Goal: Task Accomplishment & Management: Use online tool/utility

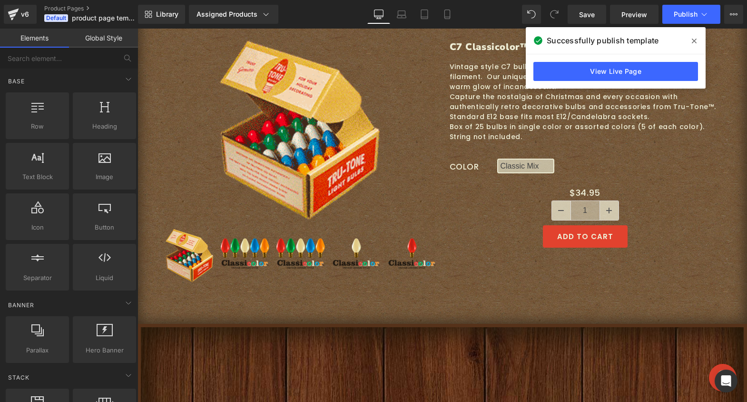
scroll to position [673, 0]
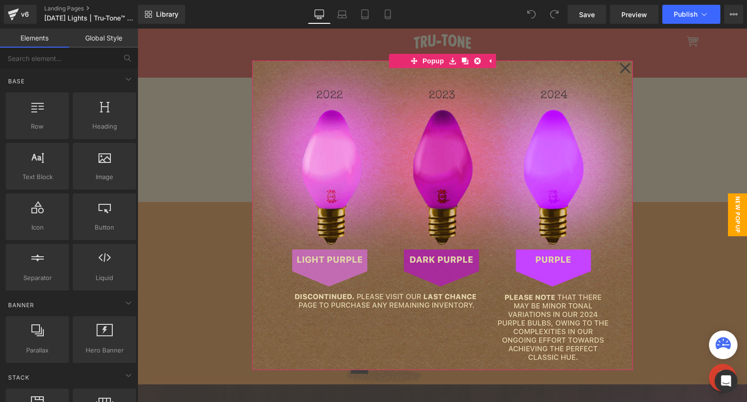
click at [624, 64] on icon at bounding box center [625, 68] width 11 height 48
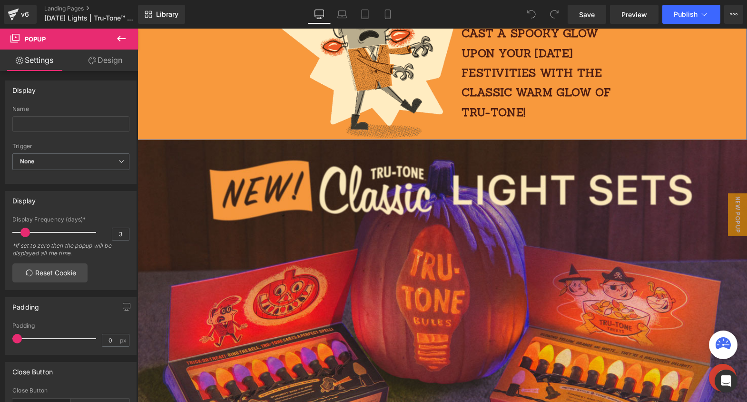
scroll to position [269, 0]
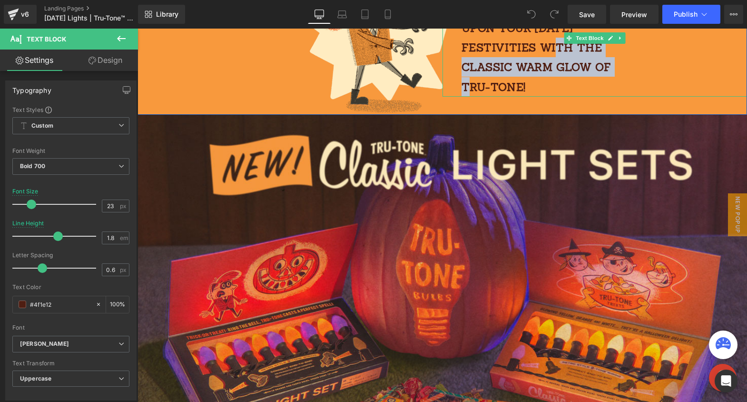
drag, startPoint x: 533, startPoint y: 55, endPoint x: 616, endPoint y: 60, distance: 83.4
click at [616, 60] on p "Cast a spooky glow upon your [DATE] festivities with the classic warm glow of T…" at bounding box center [547, 47] width 170 height 99
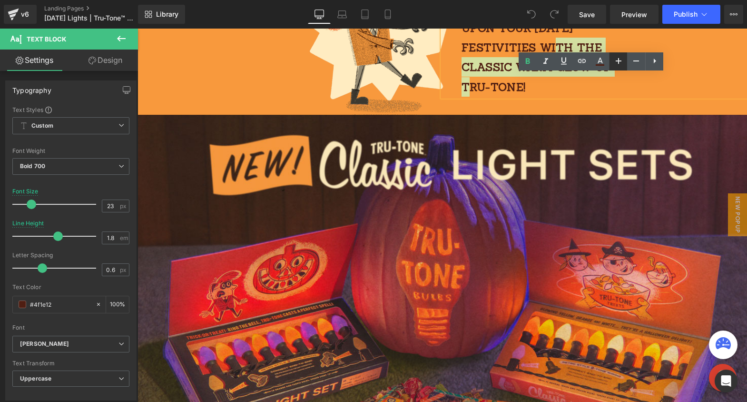
click at [614, 62] on icon at bounding box center [618, 60] width 11 height 11
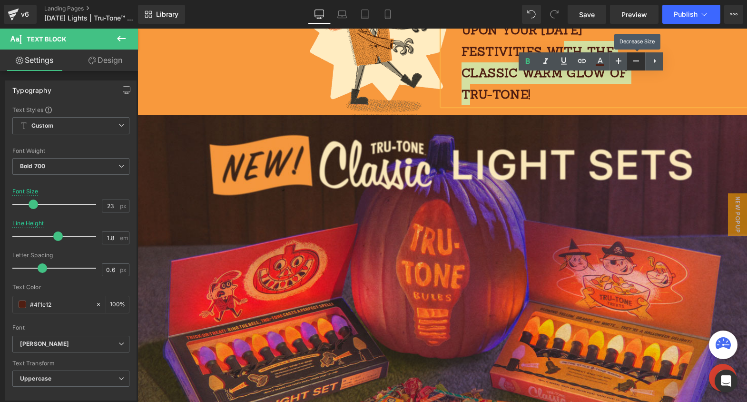
click at [635, 64] on icon at bounding box center [636, 60] width 11 height 11
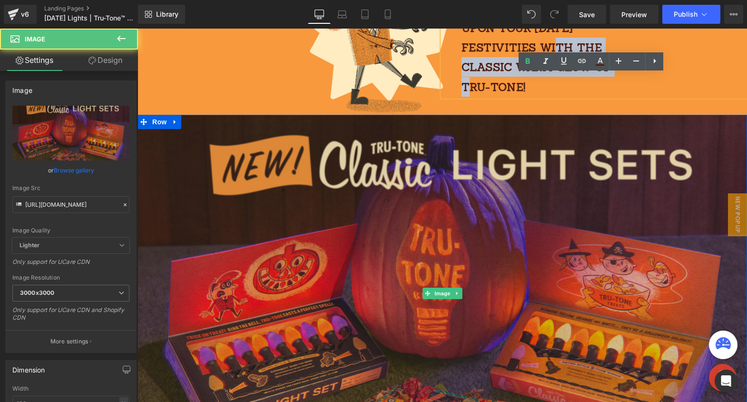
click at [552, 126] on img at bounding box center [443, 293] width 610 height 357
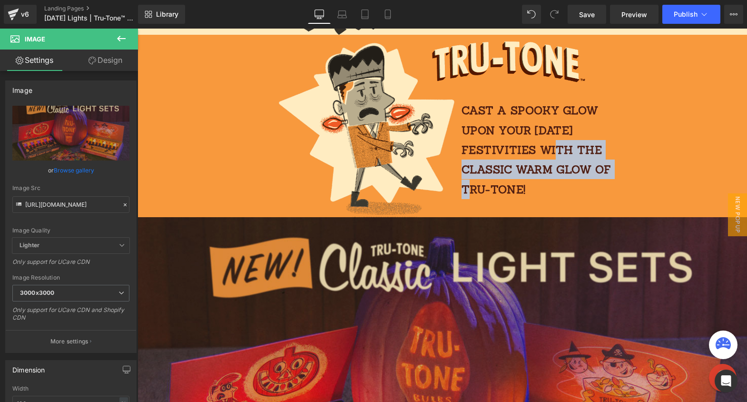
scroll to position [162, 0]
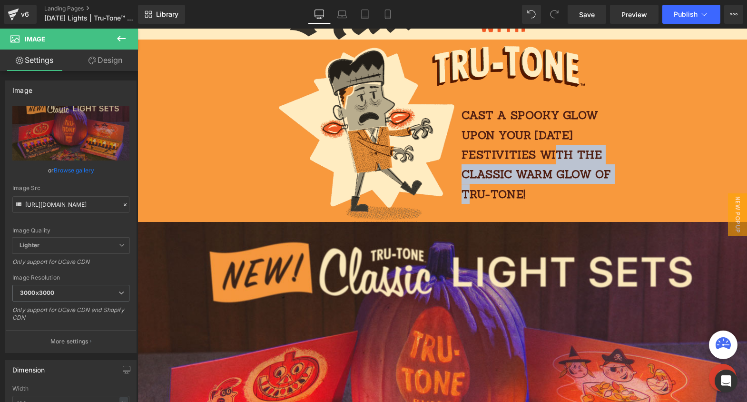
click at [622, 119] on p "Cast a spooky glow upon your Halloween festivities with the classic warm glow o…" at bounding box center [547, 154] width 170 height 99
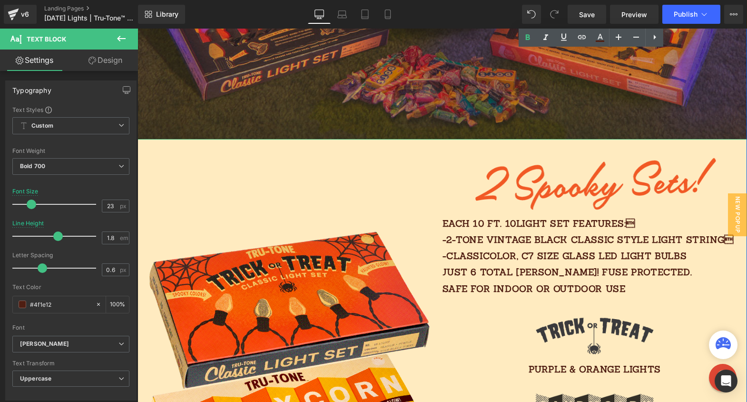
scroll to position [696, 0]
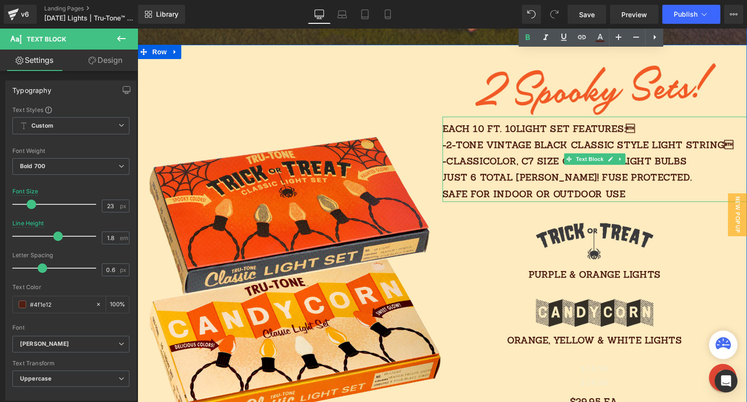
click at [601, 133] on p "Each 10 FT. 10light SET features: -2-TONE vintage black classic style light st…" at bounding box center [595, 160] width 305 height 81
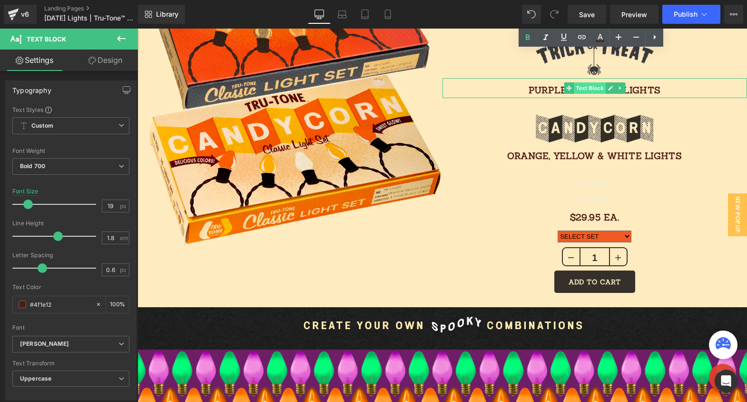
scroll to position [886, 0]
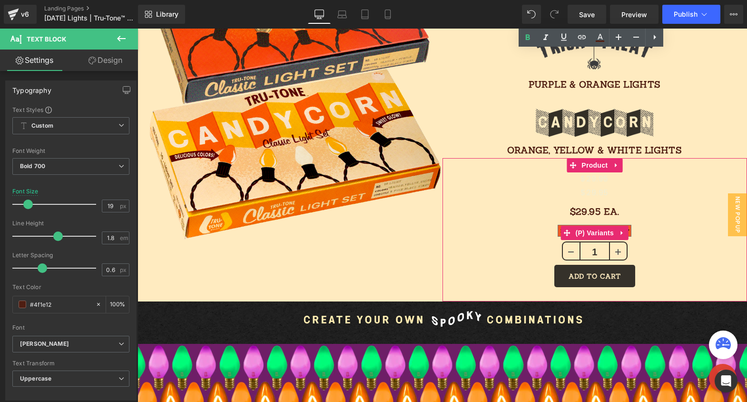
click at [619, 230] on icon at bounding box center [622, 232] width 7 height 7
click at [692, 220] on div "$0 $29.95 (P) Price $0 $29.95 (P) Price $29.95 Ea. Text Block SELECT SET Candy …" at bounding box center [595, 229] width 296 height 115
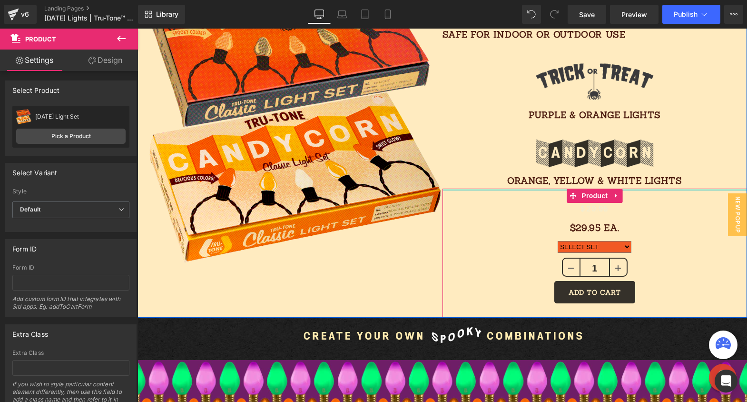
scroll to position [848, 0]
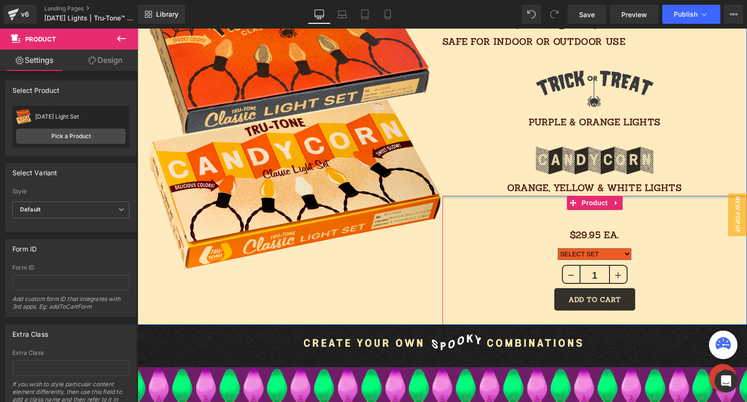
drag, startPoint x: 542, startPoint y: 189, endPoint x: 543, endPoint y: 169, distance: 20.5
click at [543, 169] on div "Image Each 10 FT. 10light SET features: -2-TONE vintage black classic style li…" at bounding box center [595, 108] width 305 height 432
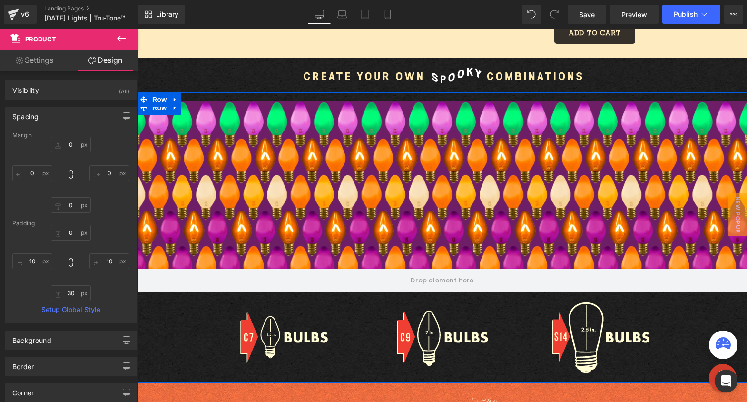
scroll to position [1109, 0]
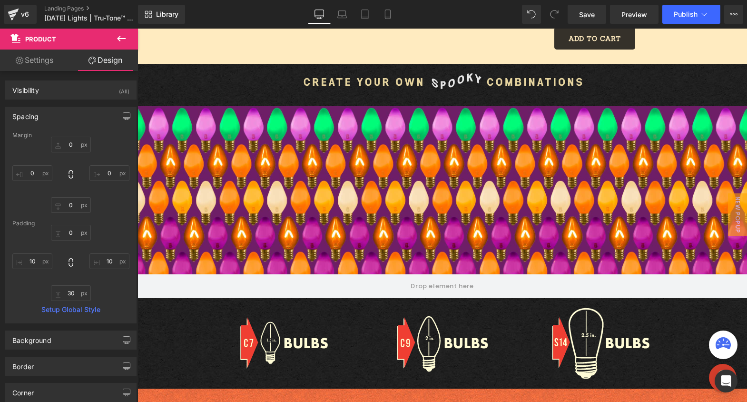
click at [392, 79] on img at bounding box center [443, 85] width 286 height 26
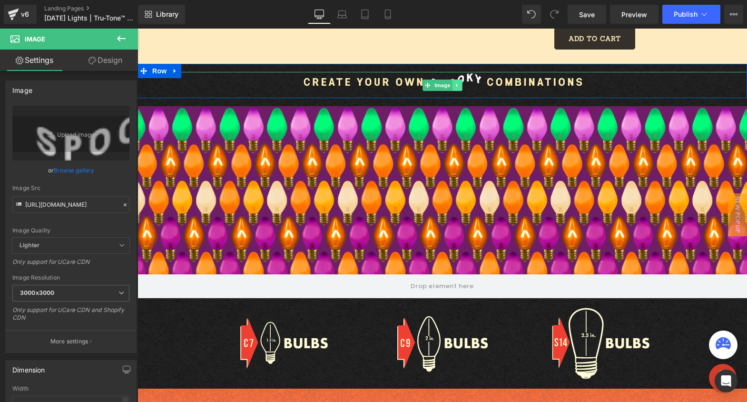
click at [455, 84] on icon at bounding box center [457, 85] width 5 height 6
click at [450, 83] on icon at bounding box center [452, 84] width 5 height 5
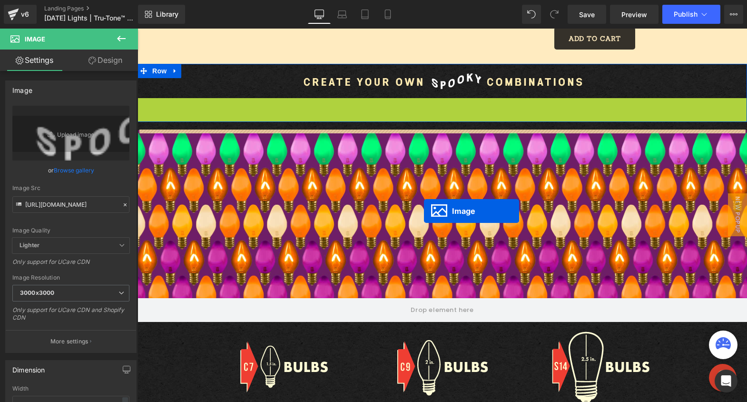
drag, startPoint x: 421, startPoint y: 110, endPoint x: 424, endPoint y: 215, distance: 104.3
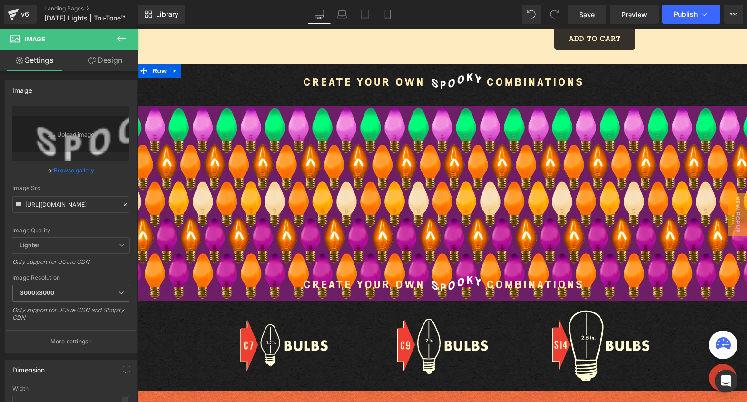
click at [123, 31] on button at bounding box center [121, 39] width 33 height 21
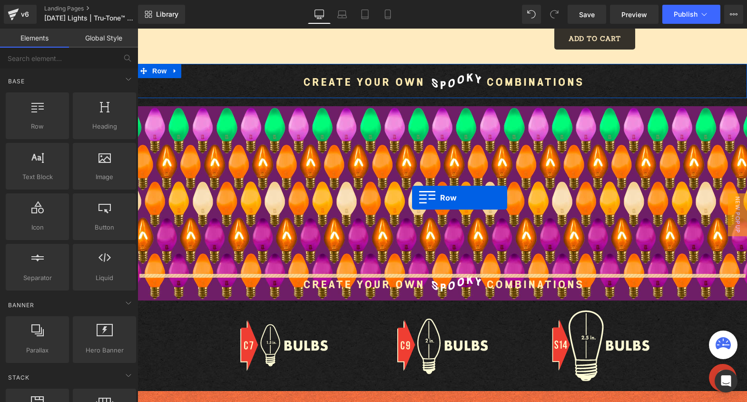
drag, startPoint x: 176, startPoint y: 151, endPoint x: 412, endPoint y: 198, distance: 240.6
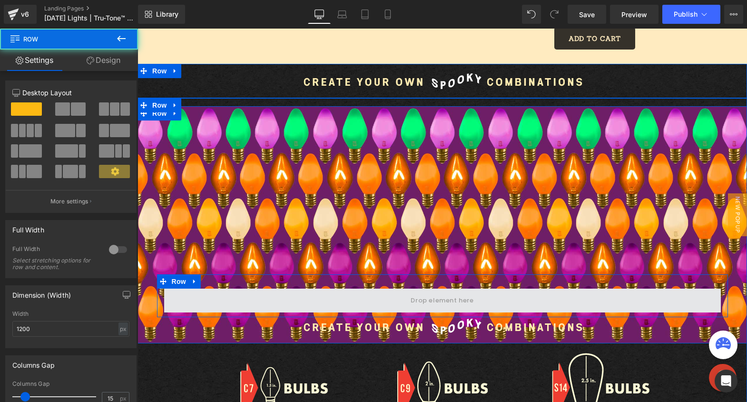
click at [399, 301] on span at bounding box center [442, 300] width 557 height 24
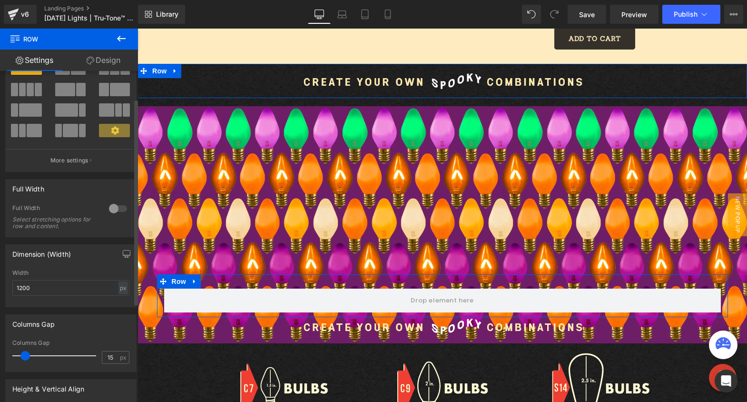
scroll to position [47, 0]
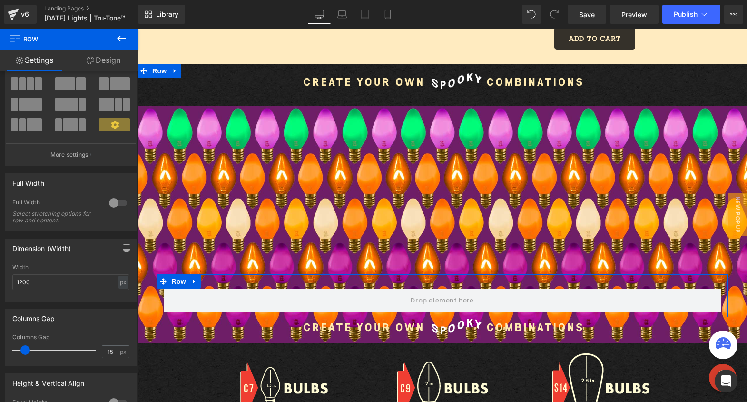
click at [103, 56] on link "Design" at bounding box center [103, 60] width 69 height 21
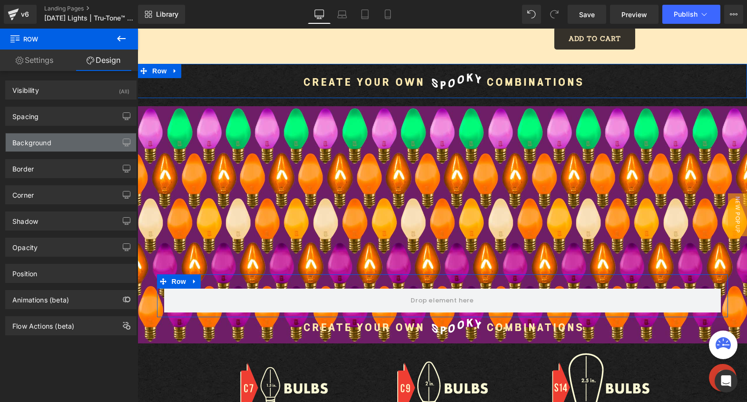
click at [61, 139] on div "Background" at bounding box center [71, 142] width 130 height 18
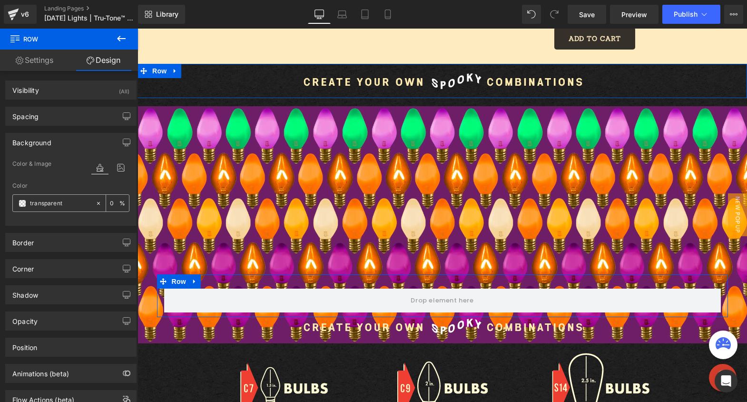
click at [48, 210] on div "transparent" at bounding box center [54, 203] width 82 height 17
click at [50, 206] on input "transparent" at bounding box center [60, 203] width 61 height 10
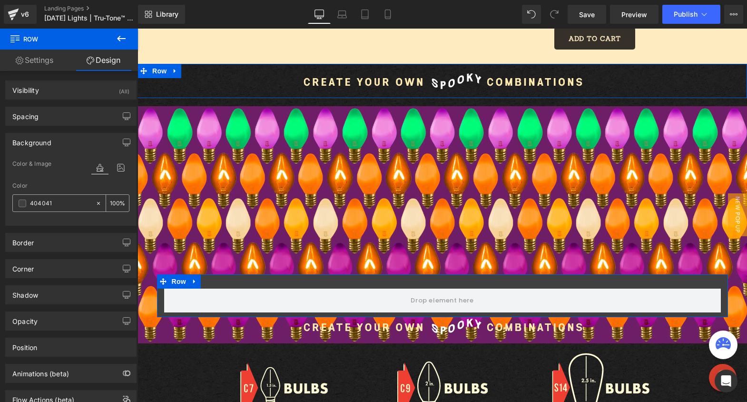
type input "404041"
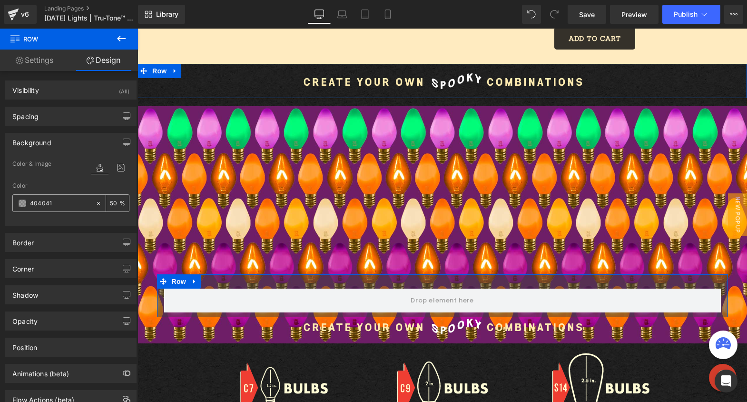
type input "5"
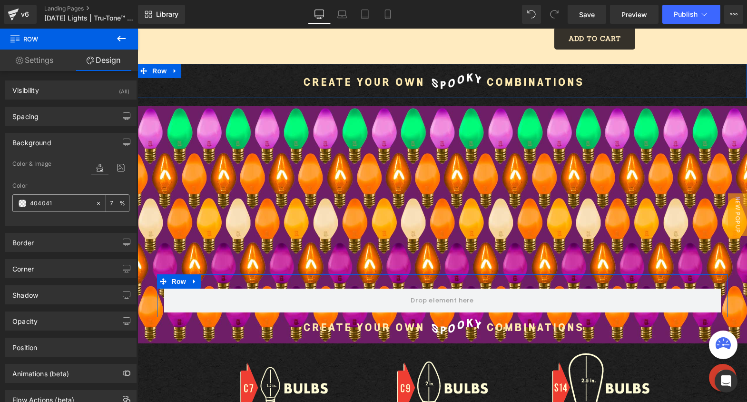
type input "70"
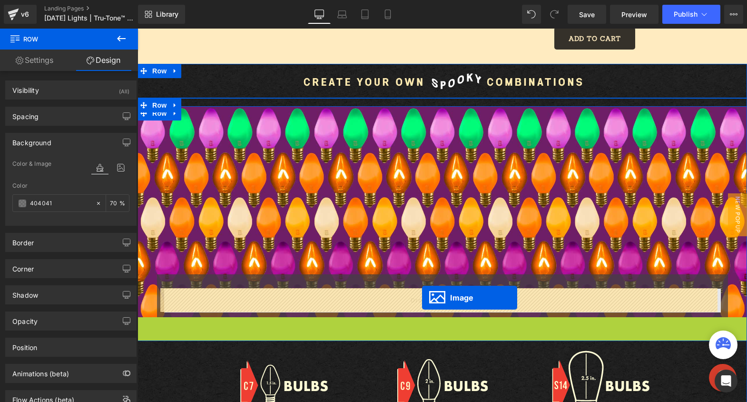
drag, startPoint x: 424, startPoint y: 328, endPoint x: 422, endPoint y: 298, distance: 31.0
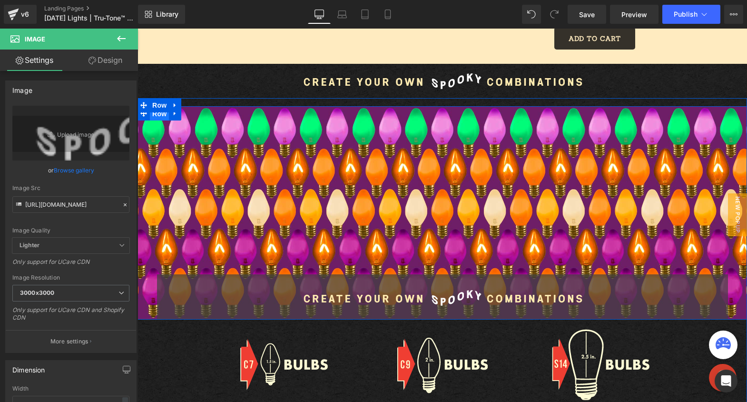
click at [160, 115] on span "Row" at bounding box center [159, 114] width 19 height 14
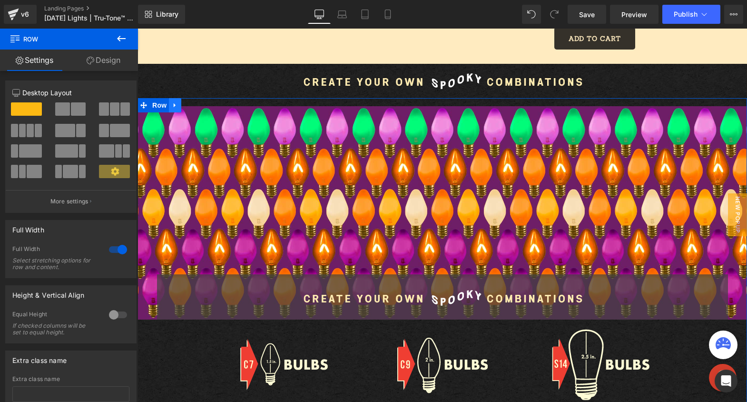
click at [174, 107] on icon at bounding box center [175, 105] width 7 height 7
click at [197, 106] on icon at bounding box center [200, 105] width 7 height 7
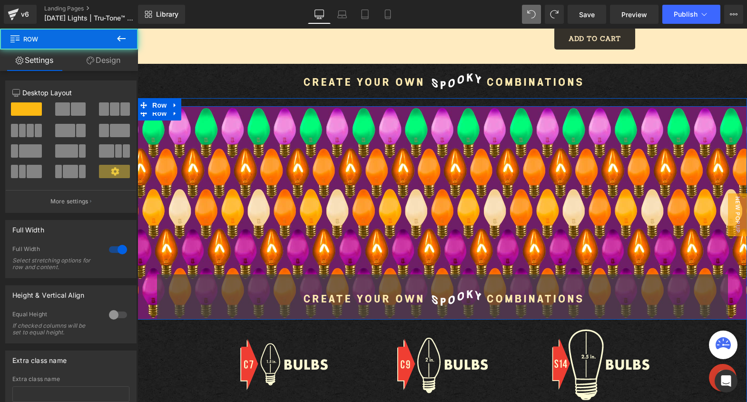
click at [173, 140] on div "Image Row Row" at bounding box center [443, 212] width 610 height 213
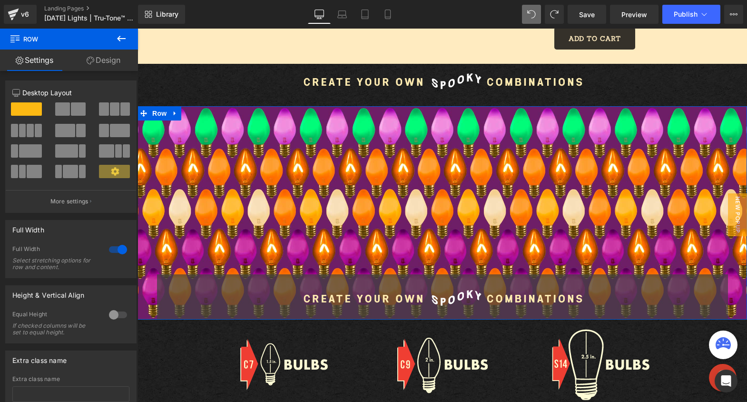
click at [96, 60] on link "Design" at bounding box center [103, 60] width 69 height 21
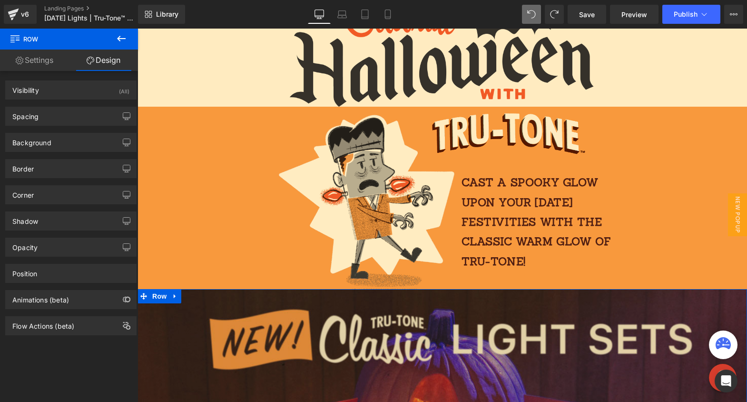
scroll to position [0, 0]
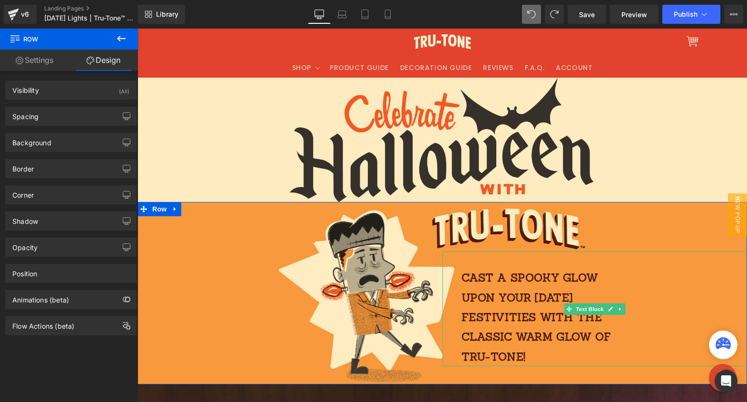
click at [507, 308] on p "Cast a spooky glow upon your Halloween festivities with the classic warm glow o…" at bounding box center [547, 317] width 170 height 99
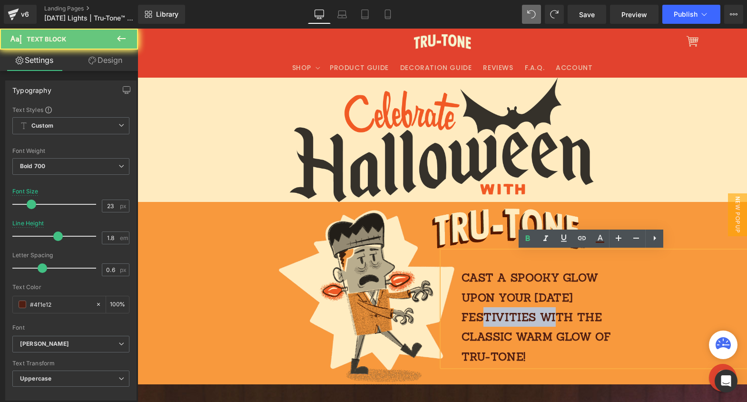
click at [507, 308] on p "Cast a spooky glow upon your Halloween festivities with the classic warm glow o…" at bounding box center [547, 317] width 170 height 99
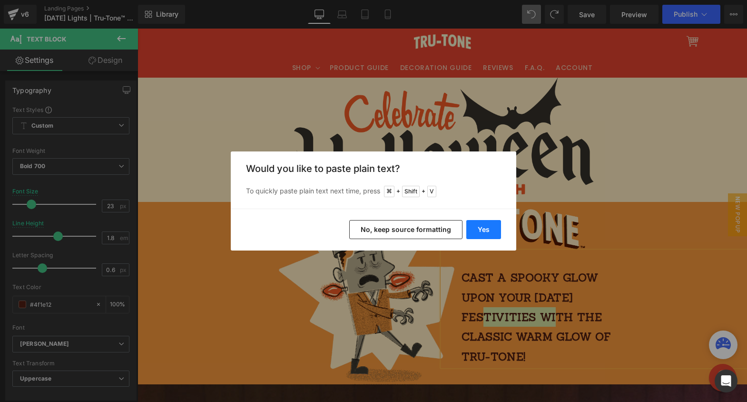
click at [479, 226] on button "Yes" at bounding box center [484, 229] width 35 height 19
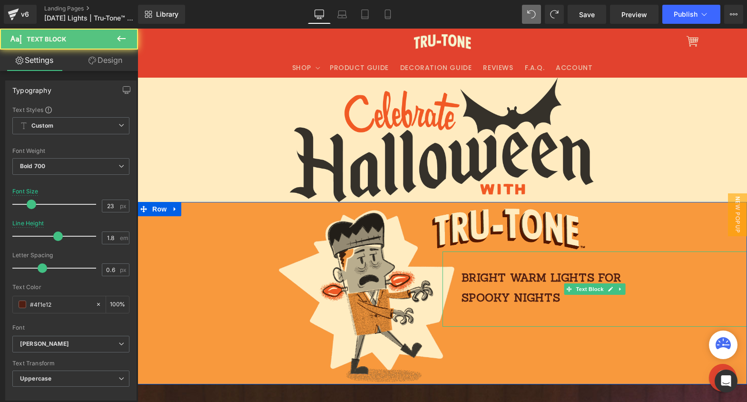
click at [555, 298] on p "bright warm lights for spooky nights" at bounding box center [547, 288] width 170 height 40
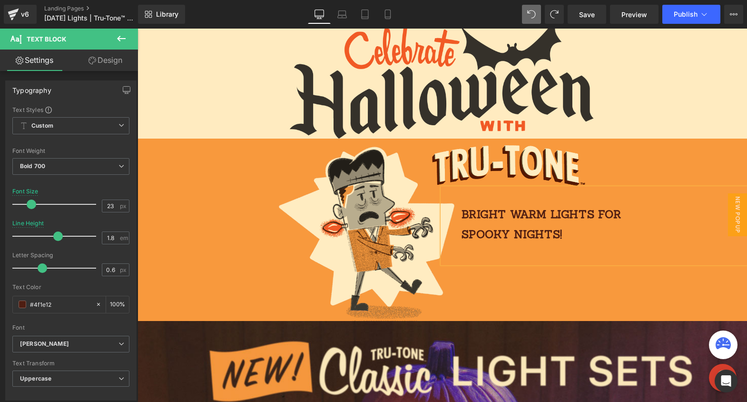
scroll to position [88, 0]
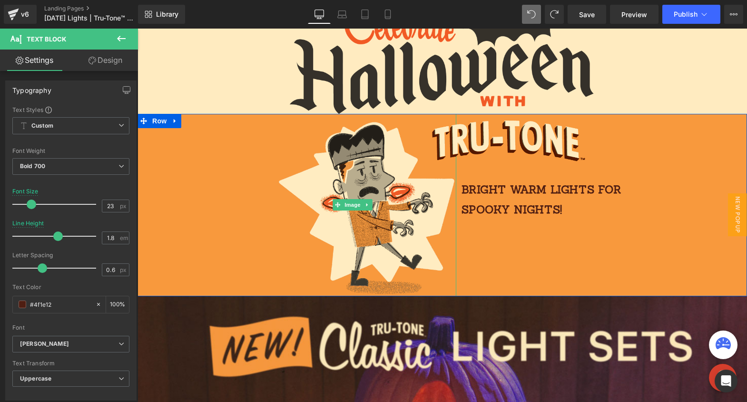
click at [177, 232] on div at bounding box center [297, 205] width 319 height 182
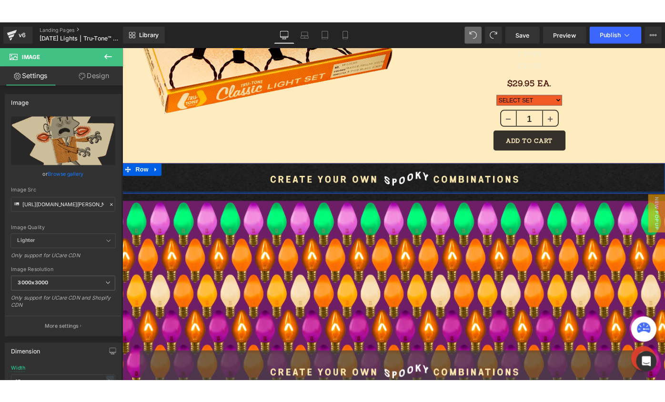
scroll to position [1135, 0]
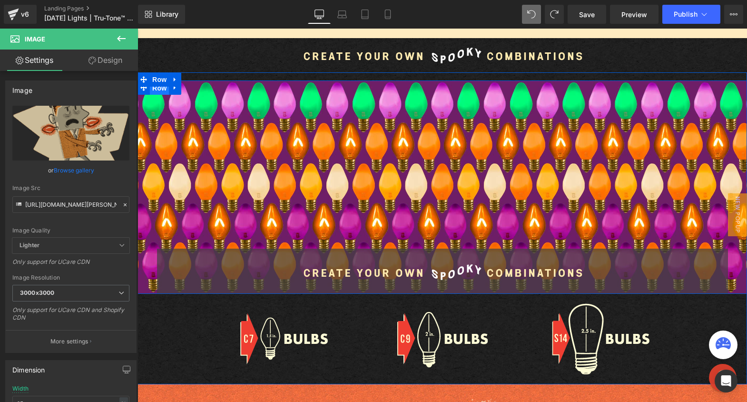
click at [156, 90] on span "Row" at bounding box center [159, 88] width 19 height 14
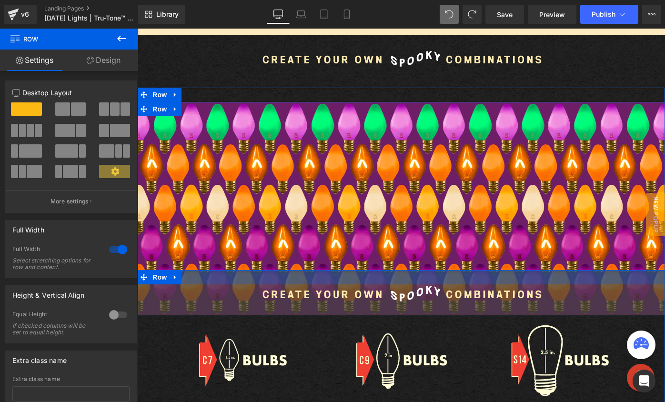
scroll to position [1142, 0]
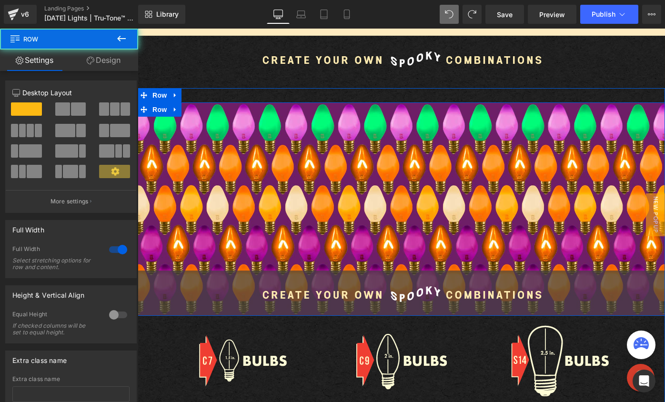
click at [157, 122] on div "Image Row Row" at bounding box center [401, 208] width 527 height 213
click at [158, 110] on span "Row" at bounding box center [159, 109] width 19 height 14
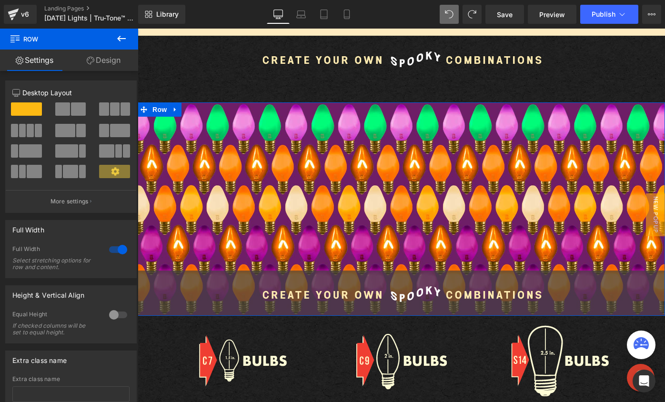
click at [134, 60] on link "Design" at bounding box center [103, 60] width 69 height 21
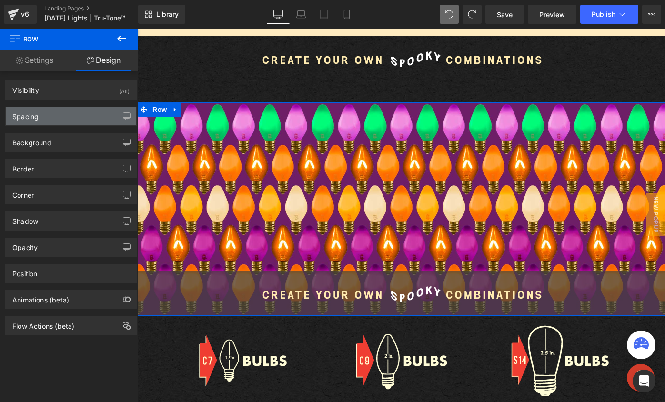
click at [64, 119] on div "Spacing" at bounding box center [71, 116] width 130 height 18
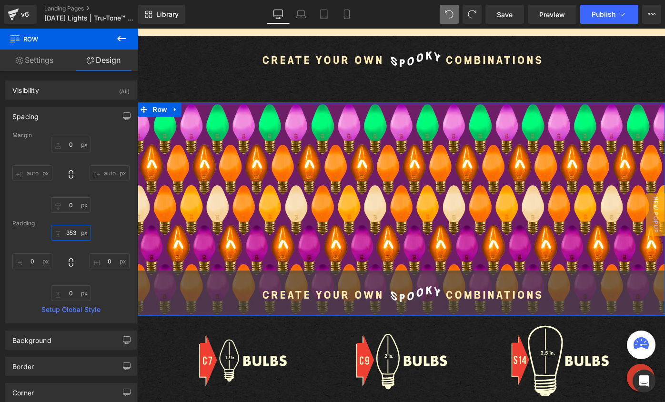
click at [71, 234] on input "353" at bounding box center [71, 233] width 40 height 16
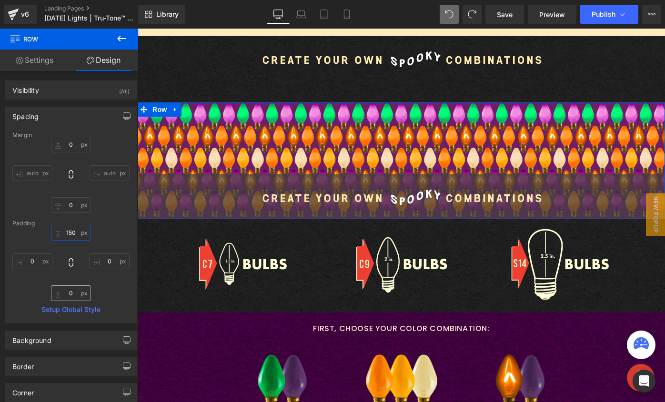
type input "150"
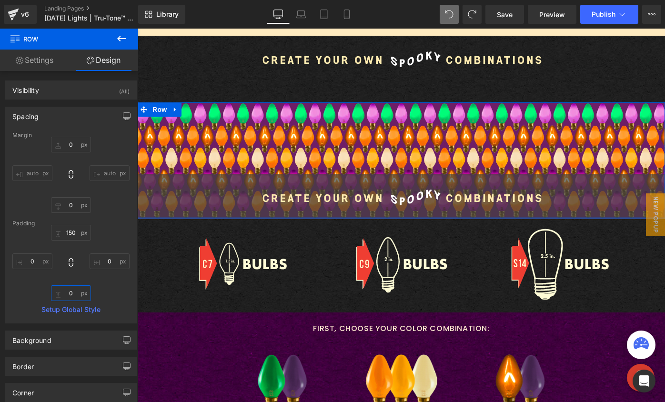
click at [73, 290] on input "0" at bounding box center [71, 293] width 40 height 16
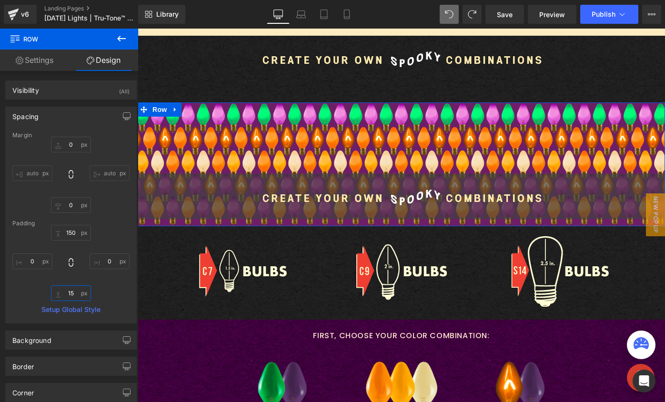
type input "150"
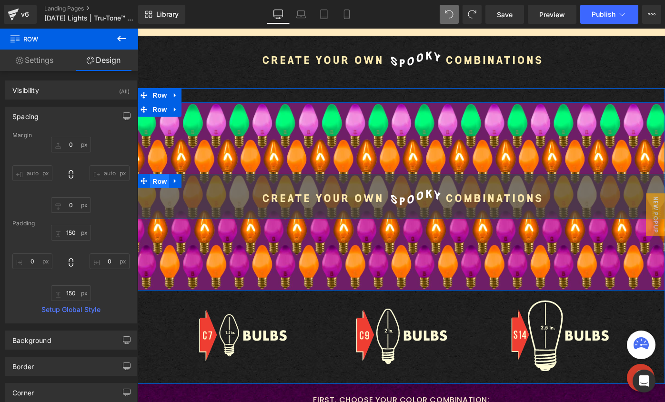
click at [153, 181] on span "Row" at bounding box center [159, 181] width 19 height 14
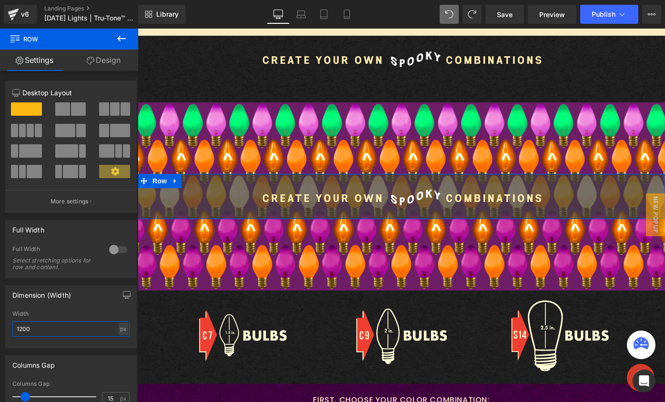
drag, startPoint x: 51, startPoint y: 333, endPoint x: -33, endPoint y: 321, distance: 85.2
click at [0, 321] on html "Row You are previewing how the will restyle your page. You can not edit Element…" at bounding box center [332, 201] width 665 height 402
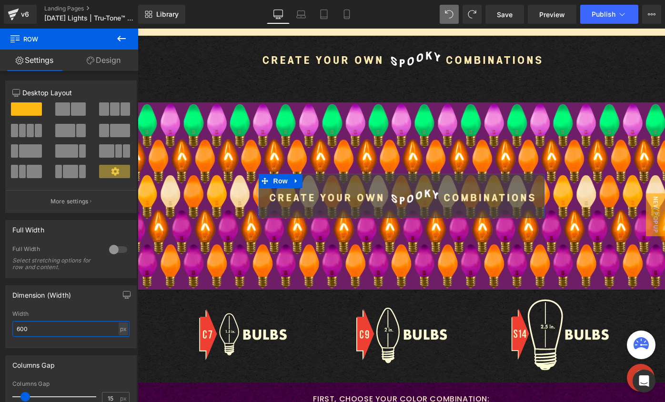
drag, startPoint x: 20, startPoint y: 329, endPoint x: -1, endPoint y: 327, distance: 21.1
click at [0, 327] on html "Row You are previewing how the will restyle your page. You can not edit Element…" at bounding box center [332, 201] width 665 height 402
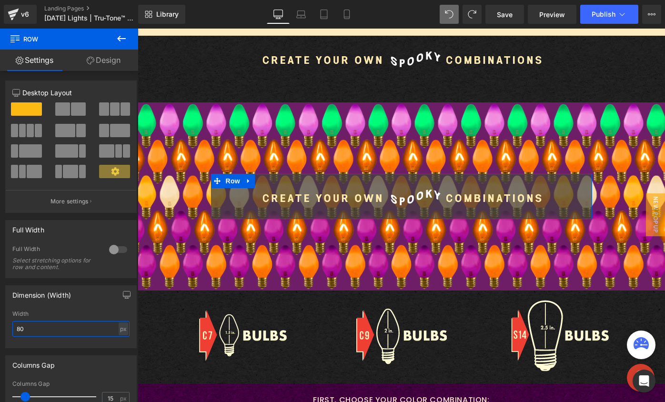
type input "8"
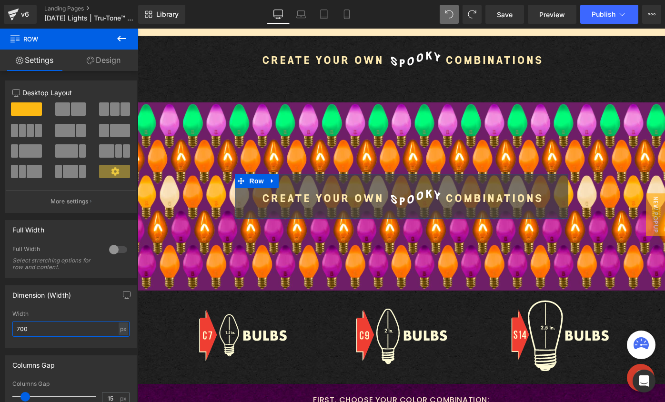
type input "700"
click at [94, 56] on link "Design" at bounding box center [103, 60] width 69 height 21
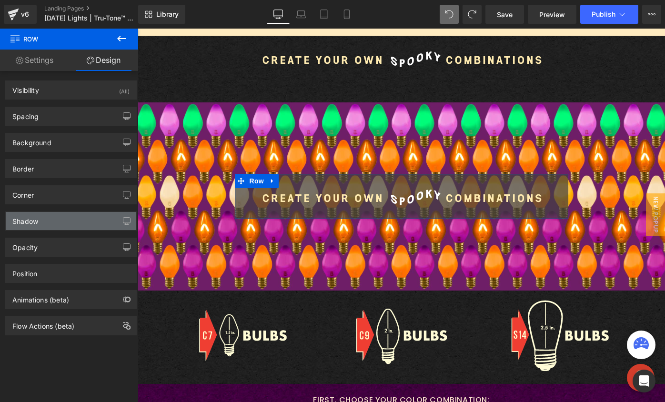
click at [56, 226] on div "Shadow" at bounding box center [71, 221] width 130 height 18
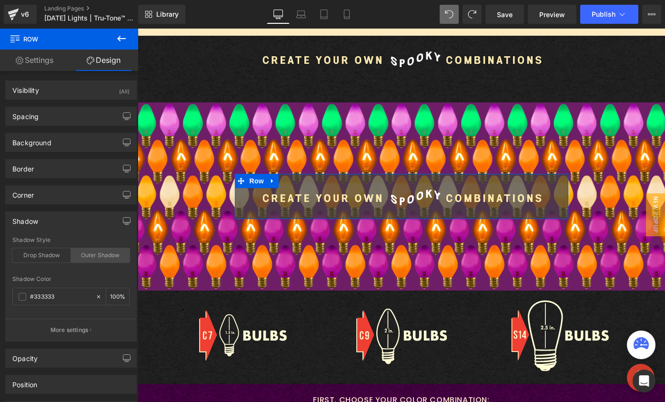
click at [99, 249] on div "Outer Shadow" at bounding box center [100, 255] width 59 height 14
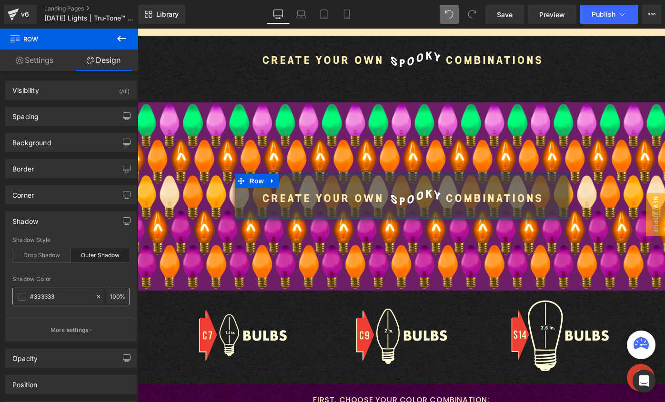
drag, startPoint x: 67, startPoint y: 298, endPoint x: 13, endPoint y: 291, distance: 53.7
click at [13, 291] on div "#333333" at bounding box center [54, 296] width 82 height 17
drag, startPoint x: 39, startPoint y: 290, endPoint x: 12, endPoint y: 286, distance: 27.0
click at [12, 286] on div "Shadow Color #333333 100 %" at bounding box center [70, 296] width 117 height 40
click at [20, 294] on span at bounding box center [23, 297] width 8 height 8
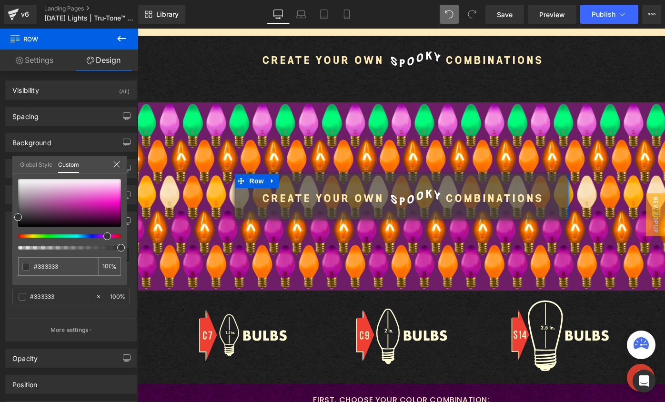
drag, startPoint x: 16, startPoint y: 237, endPoint x: 101, endPoint y: 237, distance: 85.7
click at [101, 237] on div at bounding box center [65, 236] width 103 height 4
drag, startPoint x: 66, startPoint y: 207, endPoint x: 61, endPoint y: 217, distance: 11.1
click at [61, 217] on div at bounding box center [69, 203] width 103 height 48
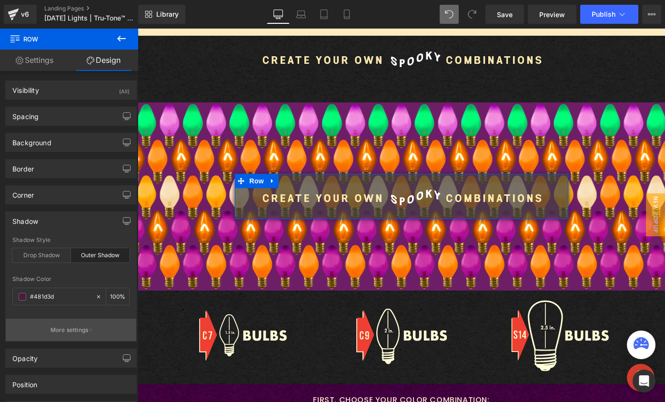
click at [86, 325] on button "More settings" at bounding box center [71, 329] width 130 height 22
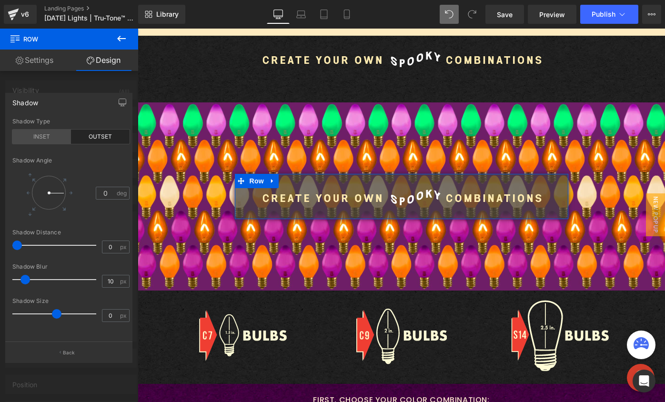
click at [35, 139] on div "INSET" at bounding box center [41, 136] width 59 height 14
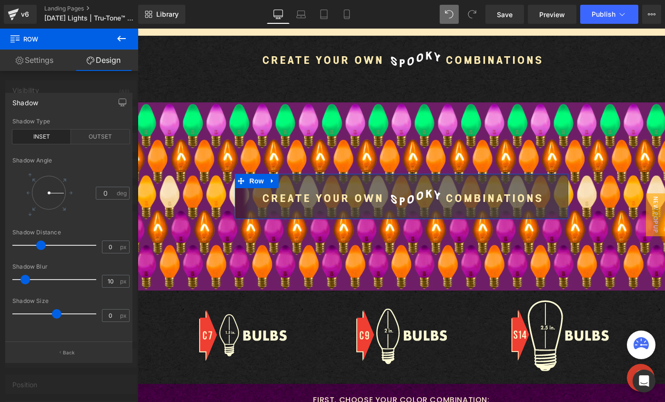
drag, startPoint x: 17, startPoint y: 245, endPoint x: 36, endPoint y: 244, distance: 19.1
click at [36, 244] on span at bounding box center [41, 245] width 10 height 10
click at [61, 195] on div at bounding box center [56, 195] width 17 height 10
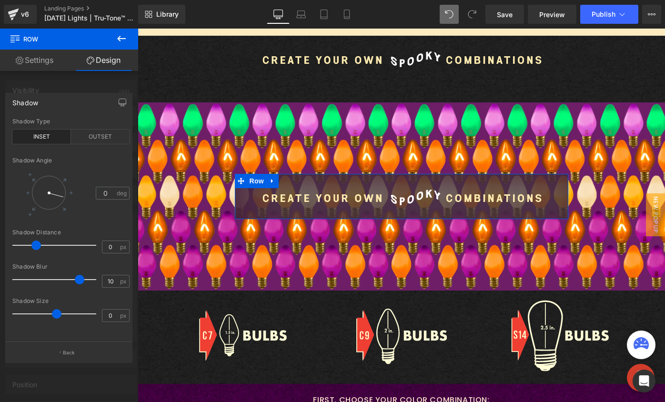
drag, startPoint x: 28, startPoint y: 279, endPoint x: 82, endPoint y: 273, distance: 54.6
click at [82, 273] on div at bounding box center [56, 279] width 79 height 19
click at [96, 137] on div "OUTSET" at bounding box center [100, 136] width 59 height 14
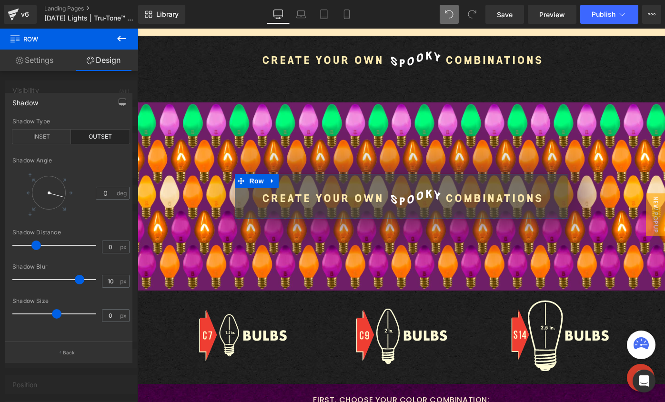
click at [37, 59] on link "Settings" at bounding box center [34, 60] width 69 height 21
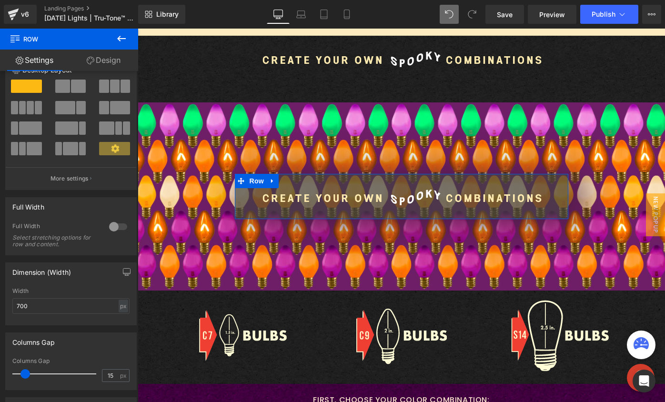
scroll to position [0, 0]
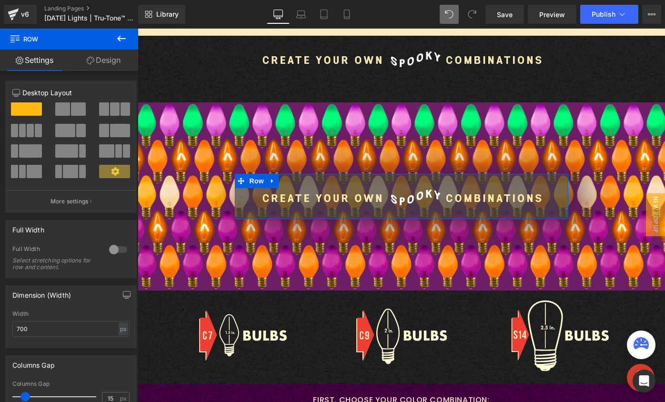
click at [99, 62] on link "Design" at bounding box center [103, 60] width 69 height 21
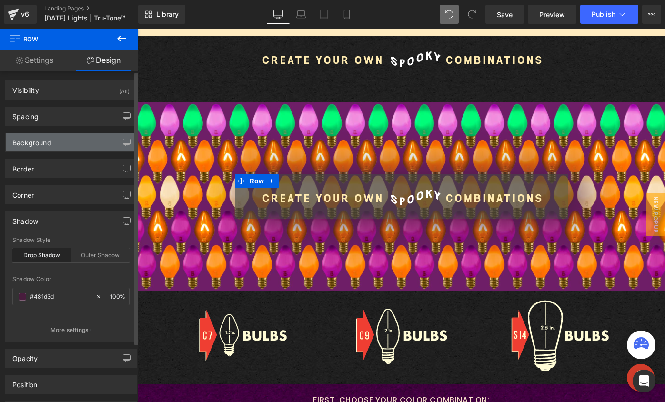
click at [63, 144] on div "Background" at bounding box center [71, 142] width 130 height 18
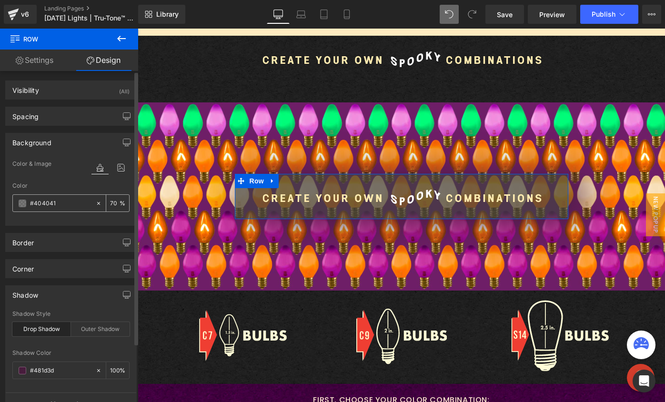
click at [110, 205] on input "70" at bounding box center [115, 203] width 10 height 10
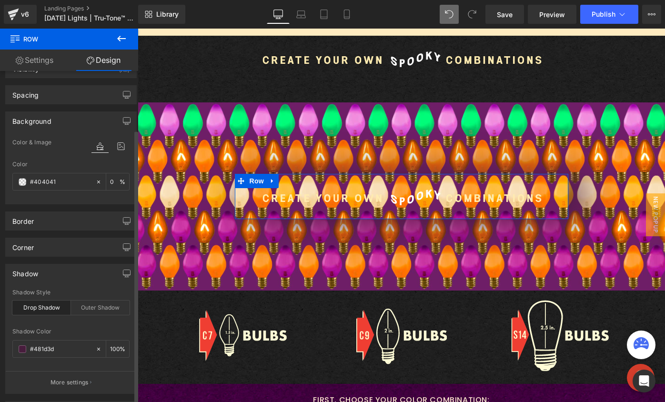
scroll to position [145, 0]
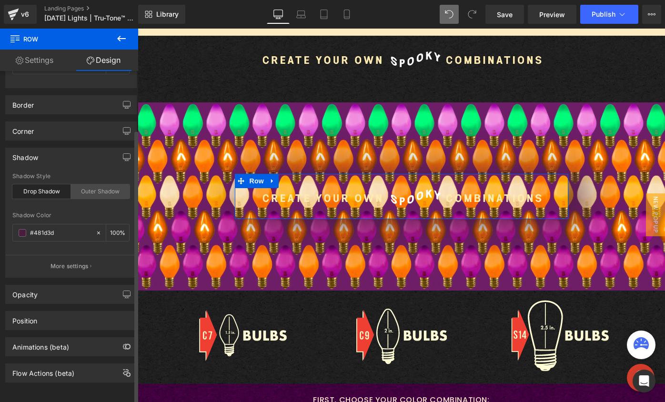
click at [82, 187] on div "Outer Shadow" at bounding box center [100, 191] width 59 height 14
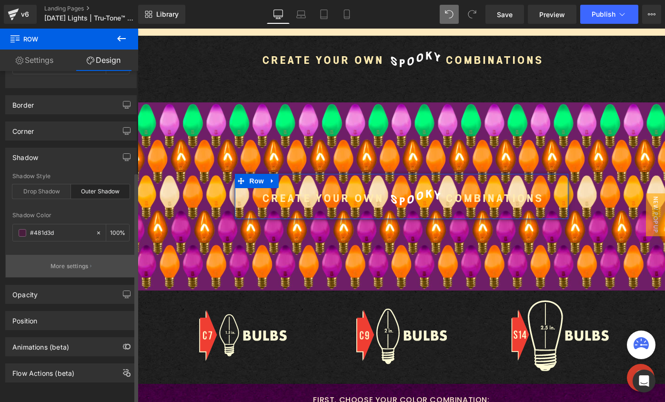
click at [55, 262] on p "More settings" at bounding box center [69, 266] width 38 height 9
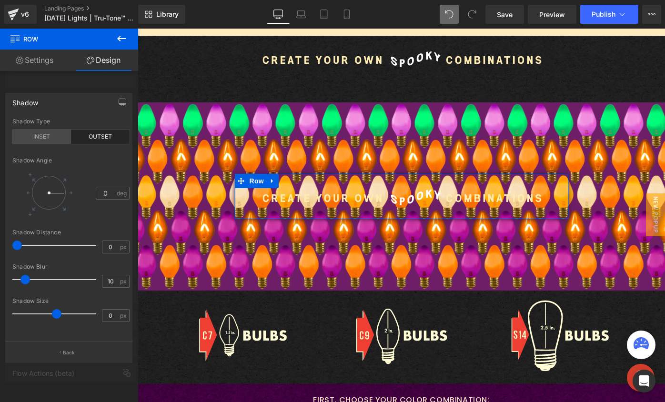
click at [47, 139] on div "INSET" at bounding box center [41, 136] width 59 height 14
click at [95, 138] on div "OUTSET" at bounding box center [100, 136] width 59 height 14
click at [38, 139] on div "INSET" at bounding box center [41, 136] width 59 height 14
click at [14, 244] on span at bounding box center [17, 245] width 10 height 10
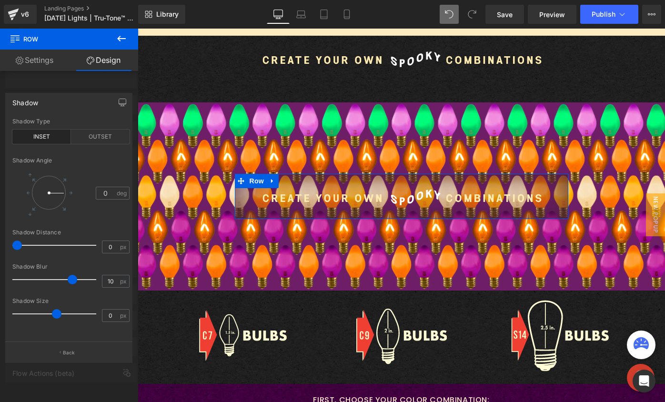
drag, startPoint x: 24, startPoint y: 278, endPoint x: 71, endPoint y: 267, distance: 48.3
click at [71, 267] on div "Shadow Blur 10 px" at bounding box center [70, 279] width 117 height 32
click at [57, 354] on button "Back" at bounding box center [68, 351] width 127 height 21
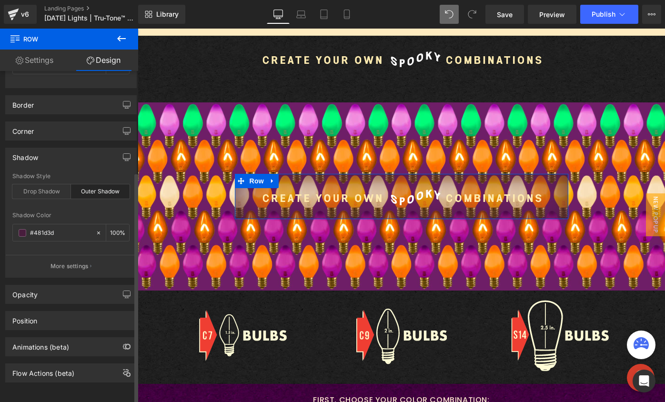
click at [84, 184] on div "Outer Shadow" at bounding box center [100, 191] width 59 height 14
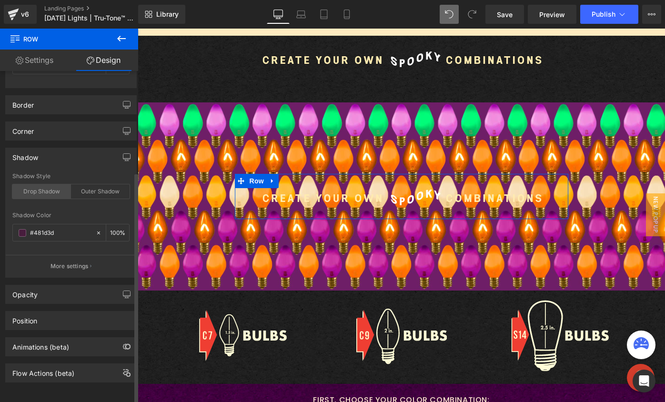
click at [37, 184] on div "Drop Shadow" at bounding box center [41, 191] width 59 height 14
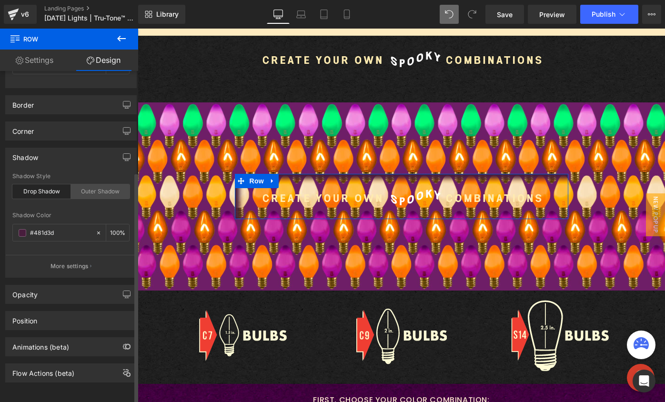
click at [79, 184] on div "Outer Shadow" at bounding box center [100, 191] width 59 height 14
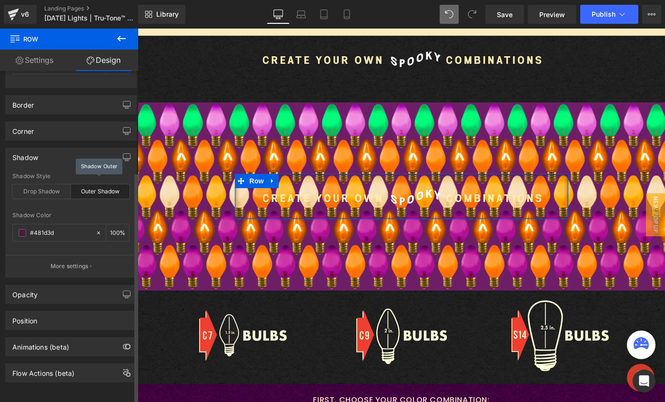
click at [74, 184] on div "Outer Shadow" at bounding box center [100, 191] width 59 height 14
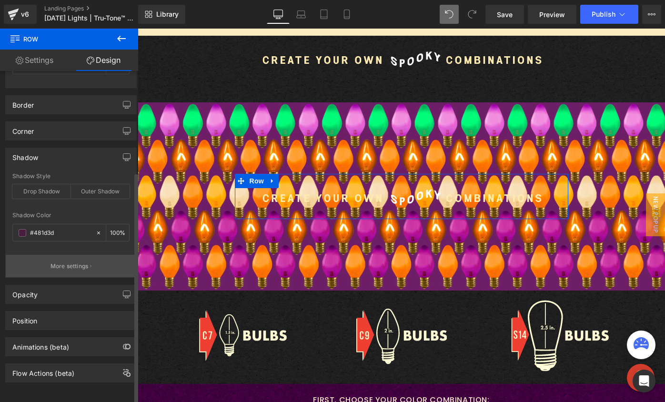
click at [64, 262] on p "More settings" at bounding box center [69, 266] width 38 height 9
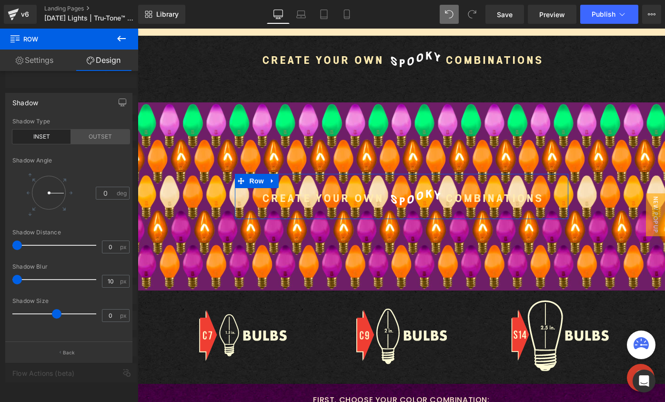
click at [93, 136] on div "OUTSET" at bounding box center [100, 136] width 59 height 14
click at [40, 139] on div "INSET" at bounding box center [41, 136] width 59 height 14
drag, startPoint x: 19, startPoint y: 243, endPoint x: 55, endPoint y: 243, distance: 36.2
click at [55, 243] on span at bounding box center [54, 245] width 10 height 10
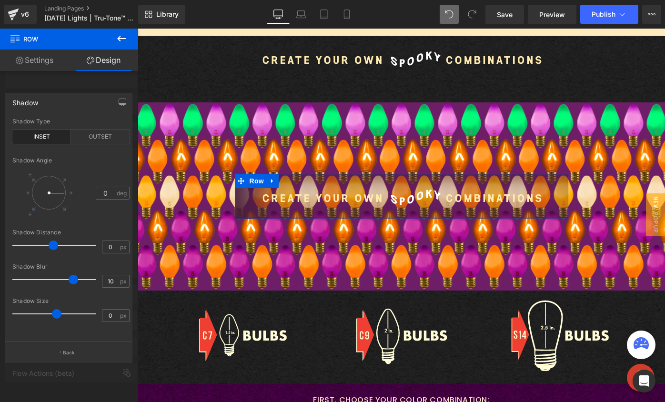
drag, startPoint x: 19, startPoint y: 279, endPoint x: 75, endPoint y: 274, distance: 56.4
click at [75, 274] on div at bounding box center [56, 279] width 79 height 19
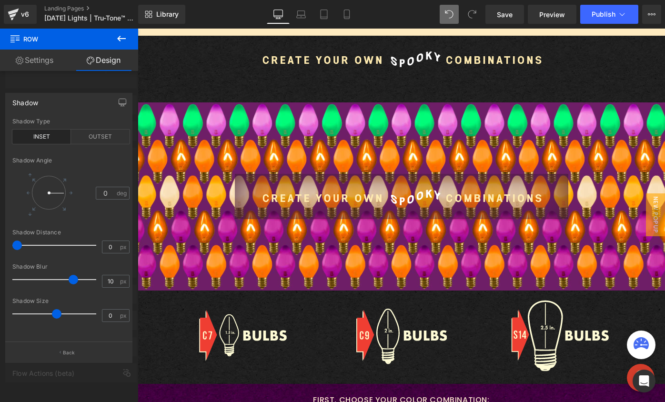
drag, startPoint x: 50, startPoint y: 244, endPoint x: -20, endPoint y: 242, distance: 69.5
click at [0, 242] on html "Row You are previewing how the will restyle your page. You can not edit Element…" at bounding box center [332, 201] width 665 height 402
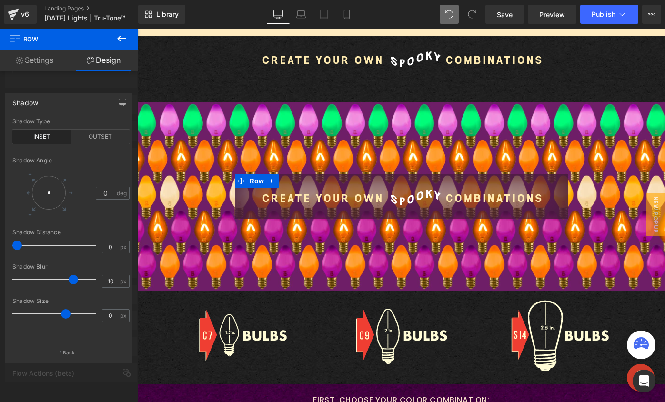
click at [67, 307] on div at bounding box center [56, 313] width 79 height 19
click at [93, 138] on div "OUTSET" at bounding box center [100, 136] width 59 height 14
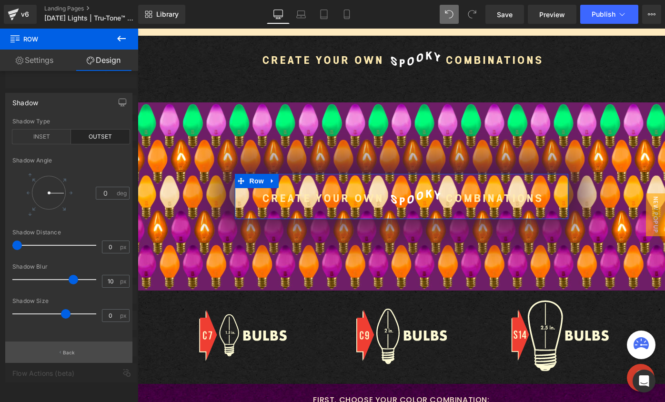
click at [64, 354] on p "Back" at bounding box center [69, 352] width 12 height 7
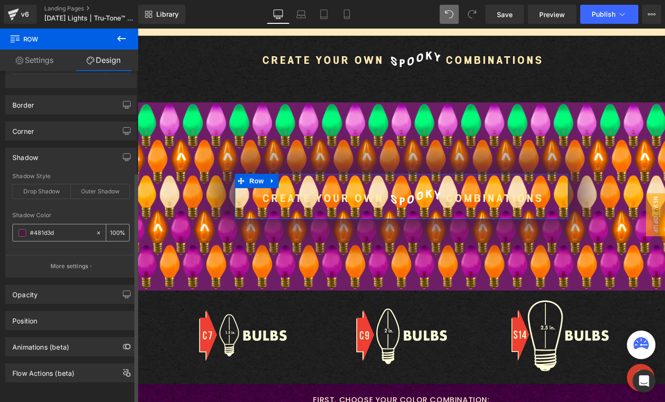
click at [95, 229] on icon at bounding box center [98, 232] width 7 height 7
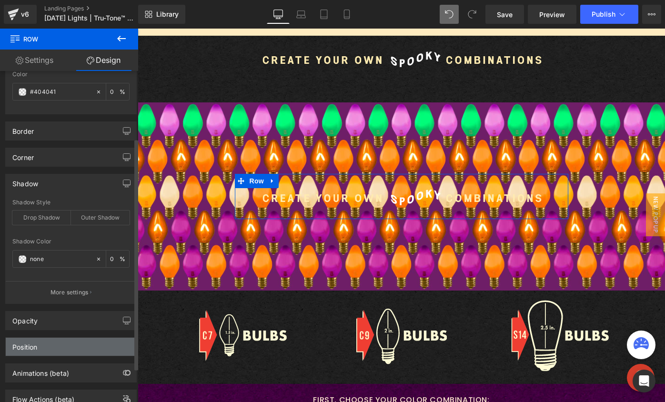
scroll to position [0, 0]
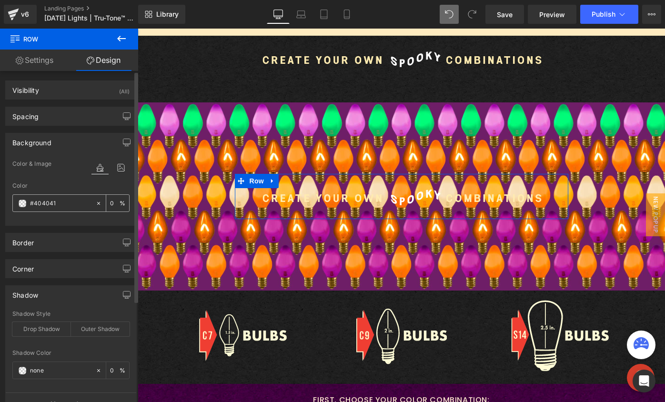
click at [116, 201] on div "0 %" at bounding box center [117, 203] width 23 height 17
click at [111, 202] on input "0" at bounding box center [115, 203] width 10 height 10
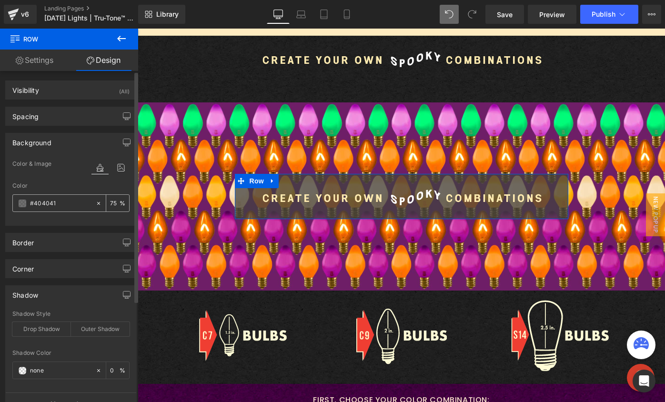
type input "7"
click at [22, 204] on span at bounding box center [23, 203] width 8 height 8
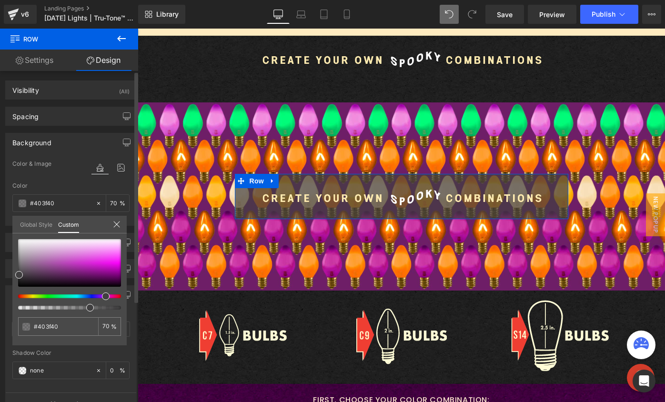
drag, startPoint x: 88, startPoint y: 296, endPoint x: 104, endPoint y: 291, distance: 16.9
click at [104, 295] on span at bounding box center [106, 296] width 8 height 8
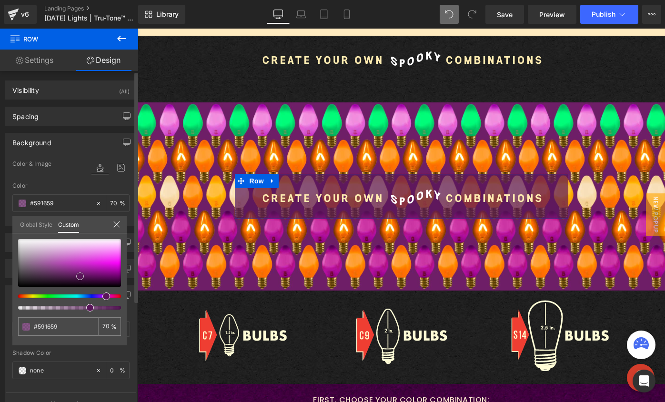
drag, startPoint x: 96, startPoint y: 274, endPoint x: 80, endPoint y: 276, distance: 16.3
click at [80, 276] on div at bounding box center [69, 263] width 103 height 48
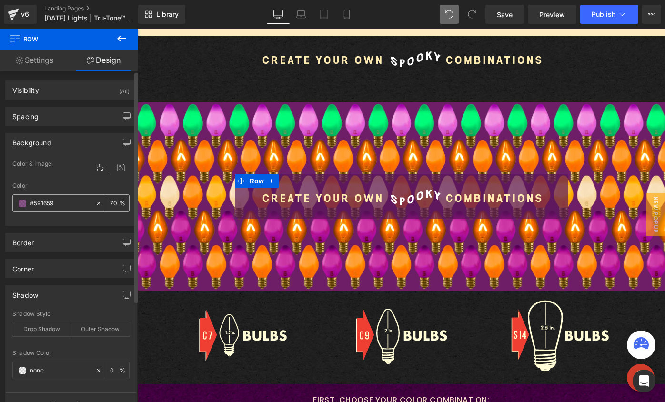
click at [110, 201] on input "70" at bounding box center [115, 203] width 10 height 10
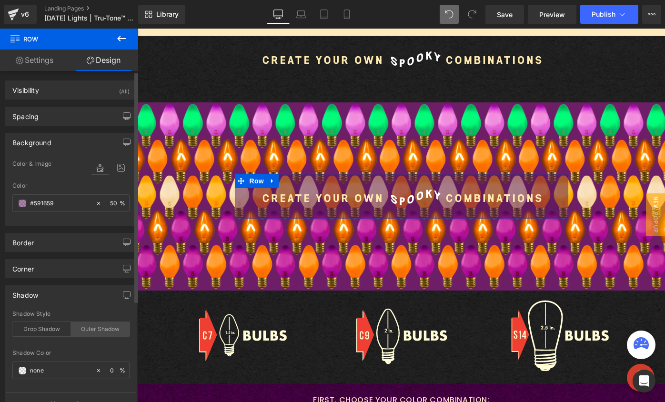
type input "50"
click at [83, 335] on div "Outer Shadow" at bounding box center [100, 329] width 59 height 14
click at [22, 368] on span at bounding box center [23, 371] width 8 height 8
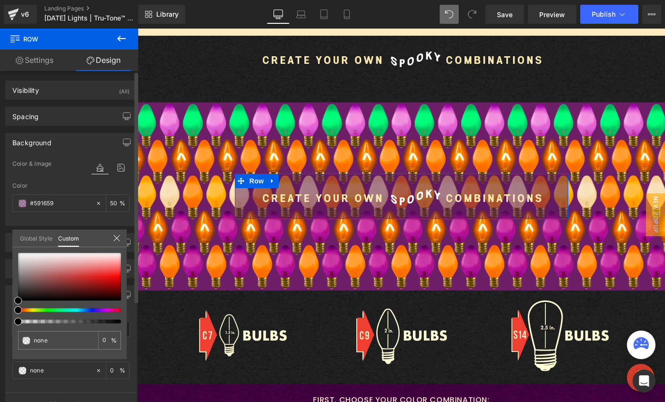
click at [106, 311] on div at bounding box center [65, 310] width 103 height 4
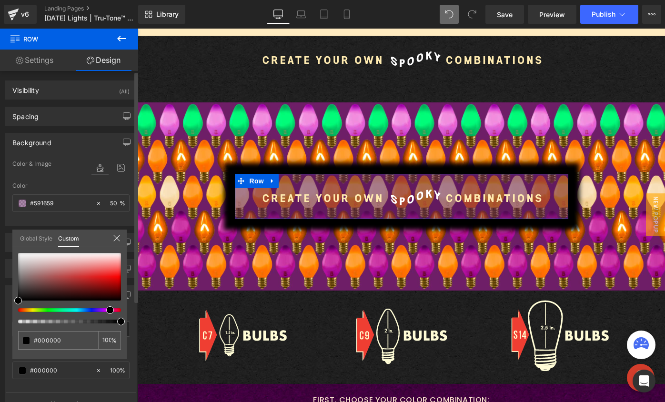
click at [103, 308] on div at bounding box center [69, 288] width 103 height 70
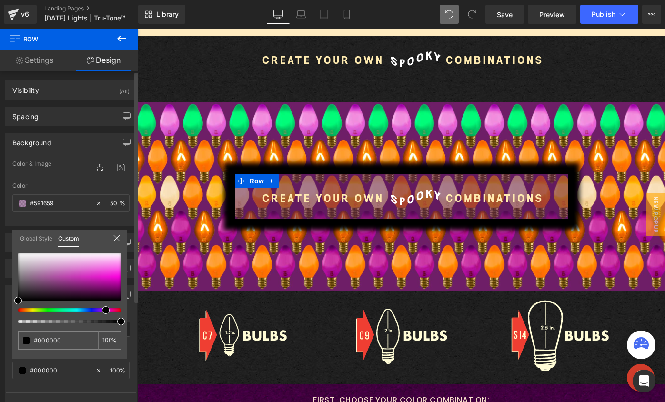
drag, startPoint x: 108, startPoint y: 309, endPoint x: 100, endPoint y: 308, distance: 7.6
click at [100, 308] on div at bounding box center [65, 310] width 103 height 4
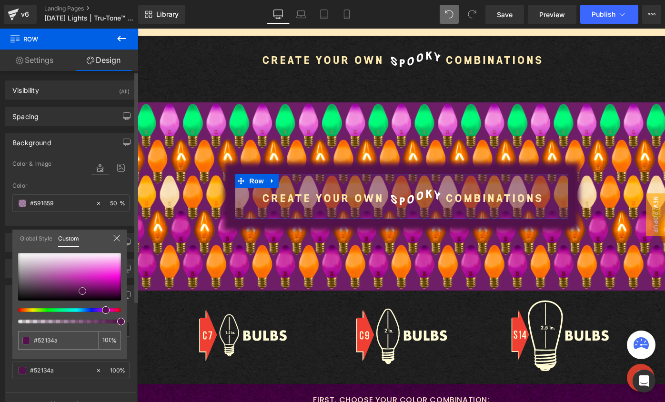
drag, startPoint x: 69, startPoint y: 279, endPoint x: 82, endPoint y: 291, distance: 18.2
click at [82, 291] on div at bounding box center [69, 277] width 103 height 48
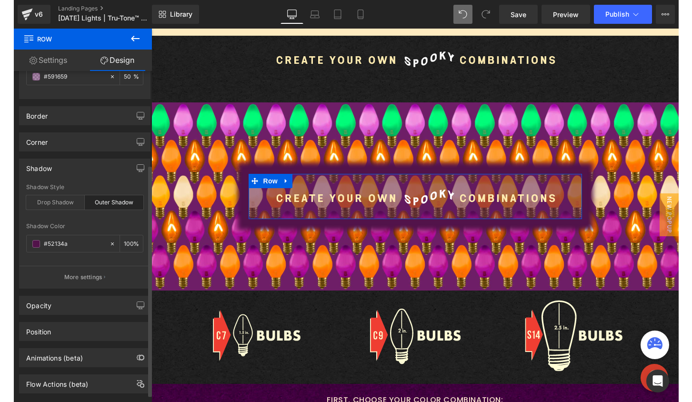
scroll to position [140, 0]
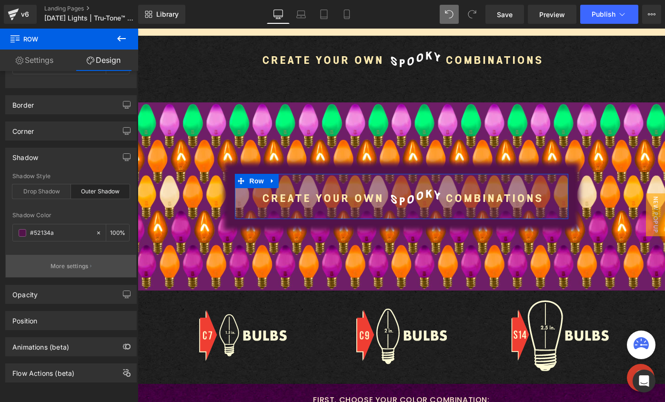
click at [62, 265] on p "More settings" at bounding box center [69, 266] width 38 height 9
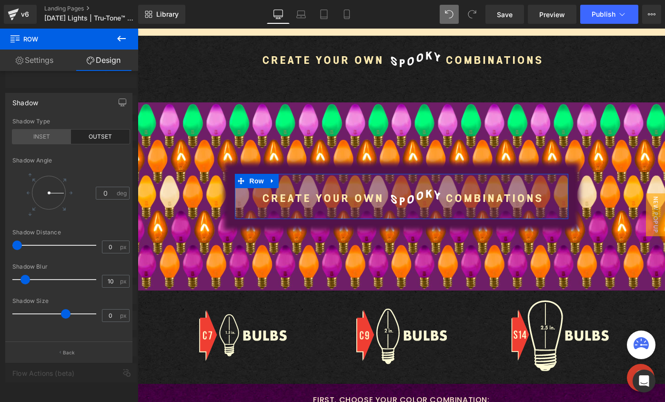
click at [39, 135] on div "INSET" at bounding box center [41, 136] width 59 height 14
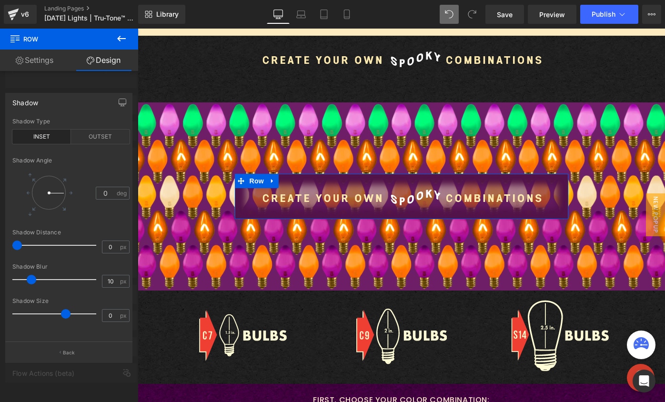
drag, startPoint x: 26, startPoint y: 279, endPoint x: 35, endPoint y: 279, distance: 8.6
click at [35, 279] on span at bounding box center [32, 280] width 10 height 10
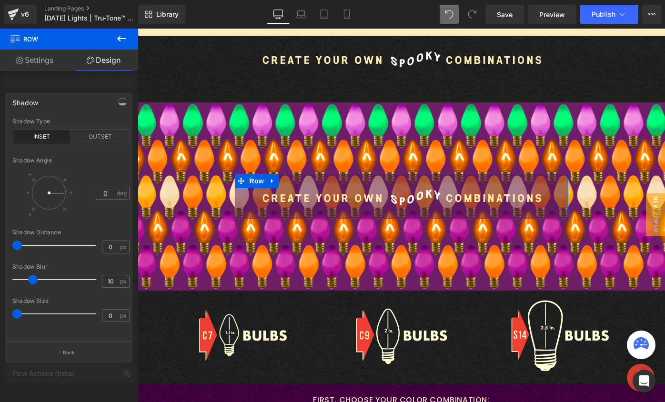
drag, startPoint x: 67, startPoint y: 314, endPoint x: 10, endPoint y: 306, distance: 57.3
click at [10, 306] on div "outset Shadow Type INSET OUTSET 0 Shadow Angle 0 deg 0px Shadow Distance 0 px 1…" at bounding box center [71, 229] width 130 height 223
drag, startPoint x: 33, startPoint y: 278, endPoint x: 64, endPoint y: 278, distance: 31.4
click at [68, 276] on span at bounding box center [70, 280] width 10 height 10
drag, startPoint x: 16, startPoint y: 310, endPoint x: 38, endPoint y: 311, distance: 21.4
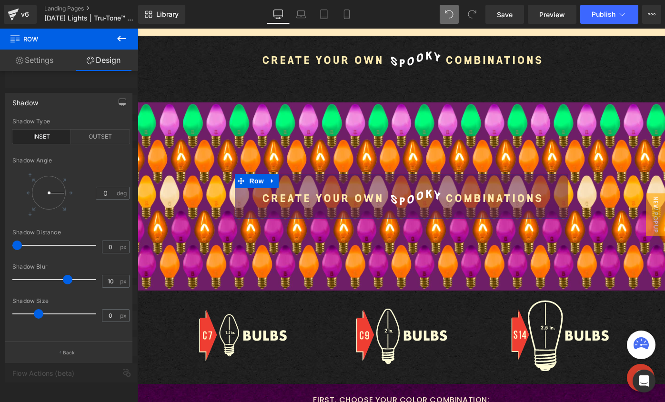
click at [38, 311] on span at bounding box center [39, 314] width 10 height 10
click at [57, 353] on button "Back" at bounding box center [68, 351] width 127 height 21
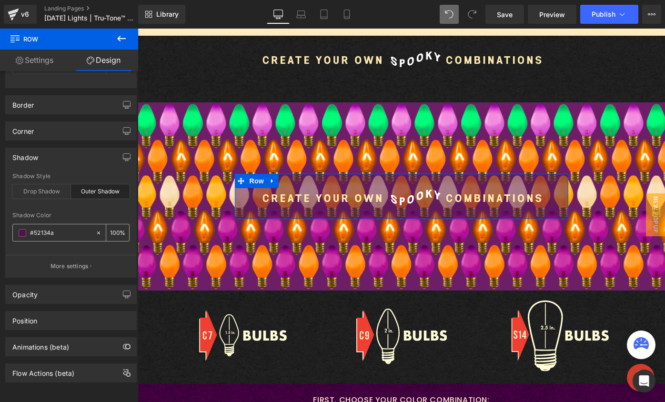
click at [95, 229] on icon at bounding box center [98, 232] width 7 height 7
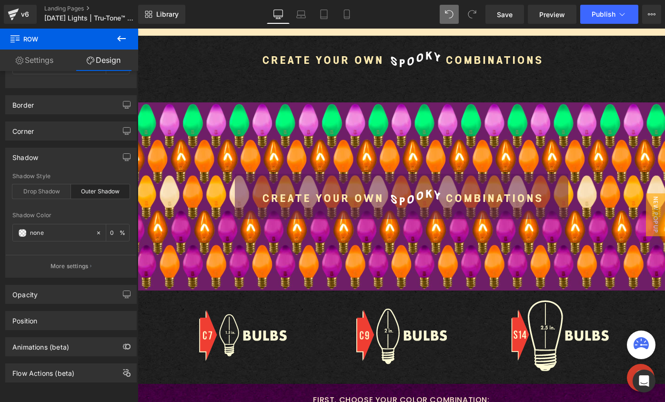
click at [233, 195] on body "Skip to content Your cart is empty SHOP NOW Have an account? Log in to check ou…" at bounding box center [401, 273] width 527 height 2772
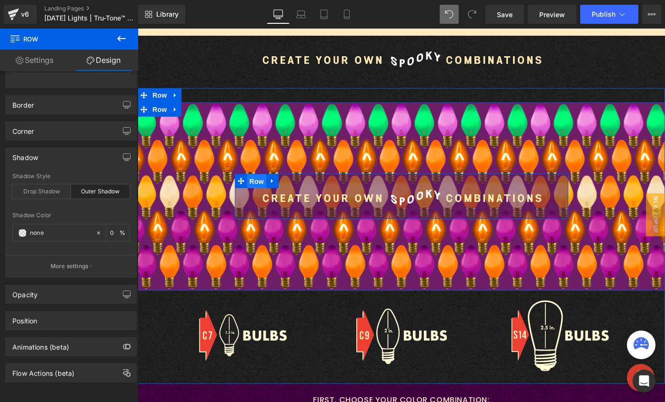
click at [248, 181] on span "Row" at bounding box center [256, 181] width 19 height 14
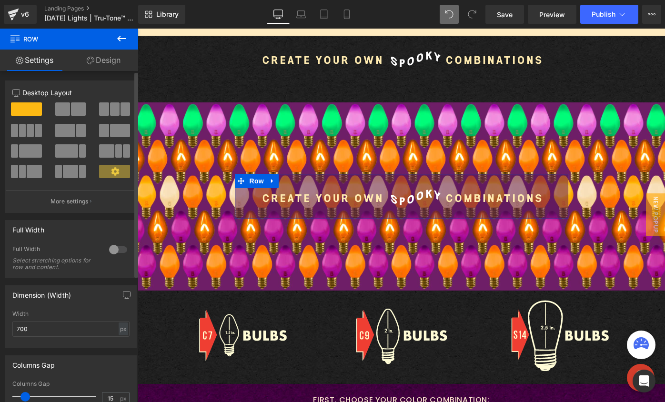
click at [117, 249] on div at bounding box center [118, 249] width 23 height 15
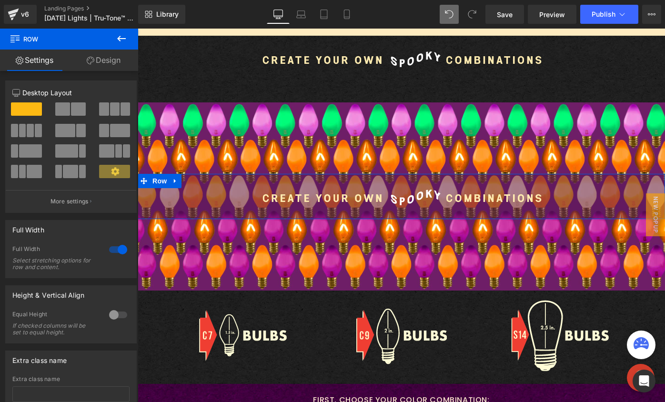
click at [99, 57] on link "Design" at bounding box center [103, 60] width 69 height 21
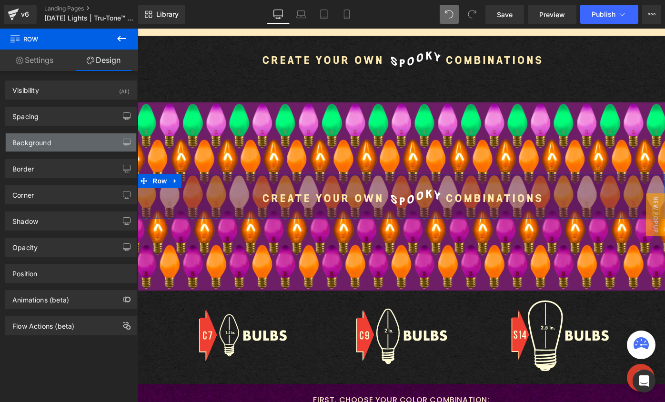
click at [65, 143] on div "Background" at bounding box center [71, 142] width 130 height 18
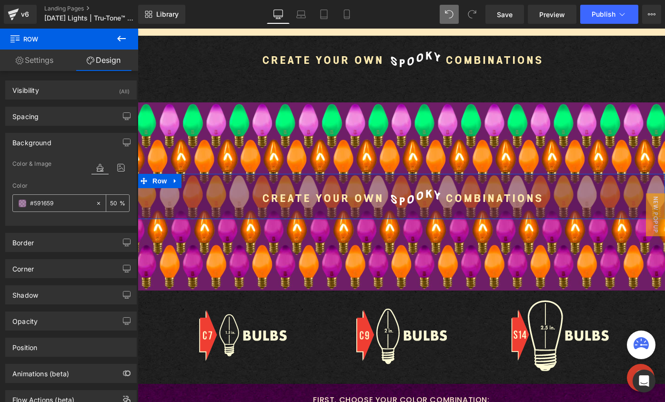
drag, startPoint x: 110, startPoint y: 203, endPoint x: 98, endPoint y: 203, distance: 12.9
click at [98, 203] on div "50 %" at bounding box center [112, 203] width 34 height 17
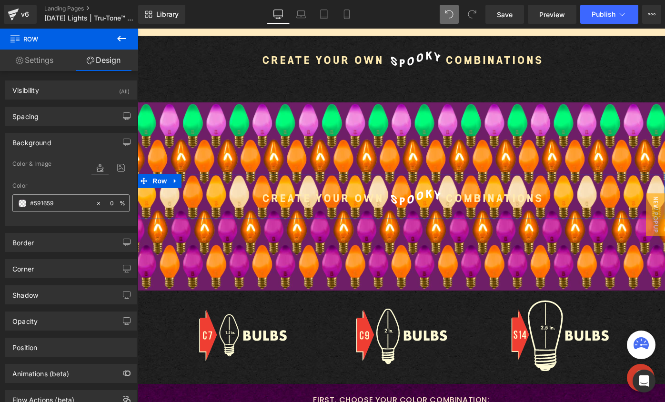
type input "70"
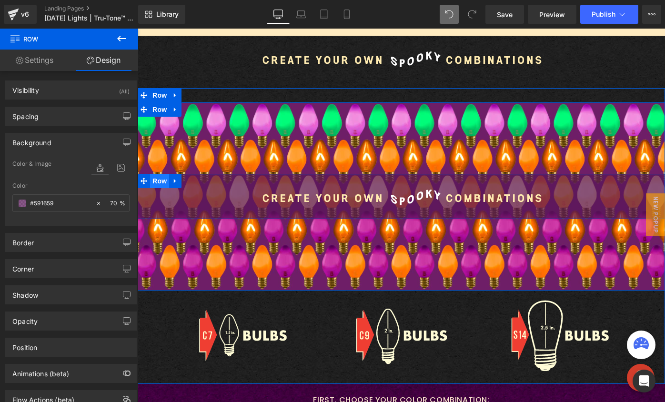
click at [156, 180] on span "Row" at bounding box center [159, 181] width 19 height 14
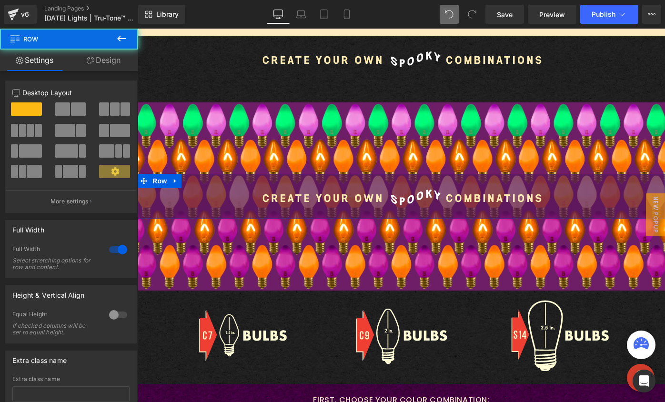
click at [111, 55] on link "Design" at bounding box center [103, 60] width 69 height 21
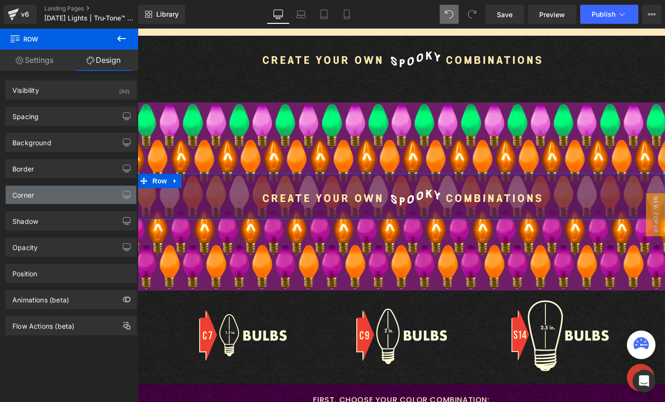
click at [38, 195] on div "Corner" at bounding box center [71, 195] width 130 height 18
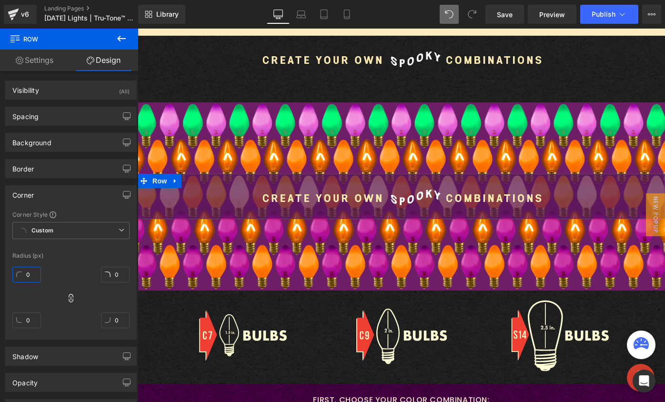
click at [22, 275] on input "0" at bounding box center [26, 275] width 29 height 16
type input "50"
click at [30, 50] on link "Settings" at bounding box center [34, 60] width 69 height 21
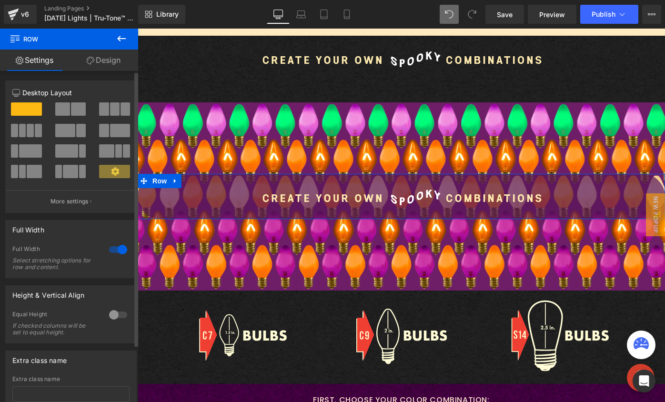
click at [118, 251] on div at bounding box center [118, 249] width 23 height 15
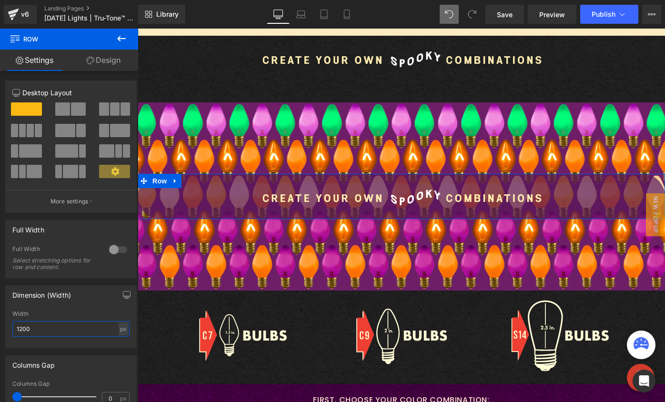
drag, startPoint x: 49, startPoint y: 330, endPoint x: -8, endPoint y: 325, distance: 56.9
click at [0, 325] on html "Row You are previewing how the will restyle your page. You can not edit Element…" at bounding box center [332, 201] width 665 height 402
click at [53, 305] on div "Dimension (Width) 1200px Width 700 px % px" at bounding box center [70, 316] width 131 height 63
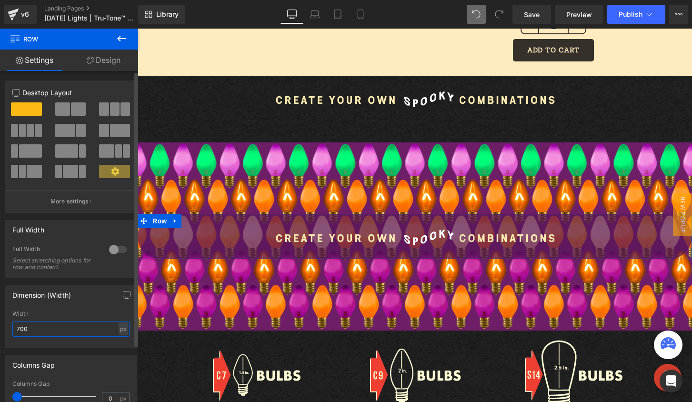
click at [62, 328] on input "700" at bounding box center [70, 329] width 117 height 16
drag, startPoint x: 92, startPoint y: 329, endPoint x: 3, endPoint y: 316, distance: 89.6
click at [3, 316] on div "Dimension (Width) 1200px Width 700 px % px" at bounding box center [71, 313] width 142 height 70
type input "9"
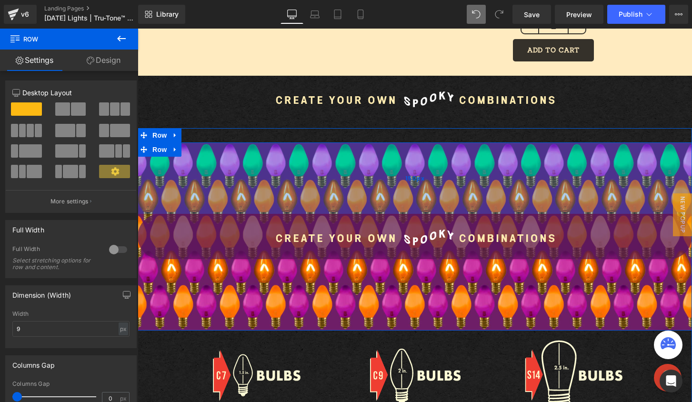
click at [250, 173] on div "150px" at bounding box center [415, 177] width 554 height 71
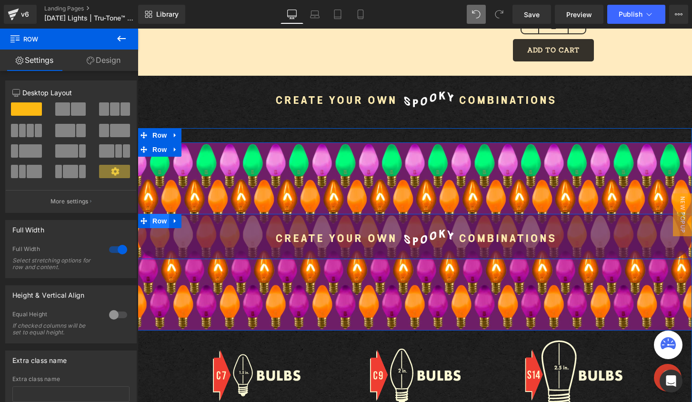
click at [156, 225] on span "Row" at bounding box center [159, 221] width 19 height 14
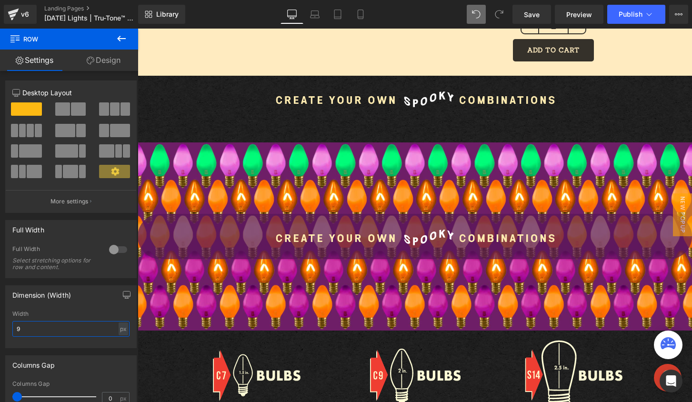
drag, startPoint x: 47, startPoint y: 330, endPoint x: -49, endPoint y: 317, distance: 96.6
click at [0, 317] on html "Row You are previewing how the will restyle your page. You can not edit Element…" at bounding box center [346, 201] width 692 height 402
type input "700"
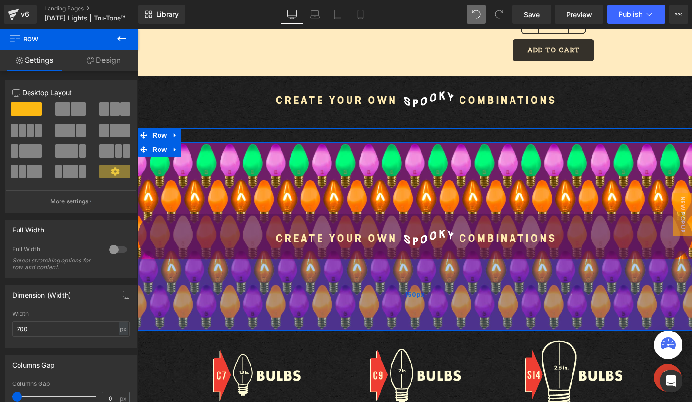
click at [231, 305] on div "150px" at bounding box center [415, 294] width 554 height 71
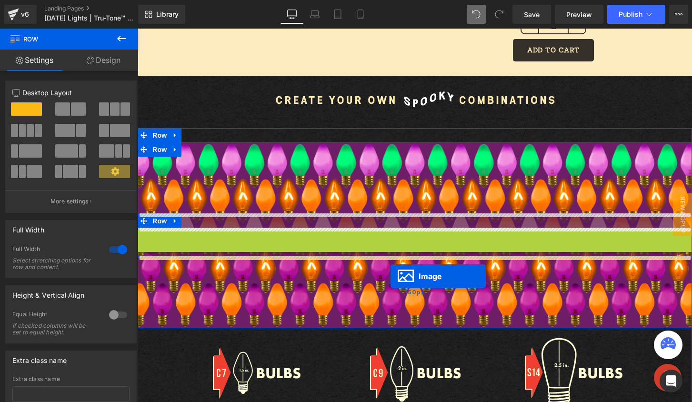
drag, startPoint x: 393, startPoint y: 240, endPoint x: 390, endPoint y: 276, distance: 36.3
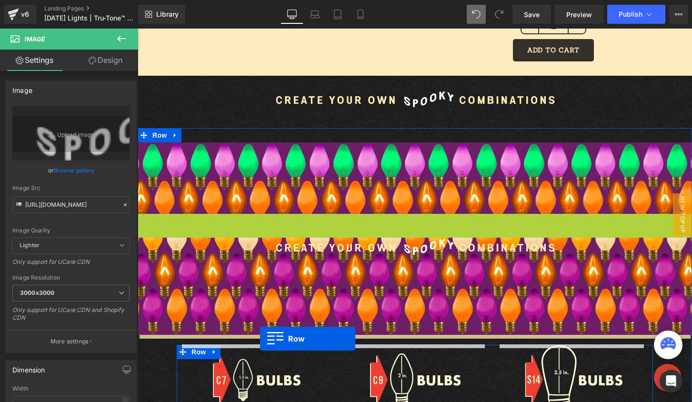
drag, startPoint x: 142, startPoint y: 219, endPoint x: 260, endPoint y: 338, distance: 167.6
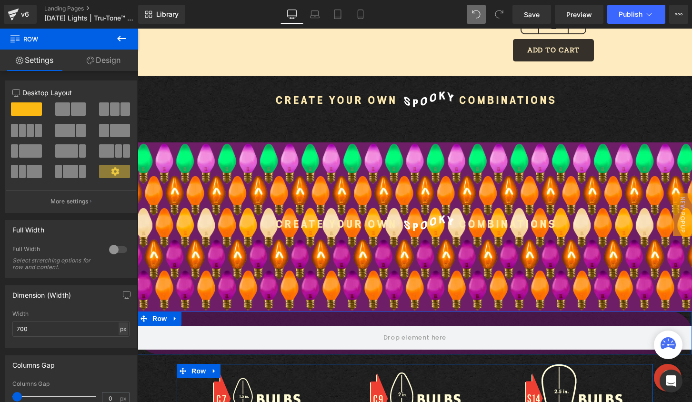
click at [120, 329] on div "px" at bounding box center [124, 328] width 10 height 13
click at [122, 344] on li "%" at bounding box center [123, 344] width 12 height 14
click at [72, 335] on input "700" at bounding box center [70, 329] width 117 height 16
drag, startPoint x: 32, startPoint y: 327, endPoint x: -6, endPoint y: 326, distance: 38.6
click at [0, 326] on html "Row You are previewing how the will restyle your page. You can not edit Element…" at bounding box center [346, 201] width 692 height 402
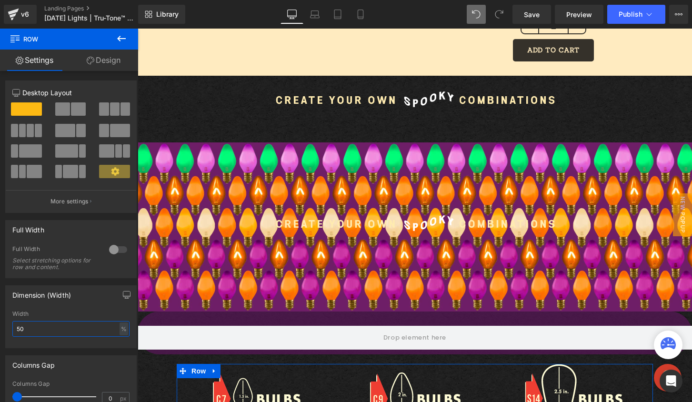
type input "50"
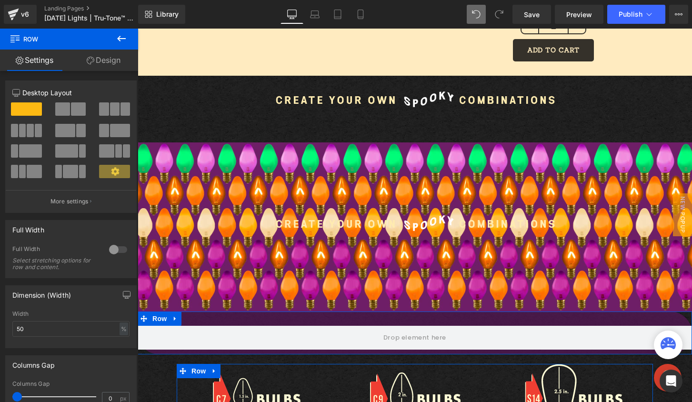
click at [70, 313] on div "Width" at bounding box center [70, 313] width 117 height 7
click at [173, 318] on icon at bounding box center [175, 318] width 7 height 7
click at [199, 318] on icon at bounding box center [200, 318] width 7 height 7
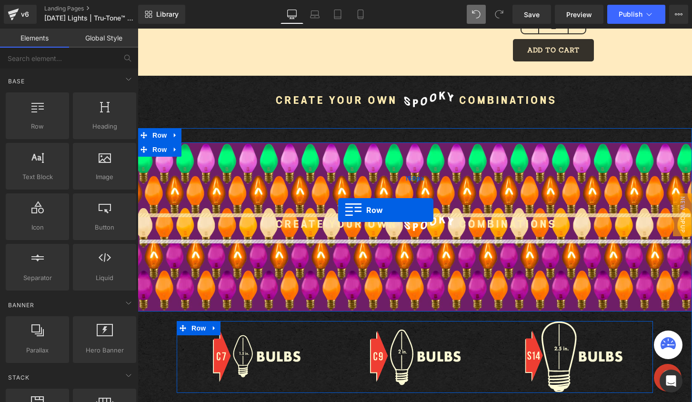
drag, startPoint x: 167, startPoint y: 144, endPoint x: 338, endPoint y: 210, distance: 183.7
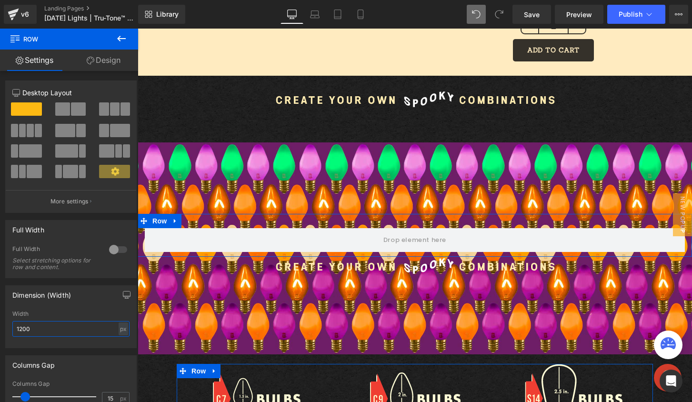
drag, startPoint x: 49, startPoint y: 328, endPoint x: -39, endPoint y: 327, distance: 87.1
click at [0, 327] on html "Row You are previewing how the will restyle your page. You can not edit Element…" at bounding box center [346, 201] width 692 height 402
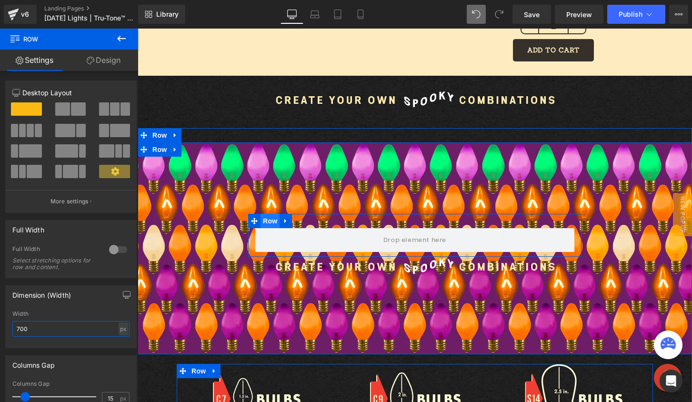
click at [265, 224] on span "Row" at bounding box center [269, 221] width 19 height 14
type input "700"
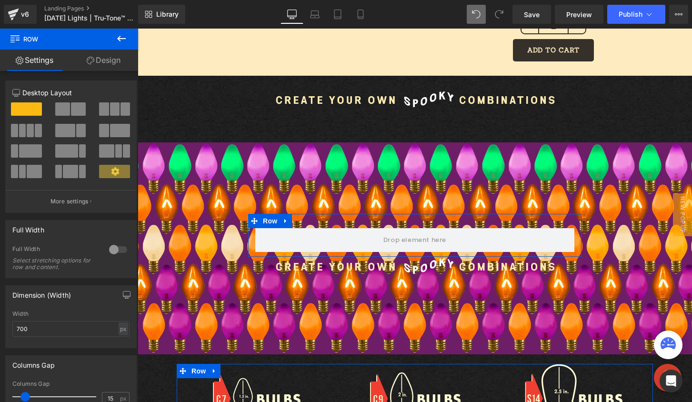
click at [85, 64] on link "Design" at bounding box center [103, 60] width 69 height 21
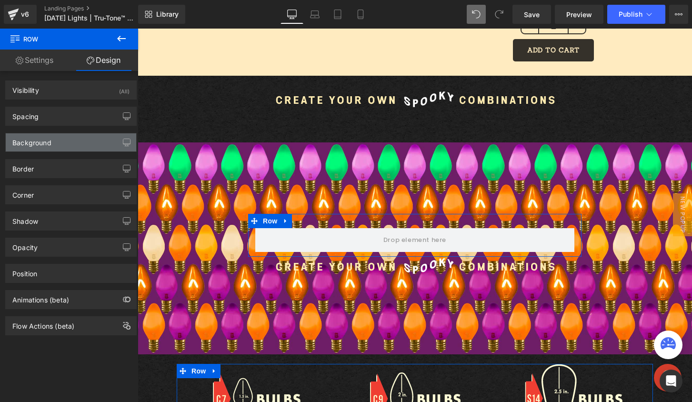
click at [59, 141] on div "Background" at bounding box center [71, 142] width 130 height 18
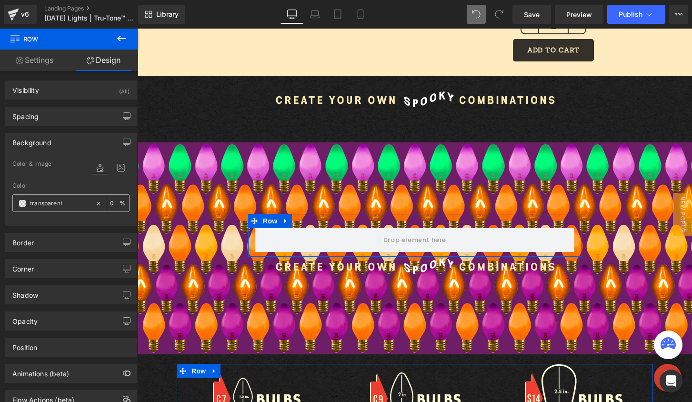
click at [21, 203] on span at bounding box center [23, 203] width 8 height 8
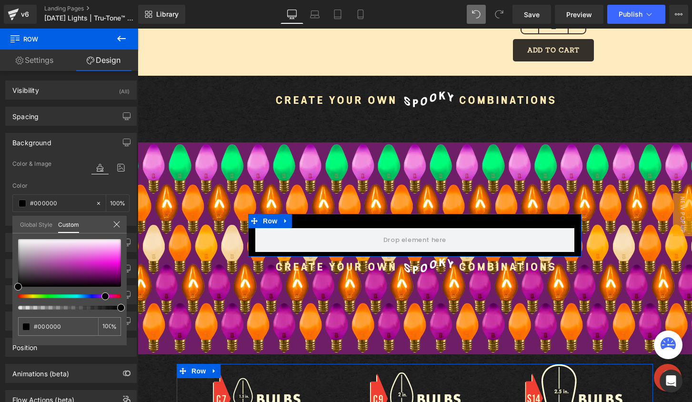
drag, startPoint x: 14, startPoint y: 298, endPoint x: 99, endPoint y: 296, distance: 84.3
click at [99, 296] on div at bounding box center [65, 296] width 103 height 4
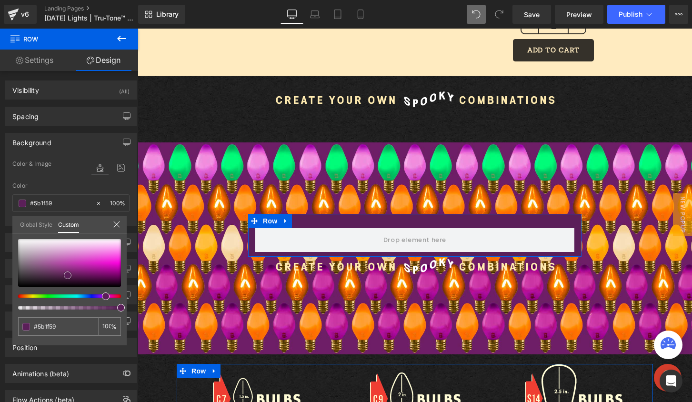
drag, startPoint x: 92, startPoint y: 270, endPoint x: 68, endPoint y: 275, distance: 25.2
click at [68, 275] on div at bounding box center [69, 263] width 103 height 48
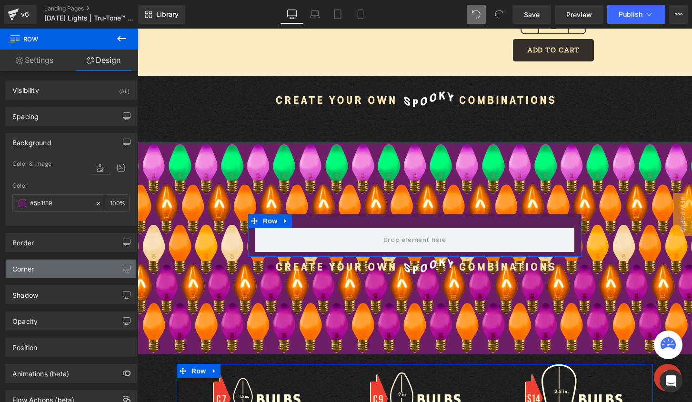
click at [42, 274] on div "Corner" at bounding box center [71, 268] width 130 height 18
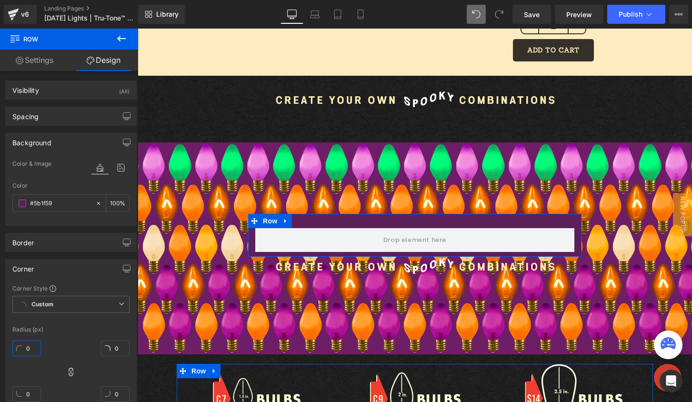
click at [28, 351] on input "0" at bounding box center [26, 348] width 29 height 16
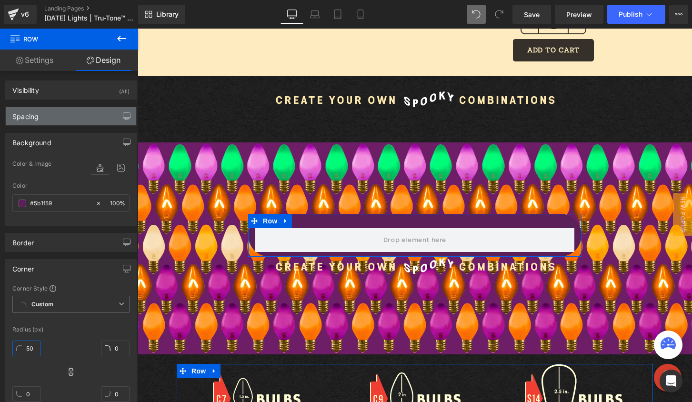
type input "50"
click at [50, 120] on div "Spacing" at bounding box center [71, 116] width 130 height 18
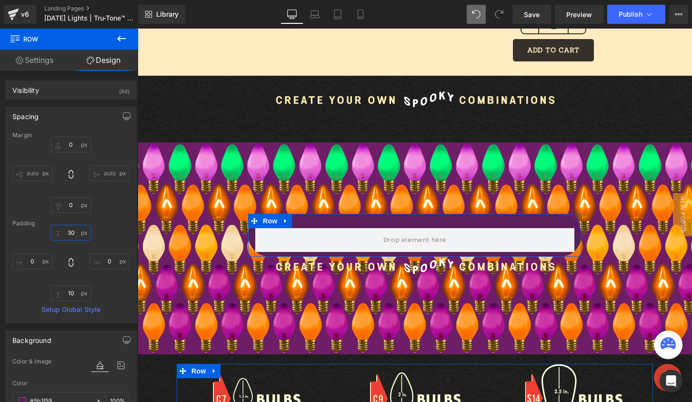
click at [70, 234] on input "30" at bounding box center [71, 233] width 40 height 16
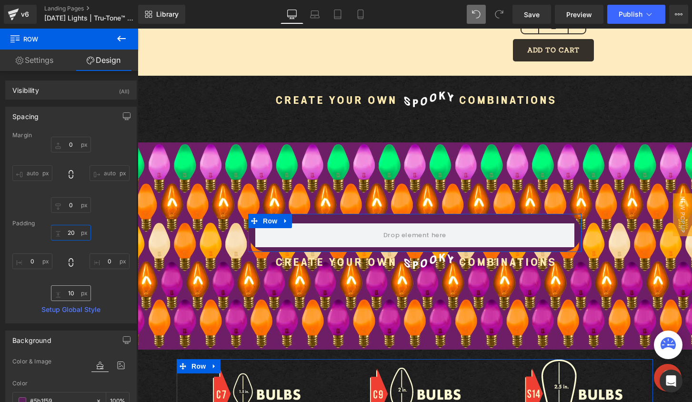
type input "20"
click at [74, 294] on input "10" at bounding box center [71, 293] width 40 height 16
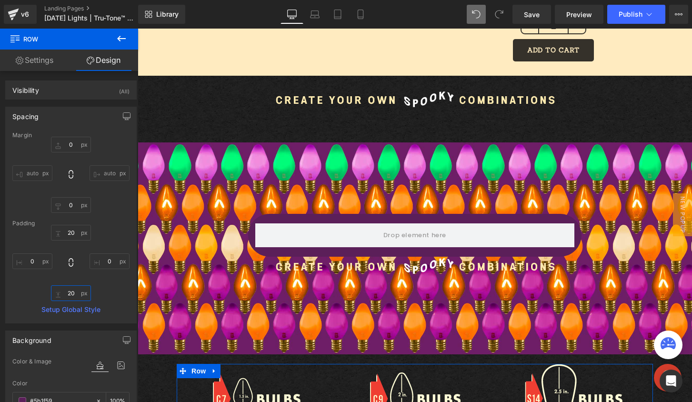
type input "20"
click at [346, 267] on body "Skip to content Your cart is empty SHOP NOW Have an account? Log in to check ou…" at bounding box center [415, 306] width 554 height 2838
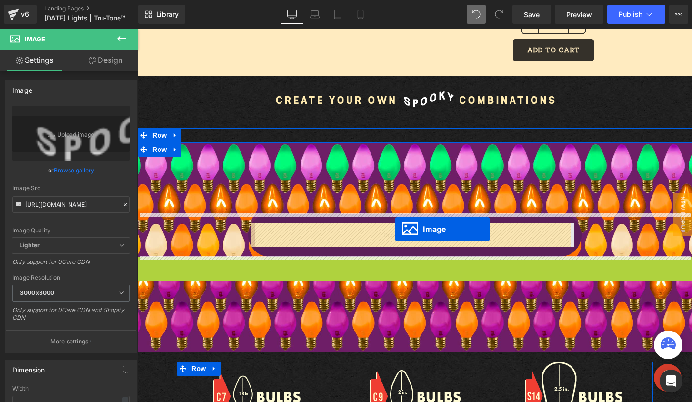
drag, startPoint x: 393, startPoint y: 269, endPoint x: 395, endPoint y: 229, distance: 40.5
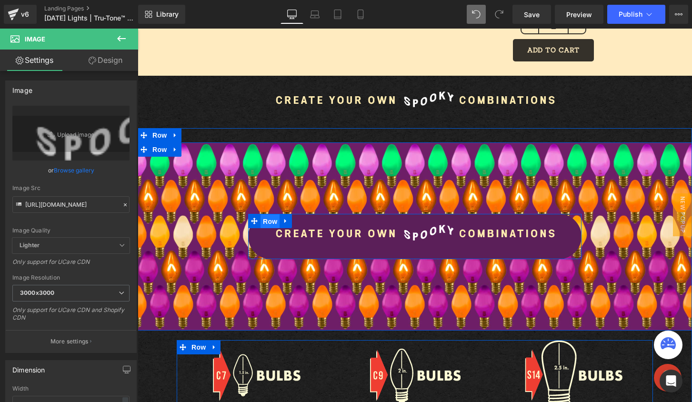
click at [267, 219] on span "Row" at bounding box center [269, 221] width 19 height 14
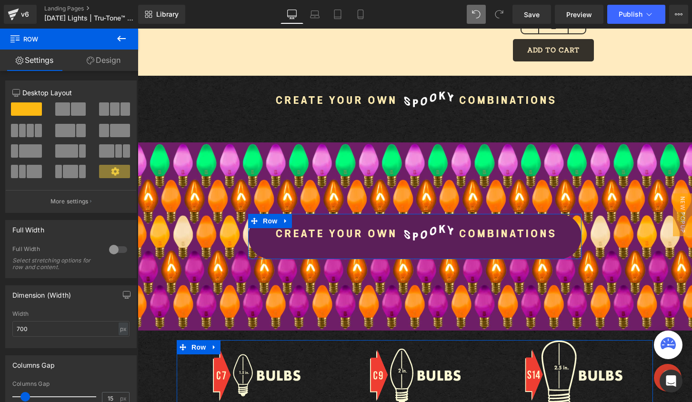
click at [93, 58] on icon at bounding box center [91, 61] width 8 height 8
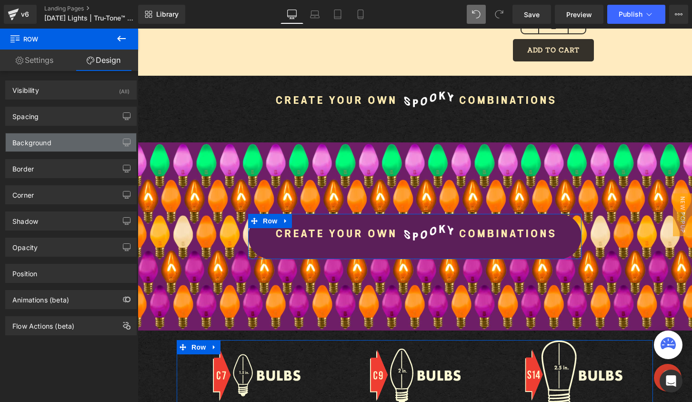
click at [74, 137] on div "Background" at bounding box center [71, 142] width 130 height 18
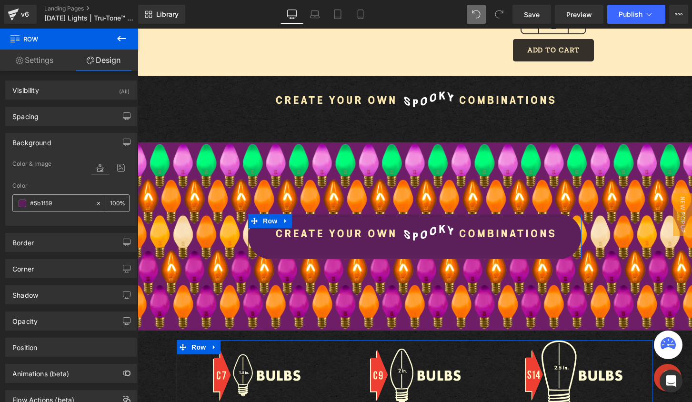
click at [118, 200] on div "100 %" at bounding box center [117, 203] width 23 height 17
click at [111, 201] on input "100" at bounding box center [115, 203] width 10 height 10
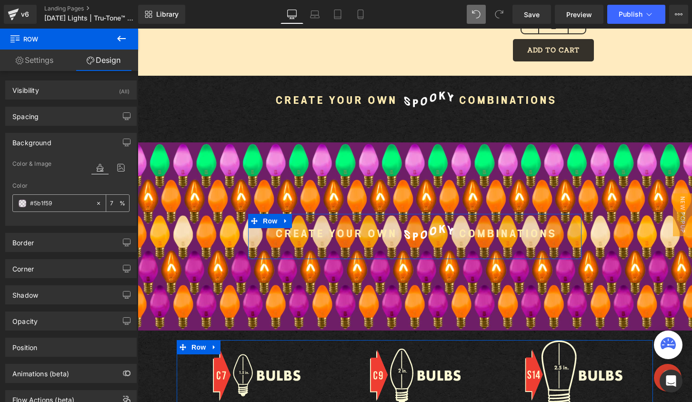
type input "75"
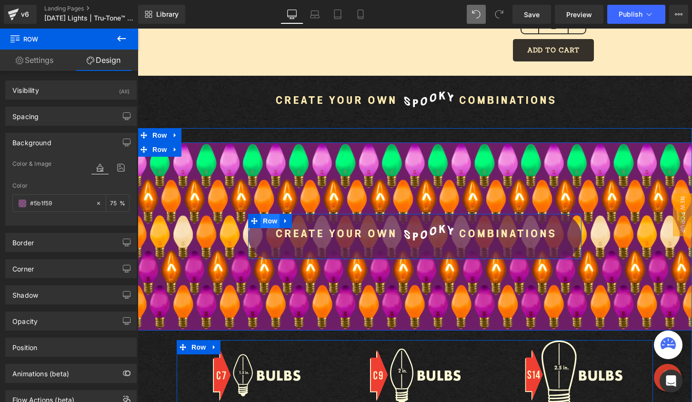
click at [261, 223] on span "Row" at bounding box center [269, 221] width 19 height 14
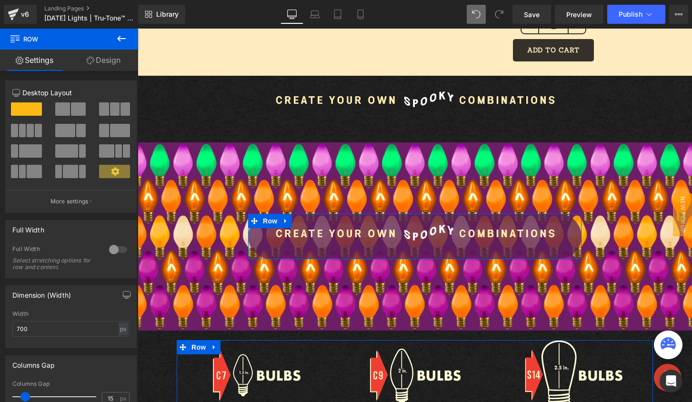
click at [100, 56] on link "Design" at bounding box center [103, 60] width 69 height 21
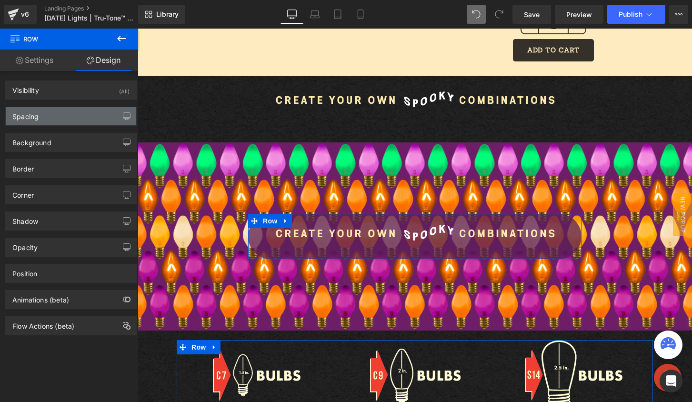
click at [49, 117] on div "Spacing" at bounding box center [71, 116] width 130 height 18
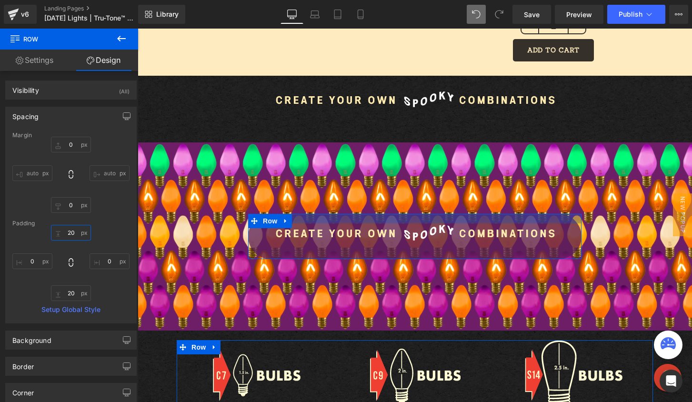
click at [71, 233] on input "20" at bounding box center [71, 233] width 40 height 16
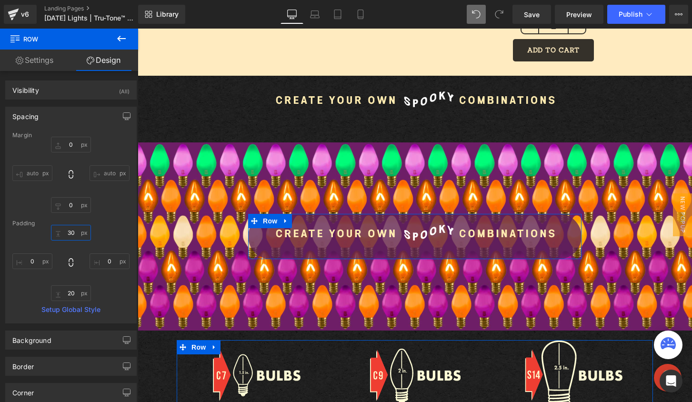
type input "30-"
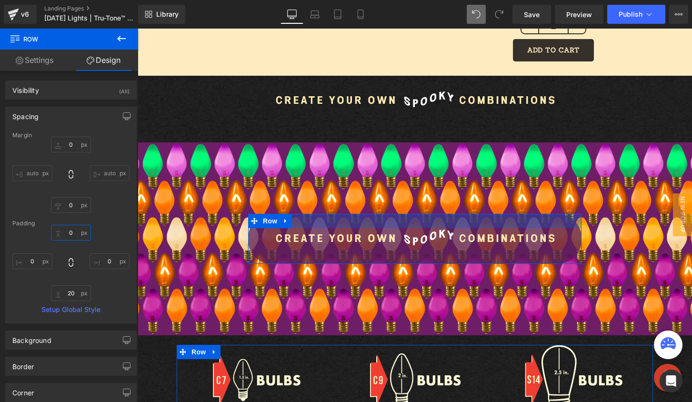
click at [67, 234] on input "text" at bounding box center [71, 233] width 40 height 16
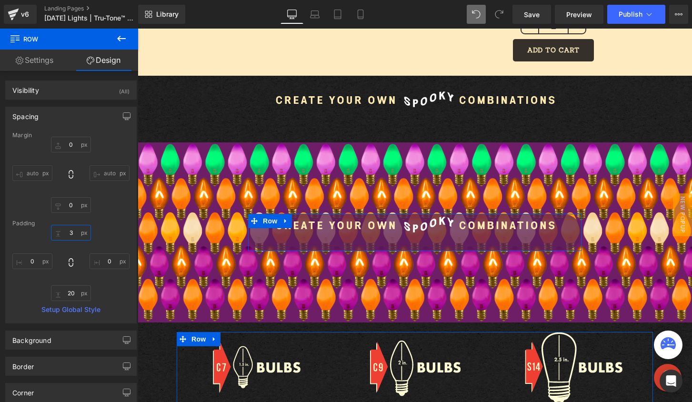
type input "30"
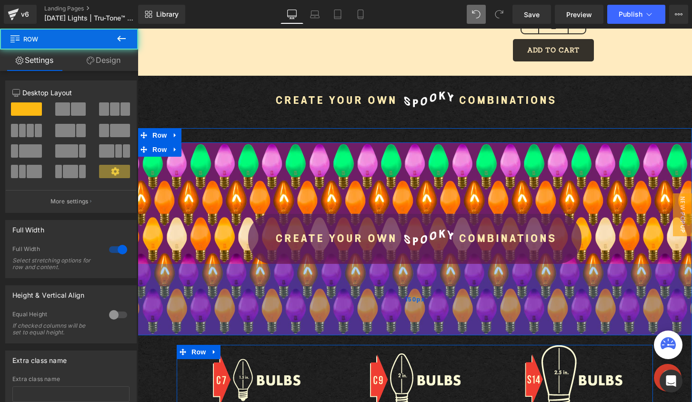
click at [182, 288] on div "150px" at bounding box center [415, 299] width 554 height 71
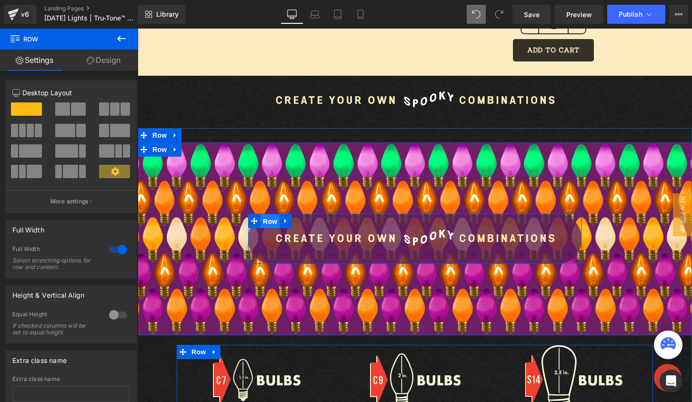
click at [271, 224] on span "Row" at bounding box center [269, 221] width 19 height 14
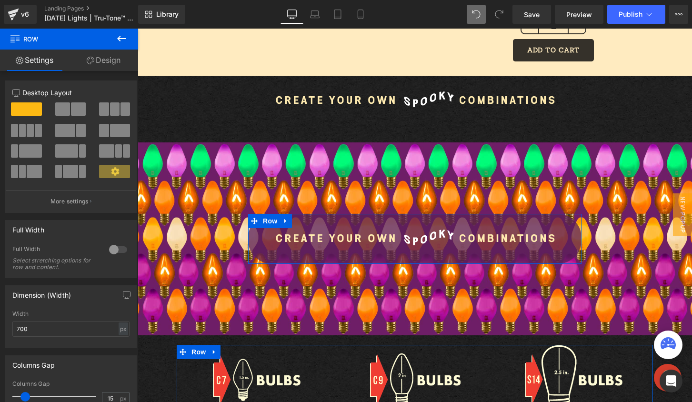
click at [99, 52] on link "Design" at bounding box center [103, 60] width 69 height 21
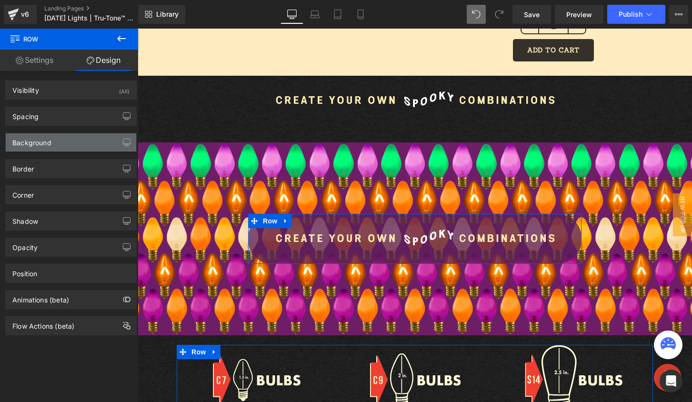
click at [57, 144] on div "Background" at bounding box center [71, 142] width 130 height 18
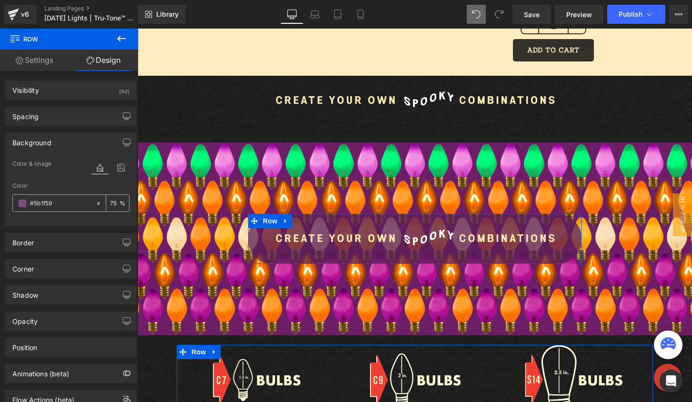
click at [124, 206] on div "75 %" at bounding box center [117, 203] width 23 height 17
click at [110, 203] on input "75" at bounding box center [115, 203] width 10 height 10
type input "80"
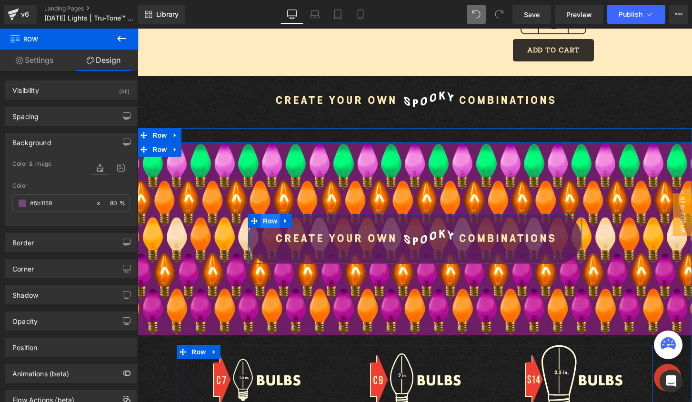
click at [260, 220] on span "Row" at bounding box center [269, 221] width 19 height 14
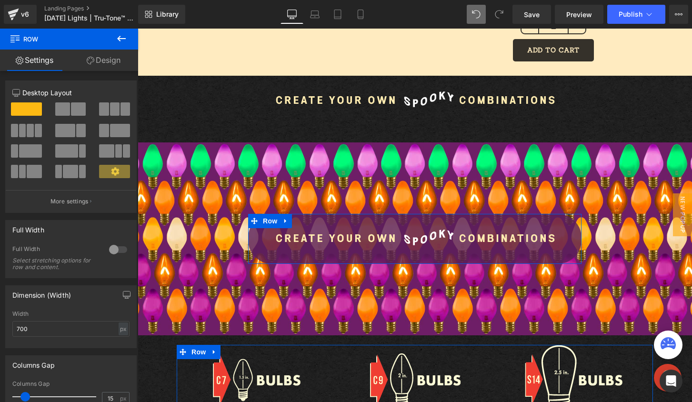
click at [94, 62] on link "Design" at bounding box center [103, 60] width 69 height 21
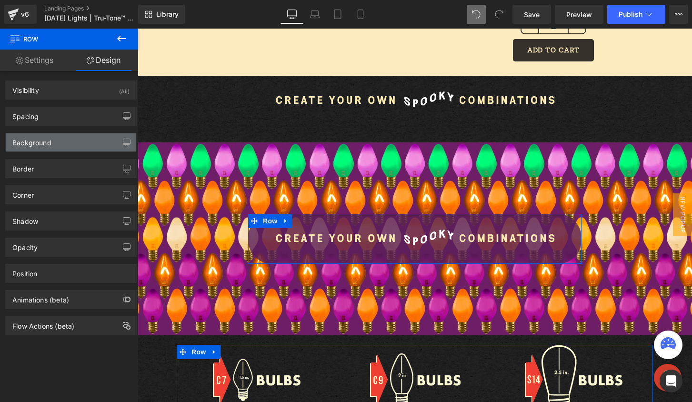
click at [62, 142] on div "Background" at bounding box center [71, 142] width 130 height 18
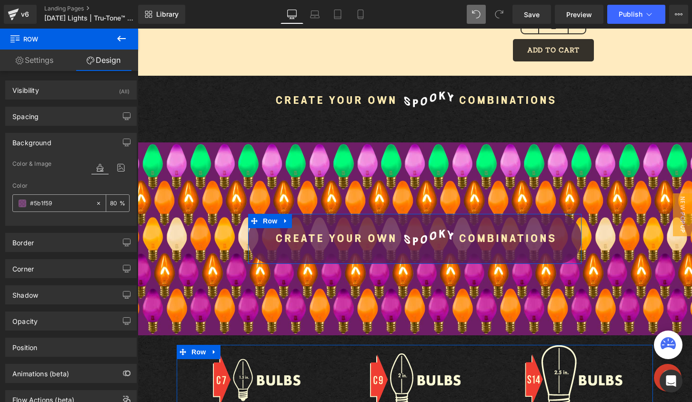
click at [24, 203] on span at bounding box center [23, 203] width 8 height 8
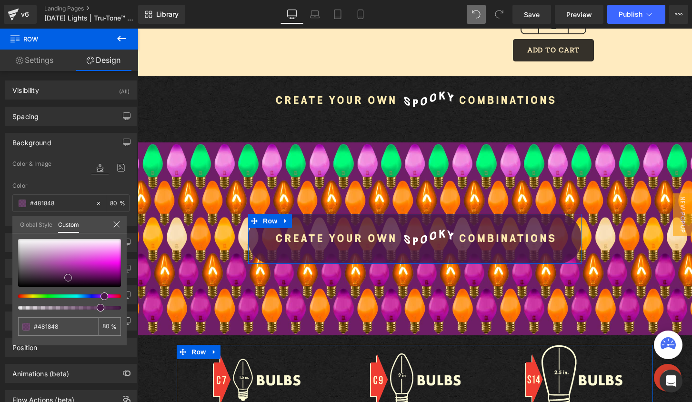
click at [66, 277] on span at bounding box center [68, 278] width 8 height 8
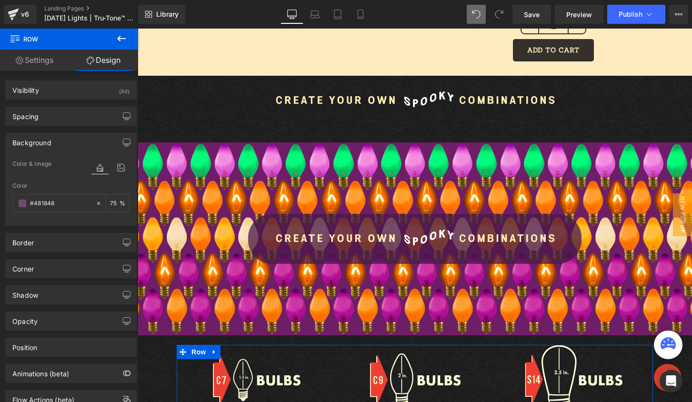
type input "75"
click at [186, 118] on body "Skip to content Your cart is empty SHOP NOW Have an account? Log in to check ou…" at bounding box center [415, 296] width 554 height 2819
click at [156, 352] on div "Image Row Row 150px 150px Image Image Image Row" at bounding box center [415, 279] width 554 height 274
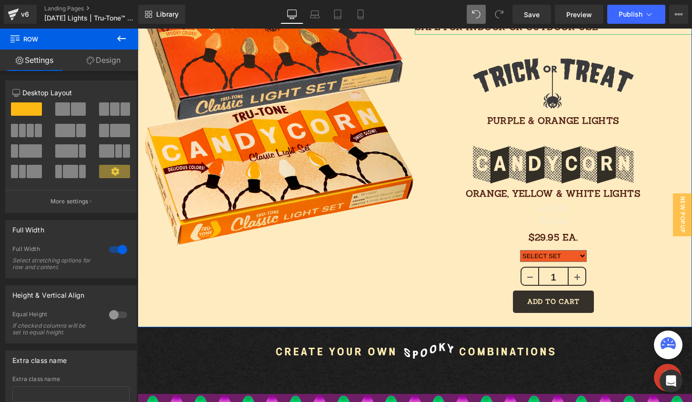
scroll to position [963, 0]
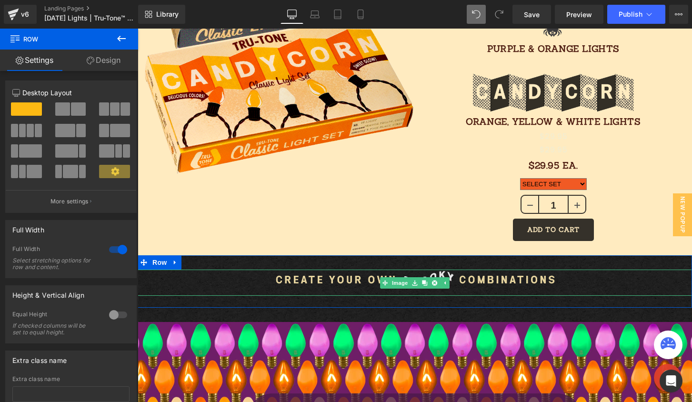
click at [446, 283] on img at bounding box center [415, 282] width 286 height 26
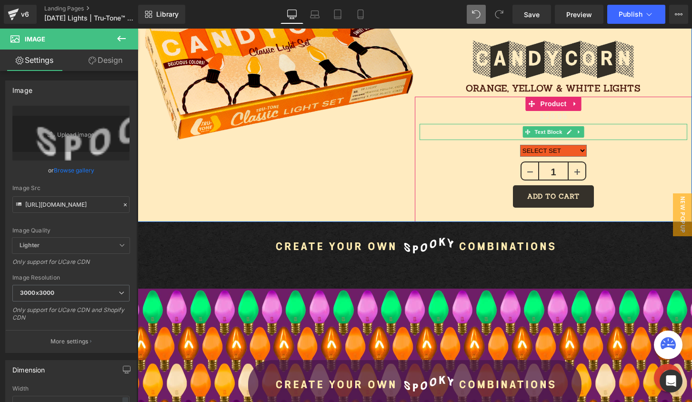
scroll to position [1115, 0]
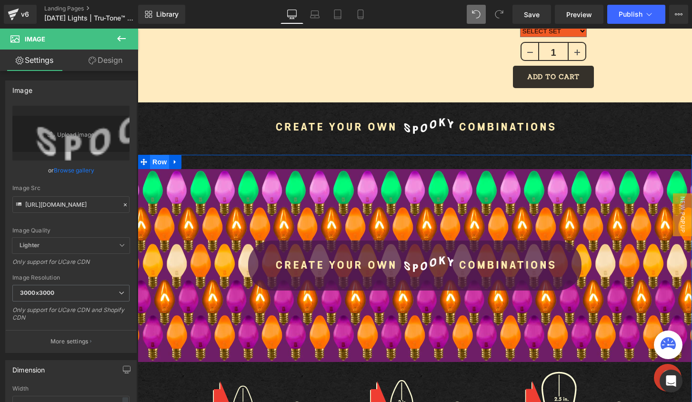
click at [156, 161] on span "Row" at bounding box center [159, 162] width 19 height 14
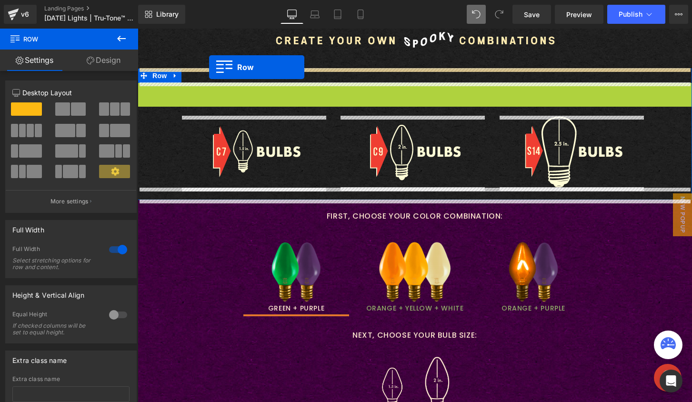
scroll to position [1182, 0]
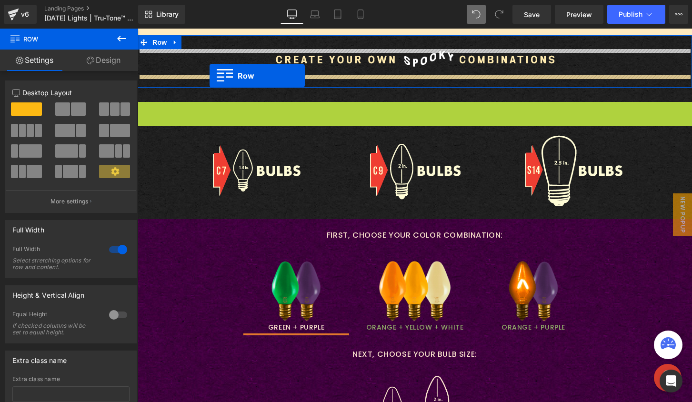
drag, startPoint x: 139, startPoint y: 88, endPoint x: 209, endPoint y: 66, distance: 73.8
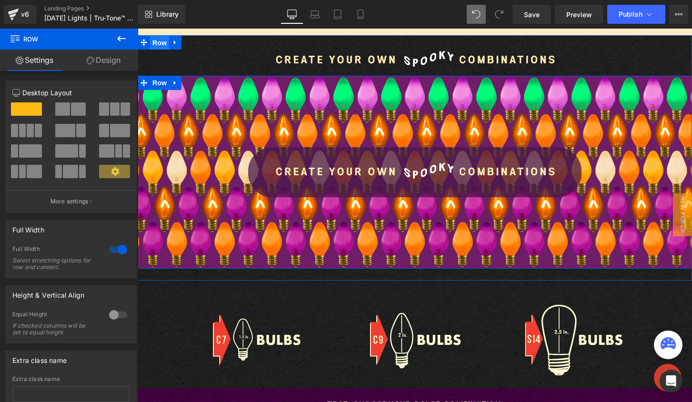
click at [160, 45] on span "Row" at bounding box center [159, 43] width 19 height 14
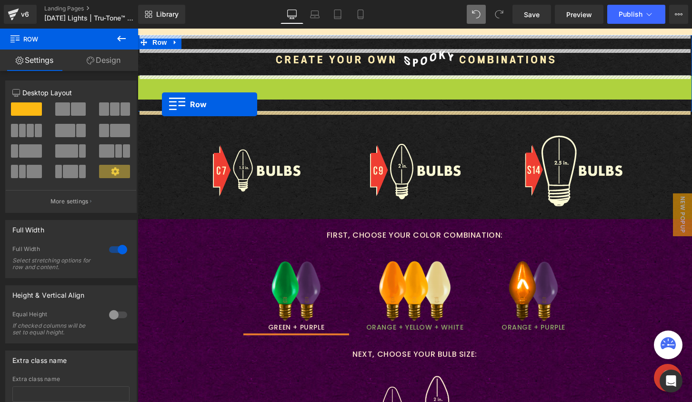
drag, startPoint x: 141, startPoint y: 81, endPoint x: 162, endPoint y: 104, distance: 30.6
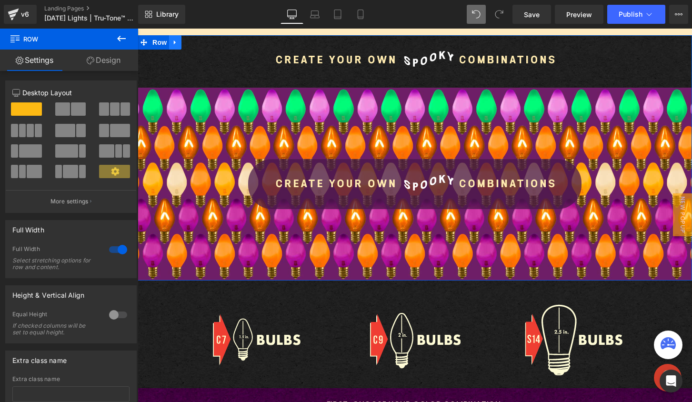
click at [174, 42] on icon at bounding box center [175, 42] width 2 height 4
click at [194, 46] on link at bounding box center [200, 42] width 12 height 14
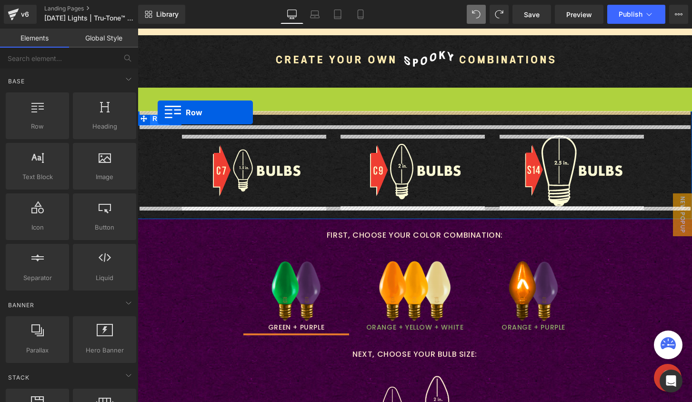
drag, startPoint x: 141, startPoint y: 91, endPoint x: 158, endPoint y: 112, distance: 26.1
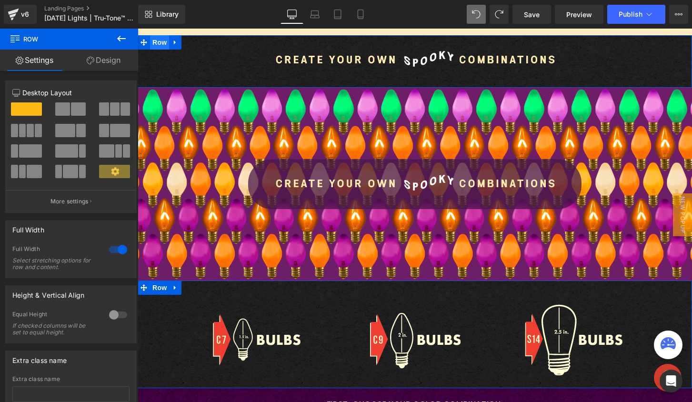
click at [155, 43] on span "Row" at bounding box center [159, 42] width 19 height 14
click at [140, 43] on icon at bounding box center [143, 42] width 7 height 7
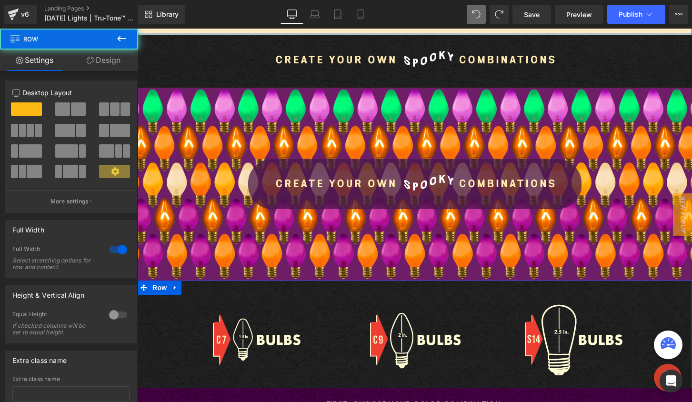
click at [210, 33] on div at bounding box center [415, 34] width 554 height 2
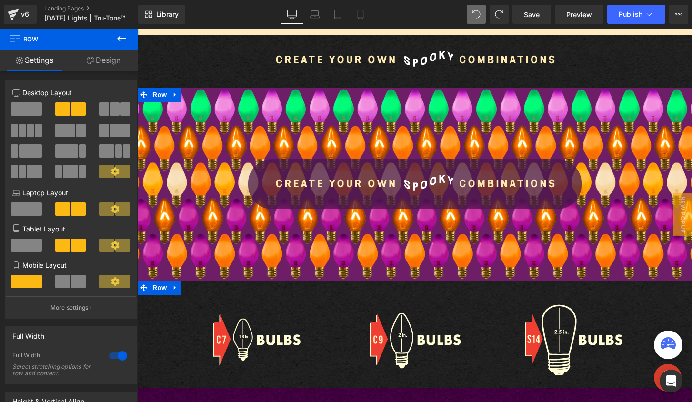
click at [170, 359] on div "Image Image Image Row" at bounding box center [415, 335] width 554 height 81
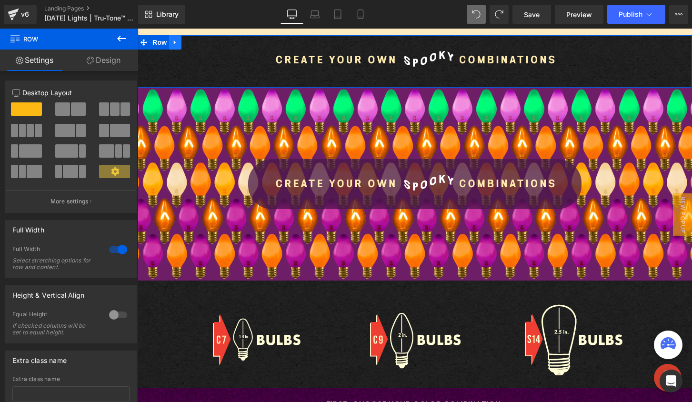
click at [169, 42] on link at bounding box center [175, 42] width 12 height 14
click at [199, 43] on icon at bounding box center [200, 42] width 7 height 7
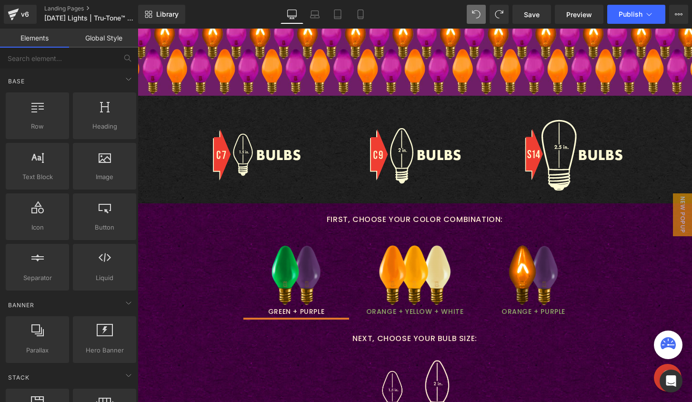
scroll to position [1385, 0]
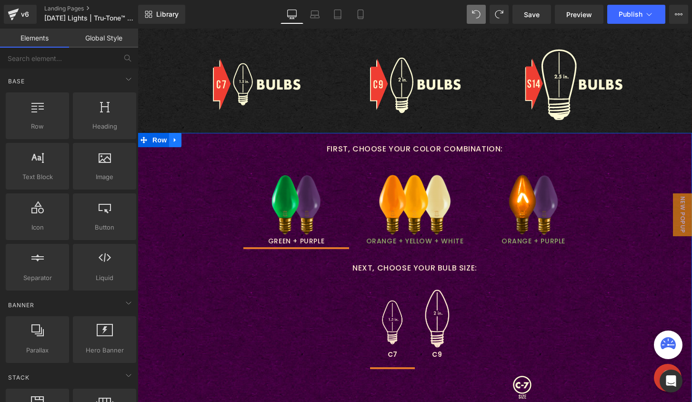
click at [174, 140] on icon at bounding box center [175, 140] width 2 height 4
click at [197, 140] on icon at bounding box center [200, 140] width 7 height 7
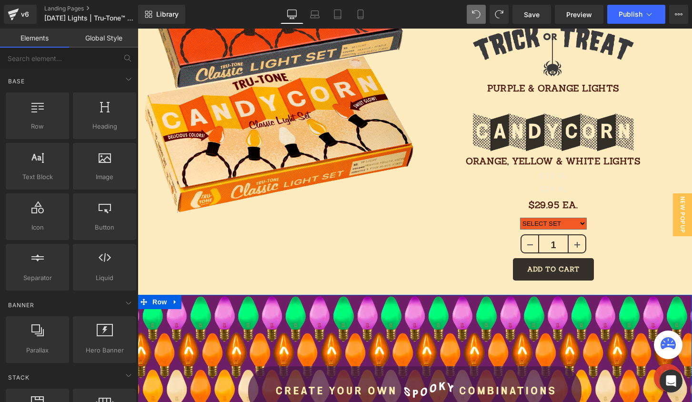
scroll to position [918, 0]
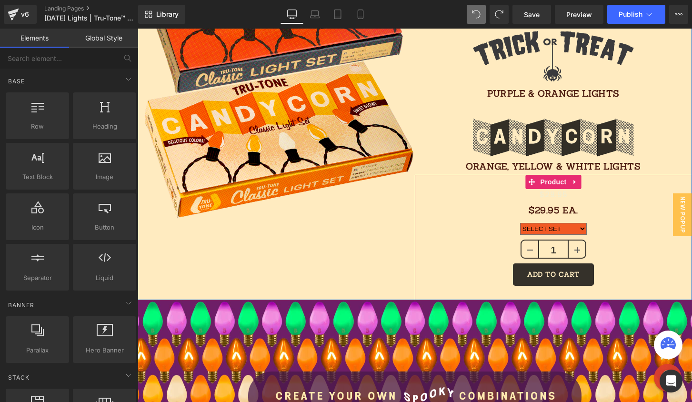
click at [579, 226] on link at bounding box center [584, 231] width 10 height 11
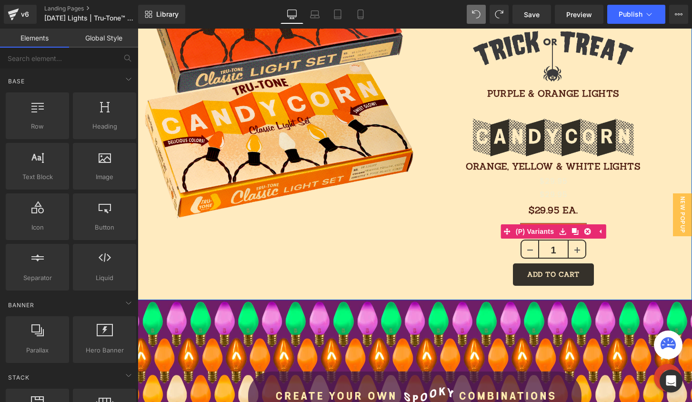
click at [552, 225] on span "(P) Variants" at bounding box center [534, 231] width 43 height 14
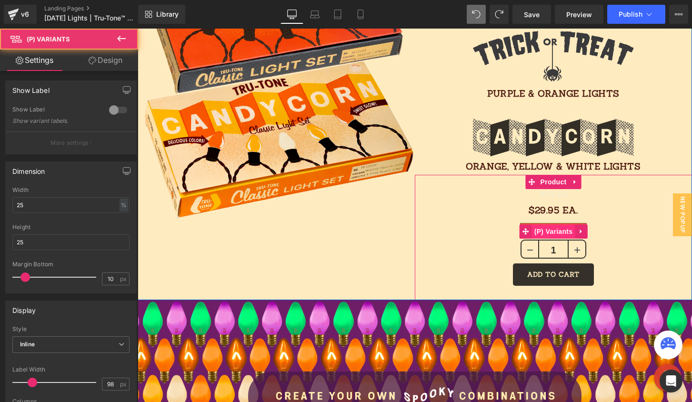
click at [550, 224] on link "(P) Variants" at bounding box center [547, 231] width 56 height 14
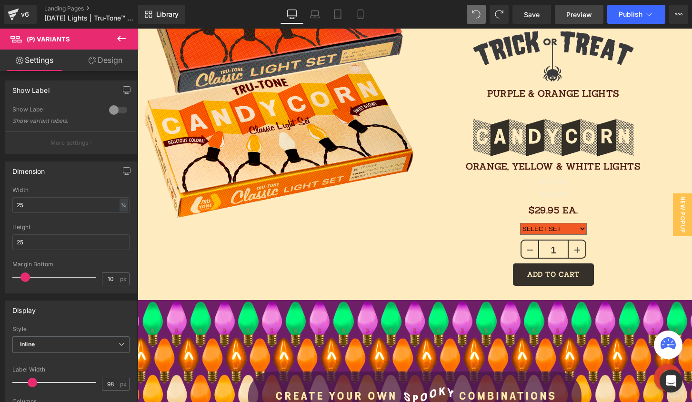
click at [582, 18] on span "Preview" at bounding box center [579, 15] width 26 height 10
click at [518, 17] on link "Save" at bounding box center [531, 14] width 39 height 19
click at [123, 36] on icon at bounding box center [121, 38] width 11 height 11
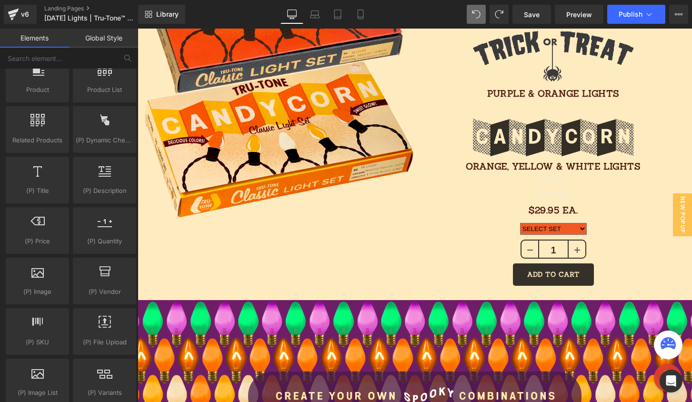
scroll to position [944, 0]
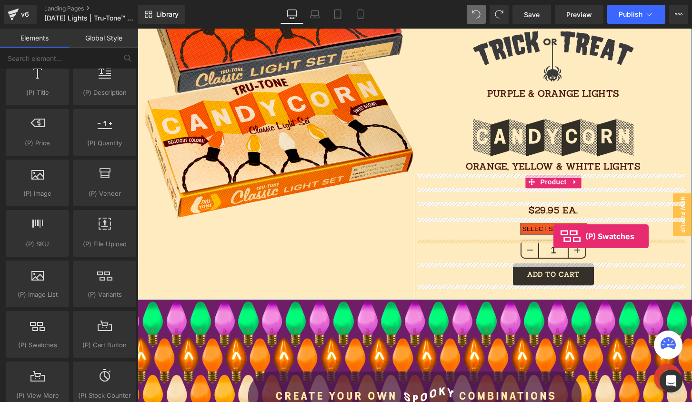
drag, startPoint x: 205, startPoint y: 318, endPoint x: 553, endPoint y: 236, distance: 357.6
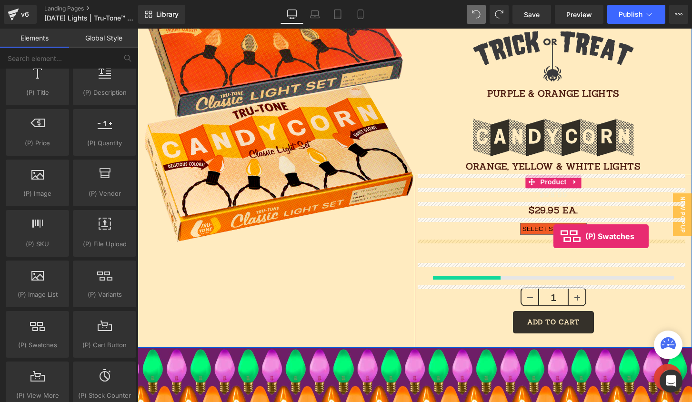
scroll to position [942, 0]
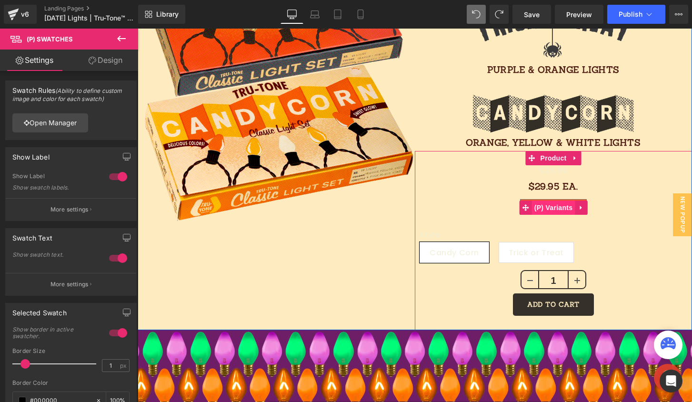
click at [552, 207] on span "(P) Variants" at bounding box center [553, 207] width 43 height 14
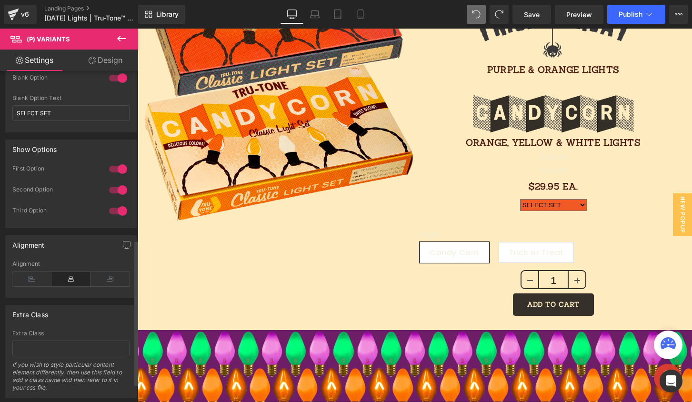
scroll to position [427, 0]
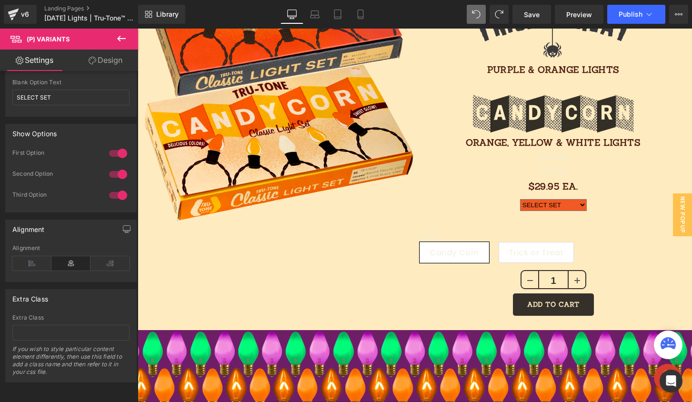
click at [94, 65] on link "Design" at bounding box center [105, 60] width 69 height 21
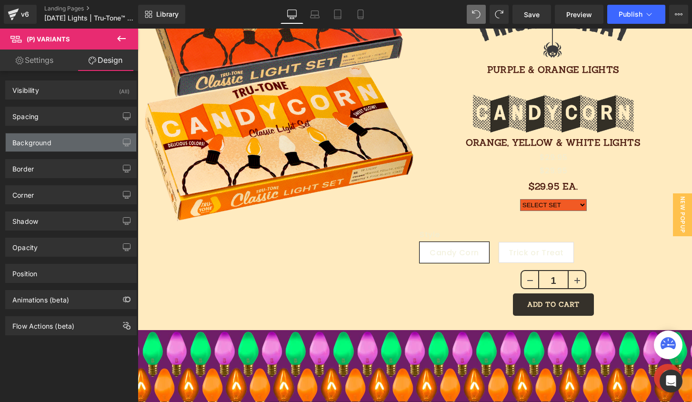
click at [69, 139] on div "Background" at bounding box center [71, 142] width 130 height 18
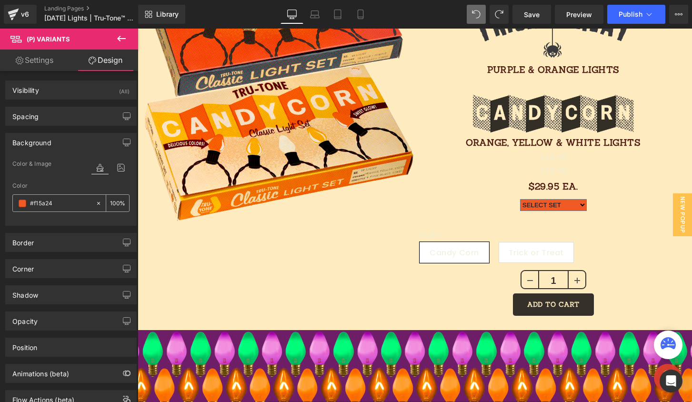
click at [60, 206] on input "#f15a24" at bounding box center [60, 203] width 61 height 10
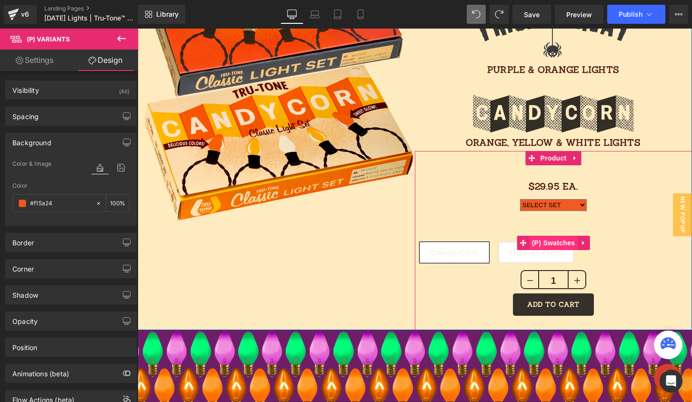
click at [546, 244] on span "(P) Swatches" at bounding box center [553, 243] width 48 height 14
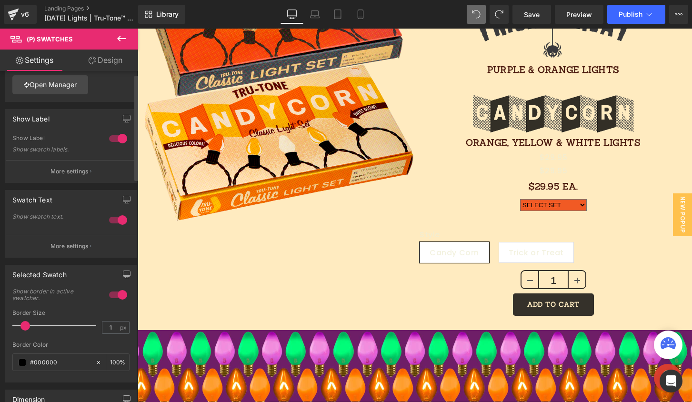
scroll to position [0, 0]
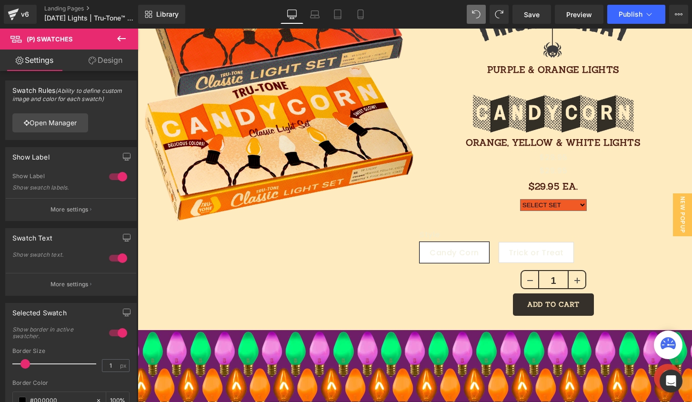
click at [92, 61] on icon at bounding box center [93, 61] width 8 height 8
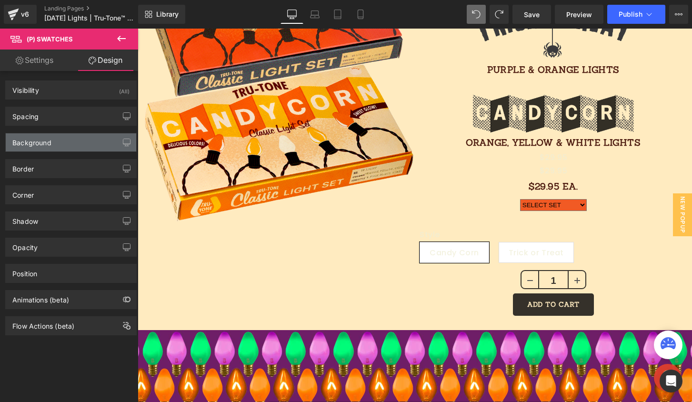
click at [50, 142] on div "Background" at bounding box center [31, 139] width 39 height 13
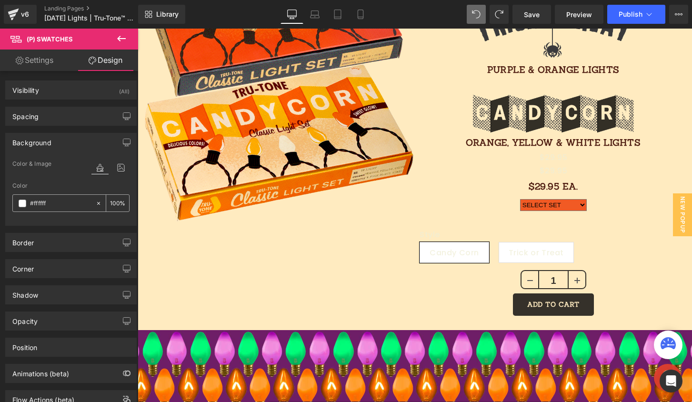
click at [62, 203] on input "#ffffff" at bounding box center [60, 203] width 61 height 10
paste input "15a24"
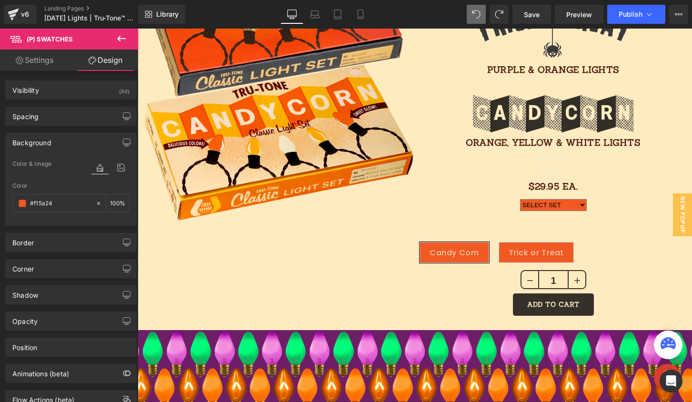
type input "#f15a24"
click at [39, 62] on link "Settings" at bounding box center [34, 60] width 69 height 21
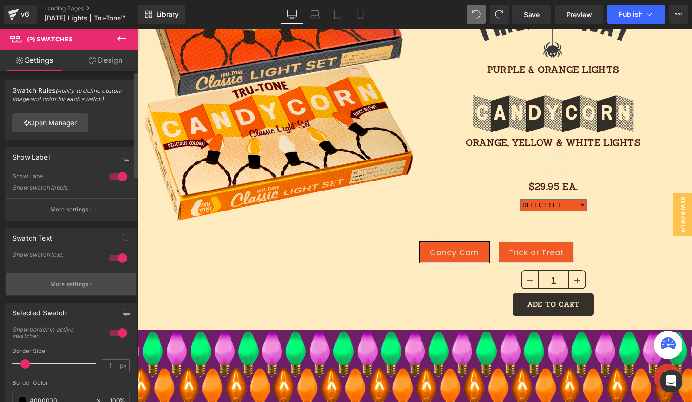
click at [57, 283] on p "More settings" at bounding box center [69, 284] width 38 height 9
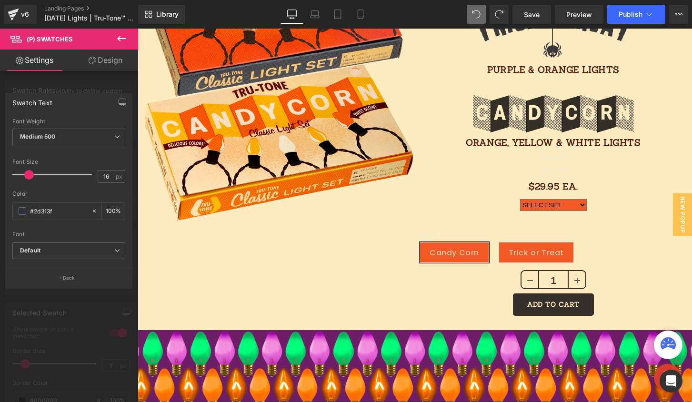
drag, startPoint x: 77, startPoint y: 211, endPoint x: -28, endPoint y: 205, distance: 104.9
click at [0, 205] on html "(P) Swatches You are previewing how the will restyle your page. You can not edi…" at bounding box center [346, 201] width 692 height 402
type input "efeed6"
click at [68, 244] on span "Default" at bounding box center [68, 250] width 113 height 17
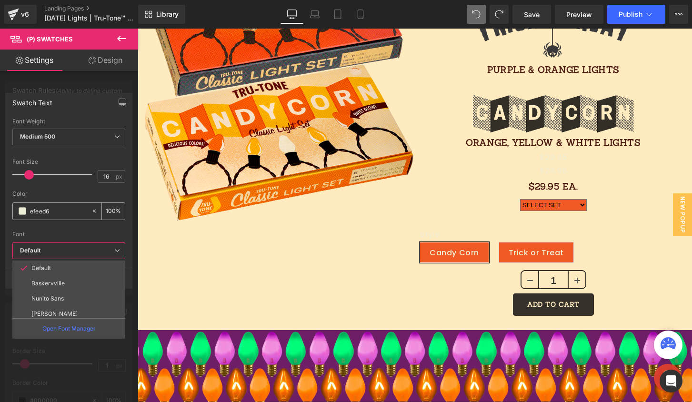
click at [70, 218] on div "efeed6" at bounding box center [52, 211] width 78 height 17
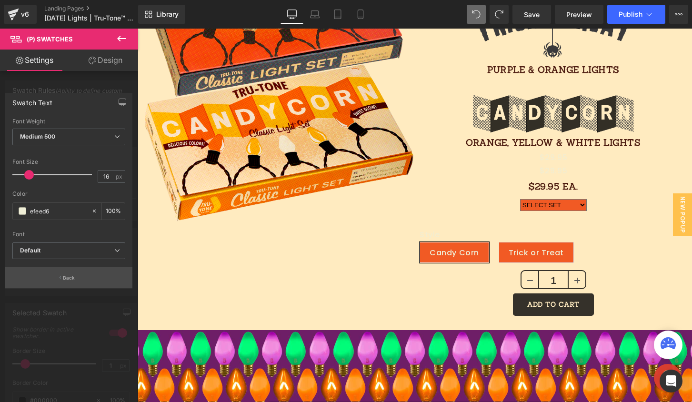
click at [60, 275] on icon "button" at bounding box center [60, 277] width 1 height 5
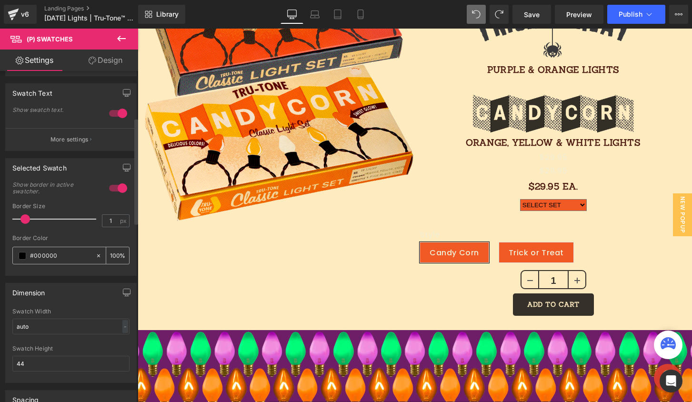
scroll to position [145, 0]
click at [61, 258] on input "#000000" at bounding box center [60, 255] width 61 height 10
drag, startPoint x: 69, startPoint y: 257, endPoint x: 21, endPoint y: 254, distance: 47.7
click at [21, 254] on div "#000000" at bounding box center [54, 255] width 82 height 17
type input "404041"
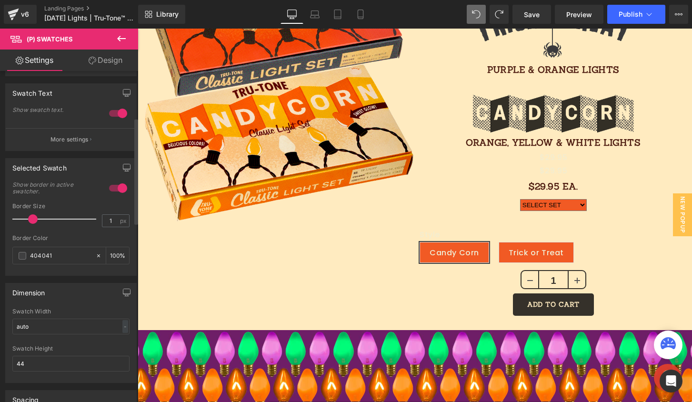
drag, startPoint x: 24, startPoint y: 216, endPoint x: 29, endPoint y: 216, distance: 5.2
click at [29, 216] on span at bounding box center [33, 219] width 10 height 10
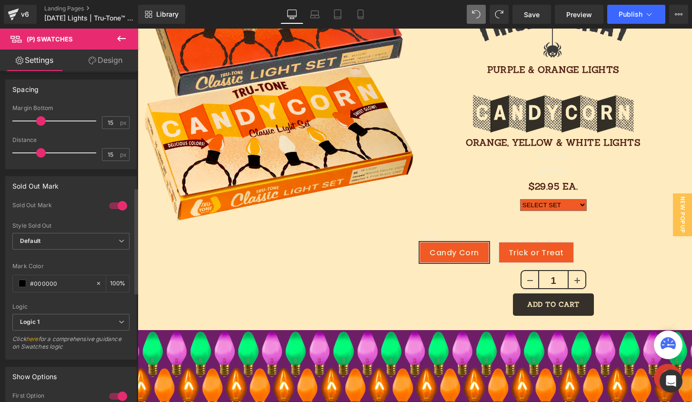
scroll to position [490, 0]
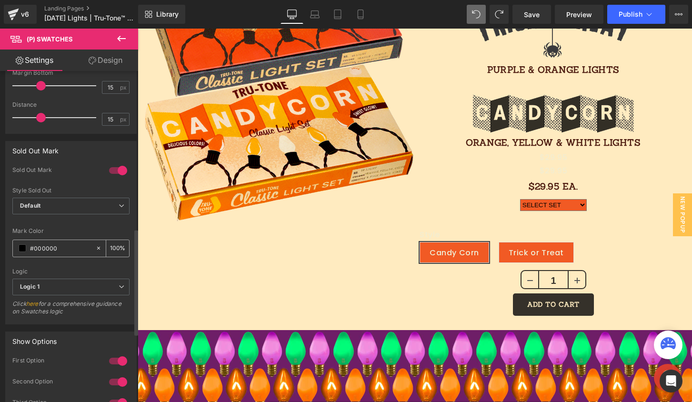
click at [54, 250] on input "#000000" at bounding box center [60, 248] width 61 height 10
click at [73, 203] on span "Default" at bounding box center [70, 206] width 117 height 17
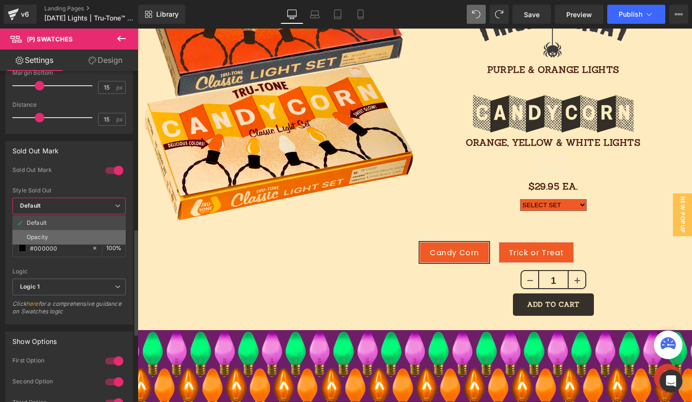
click at [55, 238] on li "Opacity" at bounding box center [68, 237] width 113 height 14
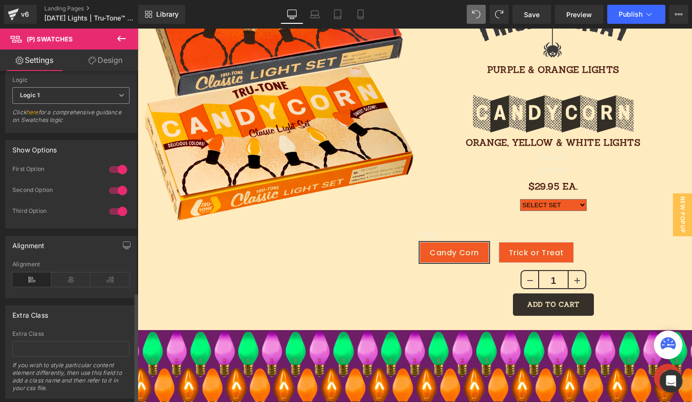
scroll to position [664, 0]
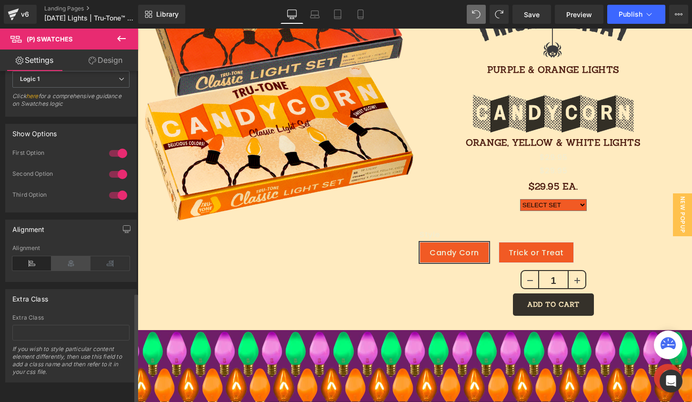
click at [72, 256] on icon at bounding box center [70, 263] width 39 height 14
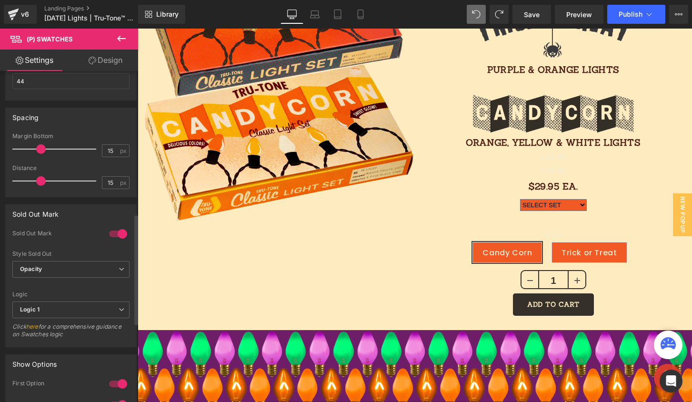
scroll to position [0, 0]
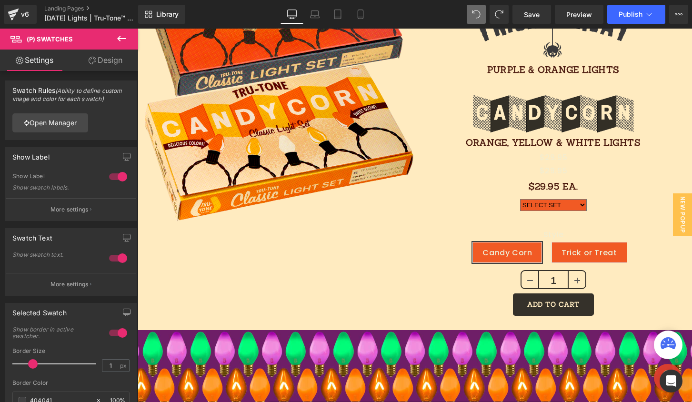
click at [98, 59] on link "Design" at bounding box center [105, 60] width 69 height 21
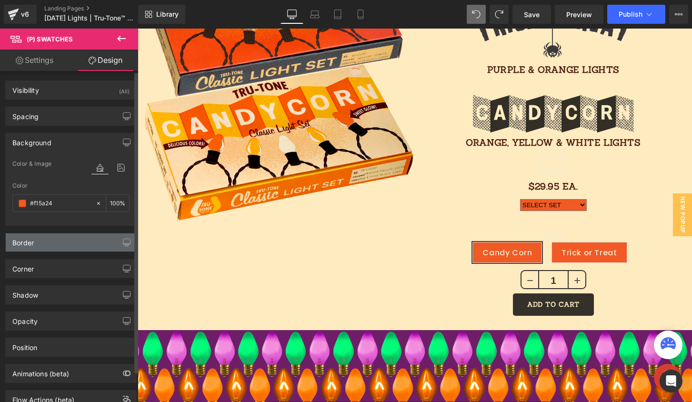
click at [56, 247] on div "Border" at bounding box center [71, 242] width 130 height 18
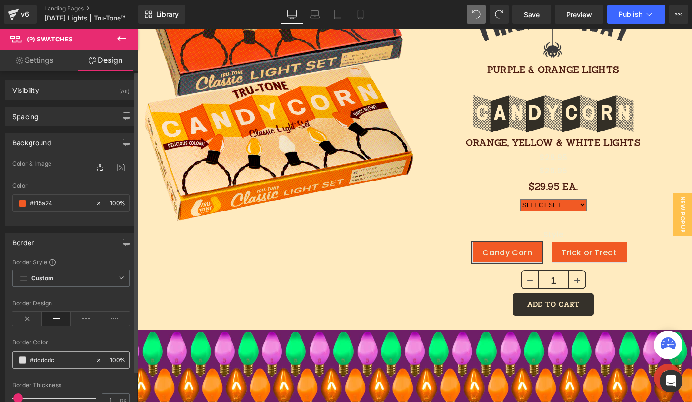
click at [49, 364] on input "#dddcdc" at bounding box center [60, 360] width 61 height 10
type input "efeed6"
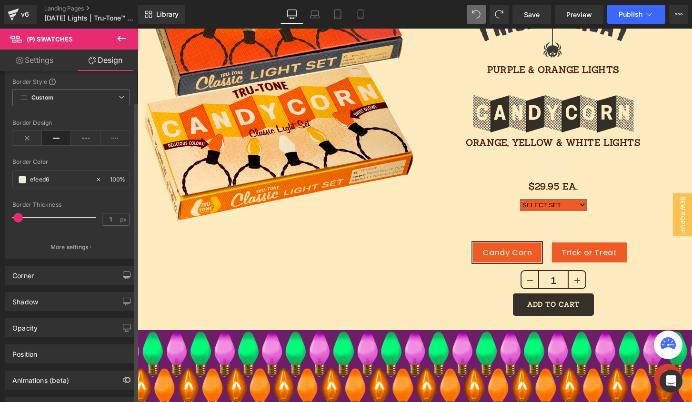
scroll to position [221, 0]
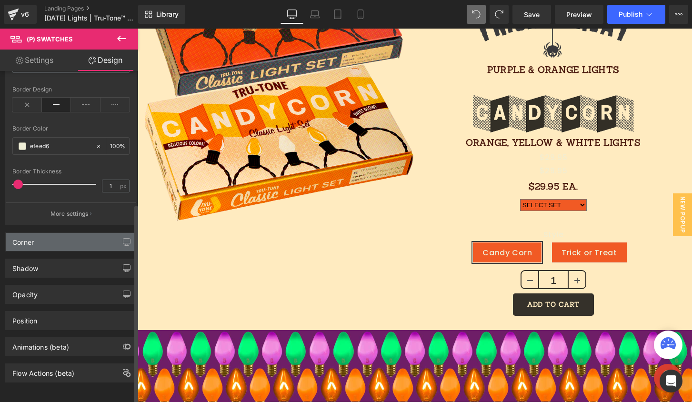
click at [42, 234] on div "Corner" at bounding box center [71, 242] width 130 height 18
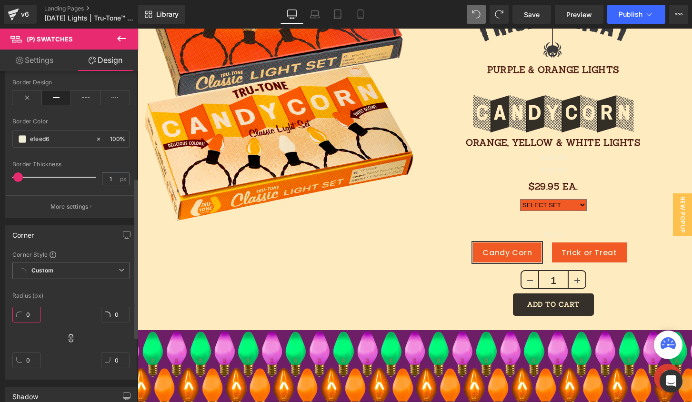
click at [30, 316] on input "0" at bounding box center [26, 315] width 29 height 16
type input "5"
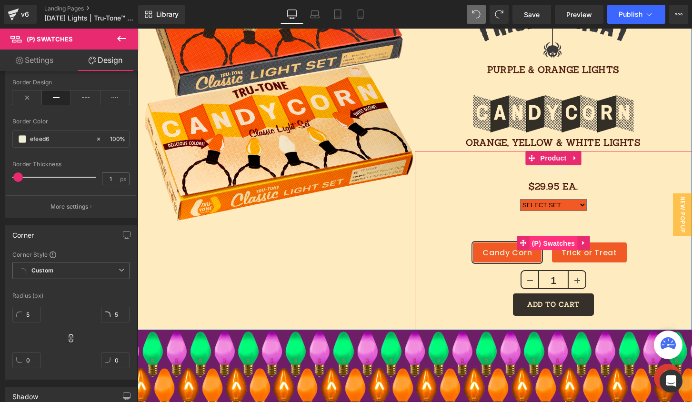
click at [544, 242] on span "(P) Swatches" at bounding box center [553, 243] width 48 height 14
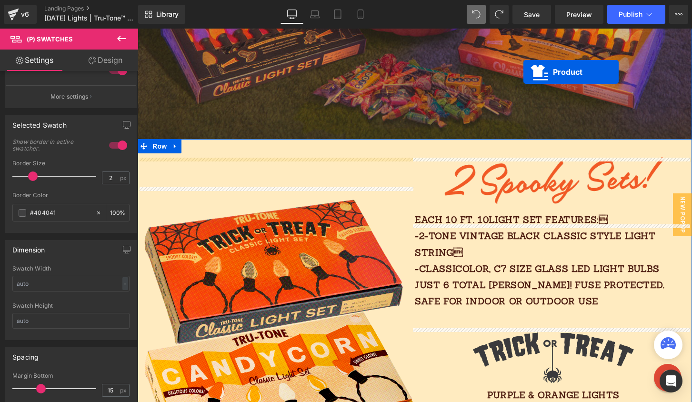
scroll to position [559, 0]
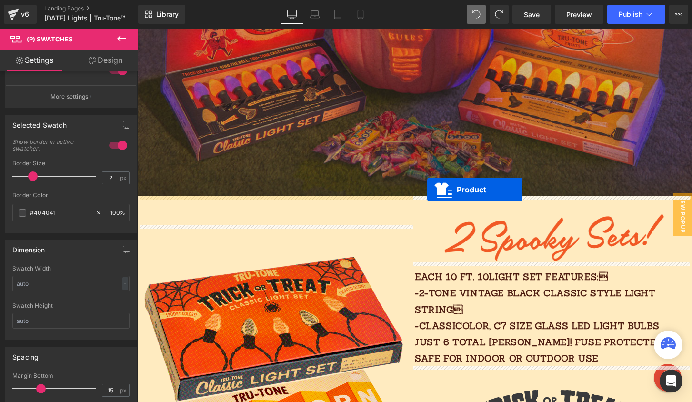
drag, startPoint x: 526, startPoint y: 155, endPoint x: 427, endPoint y: 189, distance: 104.8
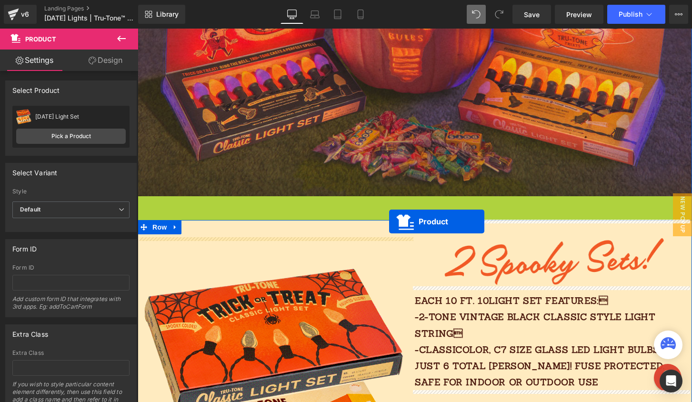
drag, startPoint x: 388, startPoint y: 202, endPoint x: 389, endPoint y: 221, distance: 19.5
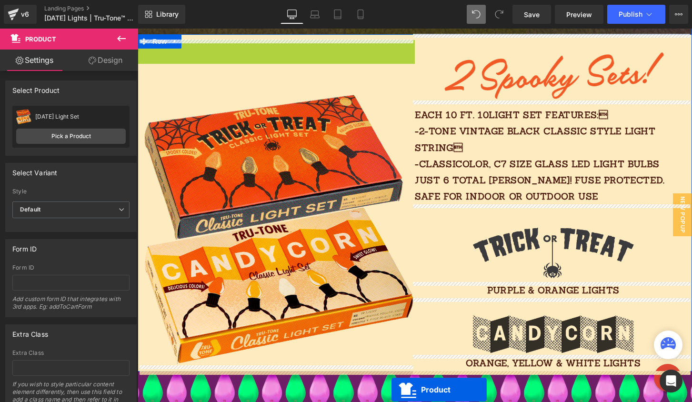
scroll to position [759, 0]
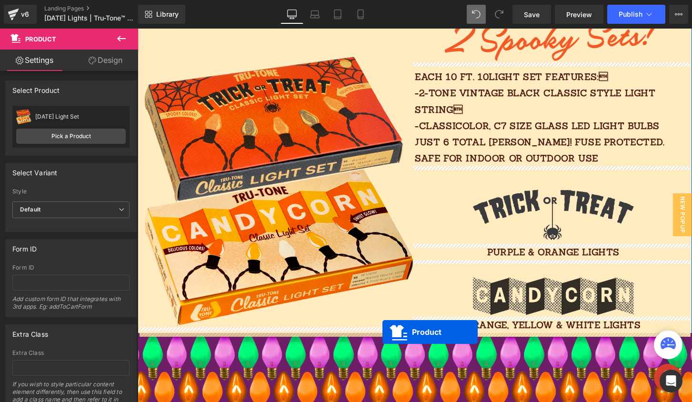
drag, startPoint x: 247, startPoint y: 203, endPoint x: 382, endPoint y: 332, distance: 186.9
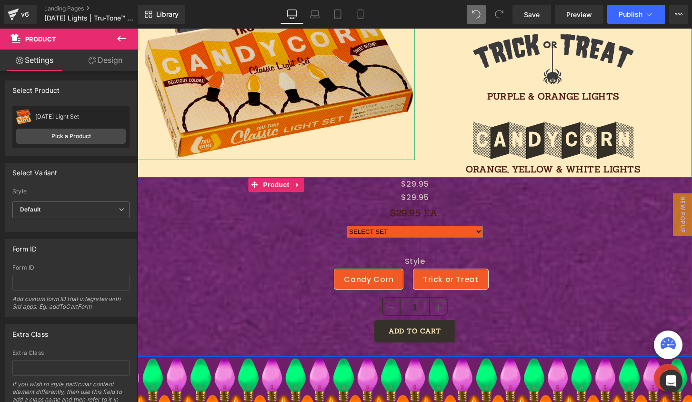
scroll to position [917, 0]
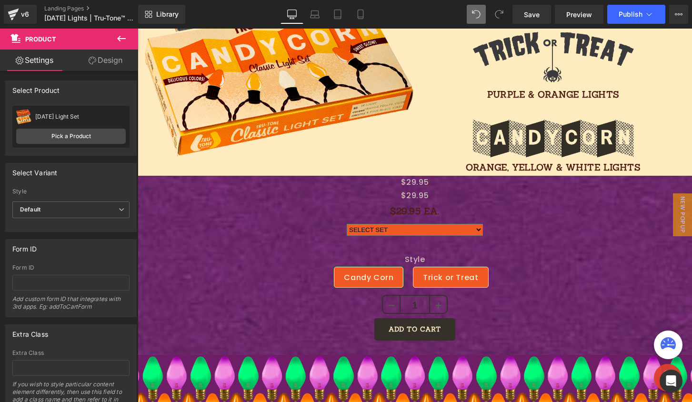
click at [125, 39] on icon at bounding box center [121, 38] width 11 height 11
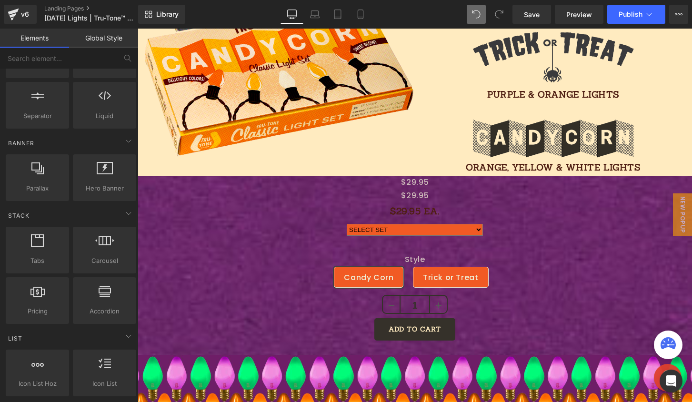
scroll to position [0, 0]
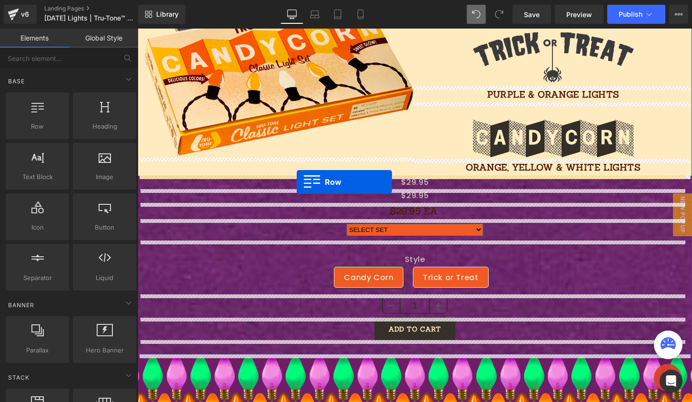
drag, startPoint x: 191, startPoint y: 145, endPoint x: 297, endPoint y: 182, distance: 111.4
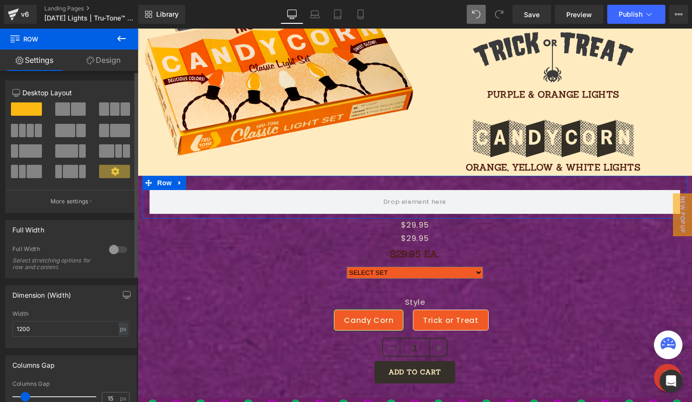
click at [116, 250] on div at bounding box center [118, 249] width 23 height 15
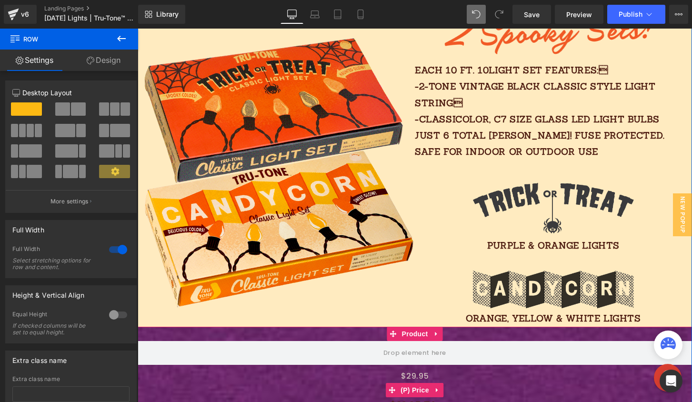
scroll to position [609, 0]
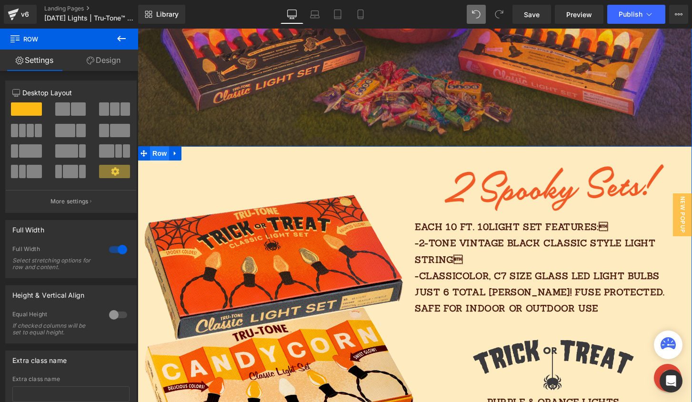
click at [155, 153] on span "Row" at bounding box center [159, 153] width 19 height 14
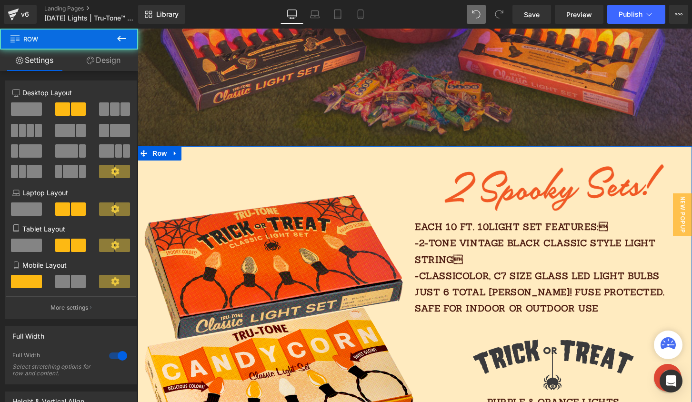
click at [99, 64] on link "Design" at bounding box center [103, 60] width 69 height 21
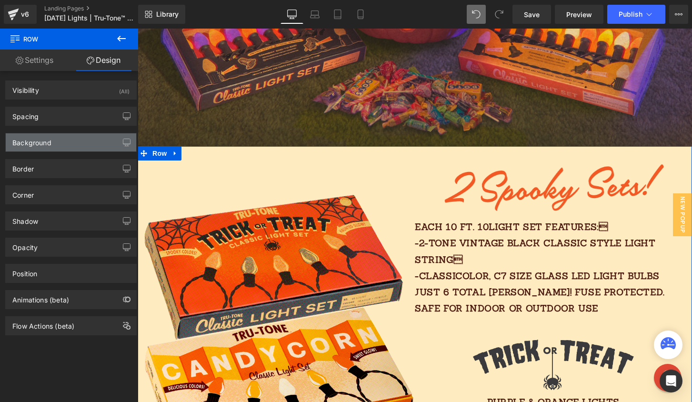
click at [62, 144] on div "Background" at bounding box center [71, 142] width 130 height 18
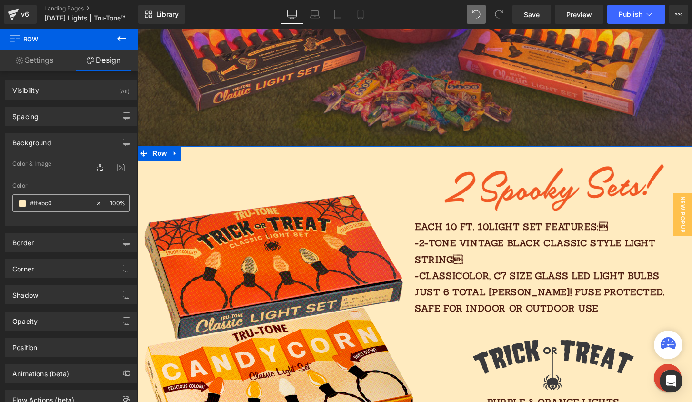
click at [49, 208] on input "text" at bounding box center [60, 203] width 61 height 10
type input "#ffebc0"
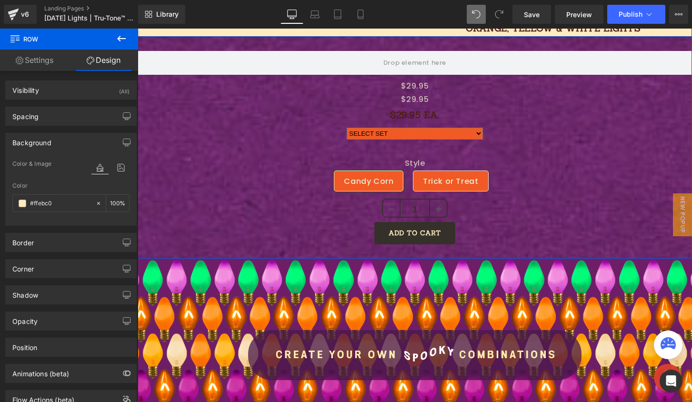
scroll to position [1056, 0]
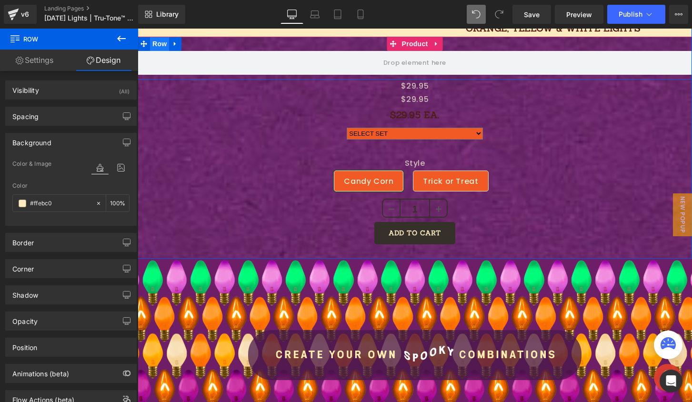
click at [150, 44] on span "Row" at bounding box center [159, 44] width 19 height 14
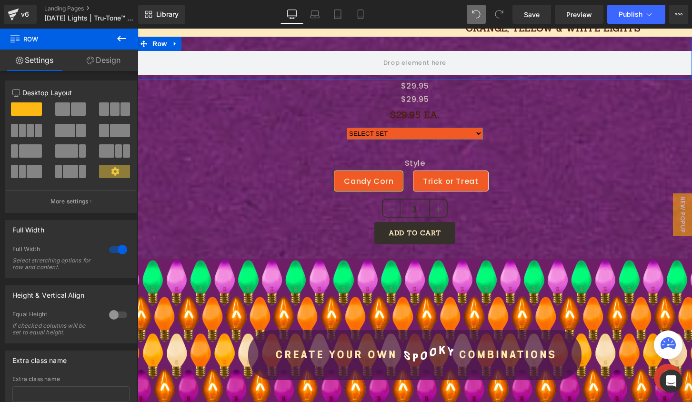
click at [99, 58] on link "Design" at bounding box center [103, 60] width 69 height 21
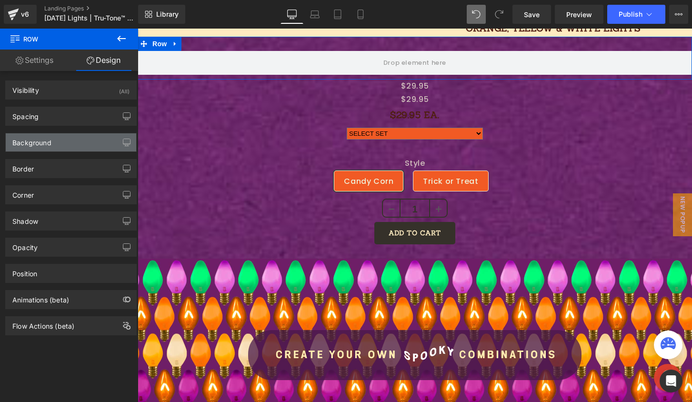
click at [70, 139] on div "Background" at bounding box center [71, 142] width 130 height 18
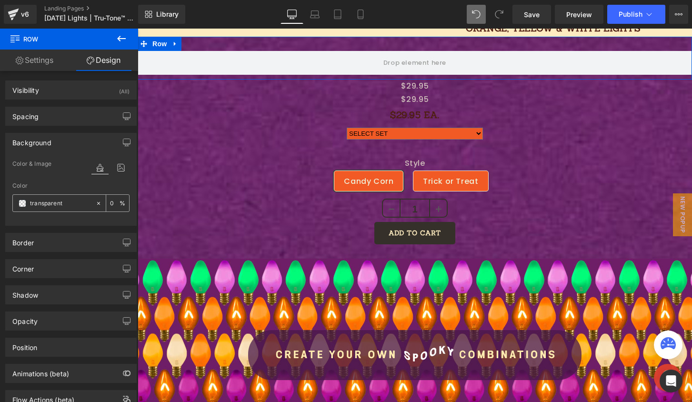
click at [59, 206] on input "text" at bounding box center [60, 203] width 61 height 10
paste input "#ffebc0"
type input "#ffebc0"
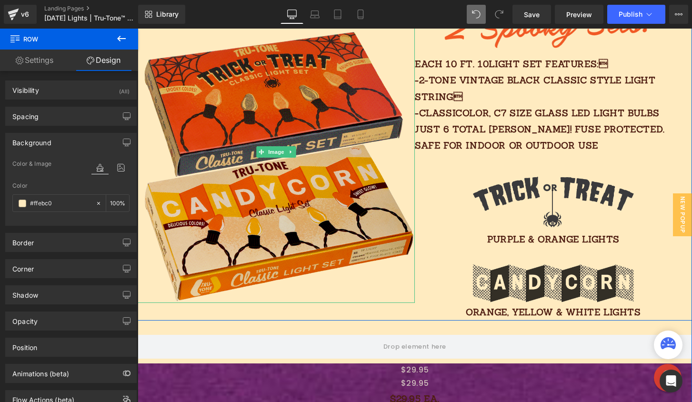
scroll to position [719, 0]
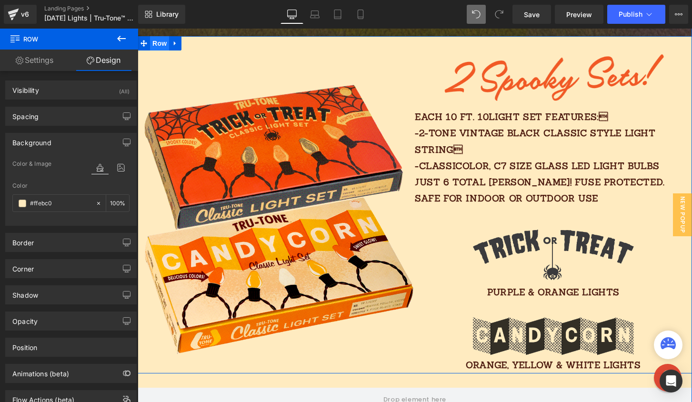
click at [158, 47] on span "Row" at bounding box center [159, 43] width 19 height 14
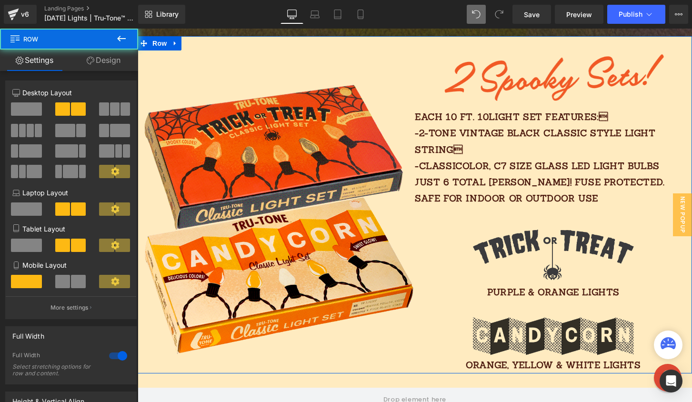
click at [93, 56] on link "Design" at bounding box center [103, 60] width 69 height 21
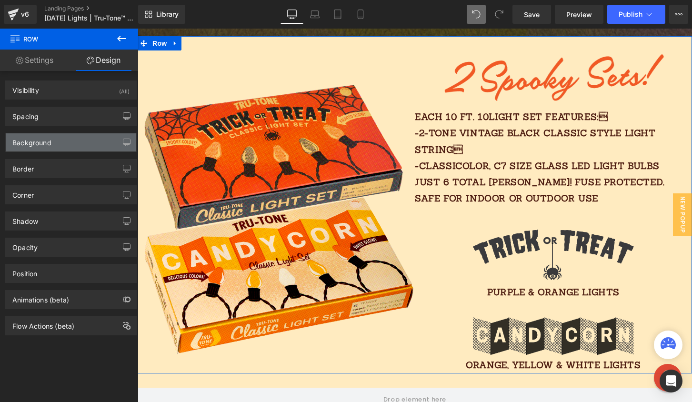
click at [77, 146] on div "Background" at bounding box center [71, 142] width 130 height 18
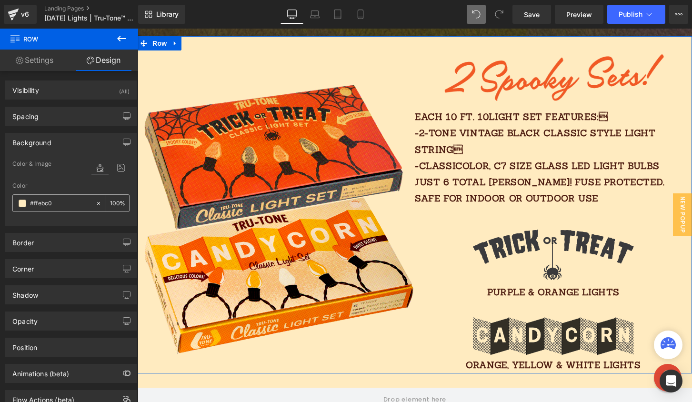
click at [97, 203] on icon at bounding box center [98, 202] width 3 height 3
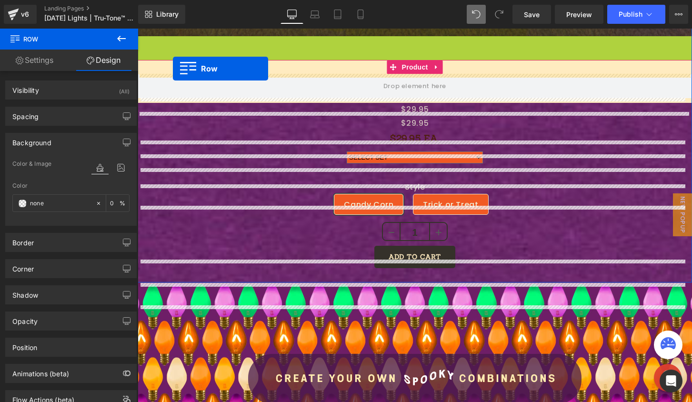
scroll to position [681, 0]
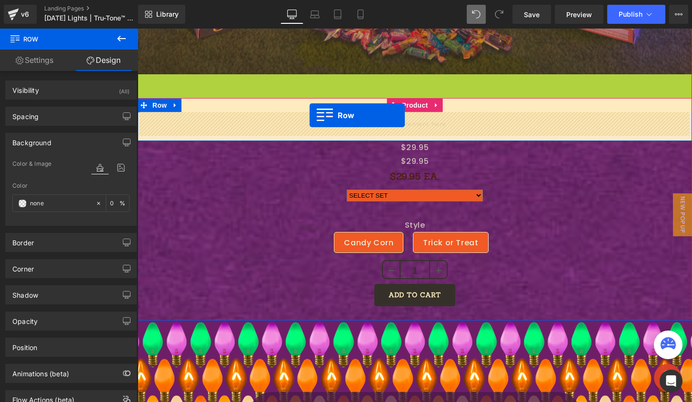
drag, startPoint x: 143, startPoint y: 44, endPoint x: 309, endPoint y: 115, distance: 180.6
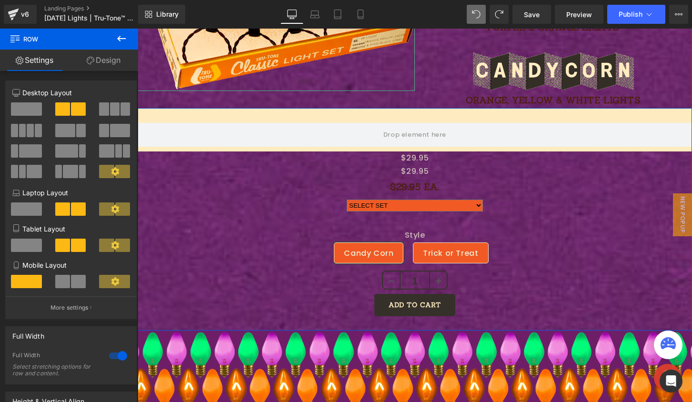
scroll to position [985, 0]
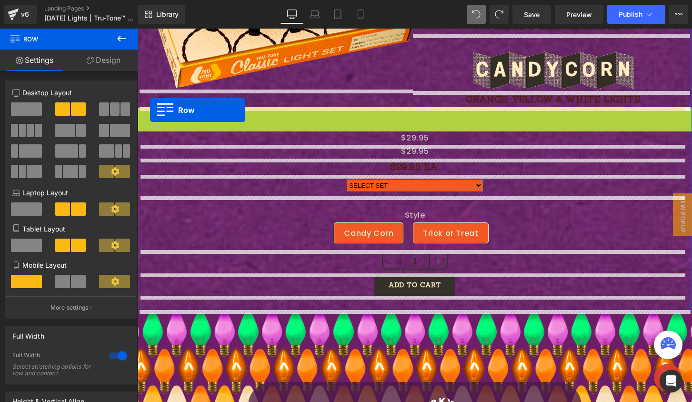
drag, startPoint x: 141, startPoint y: 113, endPoint x: 150, endPoint y: 109, distance: 9.8
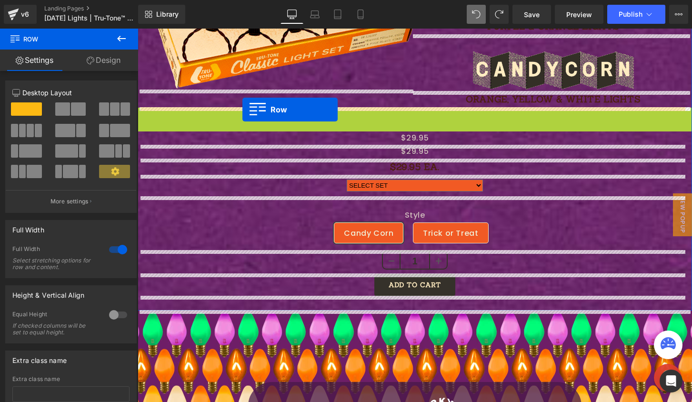
drag, startPoint x: 140, startPoint y: 115, endPoint x: 242, endPoint y: 109, distance: 102.0
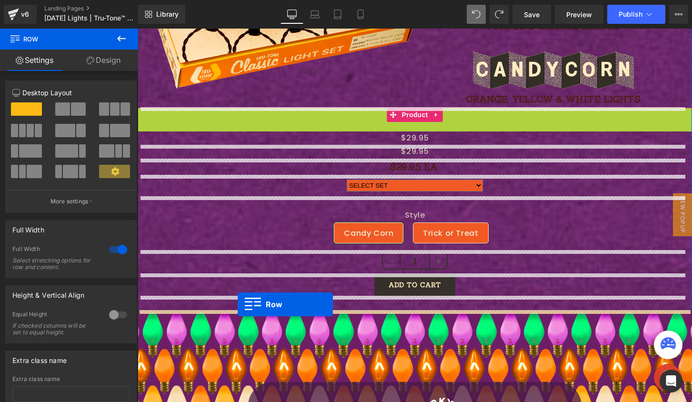
drag, startPoint x: 141, startPoint y: 113, endPoint x: 238, endPoint y: 304, distance: 213.7
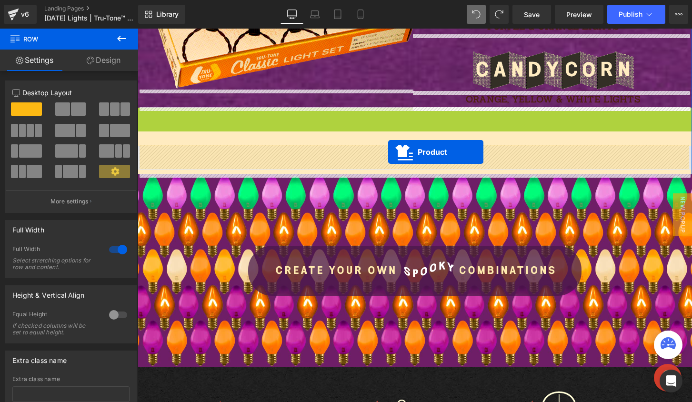
drag, startPoint x: 389, startPoint y: 111, endPoint x: 388, endPoint y: 152, distance: 41.0
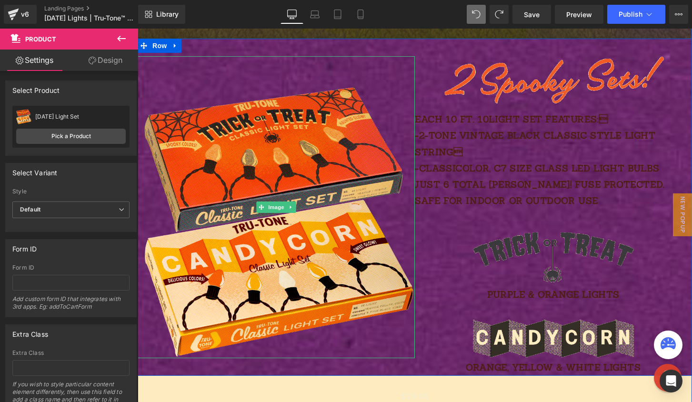
scroll to position [671, 0]
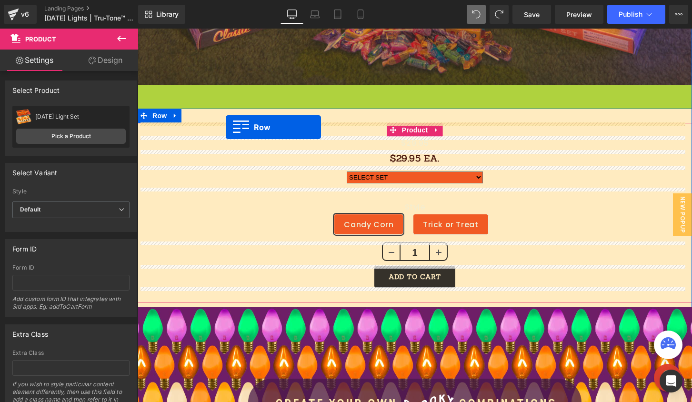
drag, startPoint x: 143, startPoint y: 91, endPoint x: 226, endPoint y: 127, distance: 90.2
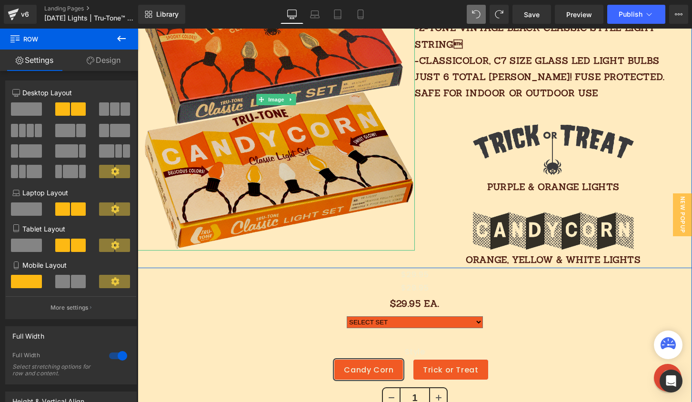
scroll to position [768, 0]
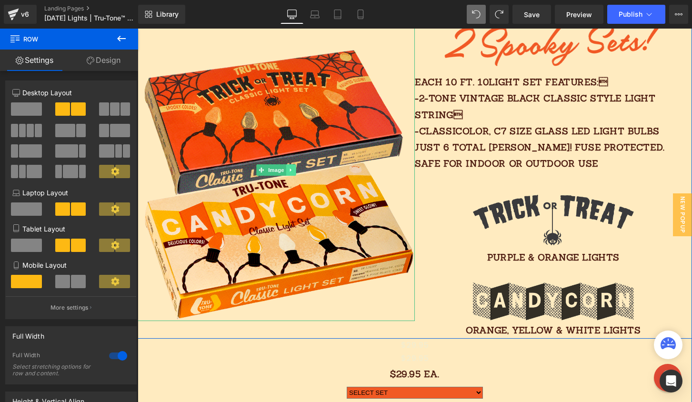
click at [288, 168] on icon at bounding box center [290, 170] width 5 height 6
click at [294, 170] on icon at bounding box center [295, 170] width 5 height 6
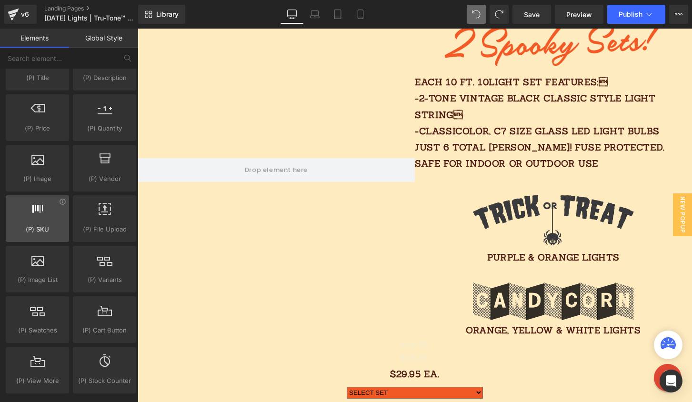
scroll to position [961, 0]
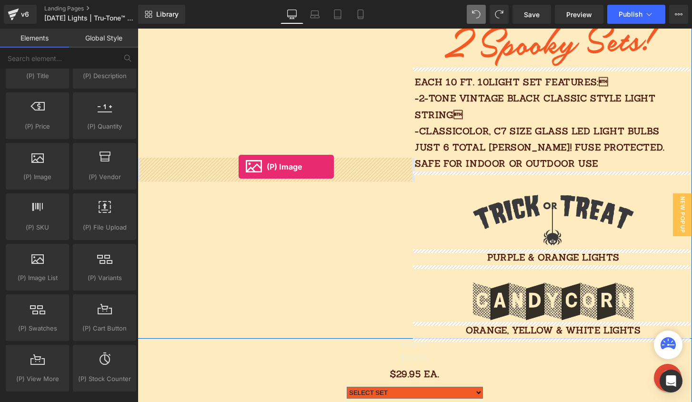
drag, startPoint x: 177, startPoint y: 195, endPoint x: 238, endPoint y: 167, distance: 68.2
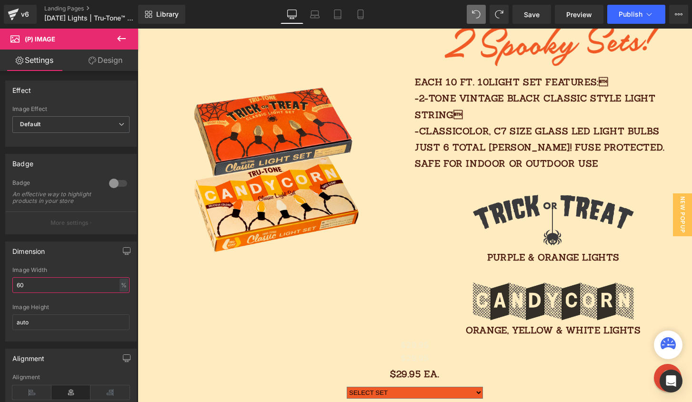
drag, startPoint x: 30, startPoint y: 296, endPoint x: -5, endPoint y: 287, distance: 36.8
click at [0, 287] on html "(P) Image You are previewing how the will restyle your page. You can not edit E…" at bounding box center [346, 201] width 692 height 402
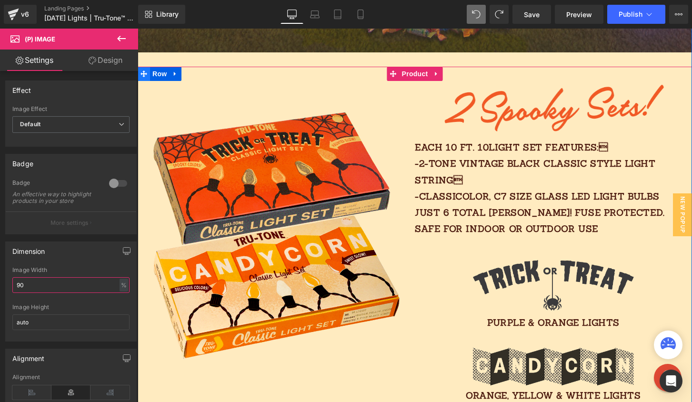
scroll to position [686, 0]
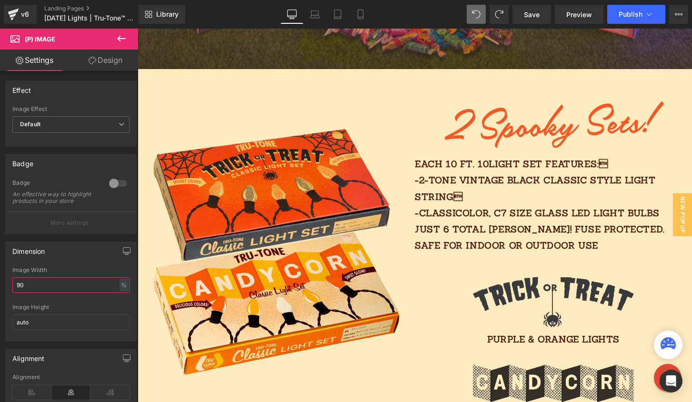
type input "90"
click at [124, 36] on icon at bounding box center [121, 38] width 11 height 11
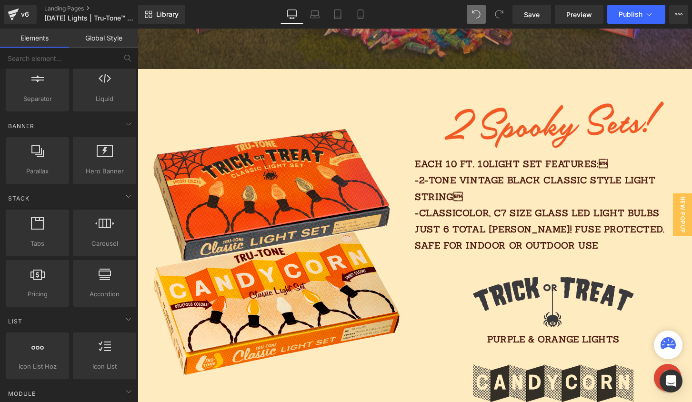
scroll to position [0, 0]
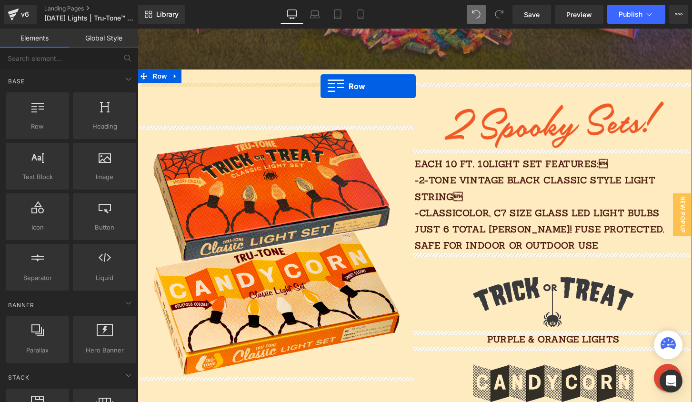
drag, startPoint x: 167, startPoint y: 98, endPoint x: 320, endPoint y: 86, distance: 154.2
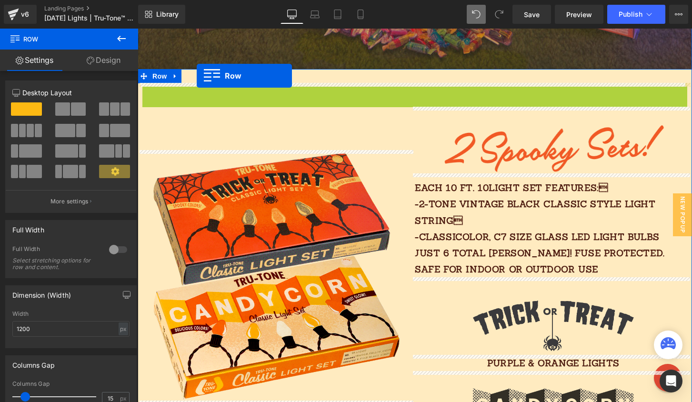
drag, startPoint x: 146, startPoint y: 89, endPoint x: 197, endPoint y: 76, distance: 52.1
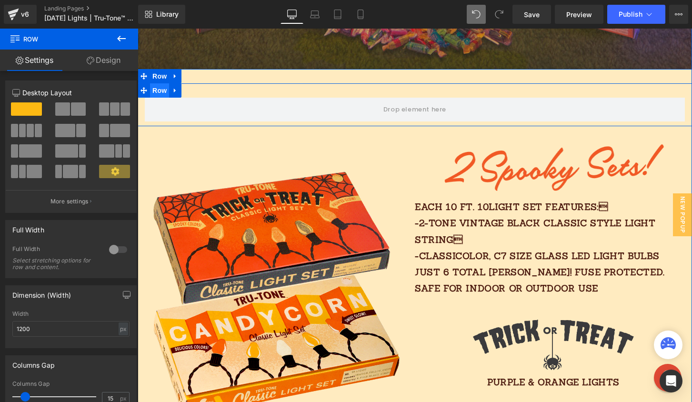
click at [153, 89] on span "Row" at bounding box center [159, 90] width 19 height 14
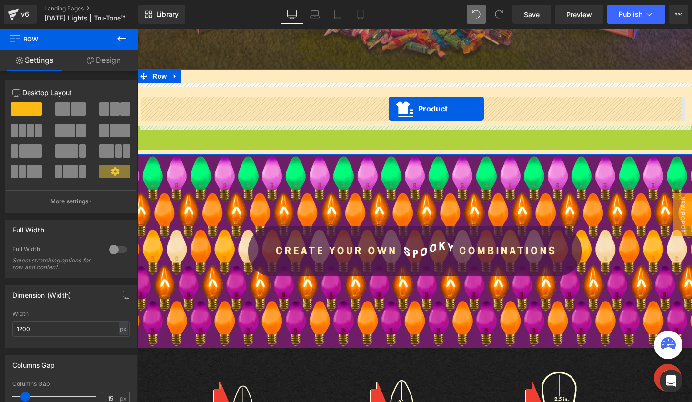
drag, startPoint x: 387, startPoint y: 133, endPoint x: 388, endPoint y: 109, distance: 24.8
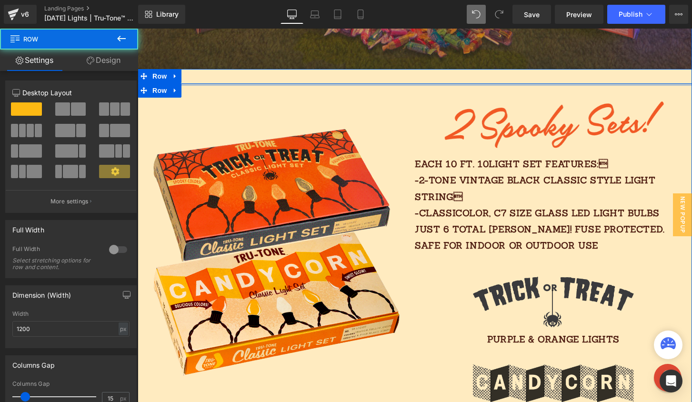
drag, startPoint x: 388, startPoint y: 91, endPoint x: 388, endPoint y: 78, distance: 13.3
click at [388, 78] on div "Sale Off (P) Image Image Each 10 FT. 10light SET features: -2-TONE vintage bla…" at bounding box center [415, 339] width 554 height 540
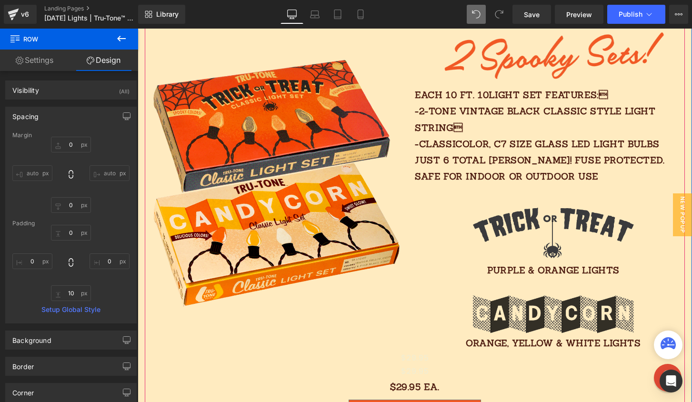
scroll to position [710, 0]
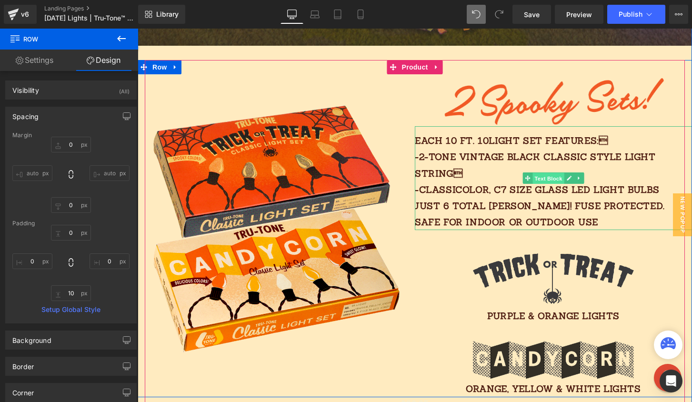
click at [536, 179] on span "Text Block" at bounding box center [547, 178] width 31 height 11
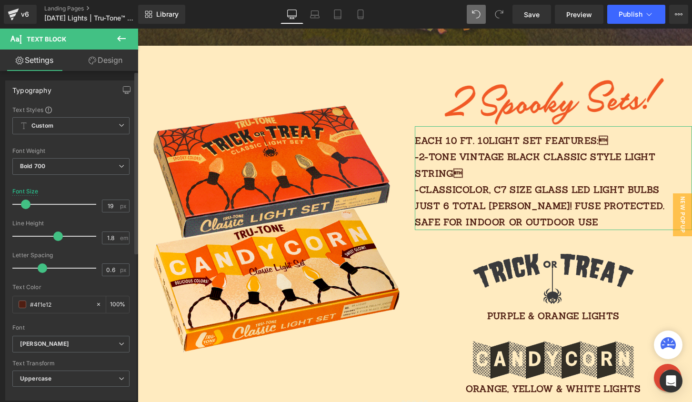
click at [24, 206] on span at bounding box center [26, 204] width 10 height 10
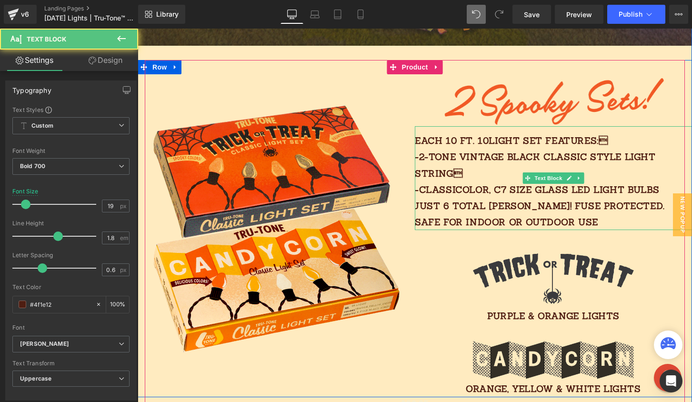
click at [542, 191] on p "Each 10 FT. 10light SET features: -2-TONE vintage black classic style light st…" at bounding box center [553, 181] width 277 height 98
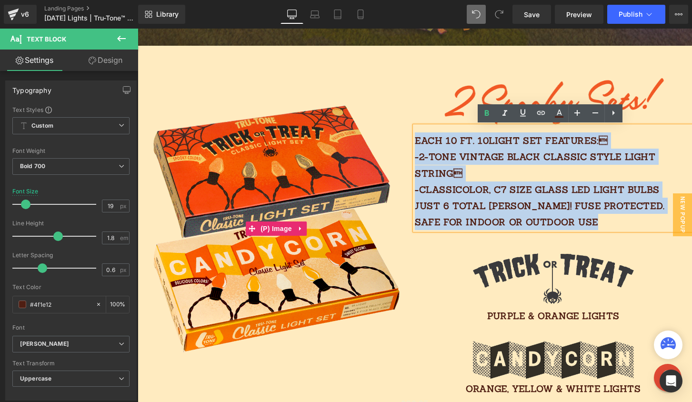
drag, startPoint x: 601, startPoint y: 223, endPoint x: 401, endPoint y: 130, distance: 220.4
click at [401, 130] on div "Sale Off (P) Image Image Each 10 FT. 10light SET features: -2-TONE vintage bla…" at bounding box center [415, 228] width 554 height 337
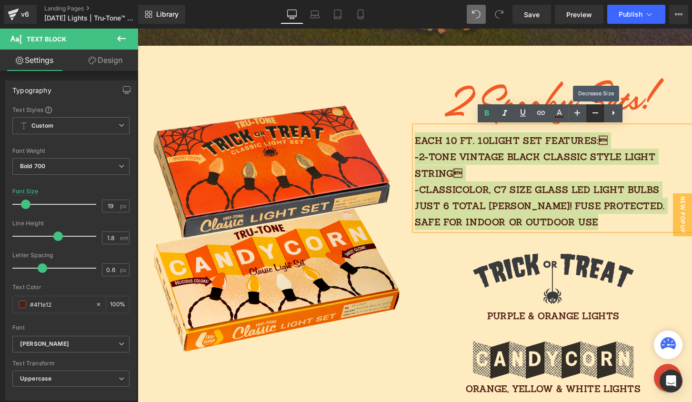
click at [588, 112] on link at bounding box center [595, 113] width 18 height 18
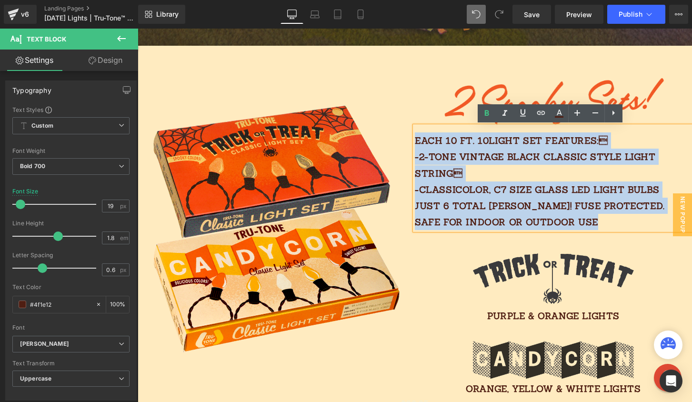
click at [495, 166] on p "Each 10 FT. 10light SET features: -2-TONE vintage black classic style light st…" at bounding box center [553, 181] width 277 height 98
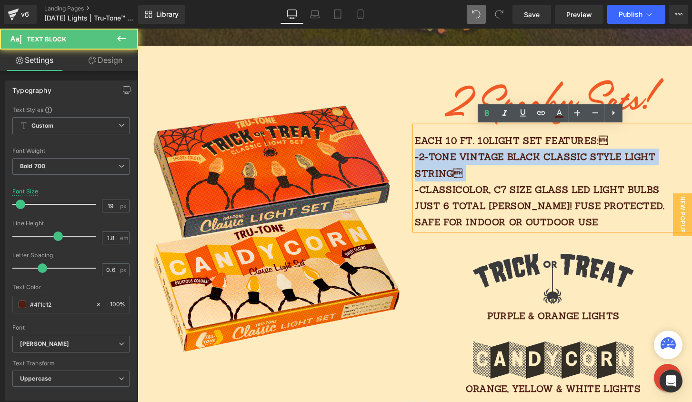
click at [495, 166] on p "Each 10 FT. 10light SET features: -2-TONE vintage black classic style light st…" at bounding box center [553, 181] width 277 height 98
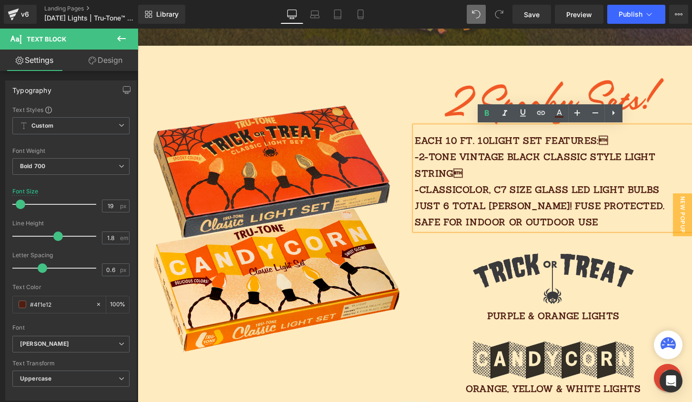
click at [467, 193] on p "Each 10 FT. 10light SET features: -2-TONE vintage black classic style light st…" at bounding box center [553, 181] width 277 height 98
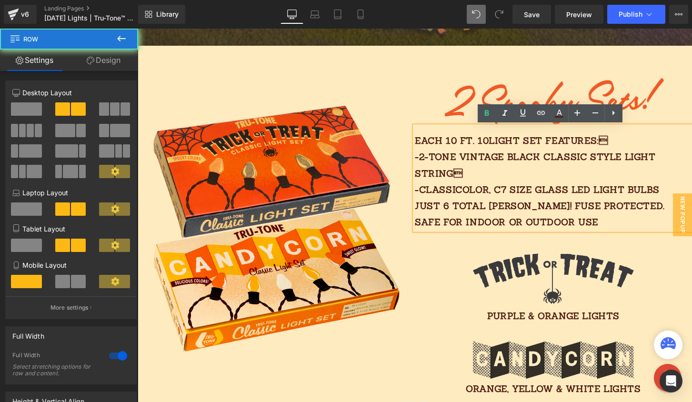
click at [389, 99] on div "Sale Off (P) Image" at bounding box center [276, 228] width 277 height 337
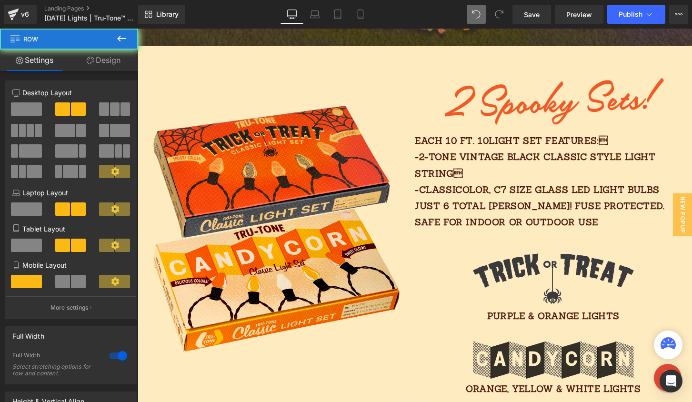
click at [429, 145] on p "Each 10 FT. 10light SET features: -2-TONE vintage black classic style light st…" at bounding box center [553, 181] width 277 height 98
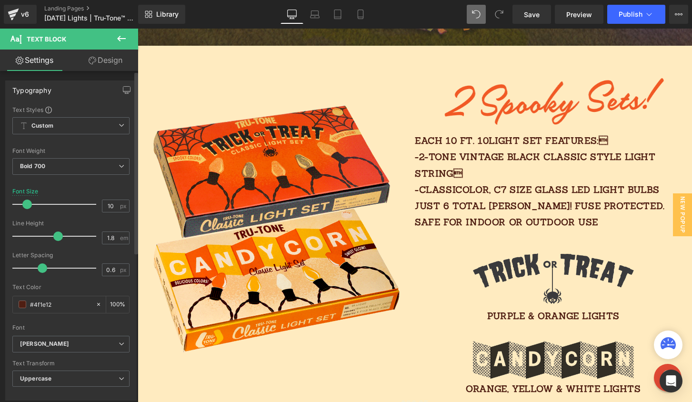
click at [27, 203] on div at bounding box center [56, 204] width 79 height 19
drag, startPoint x: 26, startPoint y: 203, endPoint x: 63, endPoint y: 201, distance: 36.7
click at [55, 201] on span at bounding box center [50, 204] width 10 height 10
drag, startPoint x: 63, startPoint y: 201, endPoint x: 119, endPoint y: 156, distance: 72.5
click at [24, 201] on span at bounding box center [25, 204] width 10 height 10
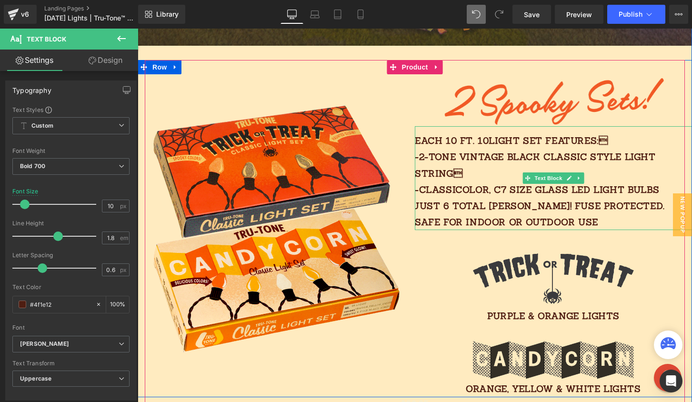
click at [501, 203] on p "Each 10 FT. 10light SET features: -2-TONE vintage black classic style light st…" at bounding box center [553, 181] width 277 height 98
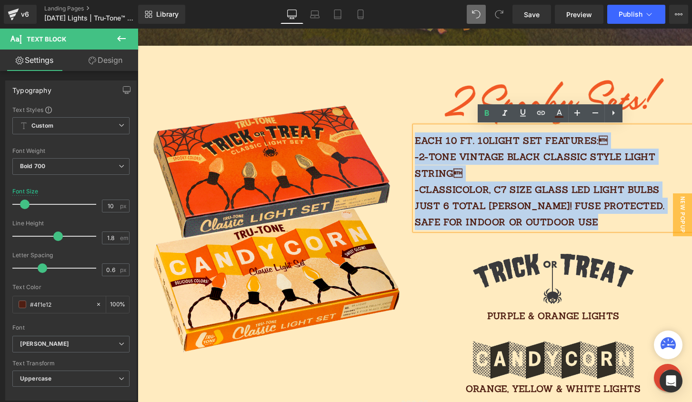
drag, startPoint x: 594, startPoint y: 218, endPoint x: 413, endPoint y: 141, distance: 196.5
click at [415, 141] on p "Each 10 FT. 10light SET features: -2-TONE vintage black classic style light st…" at bounding box center [553, 181] width 277 height 98
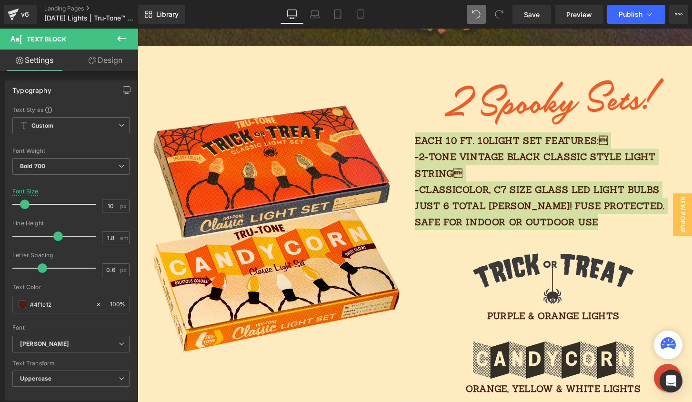
click at [123, 32] on button at bounding box center [121, 39] width 33 height 21
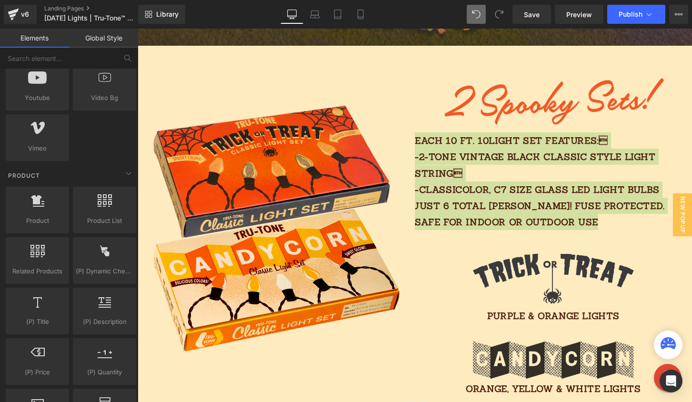
scroll to position [825, 0]
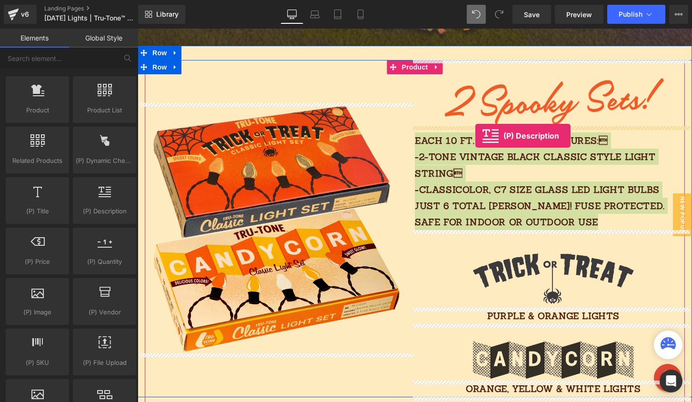
drag, startPoint x: 148, startPoint y: 197, endPoint x: 475, endPoint y: 136, distance: 332.8
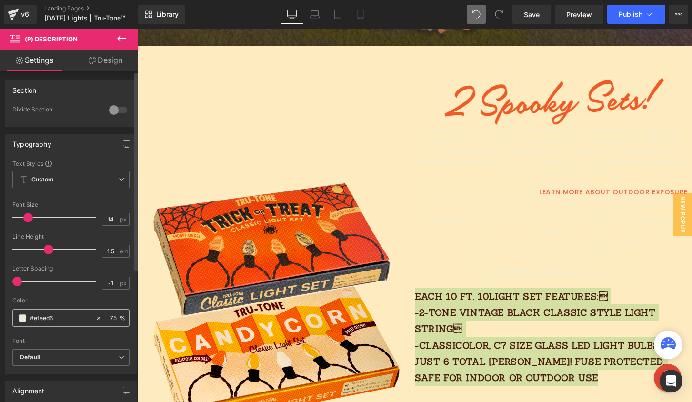
click at [50, 312] on div "#efeed6" at bounding box center [54, 317] width 82 height 17
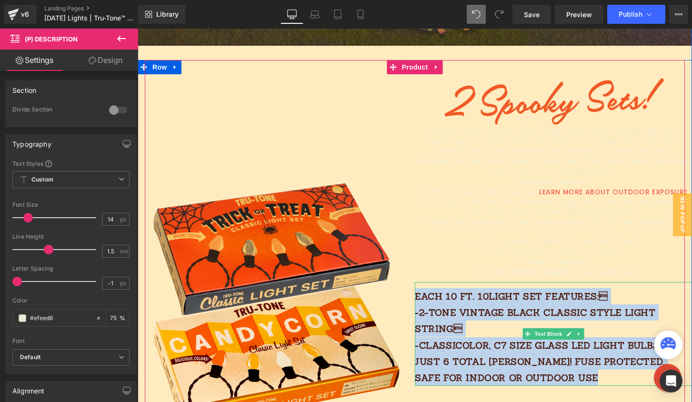
click at [560, 321] on p "Each 10 FT. 10light SET features: -2-TONE vintage black classic style light st…" at bounding box center [553, 337] width 277 height 98
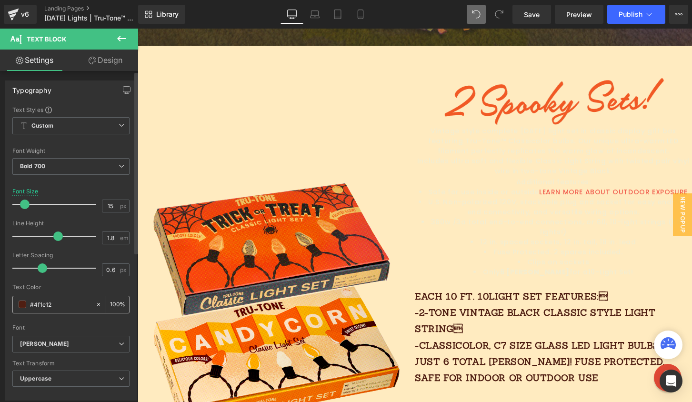
click at [50, 307] on input "#4f1e12" at bounding box center [60, 304] width 61 height 10
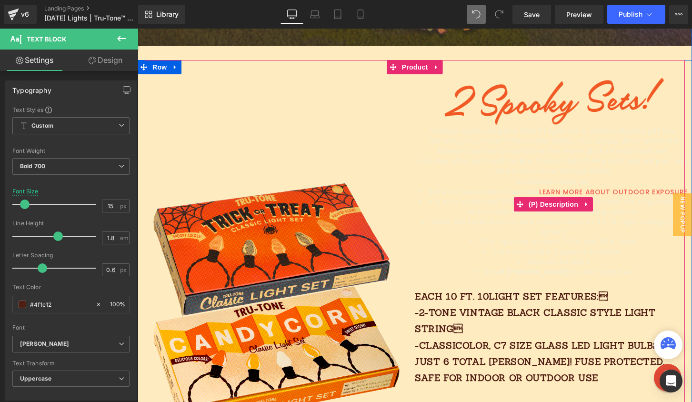
click at [473, 180] on p "Additional features:" at bounding box center [553, 182] width 277 height 10
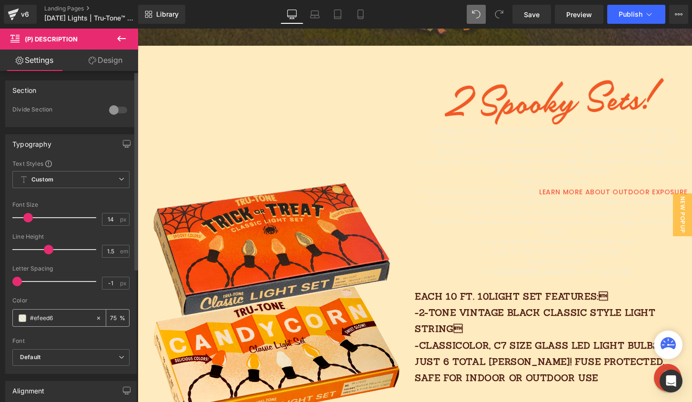
click at [46, 317] on input "#efeed6" at bounding box center [60, 318] width 61 height 10
paste input "4f1e12"
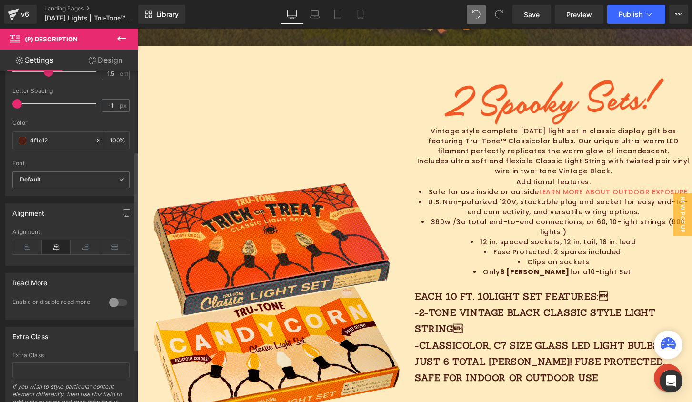
scroll to position [222, 0]
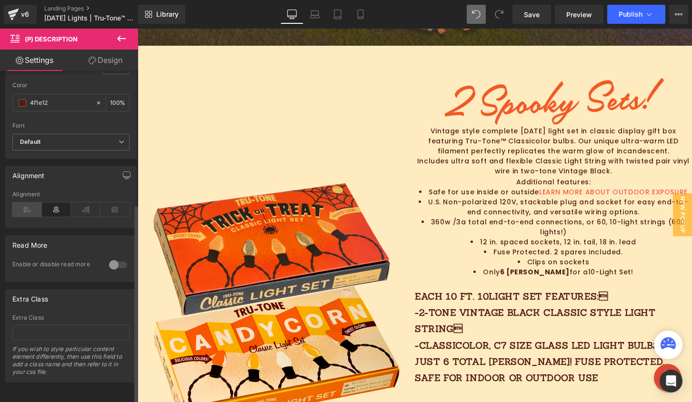
type input "4f1e12"
click at [21, 202] on icon at bounding box center [27, 209] width 30 height 14
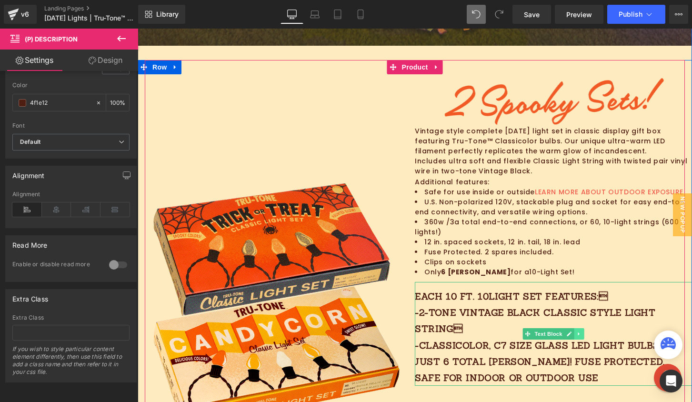
click at [576, 333] on icon at bounding box center [578, 334] width 5 height 6
click at [581, 331] on icon at bounding box center [583, 333] width 5 height 5
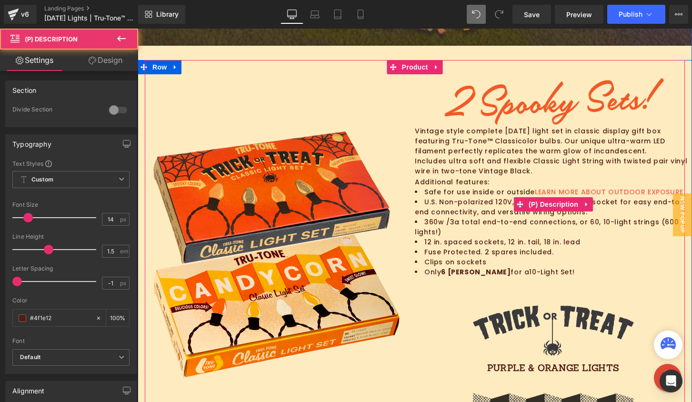
click at [488, 145] on p "Vintage style complete [DATE] light set in classic display gift box featuring T…" at bounding box center [553, 141] width 277 height 30
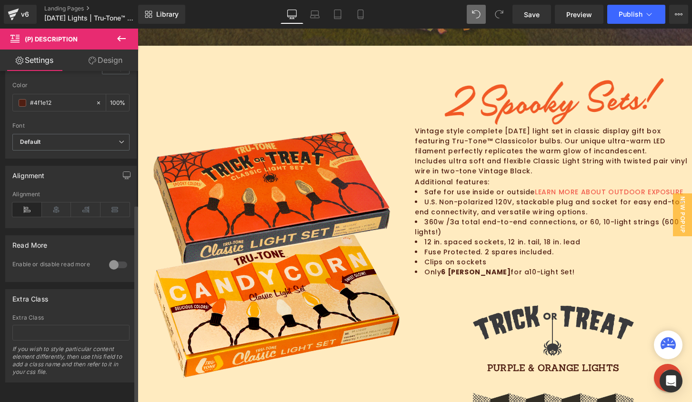
click at [125, 257] on div at bounding box center [118, 264] width 23 height 15
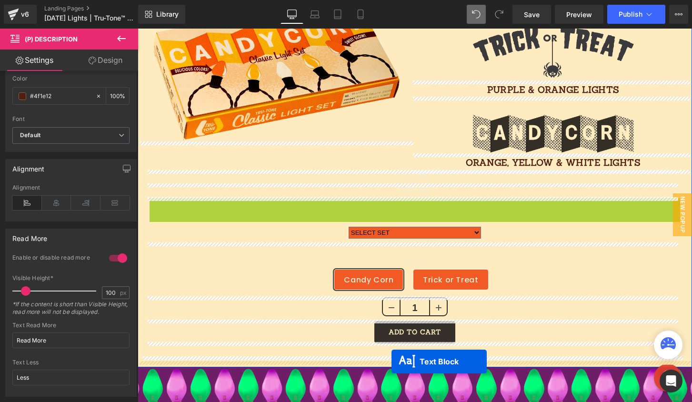
scroll to position [935, 0]
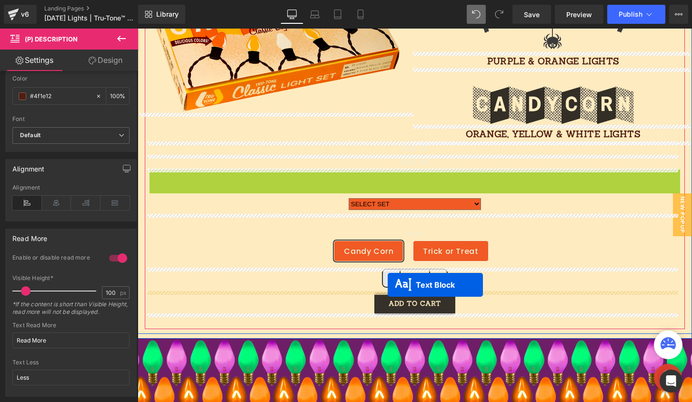
drag, startPoint x: 385, startPoint y: 262, endPoint x: 387, endPoint y: 284, distance: 22.0
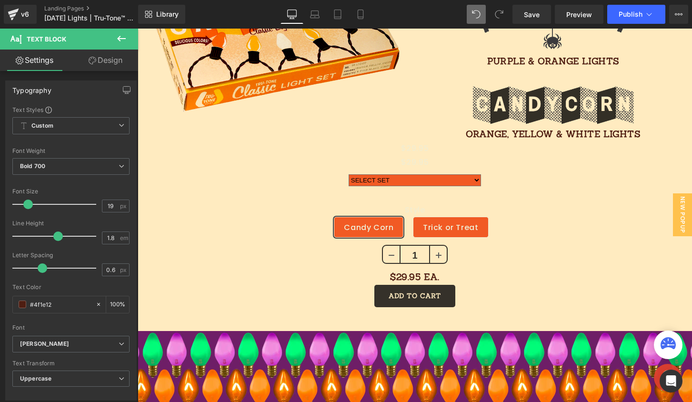
click at [119, 40] on icon at bounding box center [121, 38] width 11 height 11
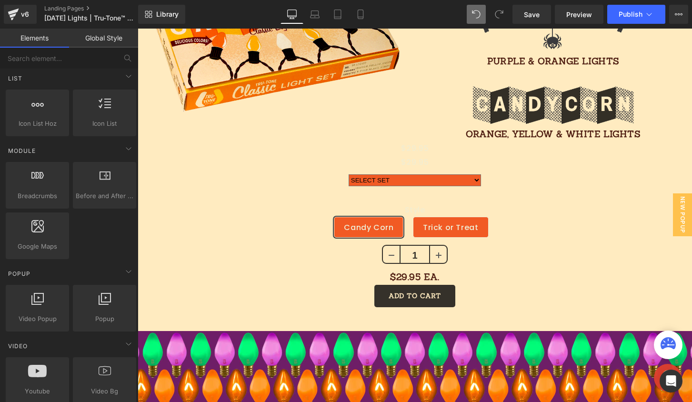
scroll to position [0, 0]
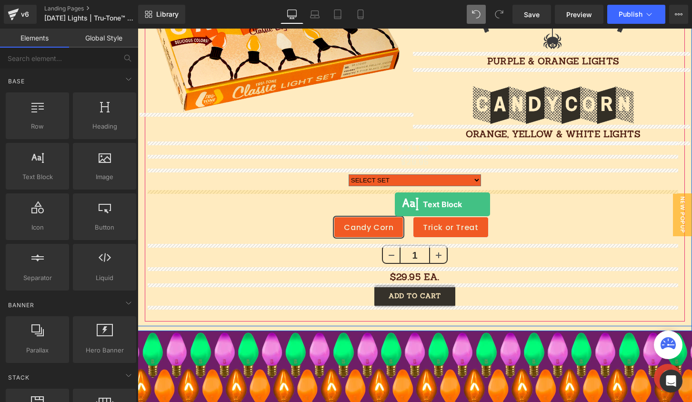
drag, startPoint x: 177, startPoint y: 190, endPoint x: 395, endPoint y: 204, distance: 218.0
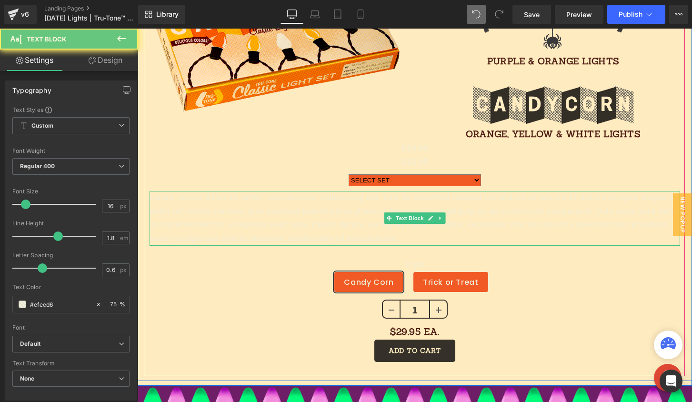
click at [359, 228] on p "Lorem ipsum dolor sit amet, consectetur adipiscing elit, sed do eiusmod tempor …" at bounding box center [414, 218] width 530 height 55
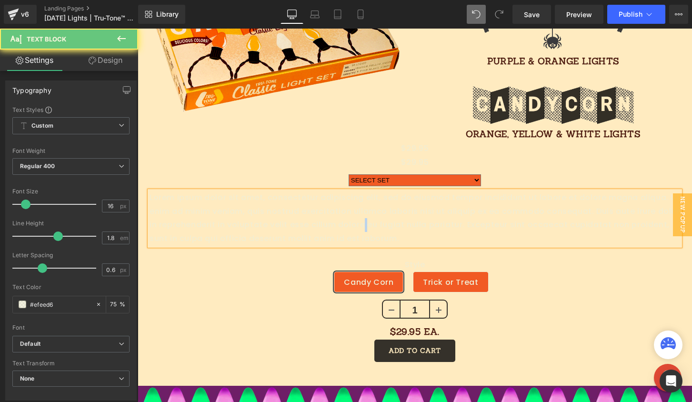
click at [359, 228] on p "Lorem ipsum dolor sit amet, consectetur adipiscing elit, sed do eiusmod tempor …" at bounding box center [414, 218] width 530 height 55
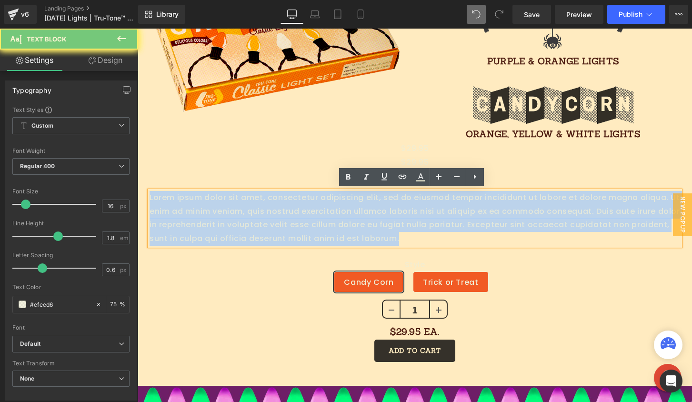
click at [359, 228] on p "Lorem ipsum dolor sit amet, consectetur adipiscing elit, sed do eiusmod tempor …" at bounding box center [414, 218] width 530 height 55
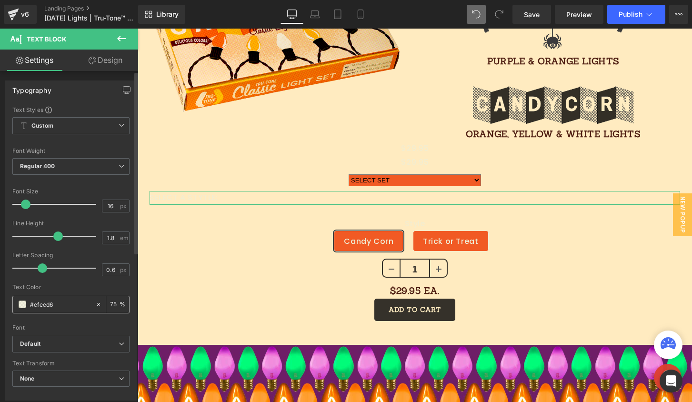
click at [49, 307] on input "#efeed6" at bounding box center [60, 304] width 61 height 10
click at [49, 306] on input "#efeed6" at bounding box center [60, 304] width 61 height 10
click at [50, 306] on input "#efeed6" at bounding box center [60, 304] width 61 height 10
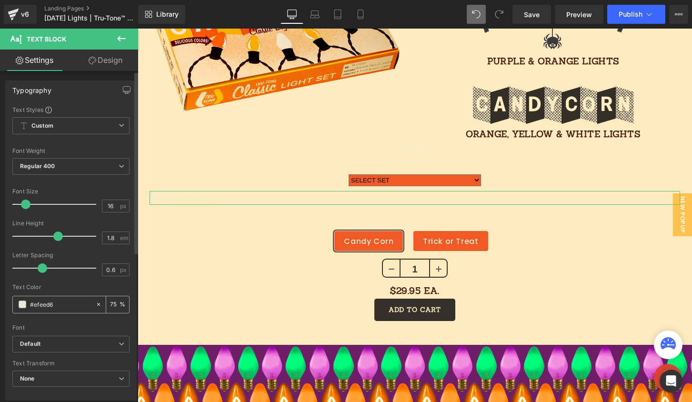
paste input "4f1e12"
type input "4f1e12"
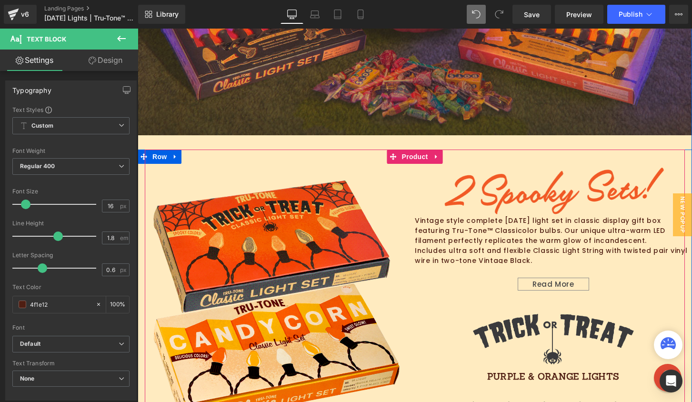
scroll to position [659, 0]
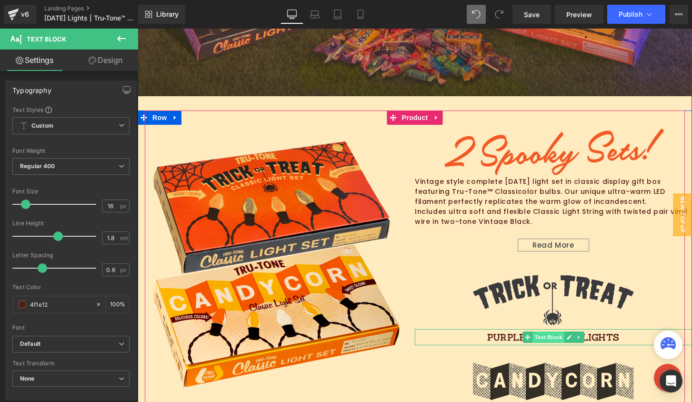
click at [543, 337] on span "Text Block" at bounding box center [547, 336] width 31 height 11
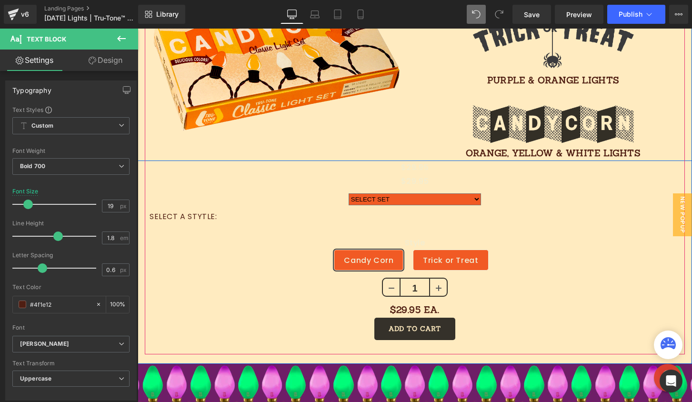
scroll to position [913, 0]
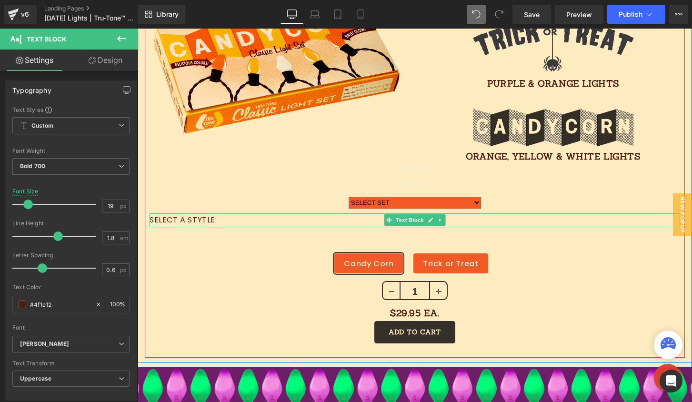
click at [190, 220] on p "SELECT A STYTLE:" at bounding box center [414, 220] width 530 height 14
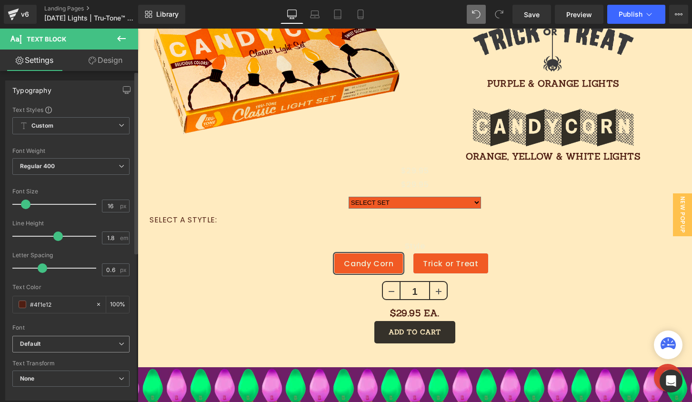
click at [109, 345] on b "Default" at bounding box center [69, 344] width 99 height 8
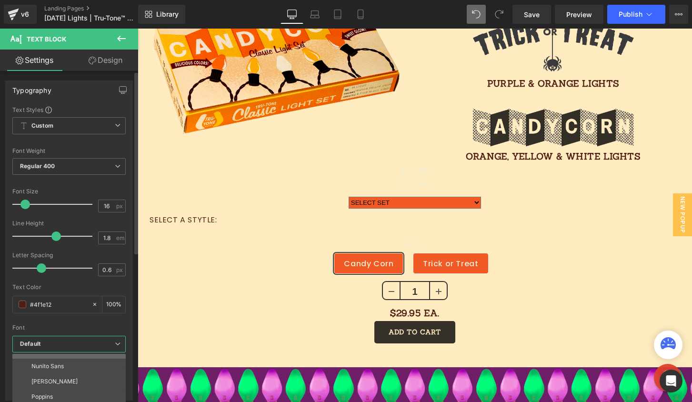
scroll to position [25, 0]
click at [68, 329] on div "Font" at bounding box center [68, 327] width 113 height 7
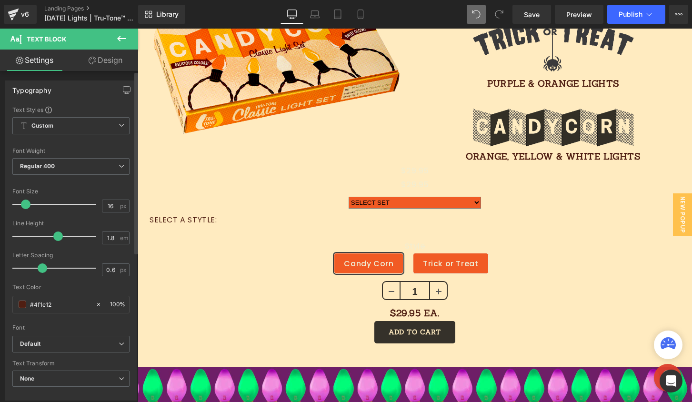
scroll to position [70, 0]
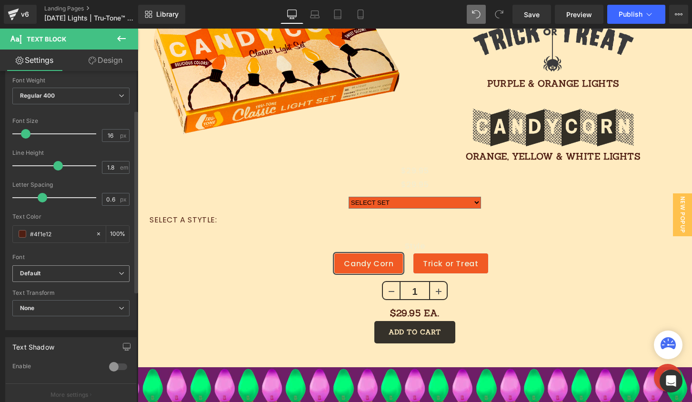
click at [69, 275] on b "Default" at bounding box center [69, 273] width 99 height 8
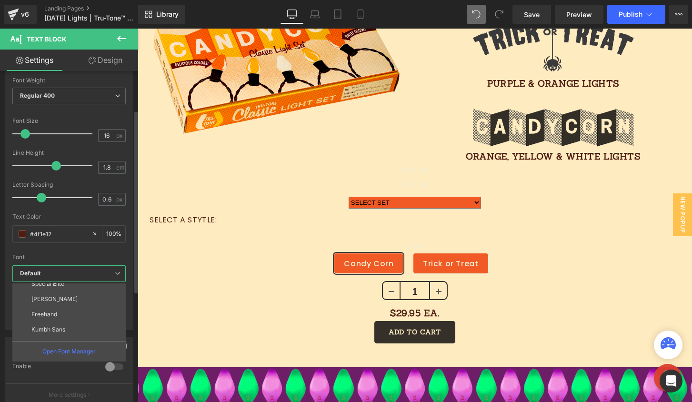
scroll to position [126, 0]
click at [56, 329] on li "[PERSON_NAME]" at bounding box center [71, 332] width 118 height 15
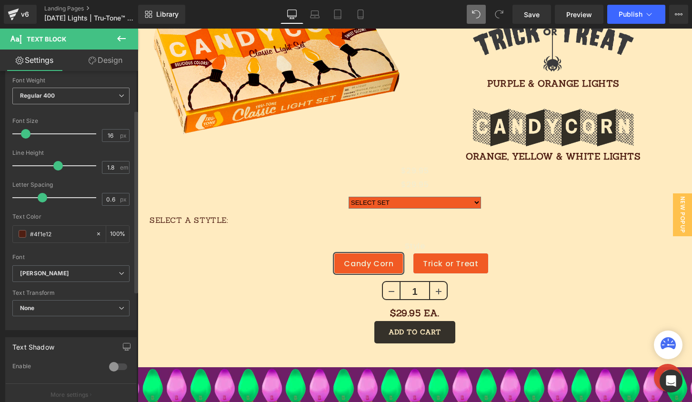
click at [71, 101] on span "Regular 400" at bounding box center [70, 96] width 117 height 17
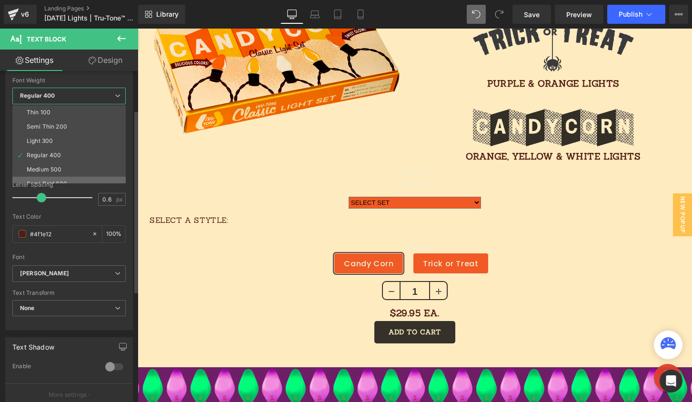
click at [63, 180] on div "Semi Bold 600" at bounding box center [47, 183] width 40 height 7
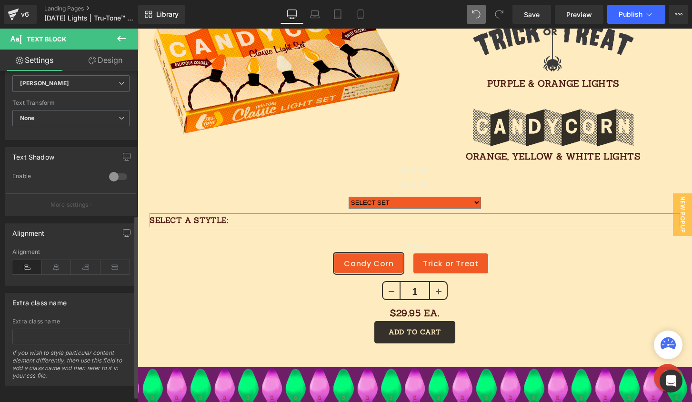
scroll to position [271, 0]
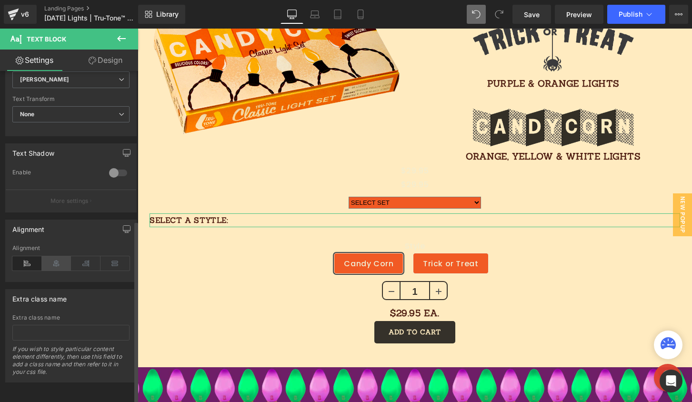
click at [53, 259] on icon at bounding box center [57, 263] width 30 height 14
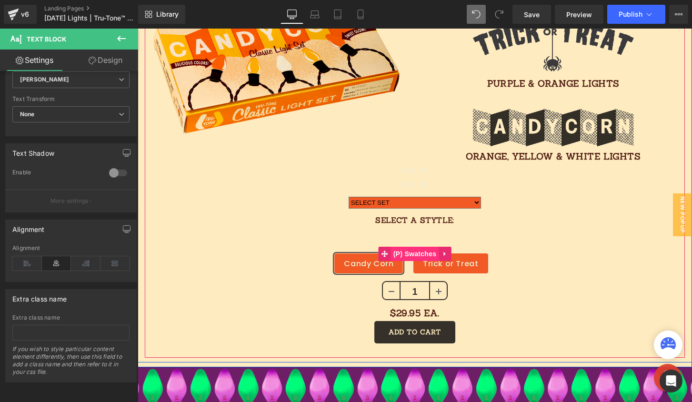
click at [402, 249] on span "(P) Swatches" at bounding box center [415, 254] width 48 height 14
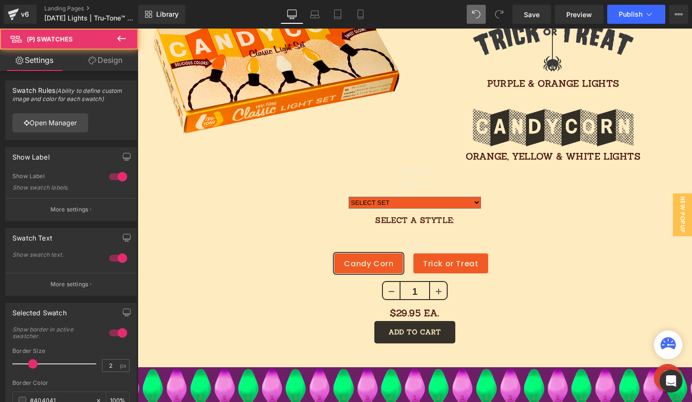
click at [96, 63] on link "Design" at bounding box center [105, 60] width 69 height 21
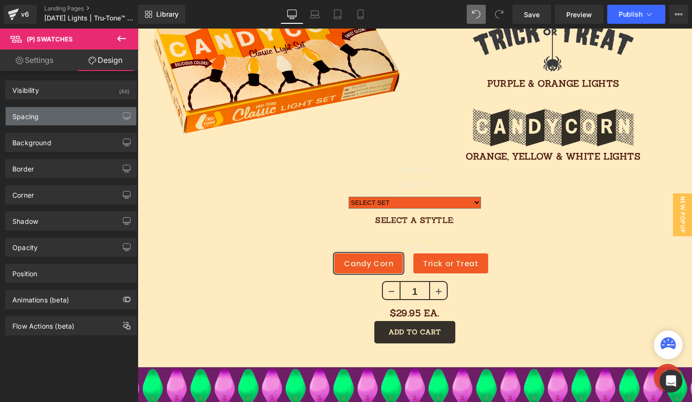
click at [62, 118] on div "Spacing" at bounding box center [71, 116] width 130 height 18
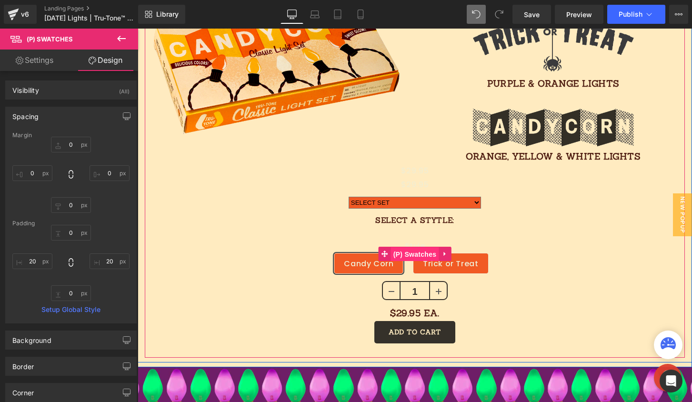
click at [398, 252] on span "(P) Swatches" at bounding box center [415, 254] width 48 height 14
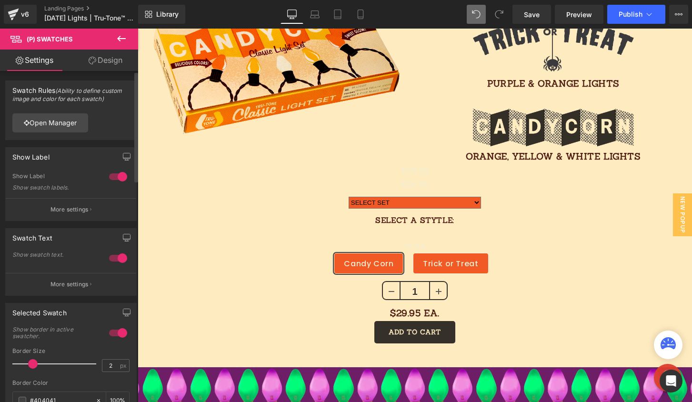
click at [114, 175] on div at bounding box center [118, 176] width 23 height 15
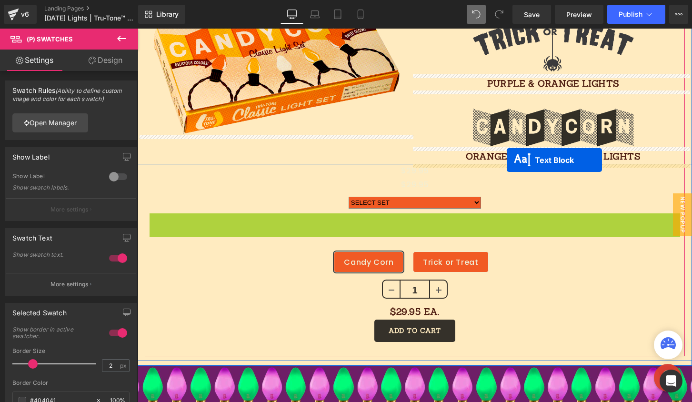
drag, startPoint x: 384, startPoint y: 219, endPoint x: 507, endPoint y: 160, distance: 136.0
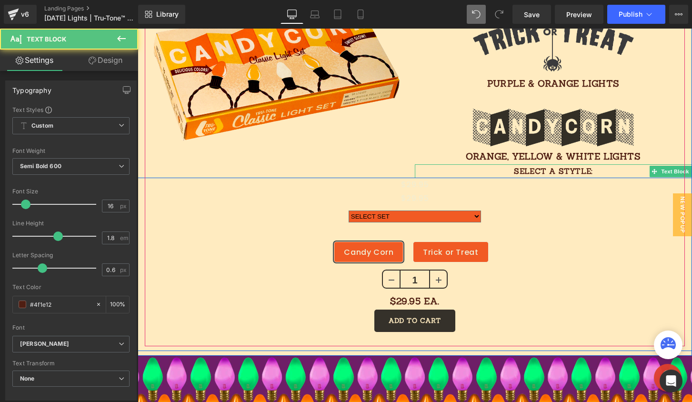
scroll to position [920, 0]
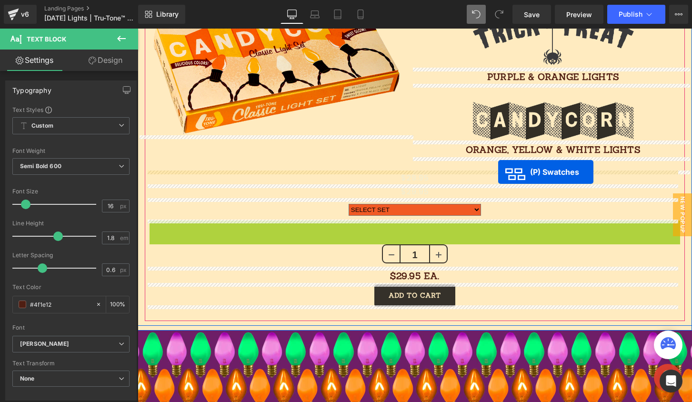
drag, startPoint x: 383, startPoint y: 242, endPoint x: 498, endPoint y: 171, distance: 134.6
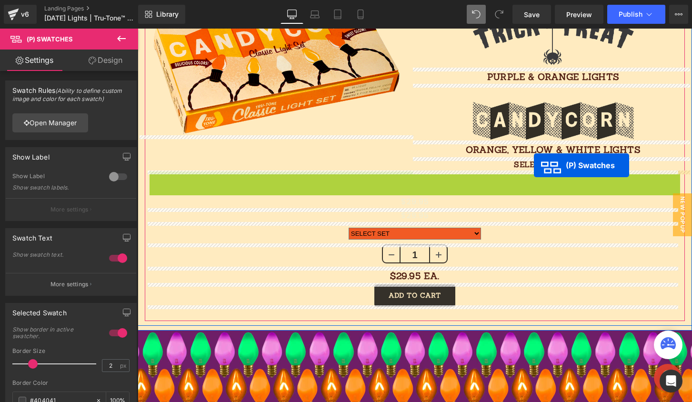
drag, startPoint x: 381, startPoint y: 190, endPoint x: 534, endPoint y: 165, distance: 154.5
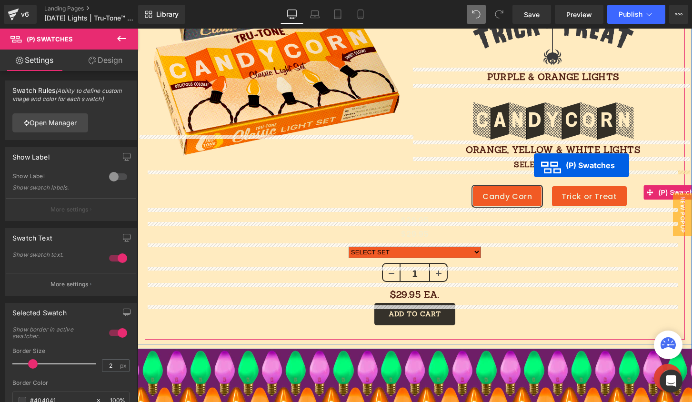
scroll to position [941, 0]
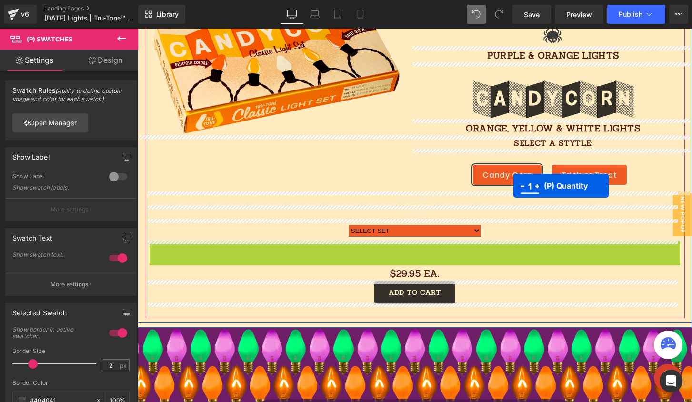
drag, startPoint x: 379, startPoint y: 252, endPoint x: 513, endPoint y: 186, distance: 149.4
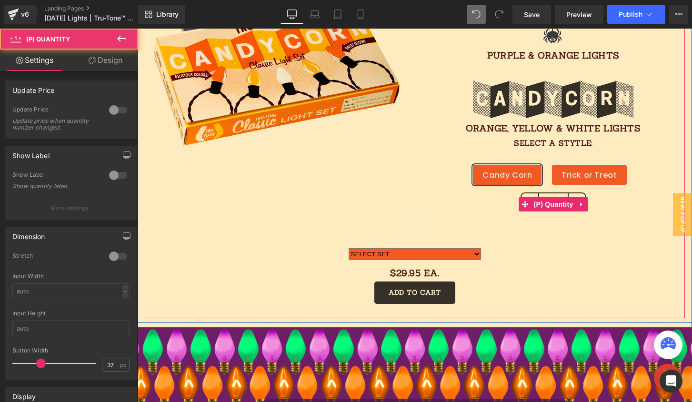
scroll to position [953, 0]
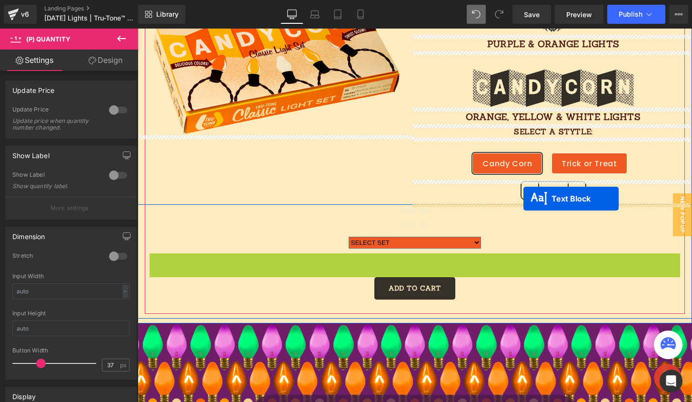
drag, startPoint x: 382, startPoint y: 258, endPoint x: 523, endPoint y: 199, distance: 153.6
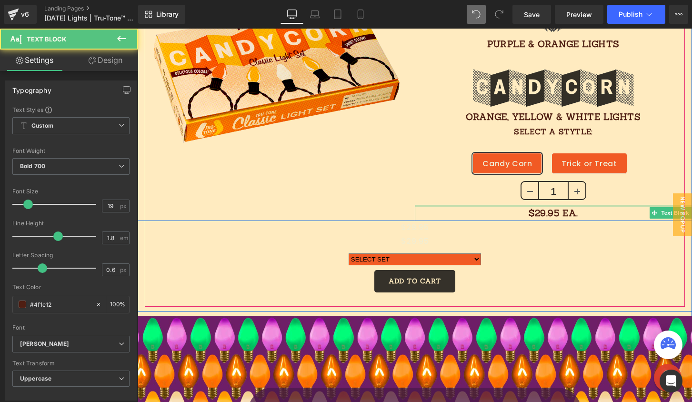
scroll to position [961, 0]
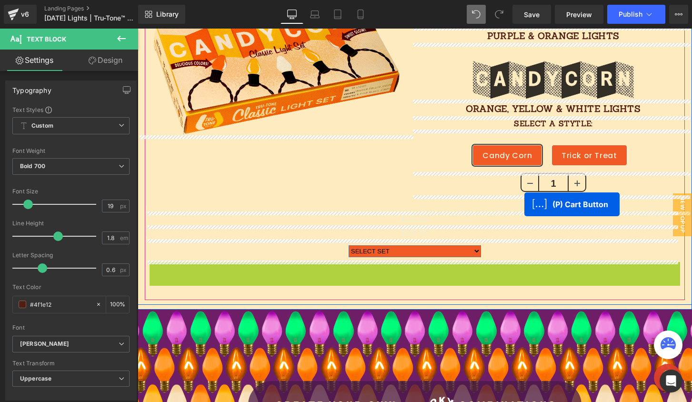
drag, startPoint x: 376, startPoint y: 270, endPoint x: 524, endPoint y: 204, distance: 162.4
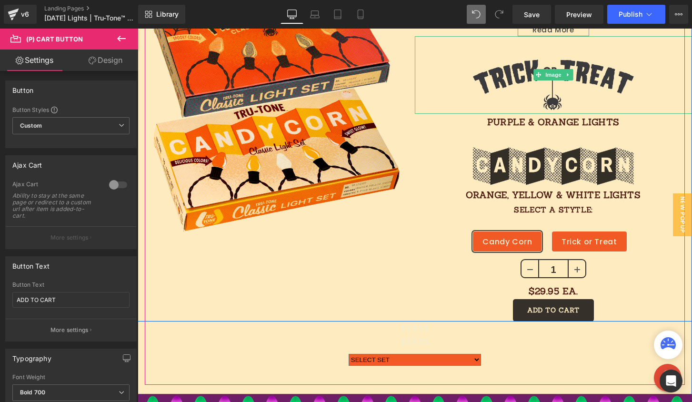
scroll to position [904, 0]
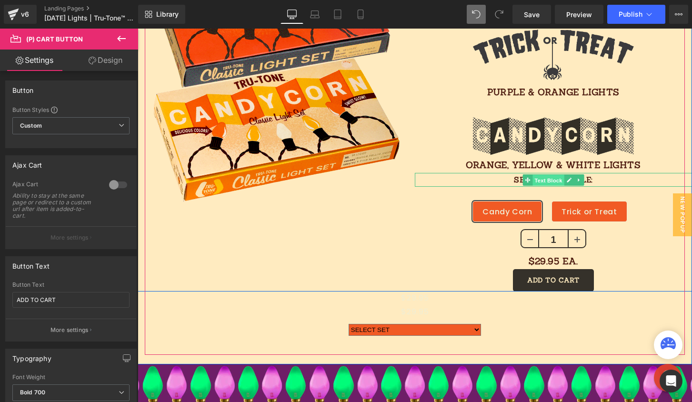
click at [539, 176] on span "Text Block" at bounding box center [547, 179] width 31 height 11
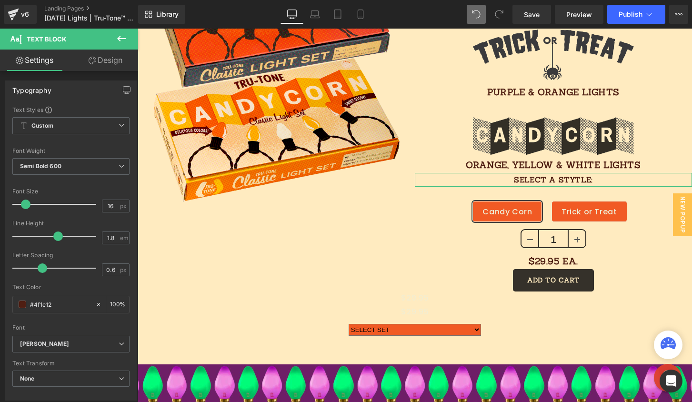
click at [96, 53] on link "Design" at bounding box center [105, 60] width 69 height 21
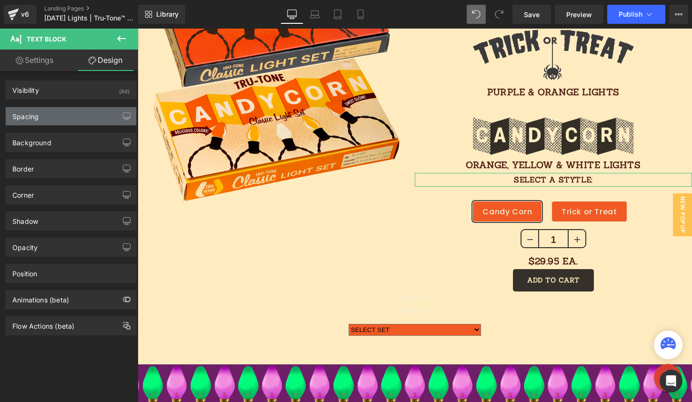
click at [74, 118] on div "Spacing" at bounding box center [71, 116] width 130 height 18
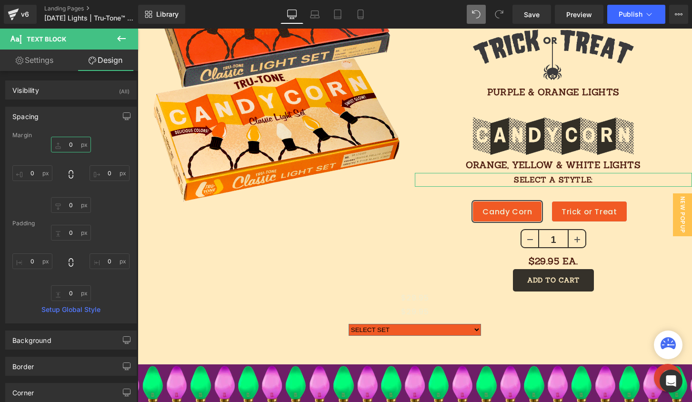
click at [74, 143] on input "0" at bounding box center [71, 145] width 40 height 16
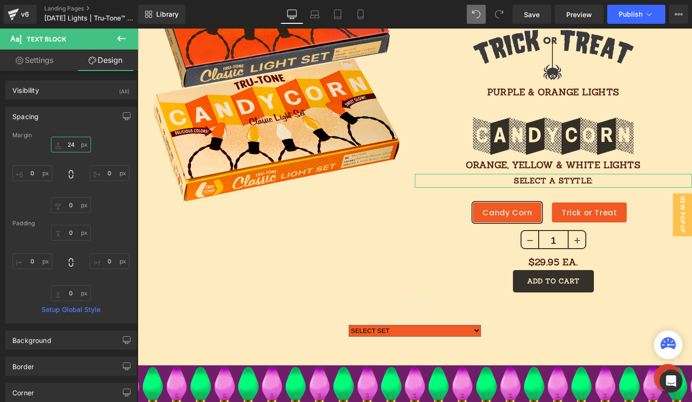
scroll to position [910, 0]
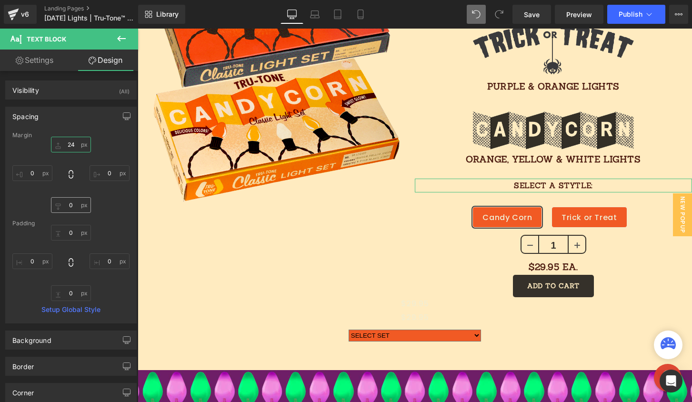
type input "24"
click at [70, 202] on input "0" at bounding box center [71, 205] width 40 height 16
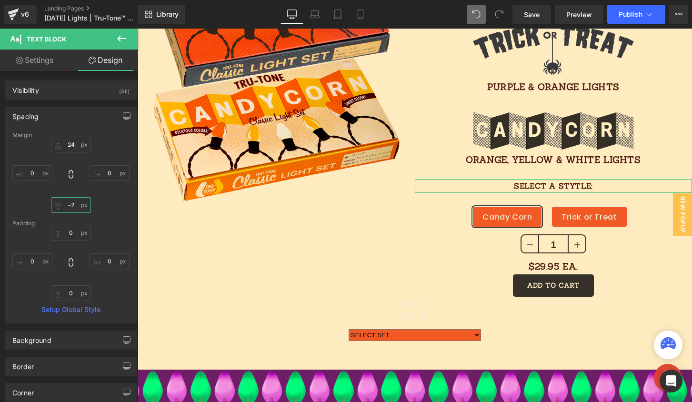
type input "-24"
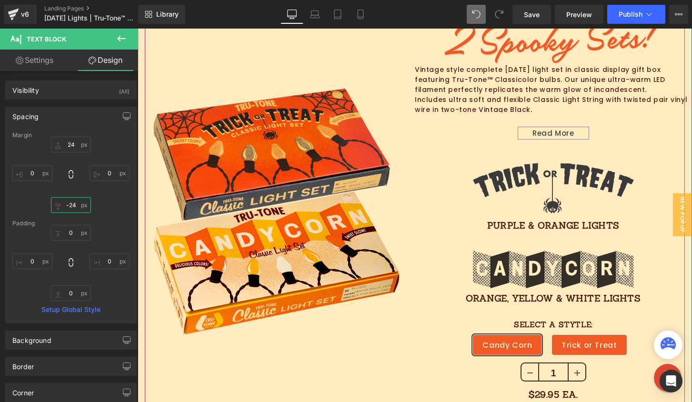
scroll to position [811, 0]
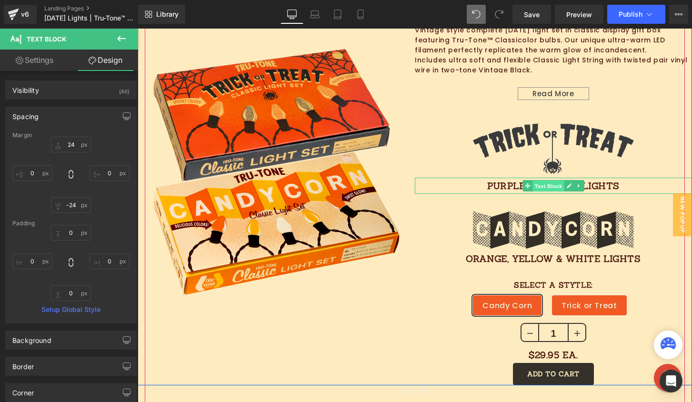
click at [540, 185] on span "Text Block" at bounding box center [547, 185] width 31 height 11
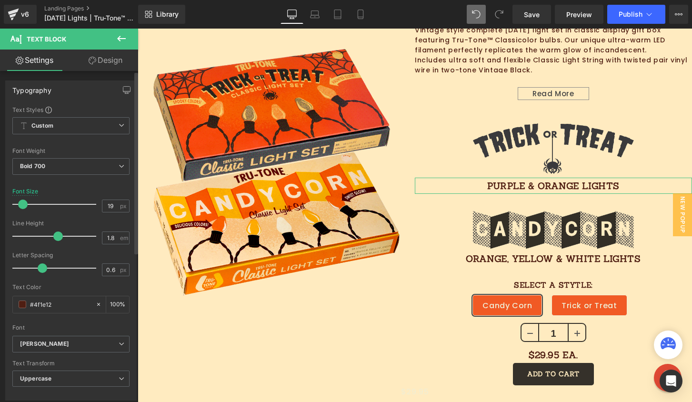
click at [22, 205] on span at bounding box center [23, 204] width 10 height 10
drag, startPoint x: 22, startPoint y: 205, endPoint x: 50, endPoint y: 200, distance: 28.6
click at [50, 200] on span at bounding box center [53, 204] width 10 height 10
drag, startPoint x: 50, startPoint y: 200, endPoint x: 27, endPoint y: 202, distance: 23.9
click at [27, 202] on span at bounding box center [27, 204] width 10 height 10
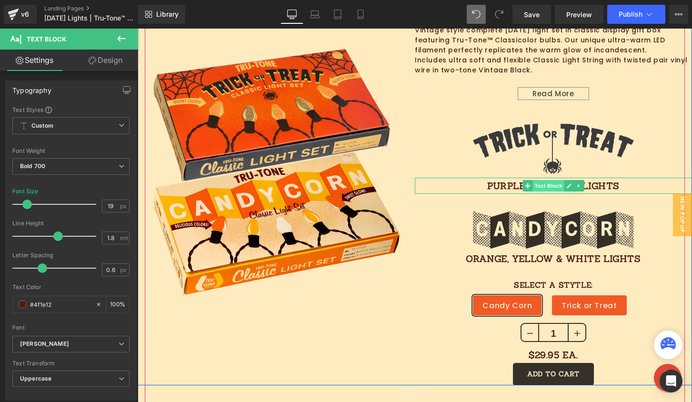
click at [546, 183] on span "Text Block" at bounding box center [547, 185] width 31 height 11
click at [533, 143] on span at bounding box center [538, 138] width 10 height 11
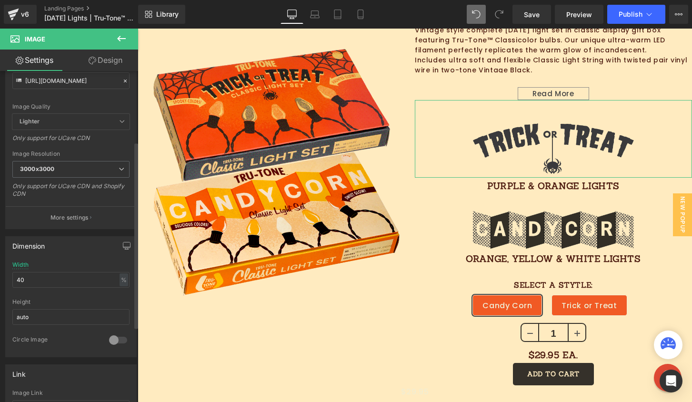
scroll to position [131, 0]
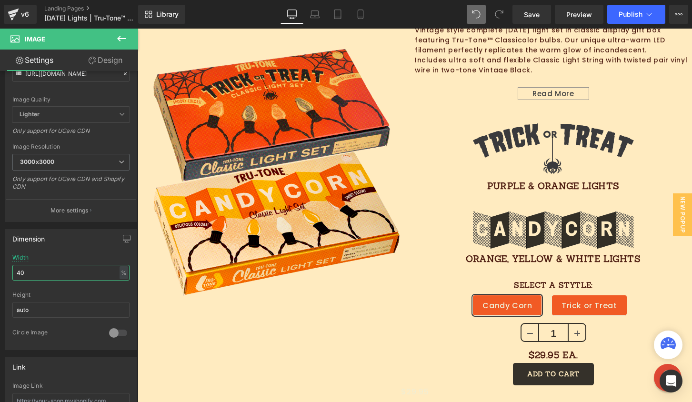
drag, startPoint x: 42, startPoint y: 272, endPoint x: -9, endPoint y: 275, distance: 51.5
click at [0, 275] on html "Image You are previewing how the will restyle your page. You can not edit Eleme…" at bounding box center [346, 201] width 692 height 402
click at [121, 273] on div "%" at bounding box center [123, 272] width 9 height 13
click at [119, 300] on li "px" at bounding box center [123, 301] width 12 height 14
drag, startPoint x: 38, startPoint y: 276, endPoint x: -23, endPoint y: 275, distance: 60.5
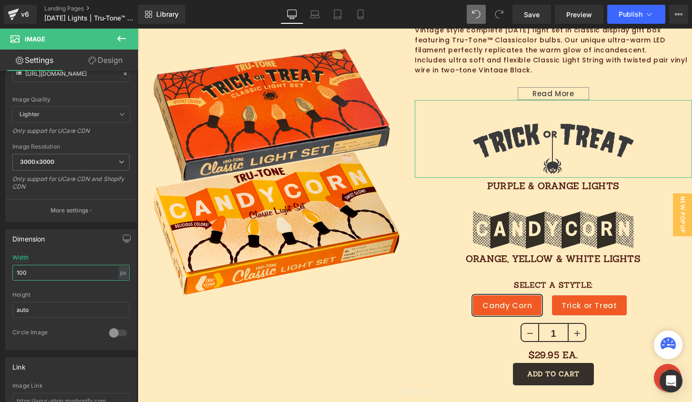
click at [0, 275] on html "Image You are previewing how the will restyle your page. You can not edit Eleme…" at bounding box center [346, 201] width 692 height 402
type input "200"
click at [529, 15] on span "Save" at bounding box center [532, 15] width 16 height 10
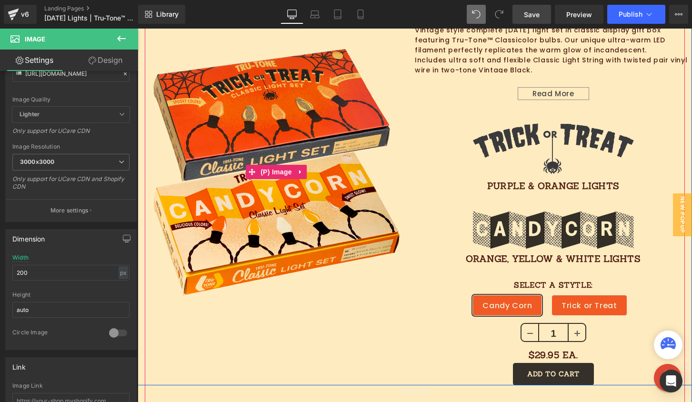
click at [297, 108] on img at bounding box center [275, 172] width 249 height 250
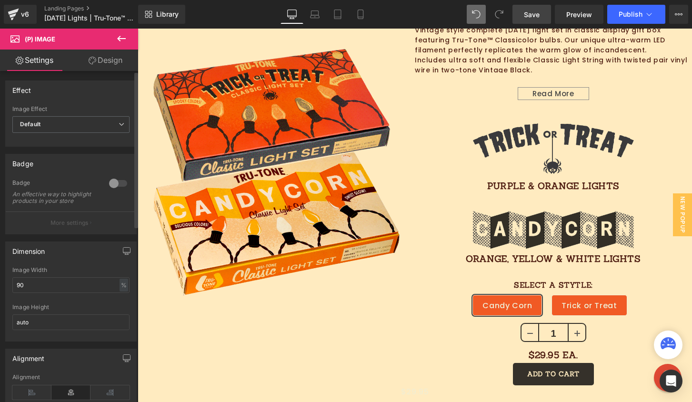
scroll to position [373, 0]
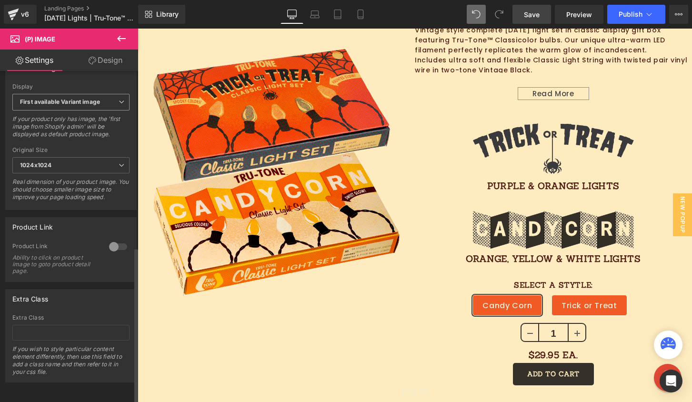
click at [80, 98] on b "First available Variant image" at bounding box center [60, 101] width 80 height 7
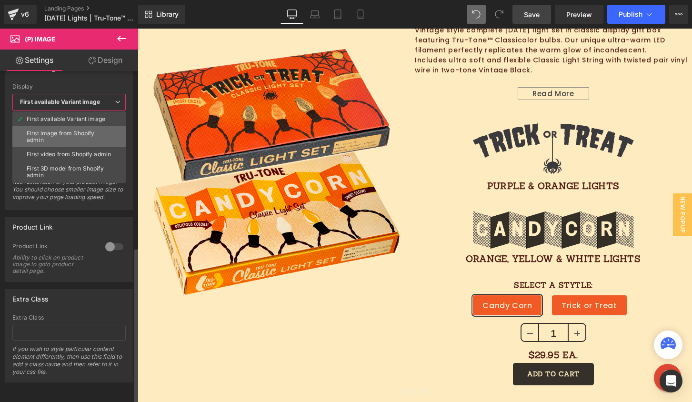
click at [75, 130] on div "First image from Shopify admin" at bounding box center [69, 136] width 85 height 13
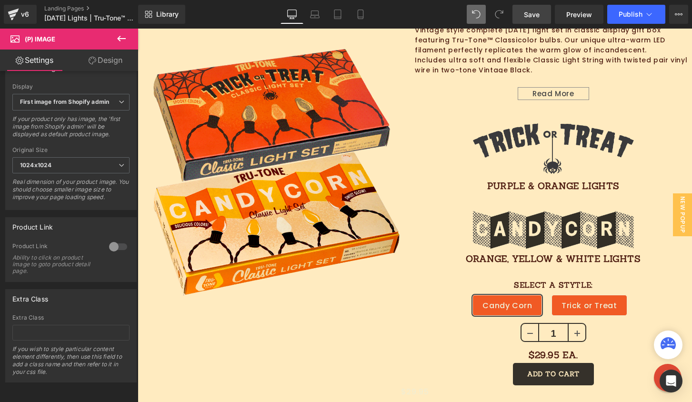
click at [539, 15] on span "Save" at bounding box center [532, 15] width 16 height 10
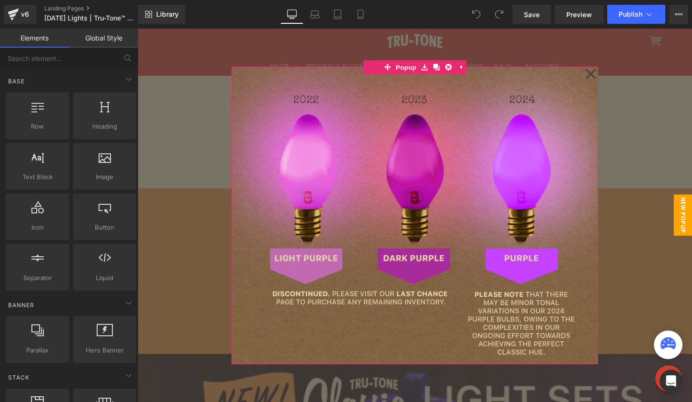
click at [603, 73] on icon at bounding box center [608, 75] width 10 height 10
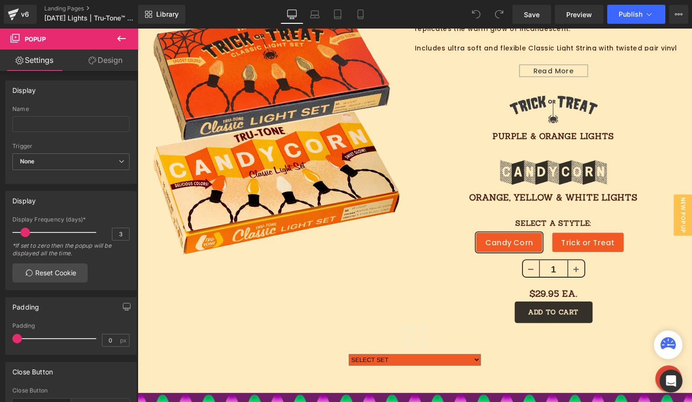
scroll to position [784, 0]
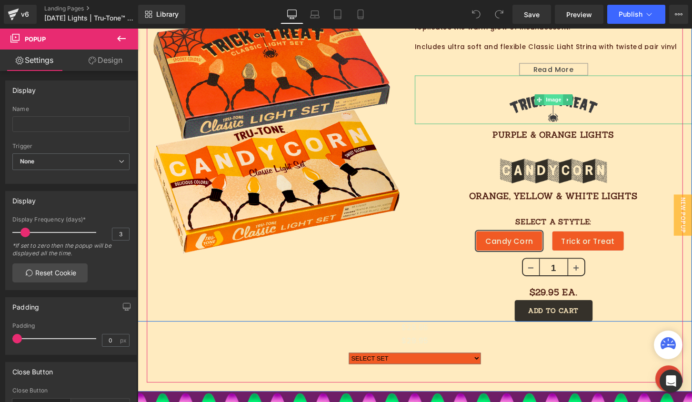
click at [562, 104] on span "Image" at bounding box center [570, 102] width 20 height 11
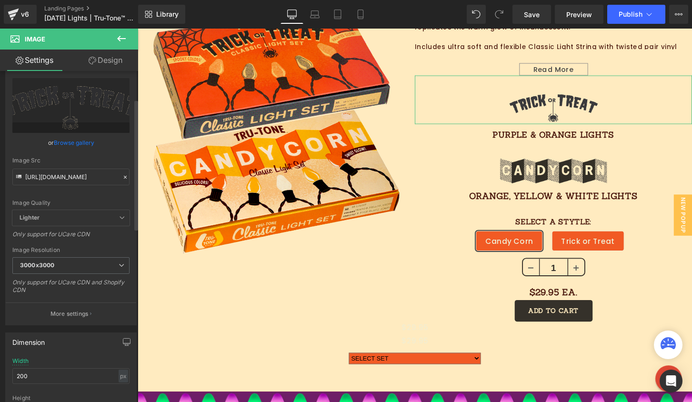
scroll to position [82, 0]
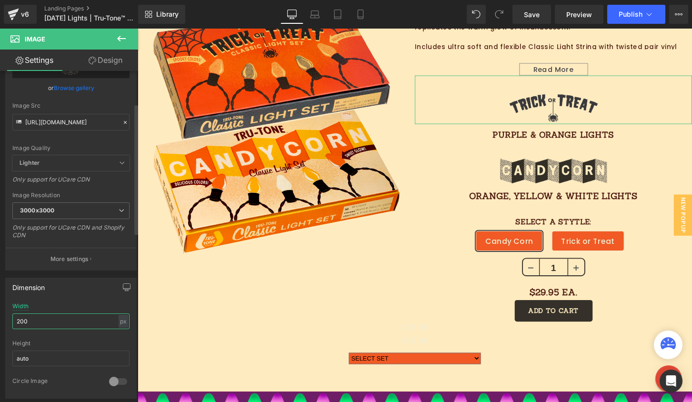
drag, startPoint x: 37, startPoint y: 322, endPoint x: 18, endPoint y: 322, distance: 19.0
click at [18, 322] on input "200" at bounding box center [70, 321] width 117 height 16
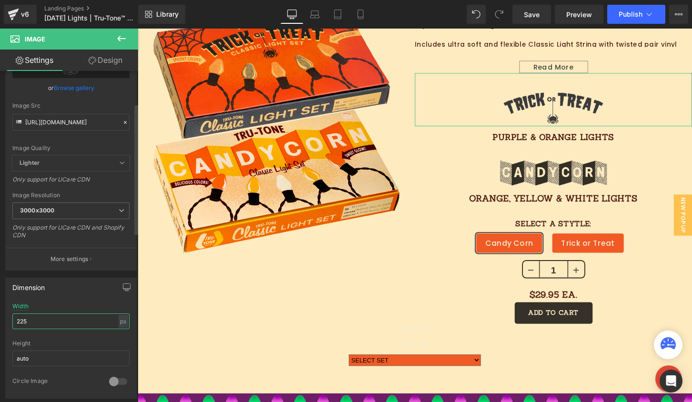
scroll to position [786, 0]
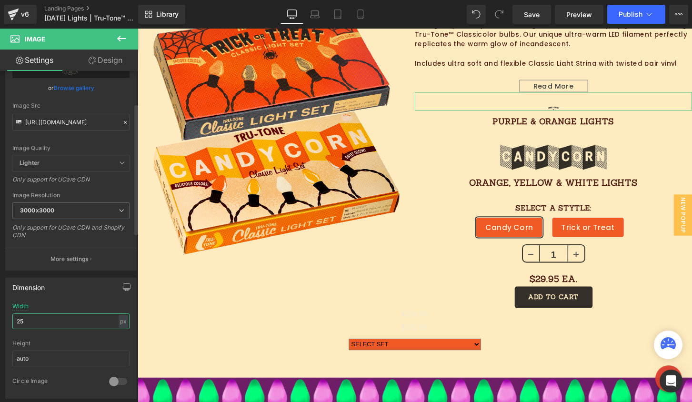
type input "250"
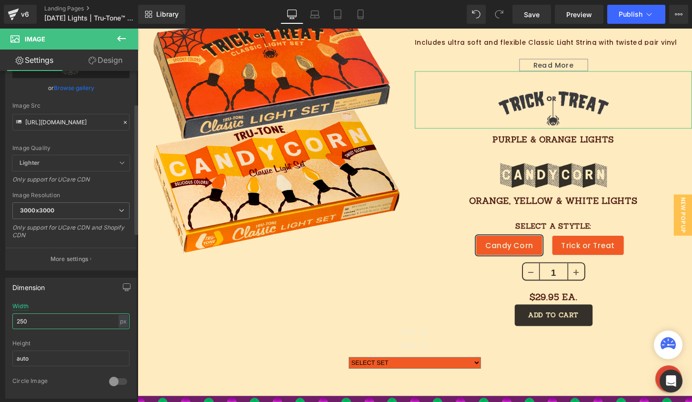
scroll to position [788, 0]
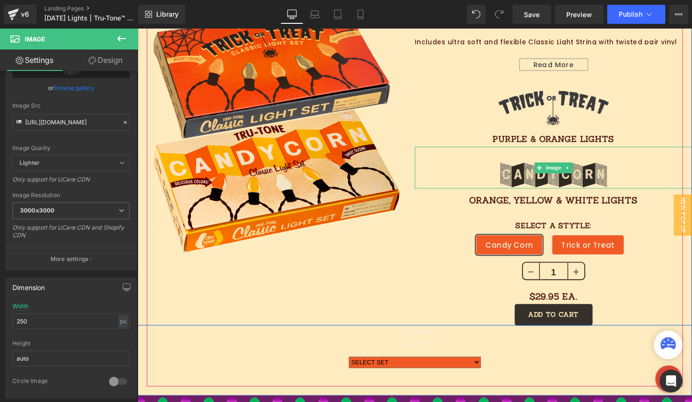
click at [579, 182] on img at bounding box center [569, 173] width 115 height 44
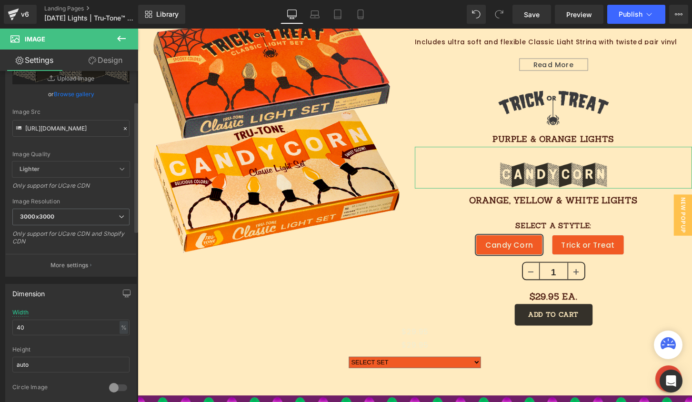
scroll to position [77, 0]
click at [122, 328] on div "%" at bounding box center [123, 326] width 9 height 13
click at [119, 354] on li "px" at bounding box center [123, 355] width 12 height 14
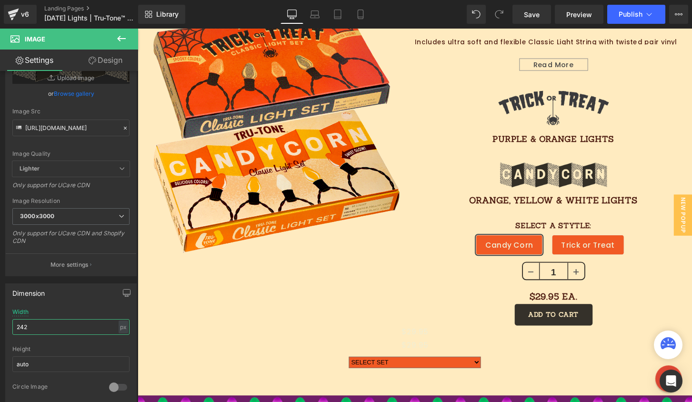
drag, startPoint x: 44, startPoint y: 326, endPoint x: -33, endPoint y: 318, distance: 77.5
click at [0, 318] on html "Image You are previewing how the will restyle your page. You can not edit Eleme…" at bounding box center [346, 201] width 692 height 402
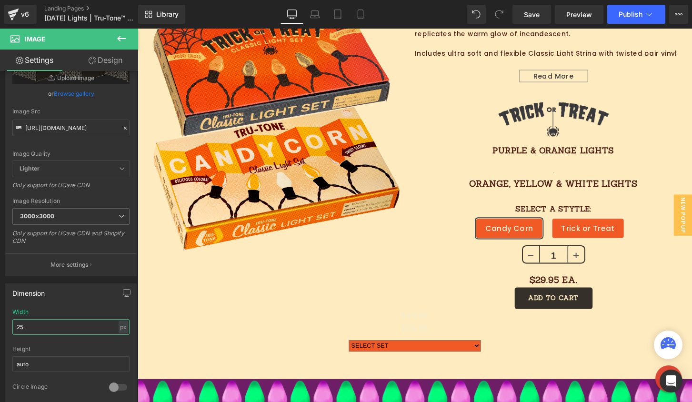
type input "250"
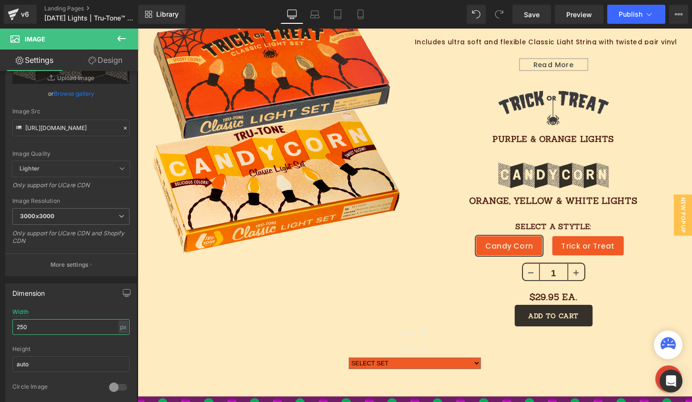
scroll to position [789, 0]
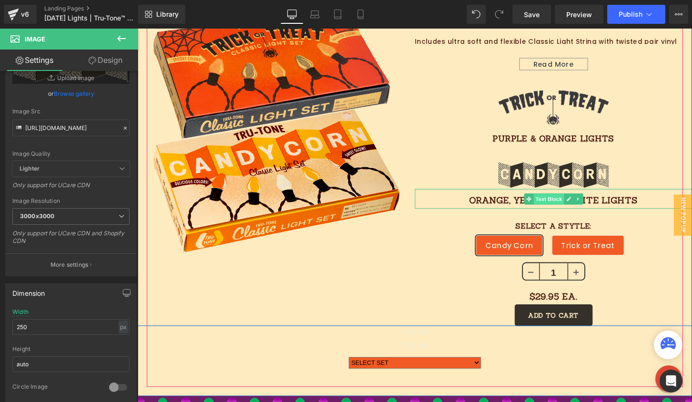
click at [551, 206] on span "Text Block" at bounding box center [564, 205] width 31 height 11
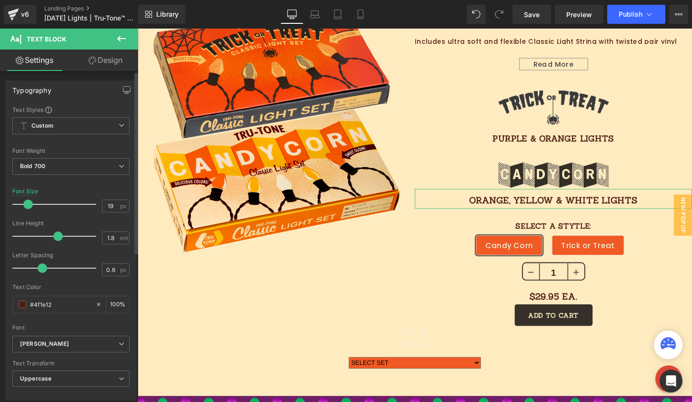
type input "18"
click at [28, 204] on span at bounding box center [27, 204] width 10 height 10
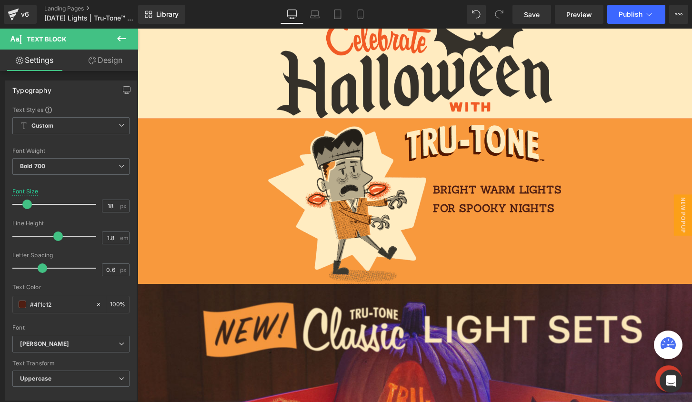
scroll to position [0, 0]
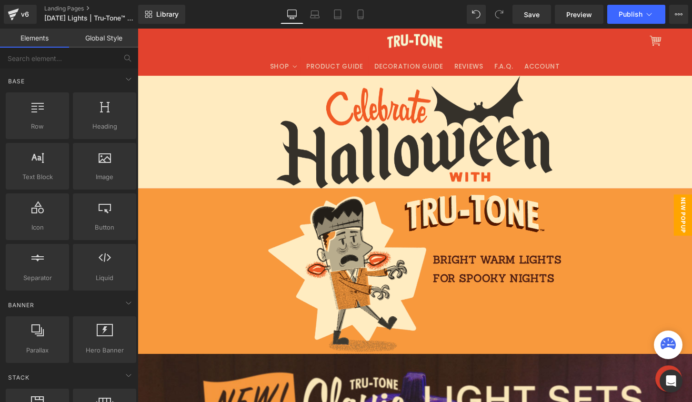
click at [691, 215] on span "New Popup" at bounding box center [704, 222] width 19 height 43
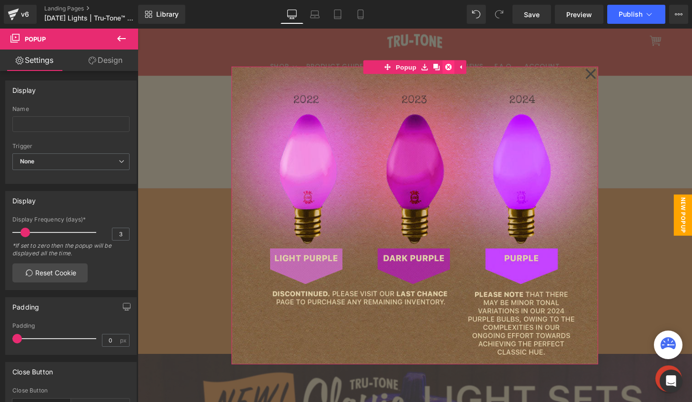
click at [458, 71] on icon at bounding box center [460, 68] width 7 height 7
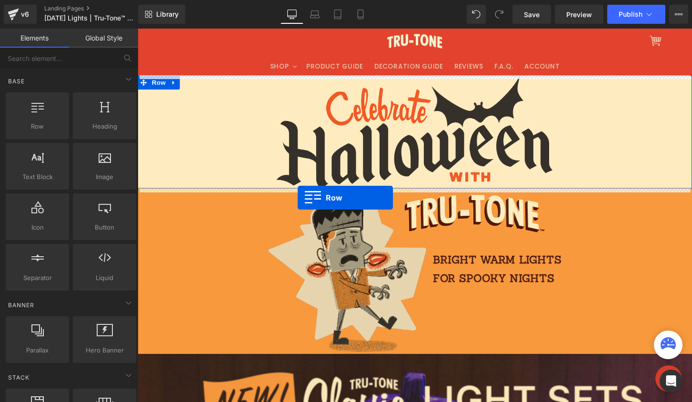
drag, startPoint x: 195, startPoint y: 158, endPoint x: 304, endPoint y: 204, distance: 118.4
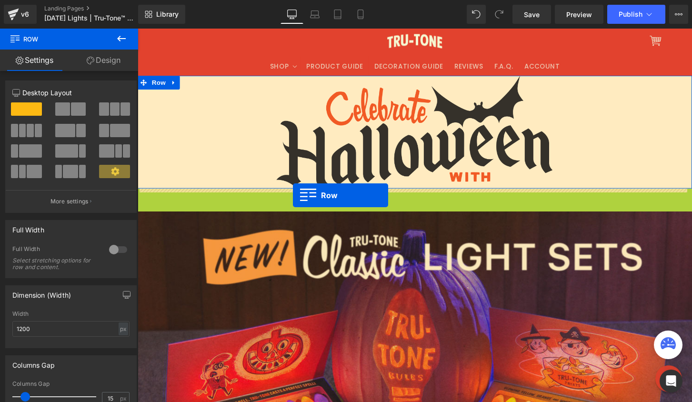
drag, startPoint x: 142, startPoint y: 200, endPoint x: 299, endPoint y: 202, distance: 157.1
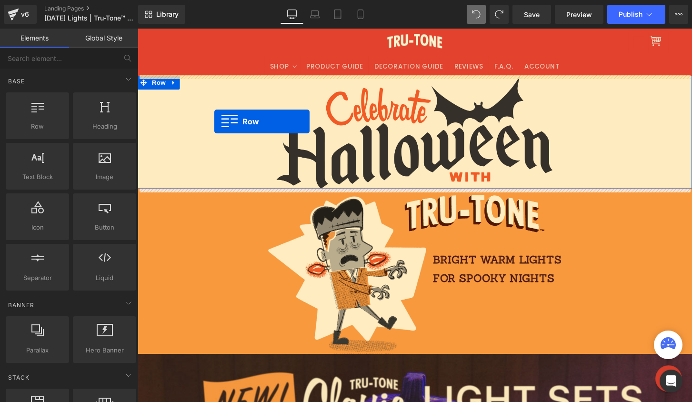
drag, startPoint x: 179, startPoint y: 146, endPoint x: 217, endPoint y: 125, distance: 43.0
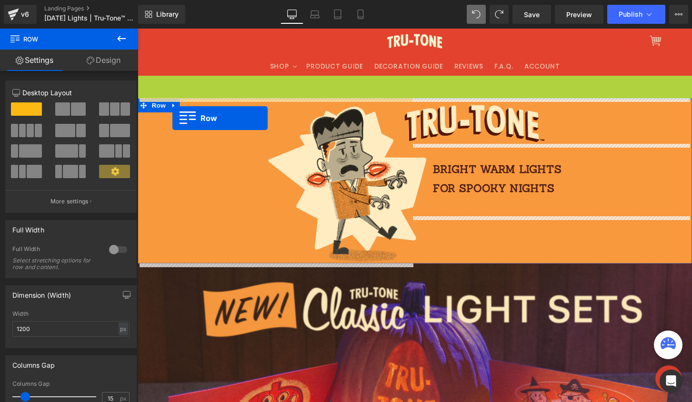
drag, startPoint x: 143, startPoint y: 83, endPoint x: 174, endPoint y: 121, distance: 49.1
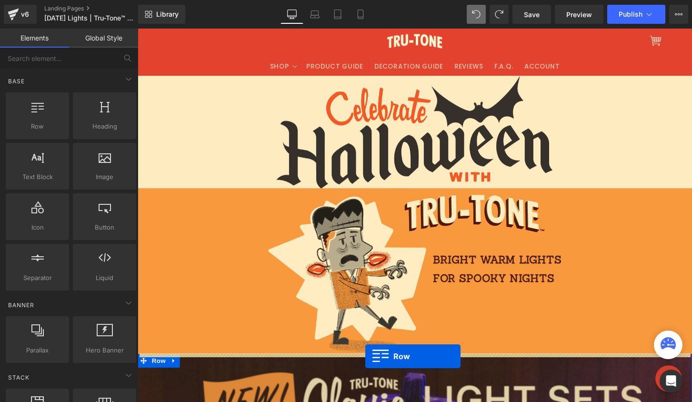
drag, startPoint x: 179, startPoint y: 149, endPoint x: 374, endPoint y: 369, distance: 294.4
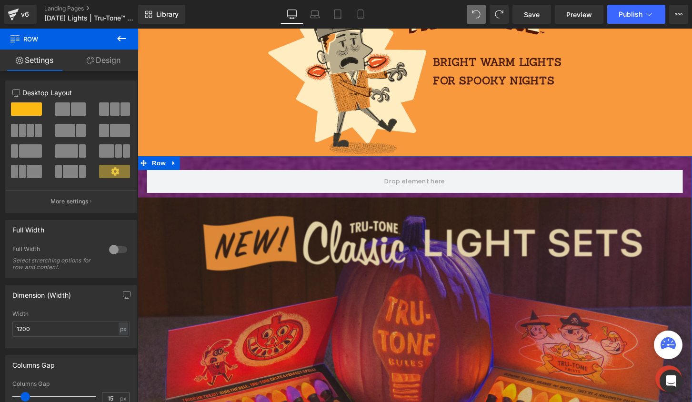
scroll to position [193, 0]
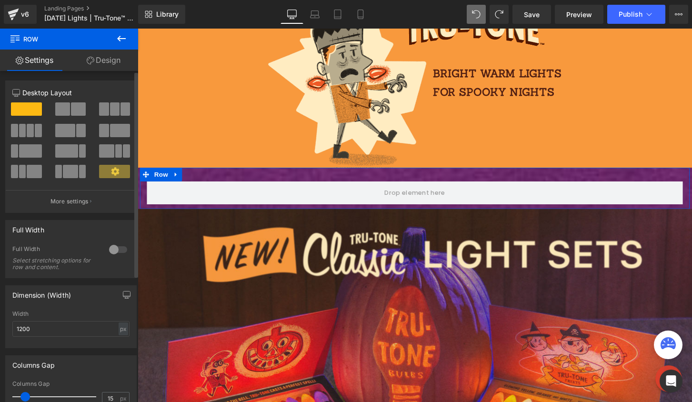
click at [115, 250] on div at bounding box center [118, 249] width 23 height 15
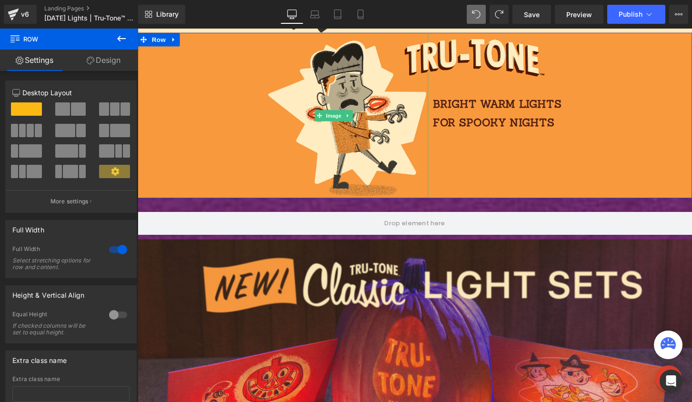
scroll to position [30, 0]
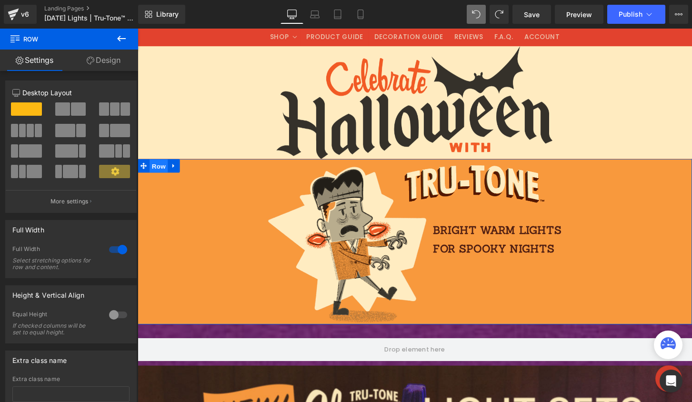
click at [153, 171] on span "Row" at bounding box center [159, 172] width 19 height 14
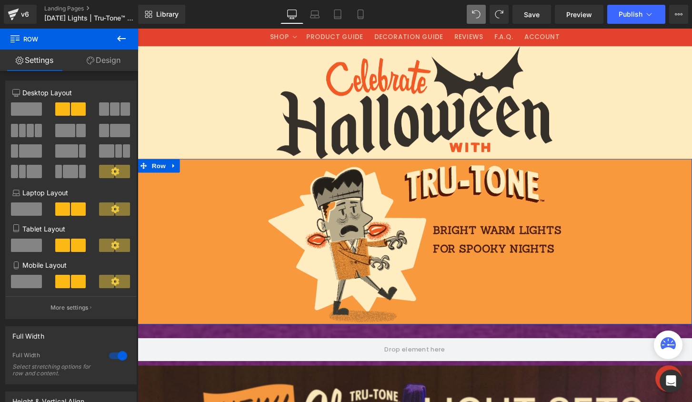
click at [89, 62] on icon at bounding box center [91, 61] width 8 height 8
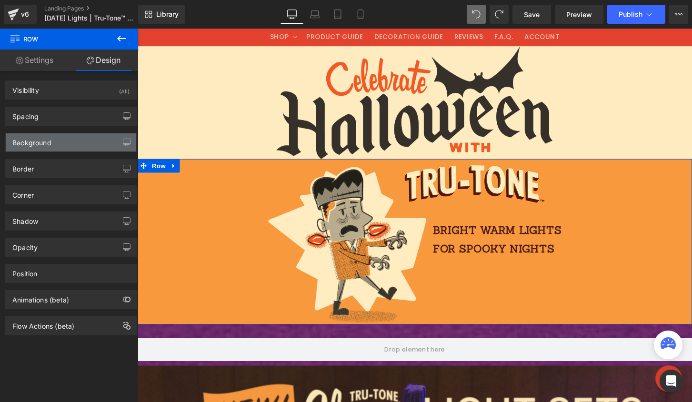
click at [69, 146] on div "Background" at bounding box center [71, 142] width 130 height 18
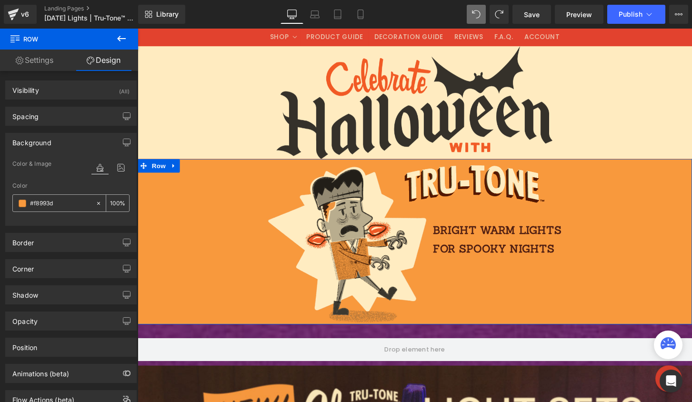
click at [47, 202] on input "#f8993d" at bounding box center [60, 203] width 61 height 10
click at [48, 202] on input "#f8993d" at bounding box center [60, 203] width 61 height 10
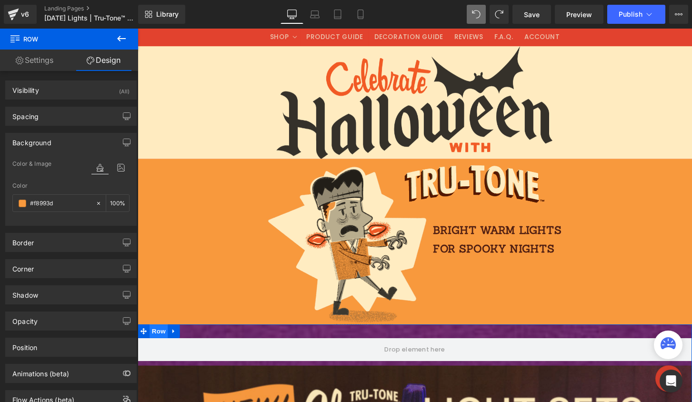
click at [160, 343] on span "Row" at bounding box center [159, 343] width 19 height 14
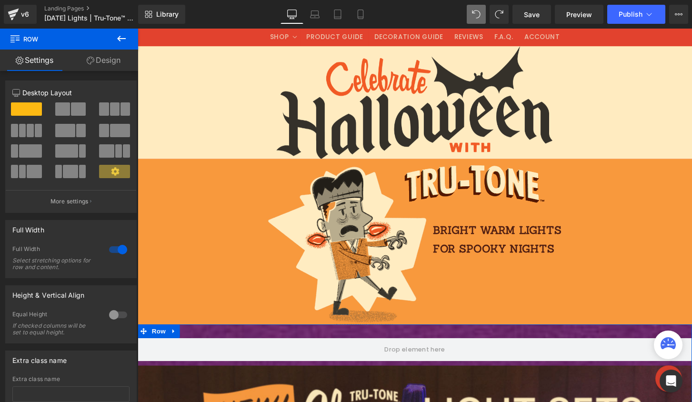
click at [106, 61] on link "Design" at bounding box center [103, 60] width 69 height 21
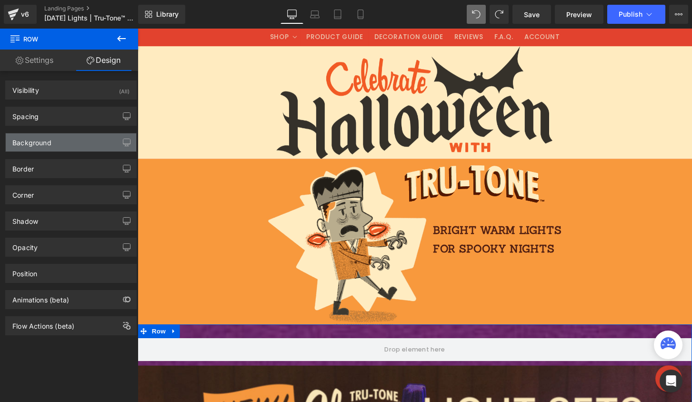
click at [40, 139] on div "Background" at bounding box center [31, 139] width 39 height 13
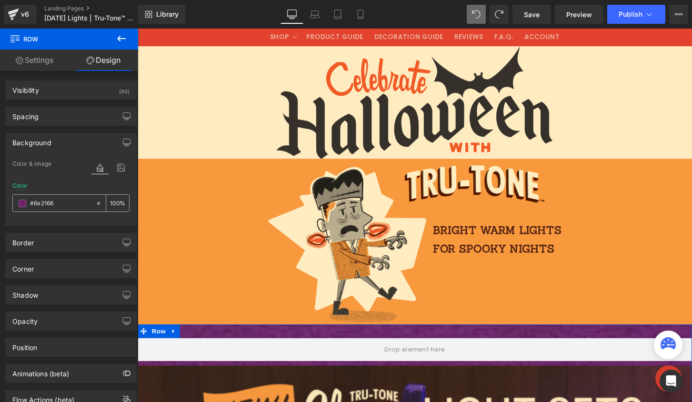
click at [39, 196] on div "#6e2166" at bounding box center [54, 203] width 82 height 17
click at [40, 199] on input "#6e2166" at bounding box center [60, 203] width 61 height 10
paste input "f8993d"
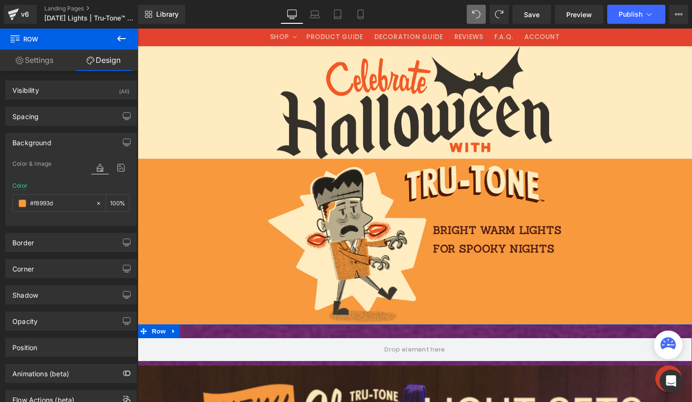
type input "#f8993d"
click at [72, 227] on div "Border Border Style Custom Custom Setup Global Style Custom Setup Global Style …" at bounding box center [71, 239] width 142 height 26
click at [157, 342] on span "Row" at bounding box center [159, 343] width 19 height 14
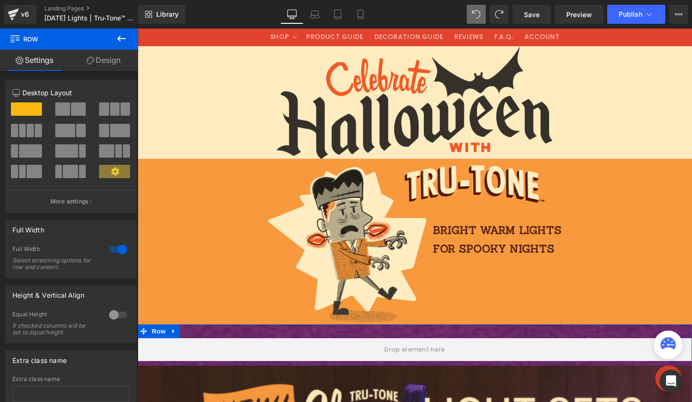
click at [90, 61] on icon at bounding box center [91, 61] width 8 height 8
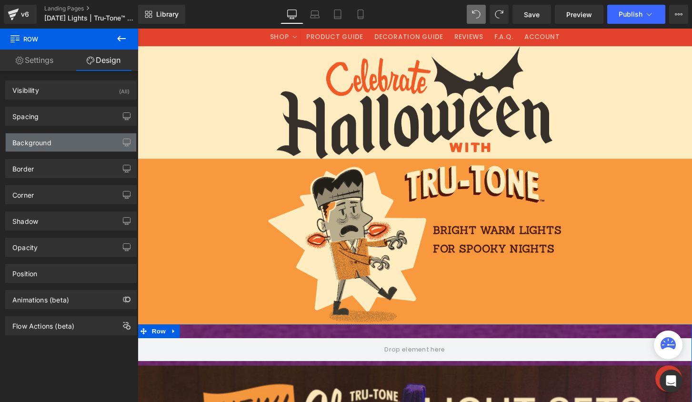
click at [34, 145] on div "Background" at bounding box center [31, 139] width 39 height 13
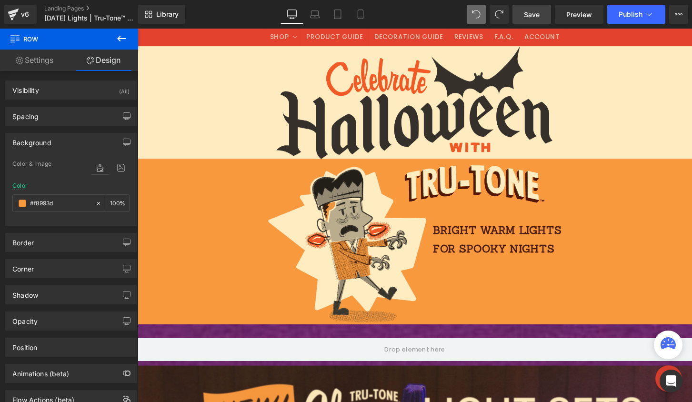
click at [517, 15] on link "Save" at bounding box center [531, 14] width 39 height 19
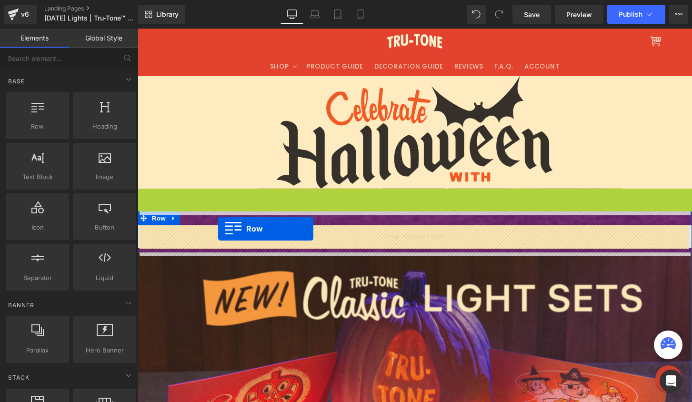
drag, startPoint x: 142, startPoint y: 201, endPoint x: 221, endPoint y: 237, distance: 86.5
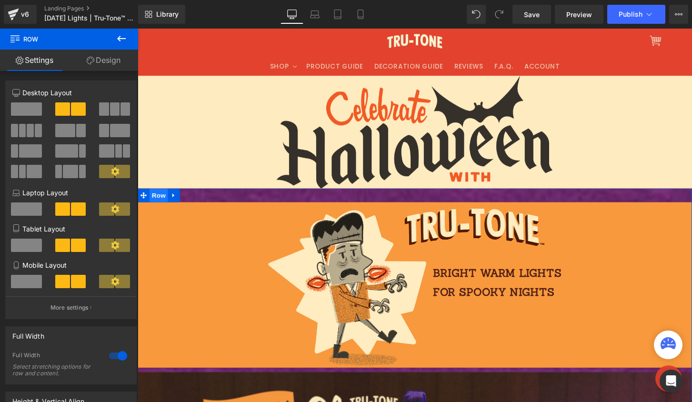
click at [161, 200] on span "Row" at bounding box center [159, 202] width 19 height 14
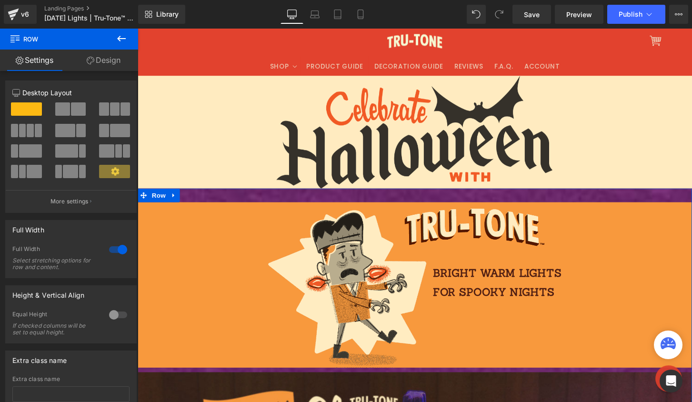
click at [101, 57] on link "Design" at bounding box center [103, 60] width 69 height 21
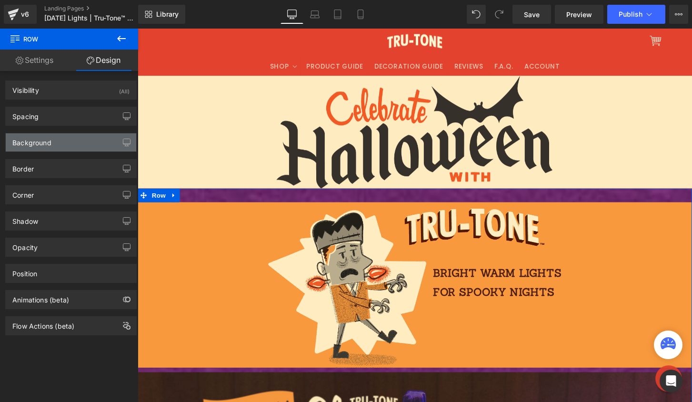
click at [60, 141] on div "Background" at bounding box center [71, 142] width 130 height 18
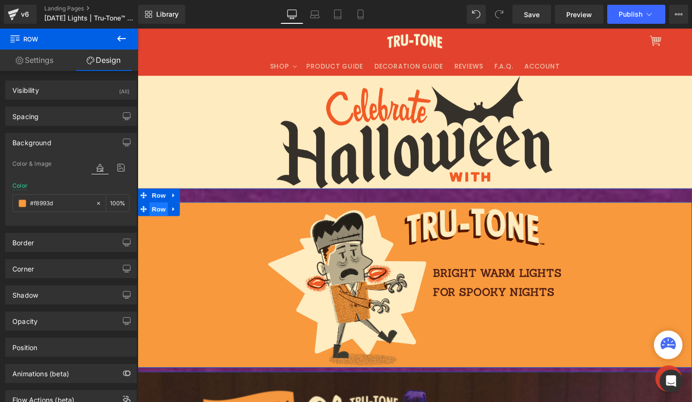
click at [161, 220] on span "Row" at bounding box center [159, 216] width 19 height 14
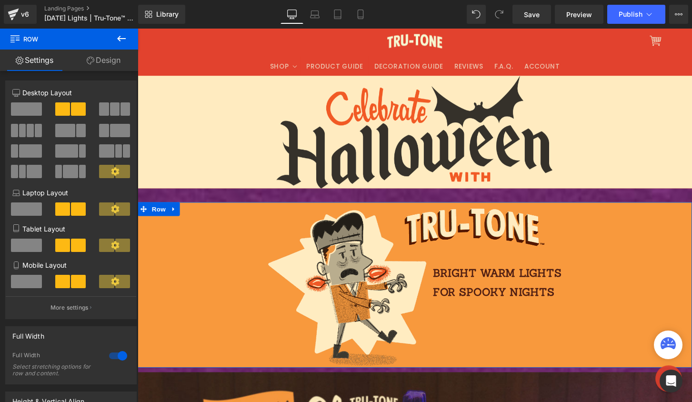
click at [109, 62] on link "Design" at bounding box center [103, 60] width 69 height 21
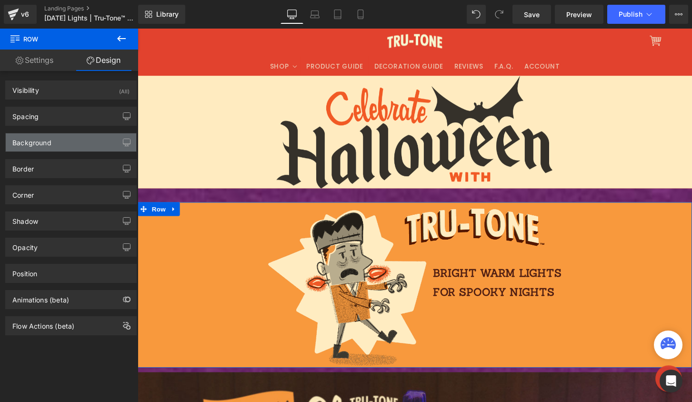
click at [63, 143] on div "Background" at bounding box center [71, 142] width 130 height 18
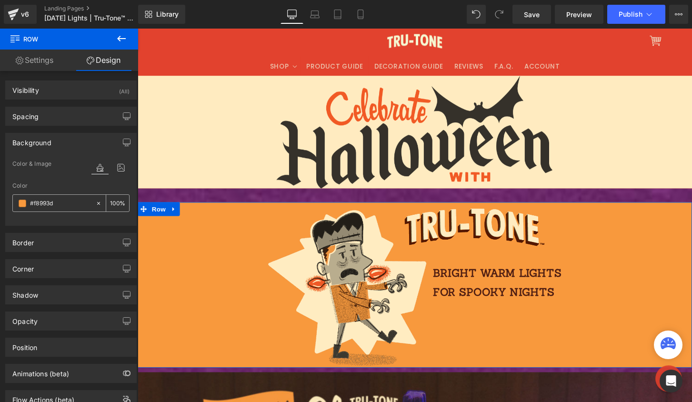
click at [61, 204] on input "#f8993d" at bounding box center [60, 203] width 61 height 10
click at [97, 203] on icon at bounding box center [98, 202] width 3 height 3
type input "none"
type input "0"
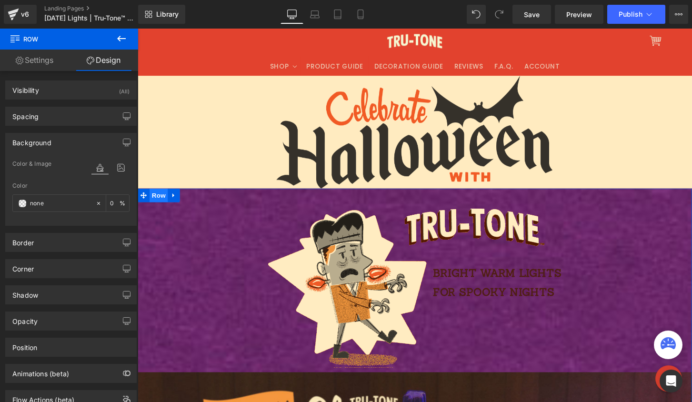
click at [150, 199] on span "Row" at bounding box center [159, 202] width 19 height 14
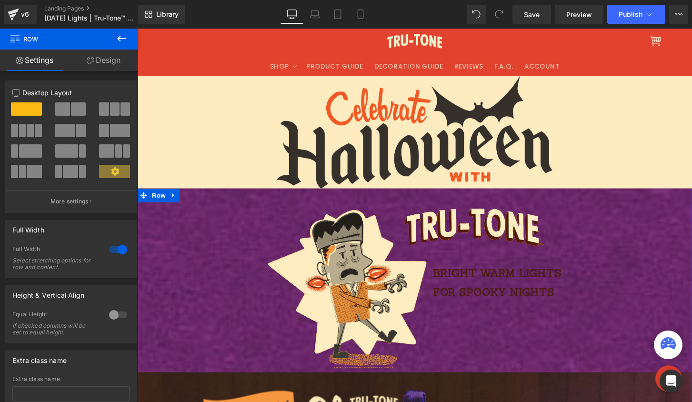
click at [99, 60] on link "Design" at bounding box center [103, 60] width 69 height 21
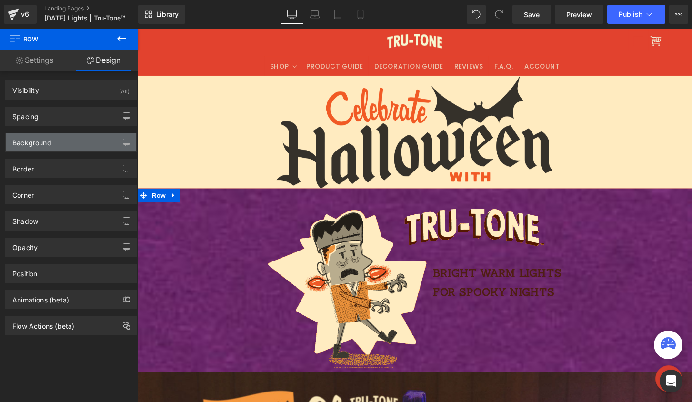
click at [72, 144] on div "Background" at bounding box center [71, 142] width 130 height 18
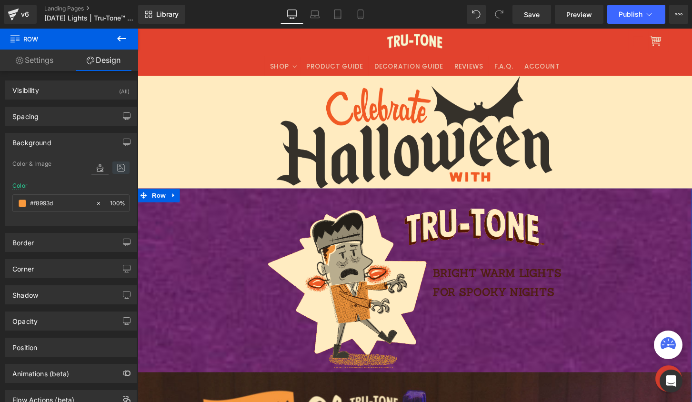
click at [115, 167] on icon at bounding box center [120, 167] width 17 height 12
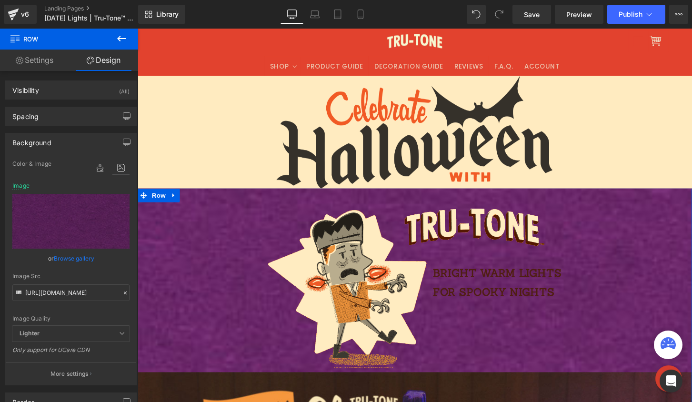
click at [123, 294] on icon at bounding box center [125, 292] width 7 height 7
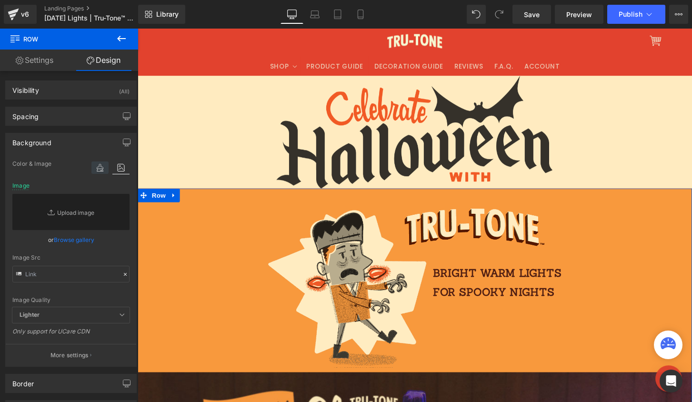
click at [99, 164] on icon at bounding box center [99, 167] width 17 height 12
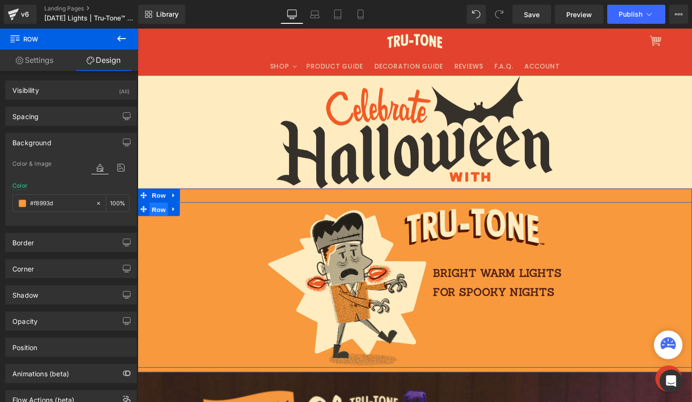
click at [154, 215] on span "Row" at bounding box center [159, 216] width 19 height 14
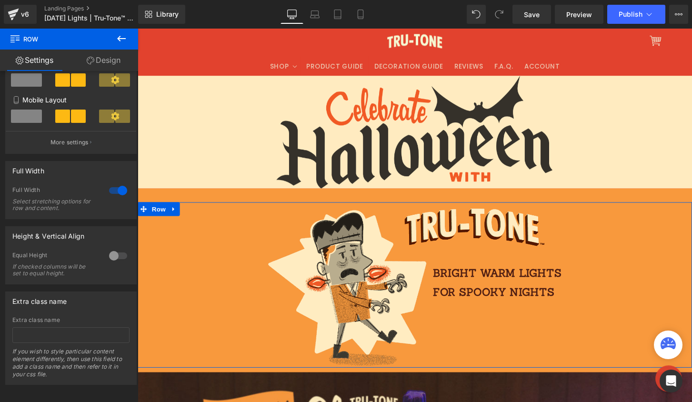
scroll to position [176, 0]
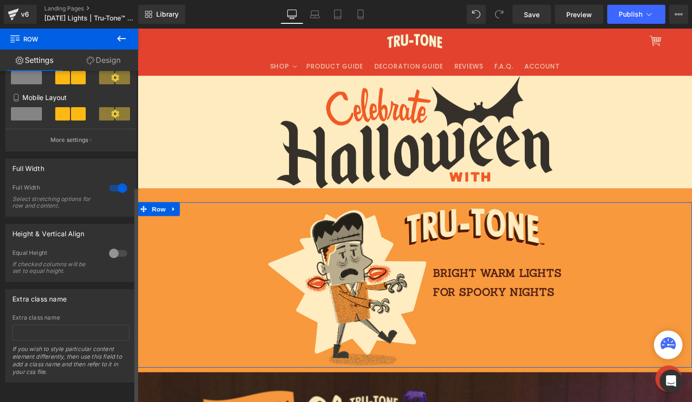
click at [117, 180] on div at bounding box center [118, 187] width 23 height 15
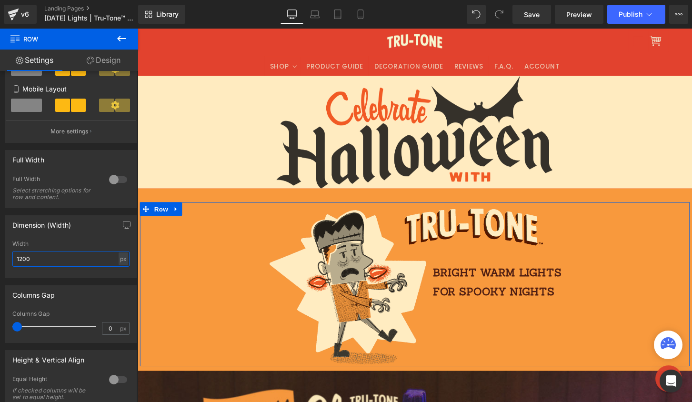
drag, startPoint x: 47, startPoint y: 259, endPoint x: -38, endPoint y: 260, distance: 84.7
click at [0, 260] on html "Row You are previewing how the will restyle your page. You can not edit Element…" at bounding box center [346, 201] width 692 height 402
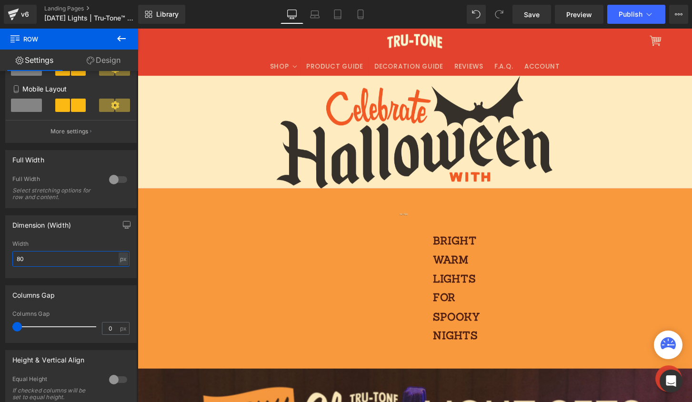
type input "800"
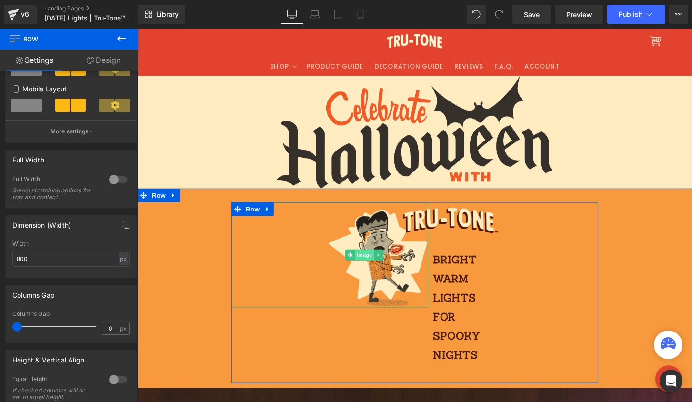
click at [367, 264] on span "Image" at bounding box center [373, 263] width 20 height 11
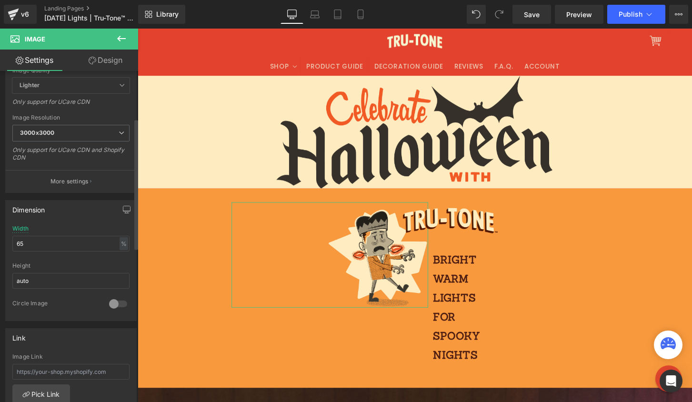
scroll to position [205, 0]
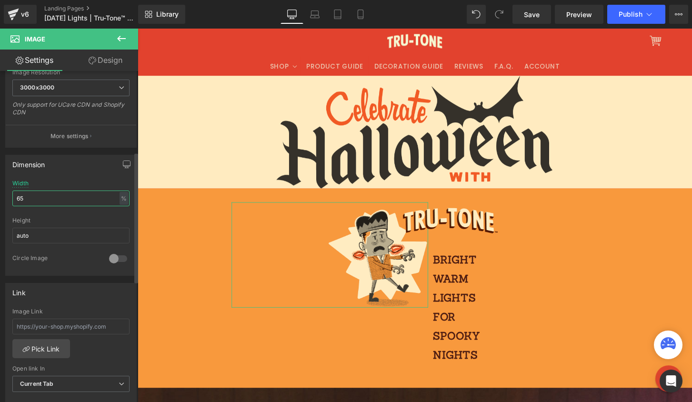
drag, startPoint x: 24, startPoint y: 202, endPoint x: 6, endPoint y: 201, distance: 18.1
click at [6, 201] on div "65% Width 65 % % px auto Height auto 0 Circle Image" at bounding box center [71, 227] width 130 height 95
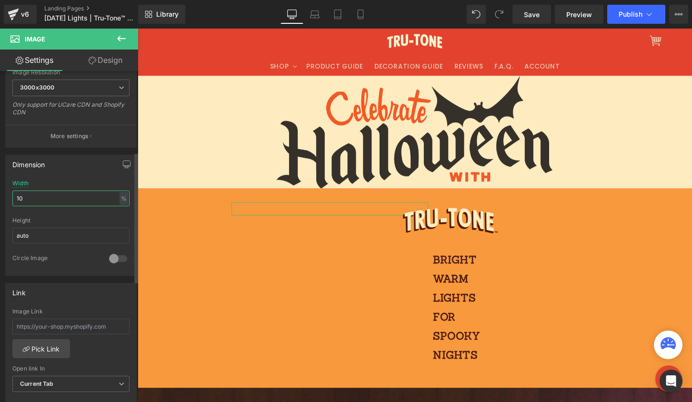
type input "100"
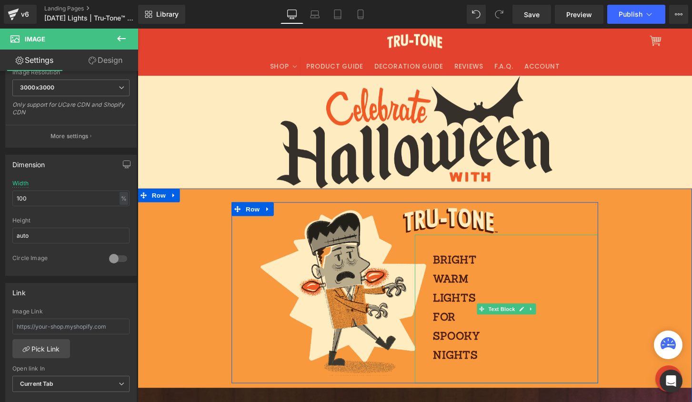
click at [452, 268] on p "bright warm lights for spooky nights" at bounding box center [472, 318] width 55 height 118
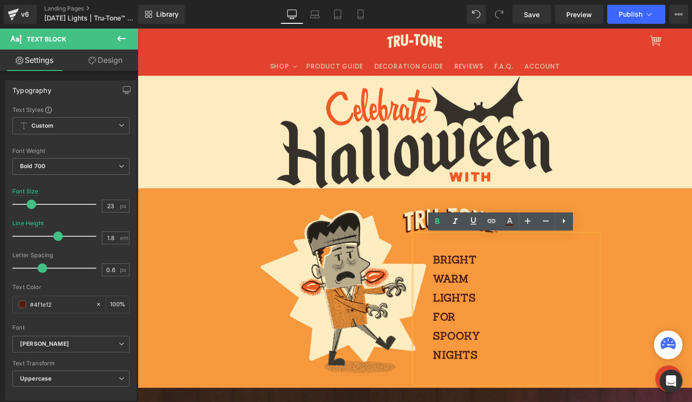
click at [493, 265] on p "bright warm lights for spooky nights" at bounding box center [472, 318] width 55 height 118
click at [446, 287] on p "bright warm lights for spooky nights" at bounding box center [472, 318] width 55 height 118
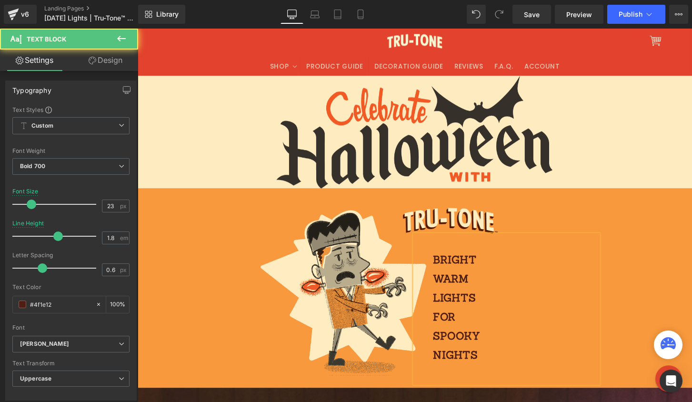
click at [494, 270] on p "bright warm lights for spooky nights" at bounding box center [472, 318] width 55 height 118
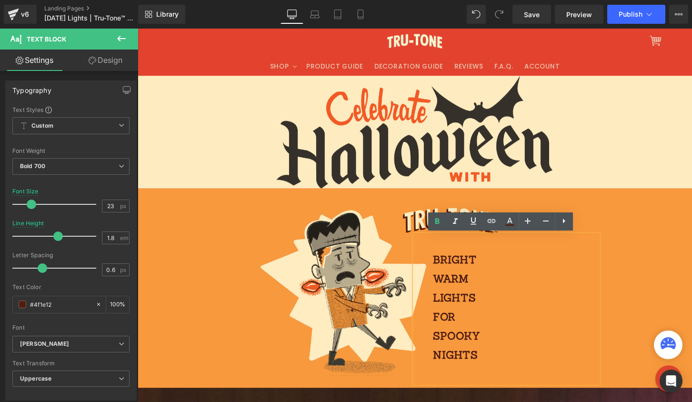
click at [647, 245] on div "Image Image bright warm lights for spooky nights Text Block Row" at bounding box center [426, 303] width 576 height 188
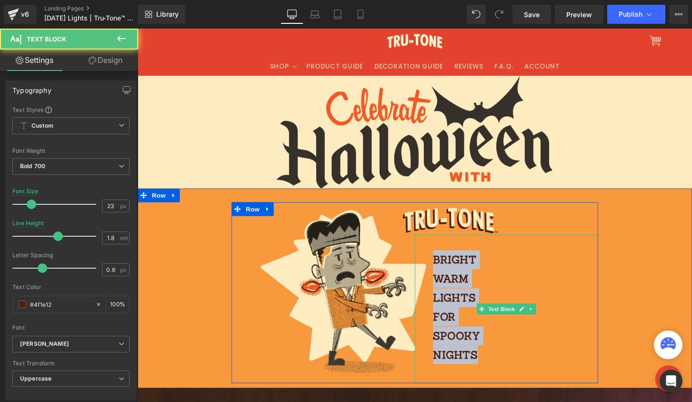
drag, startPoint x: 492, startPoint y: 363, endPoint x: 439, endPoint y: 267, distance: 109.3
click at [439, 267] on div "bright warm lights for spooky nights" at bounding box center [521, 320] width 190 height 154
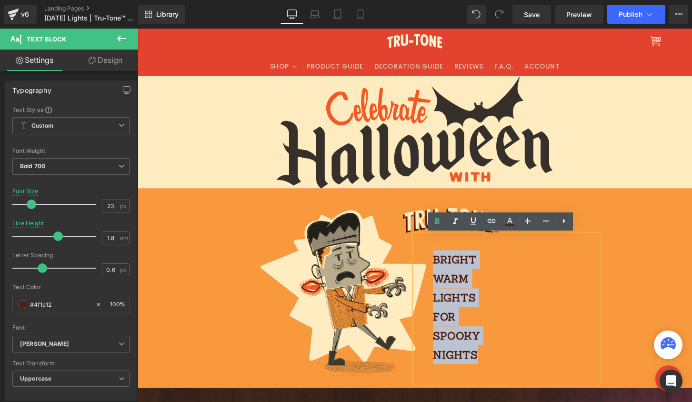
copy p "bright warm lights for spooky nights"
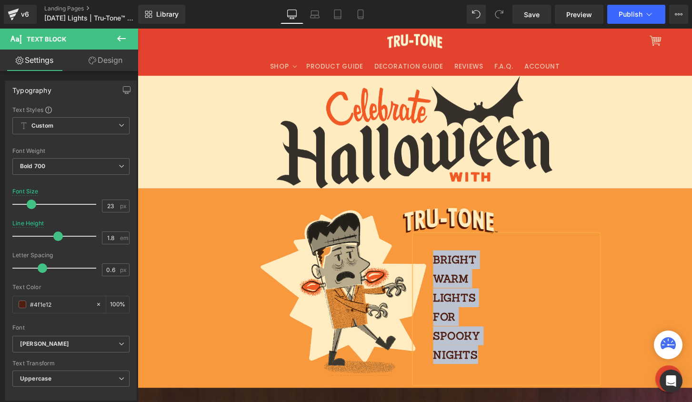
click at [644, 240] on div "Image Image bright warm lights for spooky nights Text Block Row" at bounding box center [426, 303] width 576 height 188
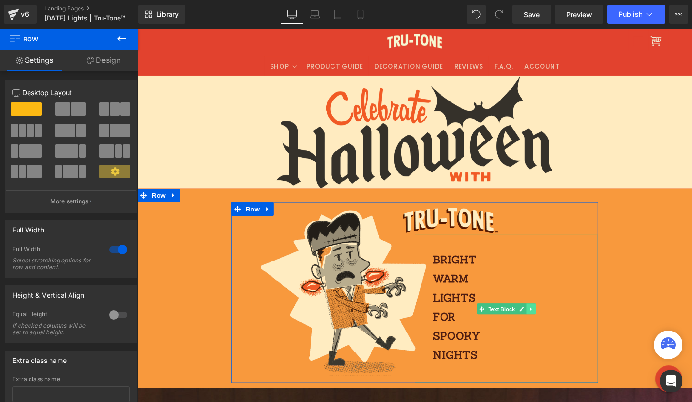
click at [545, 319] on icon at bounding box center [546, 320] width 5 height 6
click at [549, 317] on icon at bounding box center [551, 320] width 5 height 6
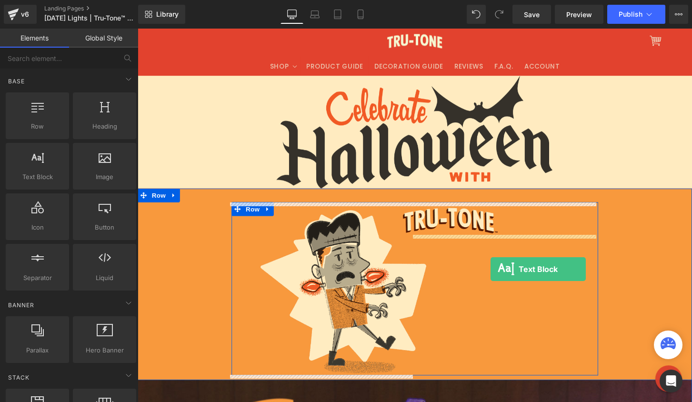
drag, startPoint x: 160, startPoint y: 201, endPoint x: 500, endPoint y: 275, distance: 347.9
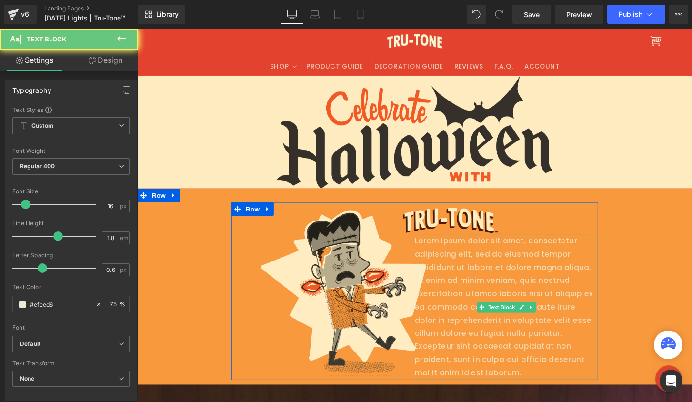
click at [482, 308] on p "Lorem ipsum dolor sit amet, consectetur adipiscing elit, sed do eiusmod tempor …" at bounding box center [521, 318] width 190 height 151
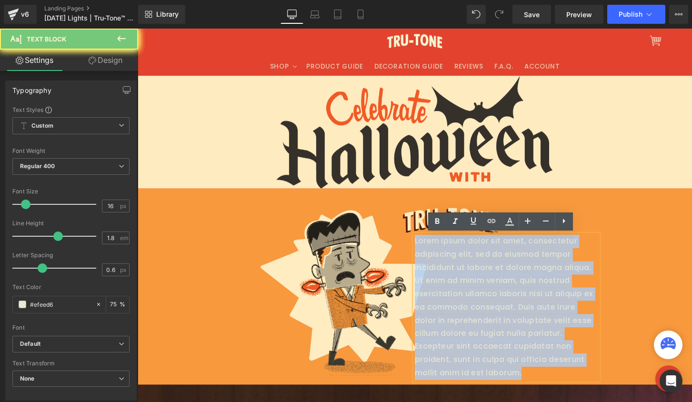
click at [482, 308] on p "Lorem ipsum dolor sit amet, consectetur adipiscing elit, sed do eiusmod tempor …" at bounding box center [521, 318] width 190 height 151
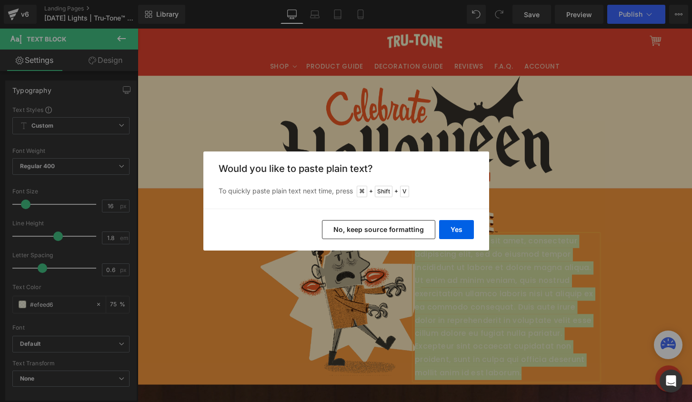
click at [371, 227] on button "No, keep source formatting" at bounding box center [378, 229] width 113 height 19
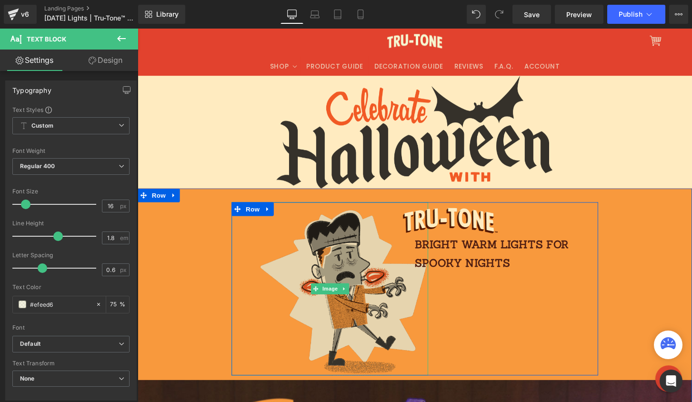
click at [372, 255] on img at bounding box center [337, 298] width 204 height 179
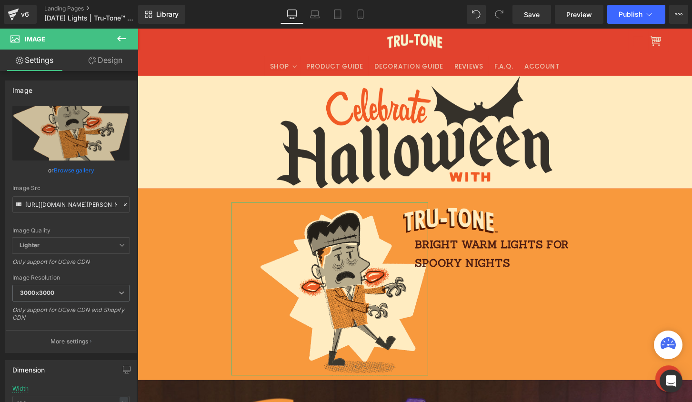
click at [99, 51] on link "Design" at bounding box center [105, 60] width 69 height 21
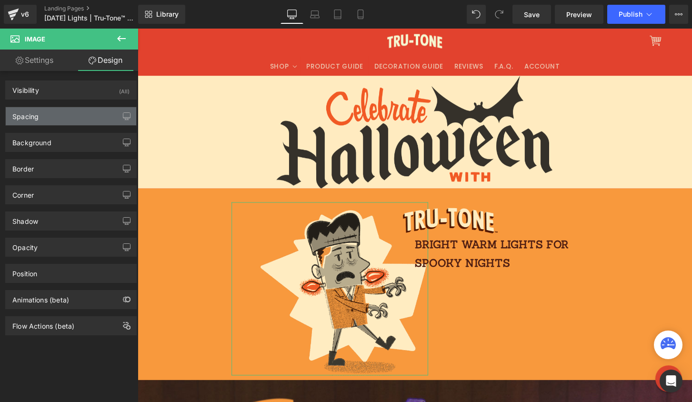
click at [72, 115] on div "Spacing" at bounding box center [71, 116] width 130 height 18
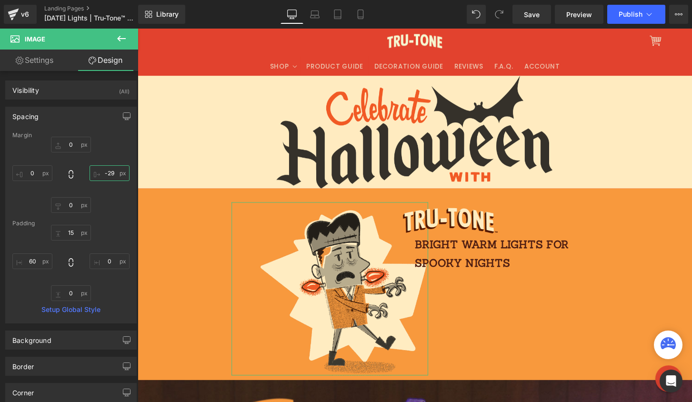
click at [104, 172] on input "-29" at bounding box center [109, 173] width 40 height 16
type input "0"
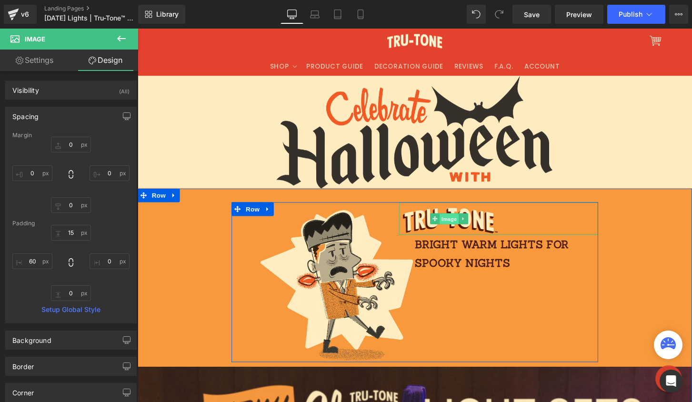
click at [457, 227] on span "Image" at bounding box center [461, 225] width 20 height 11
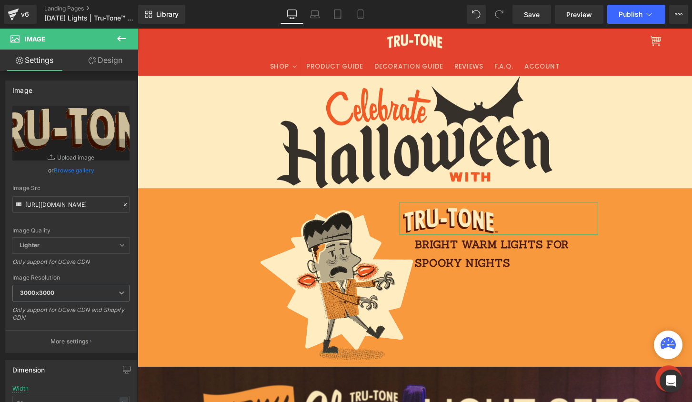
click at [98, 65] on link "Design" at bounding box center [105, 60] width 69 height 21
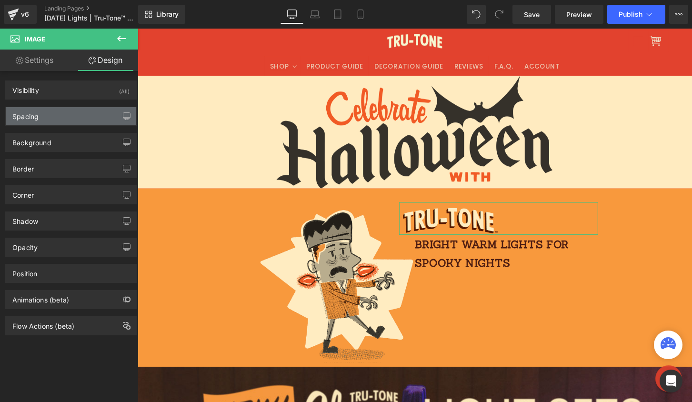
click at [71, 116] on div "Spacing" at bounding box center [71, 116] width 130 height 18
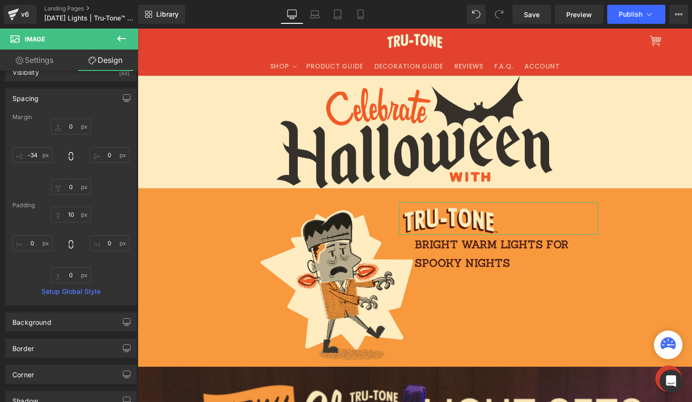
scroll to position [18, 0]
click at [30, 58] on link "Settings" at bounding box center [34, 60] width 69 height 21
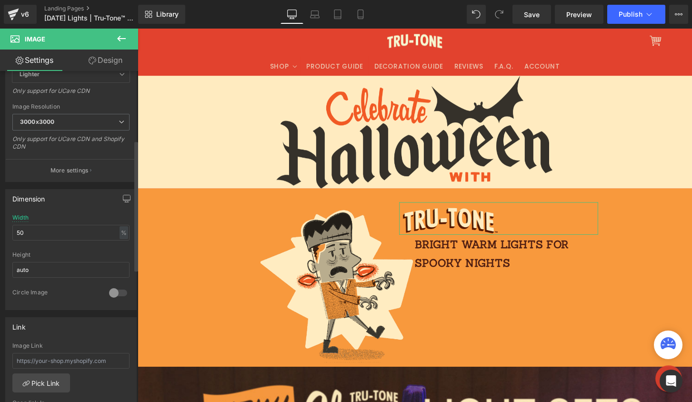
scroll to position [175, 0]
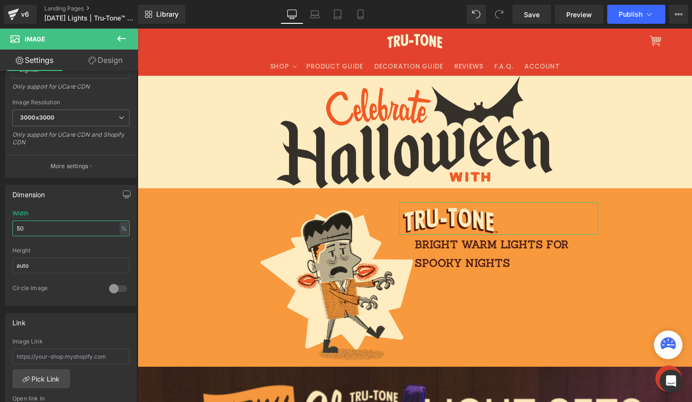
drag, startPoint x: 38, startPoint y: 231, endPoint x: -26, endPoint y: 219, distance: 64.4
click at [0, 219] on html "Image You are previewing how the will restyle your page. You can not edit Eleme…" at bounding box center [346, 201] width 692 height 402
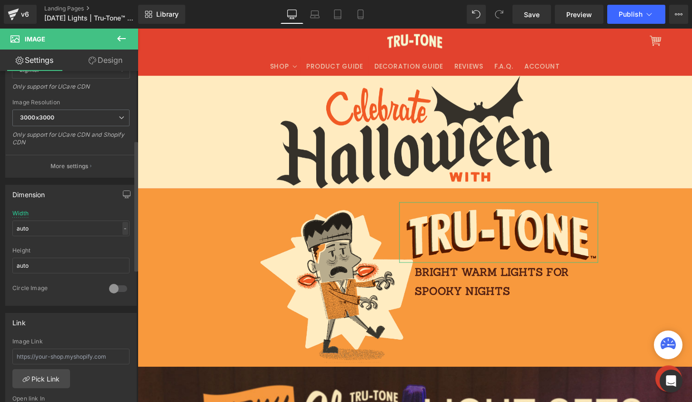
click at [122, 230] on div "-" at bounding box center [125, 228] width 6 height 13
click at [122, 253] on li "px" at bounding box center [123, 257] width 12 height 14
drag, startPoint x: 28, startPoint y: 226, endPoint x: -20, endPoint y: 222, distance: 47.7
click at [0, 222] on html "Image You are previewing how the will restyle your page. You can not edit Eleme…" at bounding box center [346, 201] width 692 height 402
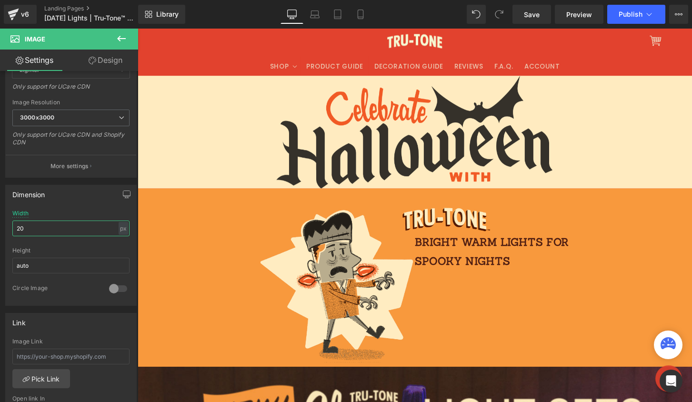
type input "2"
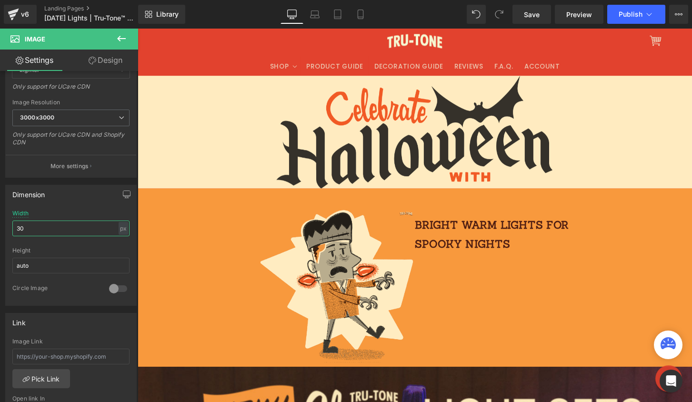
type input "3"
type input "1"
type input "250"
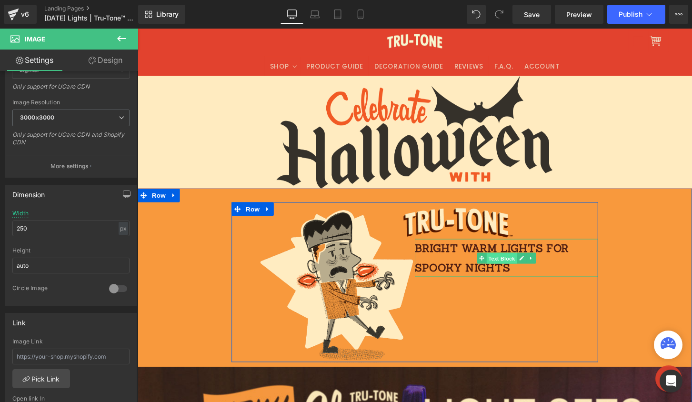
click at [509, 267] on span "Text Block" at bounding box center [515, 266] width 31 height 11
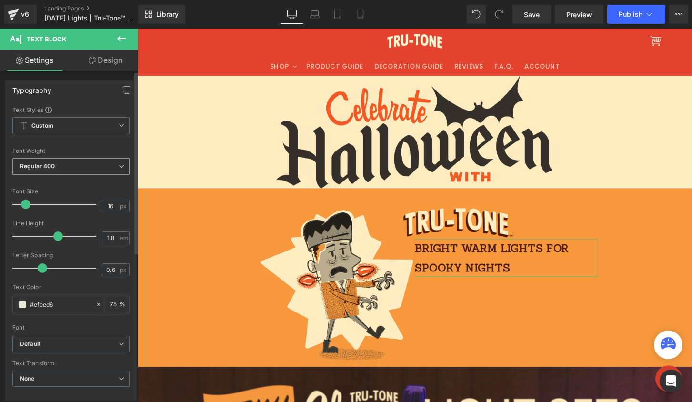
click at [73, 160] on span "Regular 400" at bounding box center [70, 166] width 117 height 17
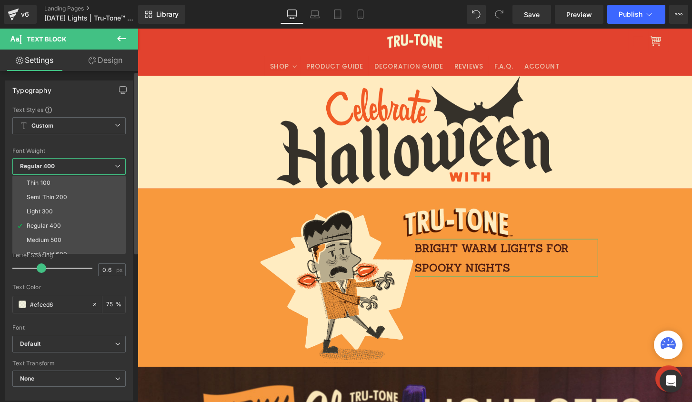
click at [73, 160] on span "Regular 400" at bounding box center [68, 166] width 113 height 17
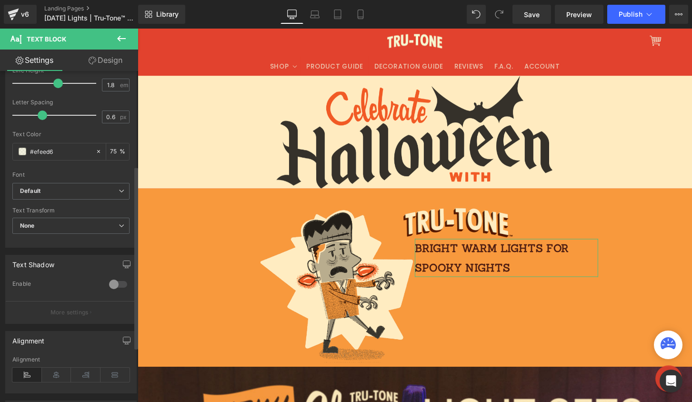
scroll to position [172, 0]
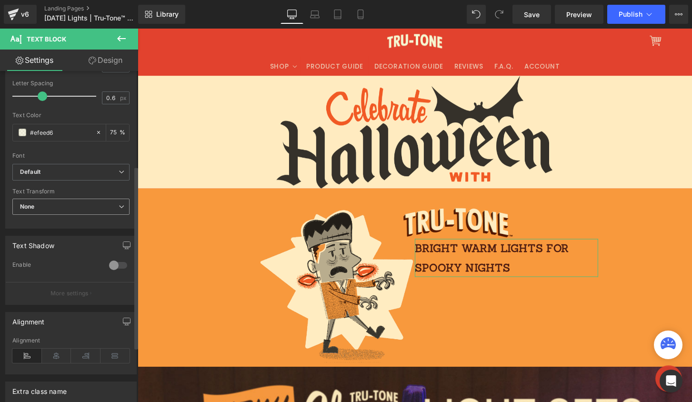
click at [62, 205] on span "None" at bounding box center [70, 207] width 117 height 17
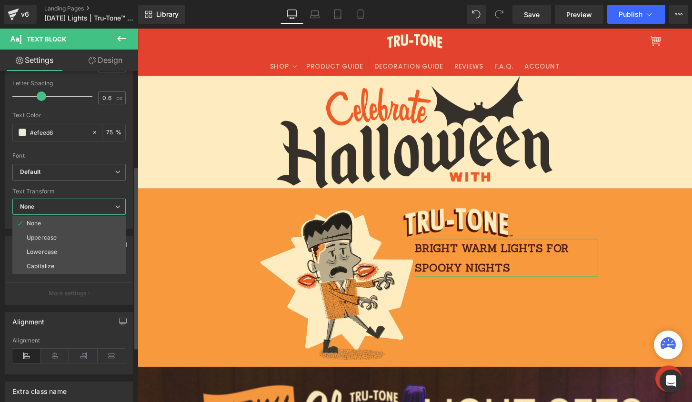
click at [63, 186] on div "Default Baskervville Nunito Sans Mr Dafoe Poppins Domine Courier Prime Special …" at bounding box center [68, 176] width 113 height 24
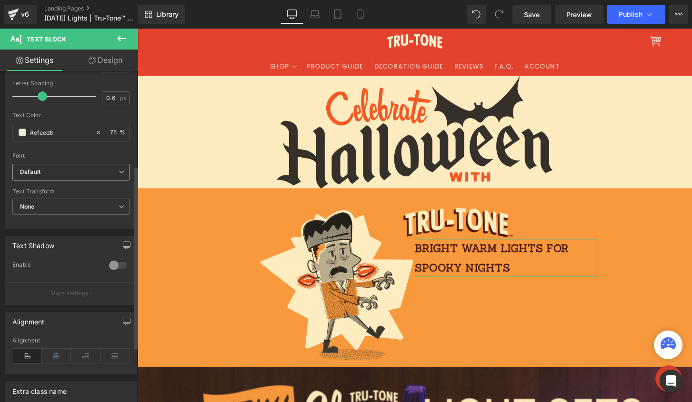
click at [64, 173] on b "Default" at bounding box center [69, 172] width 99 height 8
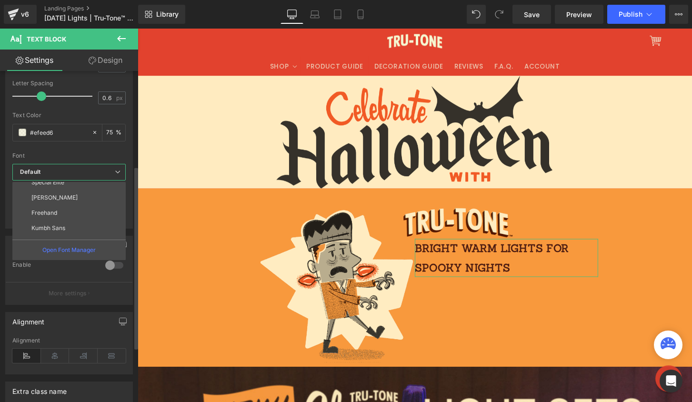
scroll to position [126, 0]
click at [60, 228] on li "[PERSON_NAME]" at bounding box center [71, 231] width 118 height 15
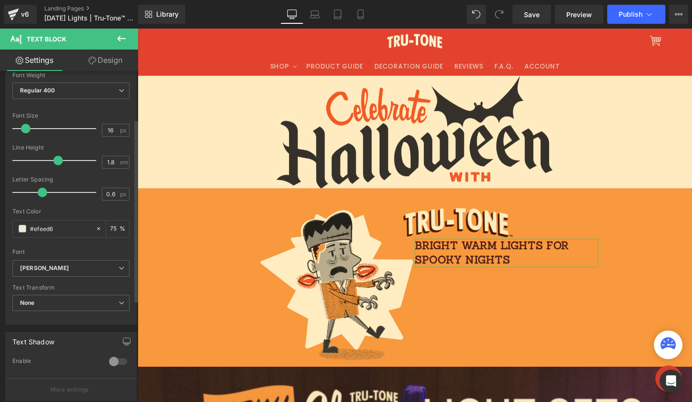
scroll to position [75, 0]
type input "2"
drag, startPoint x: 55, startPoint y: 159, endPoint x: 61, endPoint y: 156, distance: 6.4
click at [61, 156] on span at bounding box center [65, 161] width 10 height 10
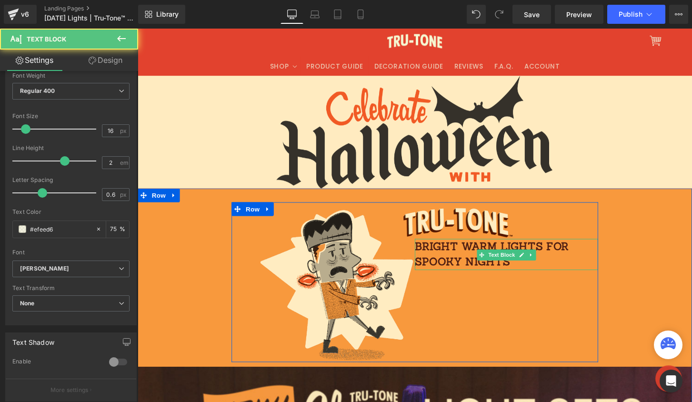
click at [526, 270] on p "bright warm lights for spooky nights" at bounding box center [521, 263] width 190 height 32
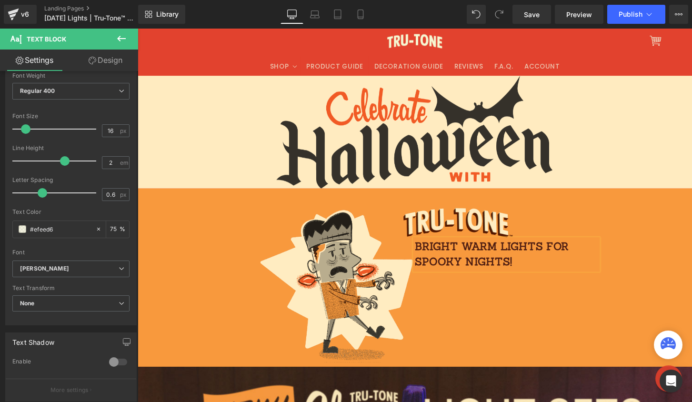
click at [539, 307] on div "Image Image bright warm lights for spooky nights! Text Block Row" at bounding box center [425, 292] width 381 height 166
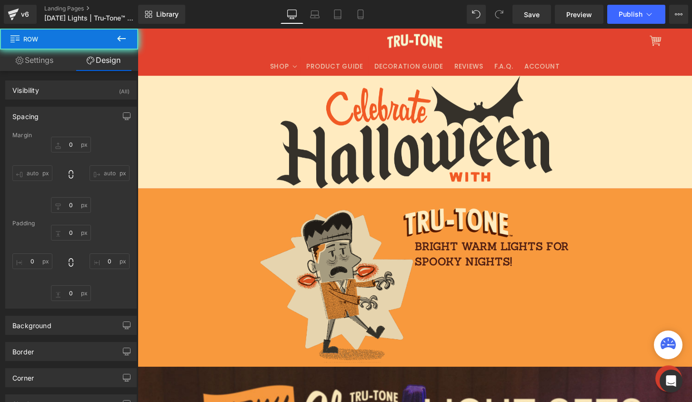
type input "0"
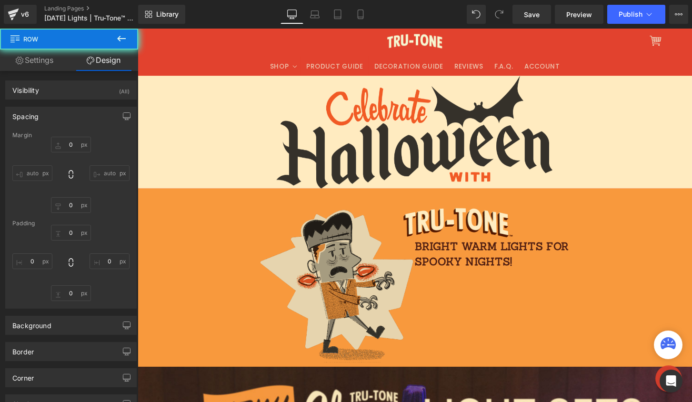
type input "0"
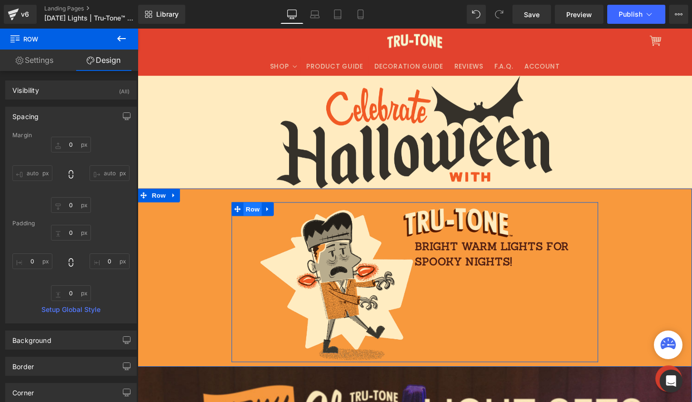
click at [255, 216] on span "Row" at bounding box center [257, 216] width 19 height 14
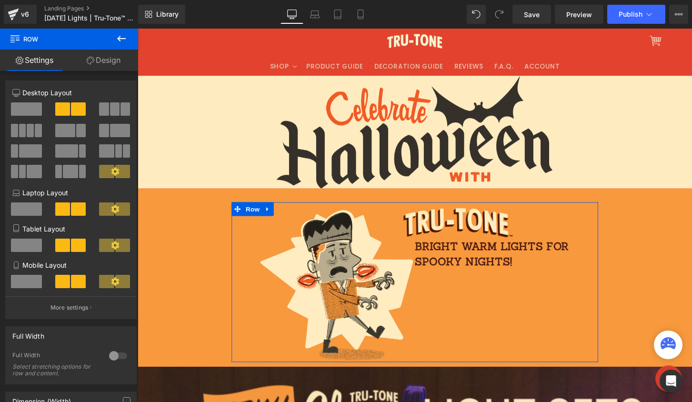
click at [113, 63] on link "Design" at bounding box center [103, 60] width 69 height 21
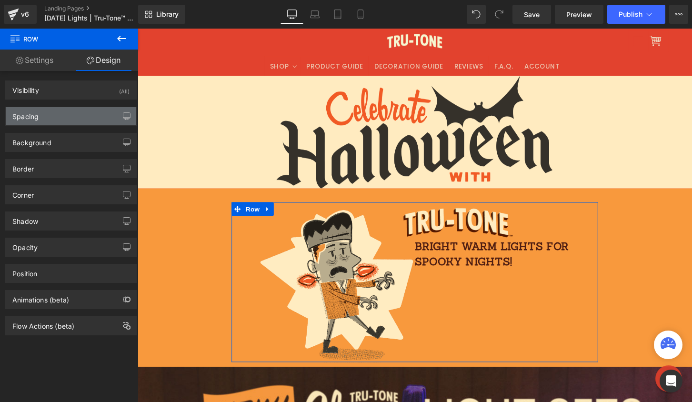
click at [74, 122] on div "Spacing" at bounding box center [71, 116] width 130 height 18
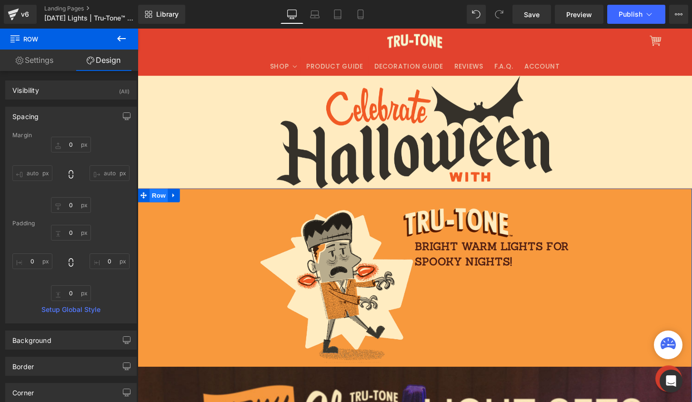
click at [154, 199] on span "Row" at bounding box center [159, 202] width 19 height 14
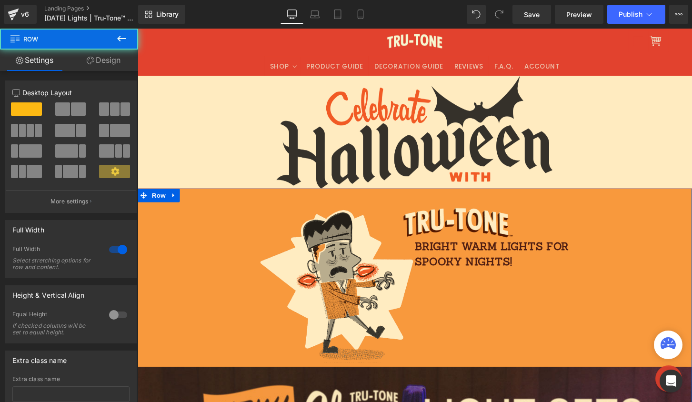
click at [98, 62] on link "Design" at bounding box center [103, 60] width 69 height 21
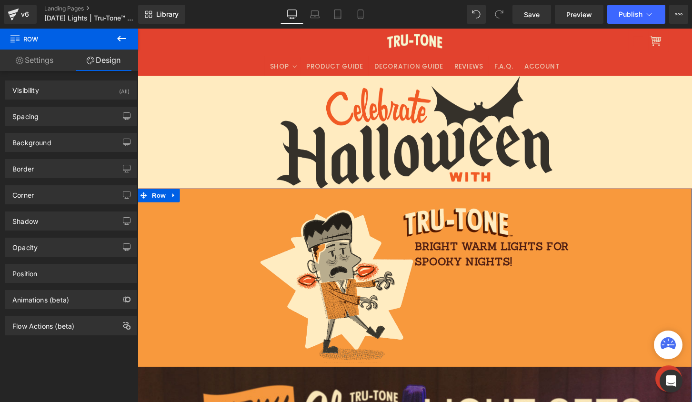
click at [77, 126] on div "Background Color & Image color #f8993d Color #f8993d 100 % Image Replace Image …" at bounding box center [71, 139] width 142 height 26
click at [76, 121] on div "Spacing" at bounding box center [71, 116] width 130 height 18
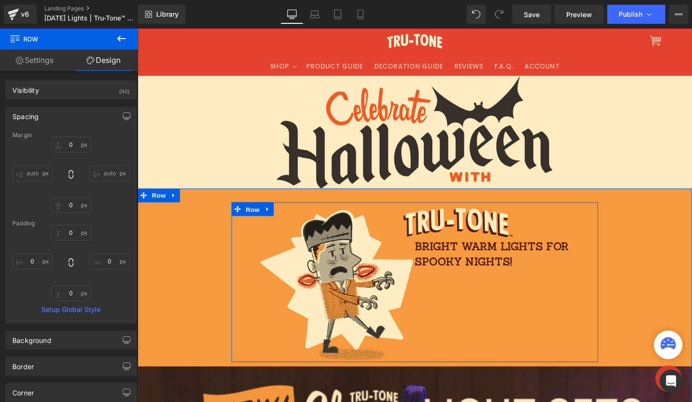
drag, startPoint x: 248, startPoint y: 212, endPoint x: 235, endPoint y: 193, distance: 23.0
click at [248, 212] on span "Row" at bounding box center [257, 216] width 19 height 14
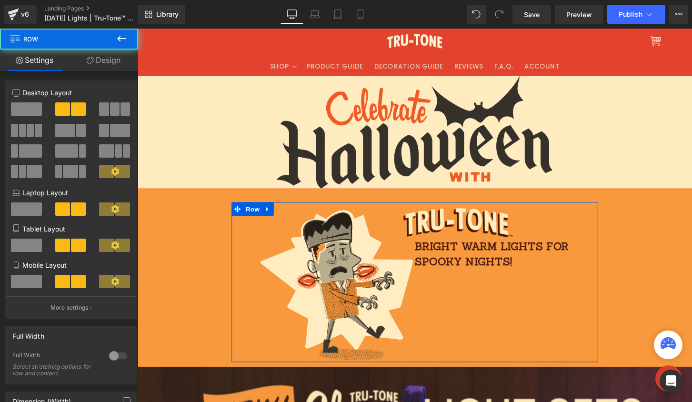
click at [93, 60] on icon at bounding box center [91, 61] width 8 height 8
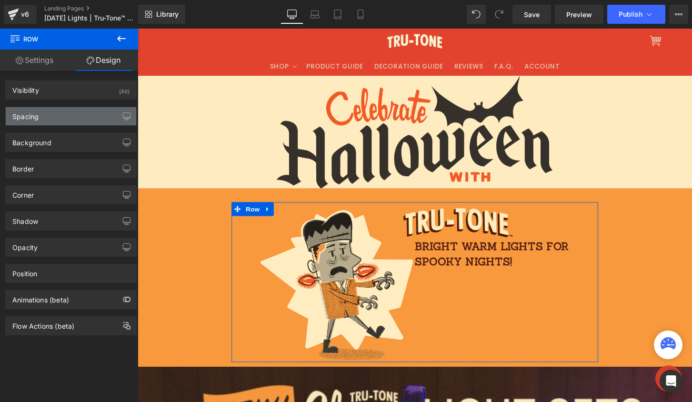
click at [71, 117] on div "Spacing" at bounding box center [71, 116] width 130 height 18
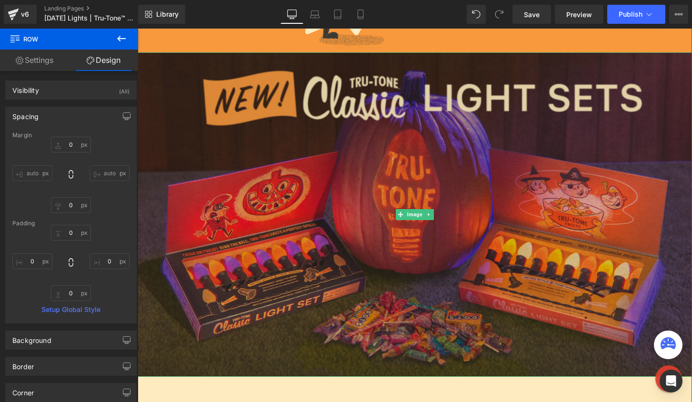
scroll to position [331, 0]
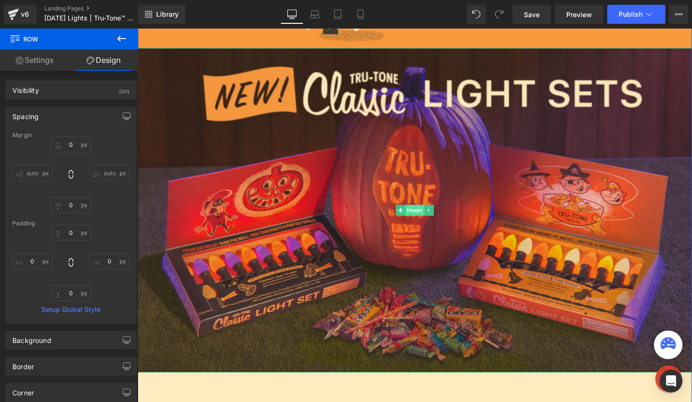
click at [426, 215] on span "Image" at bounding box center [426, 217] width 20 height 11
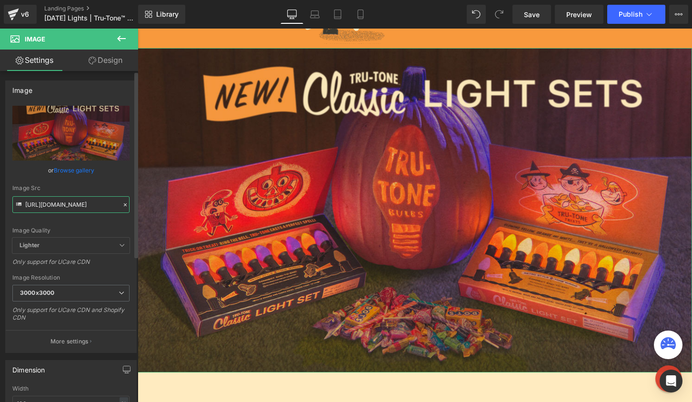
click at [50, 205] on input "https://cdn.shopify.com/s/files/1/0723/1969/7189/files/Halloween-light-sets-tog…" at bounding box center [70, 204] width 117 height 17
paste input ".jpg?v=1755530155"
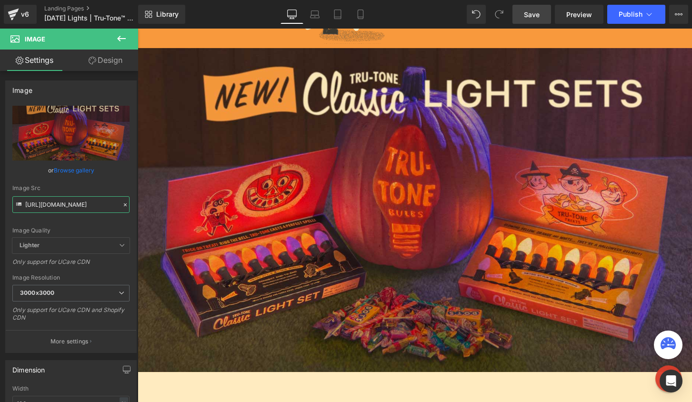
type input "https://cdn.shopify.com/s/files/1/0723/1969/7189/files/Halloween-light-sets-tog…"
click at [532, 6] on link "Save" at bounding box center [531, 14] width 39 height 19
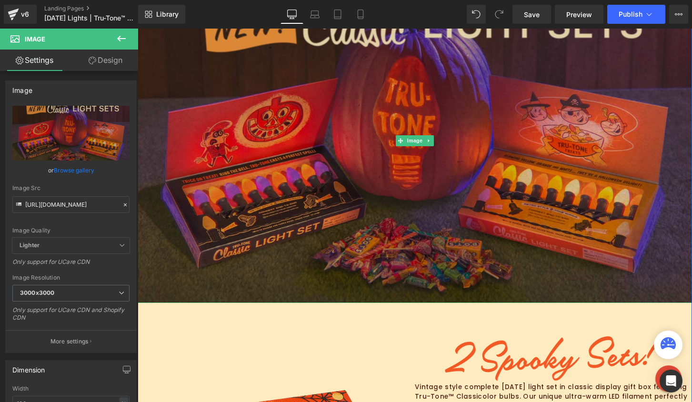
scroll to position [75, 0]
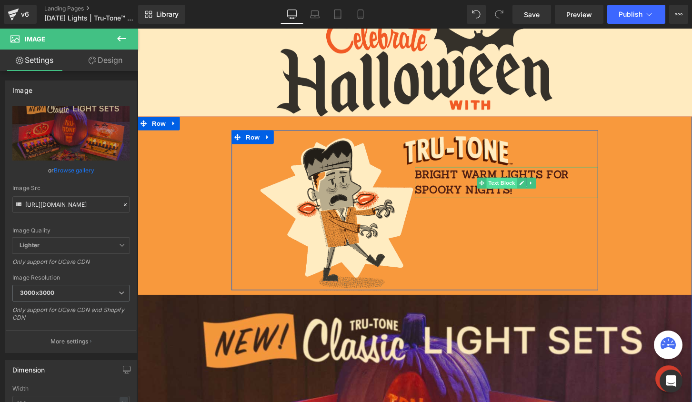
click at [500, 187] on span "Text Block" at bounding box center [515, 188] width 31 height 11
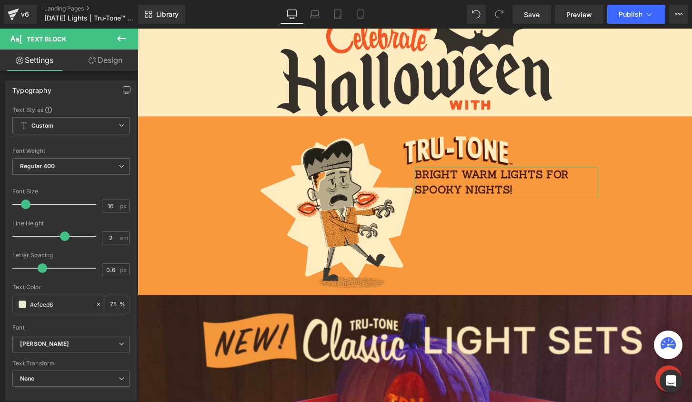
click at [108, 63] on link "Design" at bounding box center [105, 60] width 69 height 21
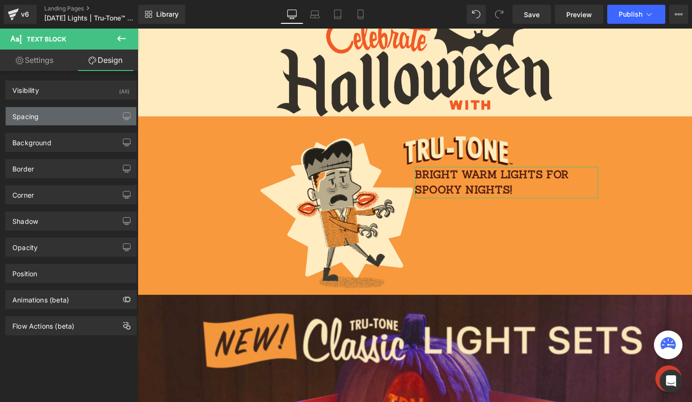
click at [37, 119] on div "Spacing" at bounding box center [25, 113] width 26 height 13
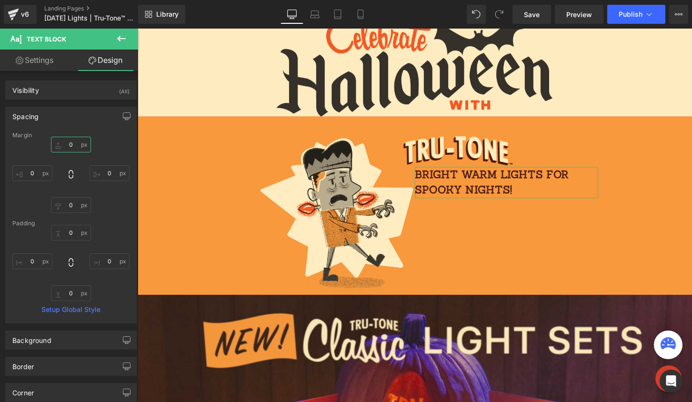
click at [74, 141] on input "0" at bounding box center [71, 145] width 40 height 16
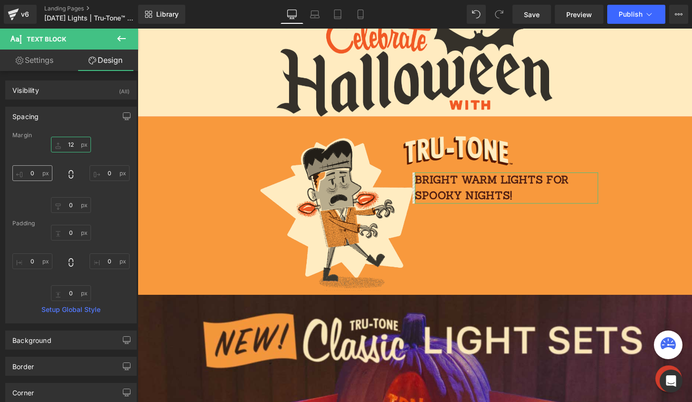
type input "12"
click at [34, 172] on input "0" at bounding box center [32, 173] width 40 height 16
type input "5"
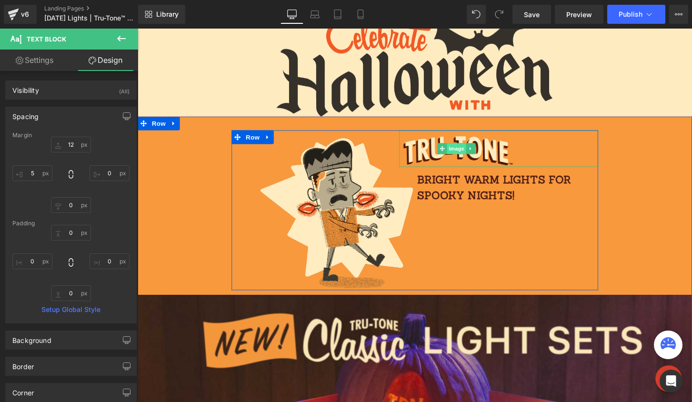
click at [459, 149] on span "Image" at bounding box center [469, 153] width 20 height 11
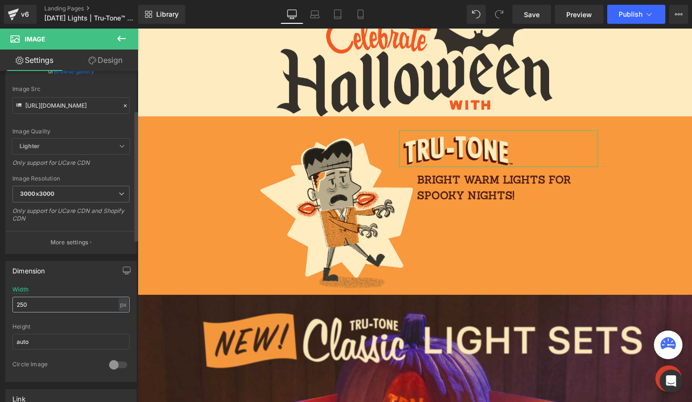
scroll to position [99, 0]
drag, startPoint x: 35, startPoint y: 302, endPoint x: -19, endPoint y: 298, distance: 54.0
click at [0, 298] on html "Image You are previewing how the will restyle your page. You can not edit Eleme…" at bounding box center [346, 201] width 692 height 402
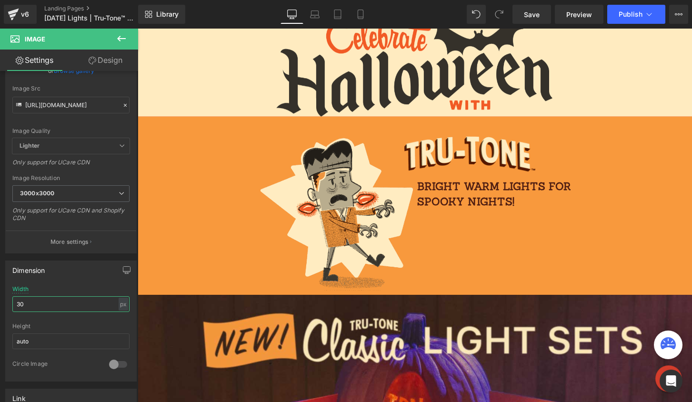
type input "3"
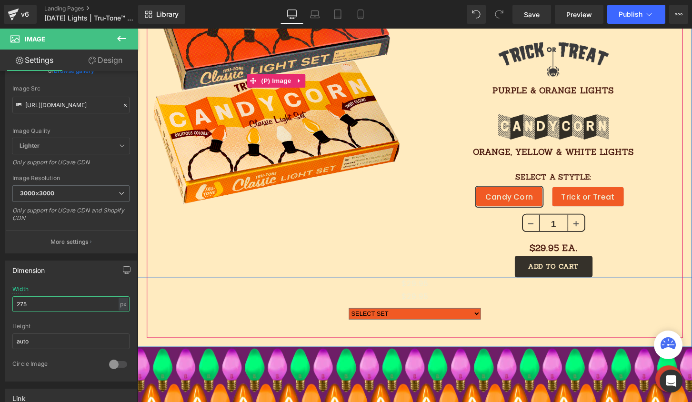
scroll to position [662, 0]
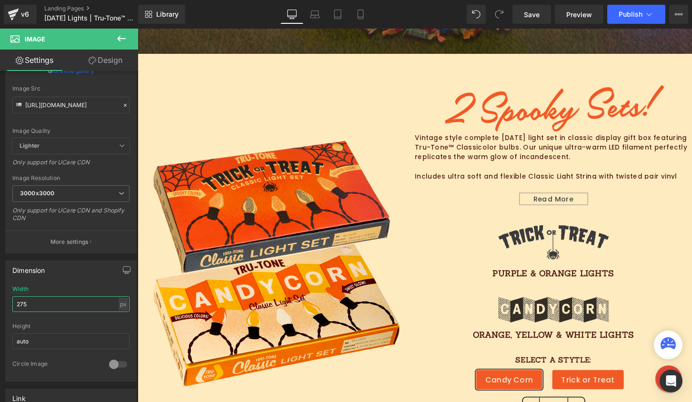
type input "275"
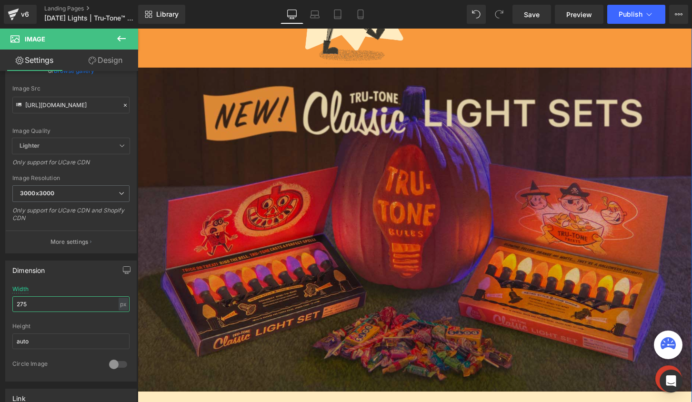
scroll to position [0, 0]
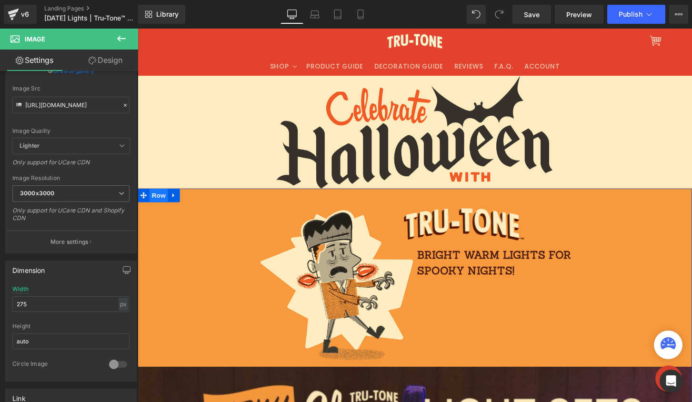
click at [159, 201] on span "Row" at bounding box center [159, 202] width 19 height 14
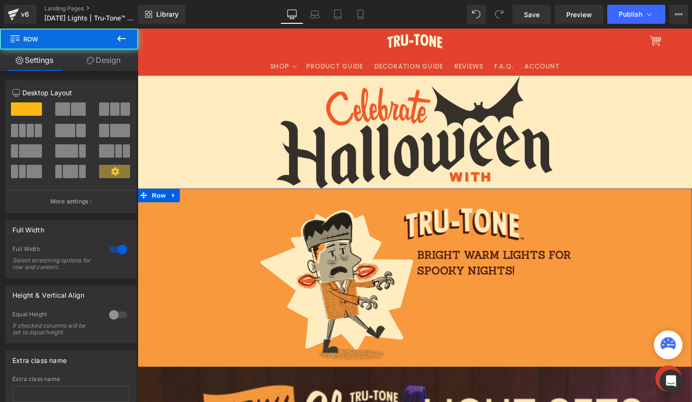
click at [96, 53] on link "Design" at bounding box center [103, 60] width 69 height 21
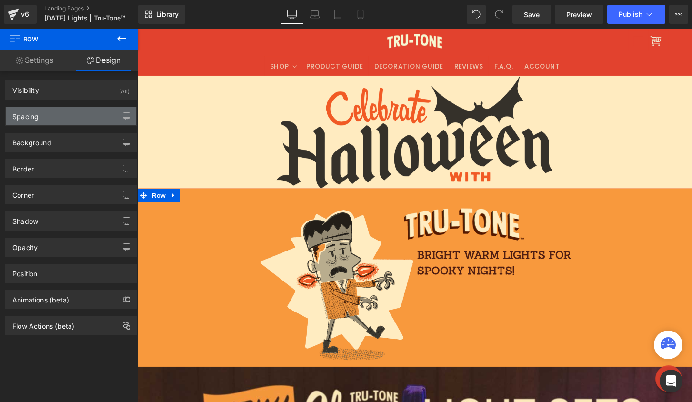
type input "0"
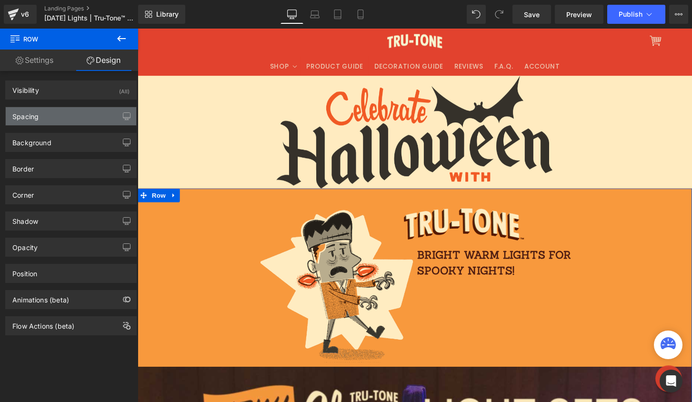
type input "0"
click at [64, 103] on div "Spacing Margin 0px 0 auto auto 0px 0 auto auto Padding 0px 0 0px 0 0px 0 0px 0 …" at bounding box center [71, 112] width 142 height 26
click at [62, 111] on div "Spacing" at bounding box center [71, 116] width 130 height 18
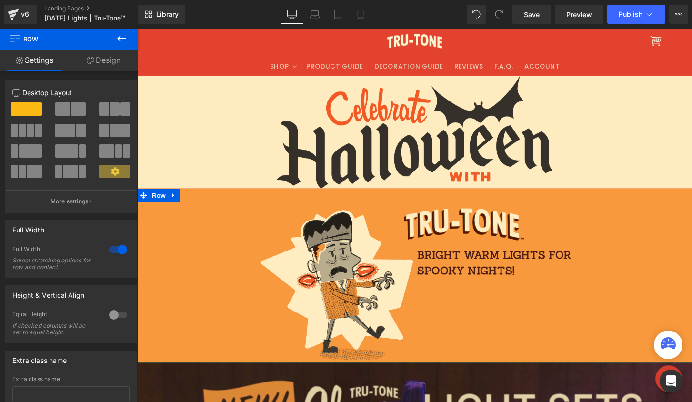
drag, startPoint x: 209, startPoint y: 376, endPoint x: 208, endPoint y: 388, distance: 12.1
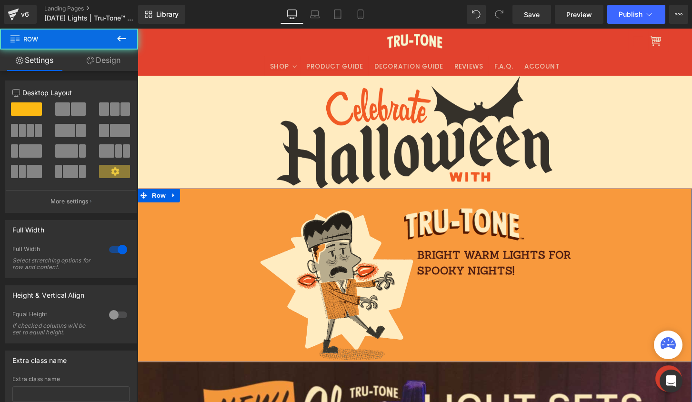
drag, startPoint x: 201, startPoint y: 196, endPoint x: 192, endPoint y: 210, distance: 16.9
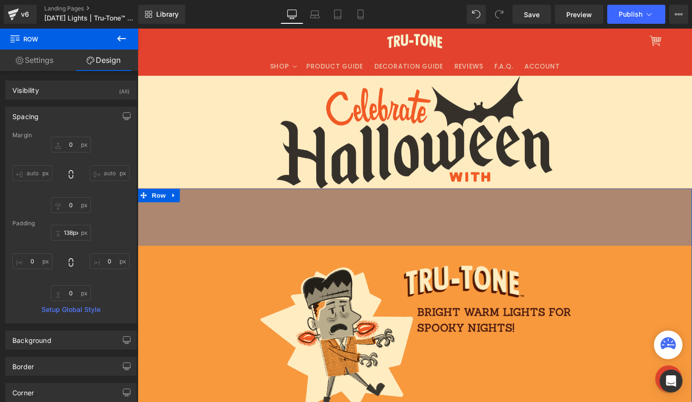
type input "139px"
drag, startPoint x: 194, startPoint y: 196, endPoint x: 192, endPoint y: 262, distance: 66.2
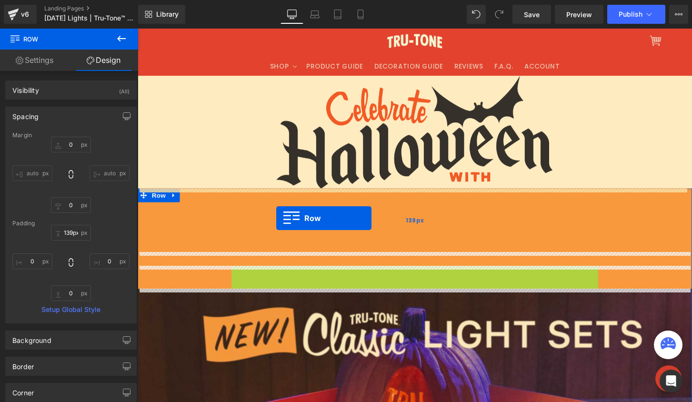
drag, startPoint x: 237, startPoint y: 283, endPoint x: 282, endPoint y: 226, distance: 72.9
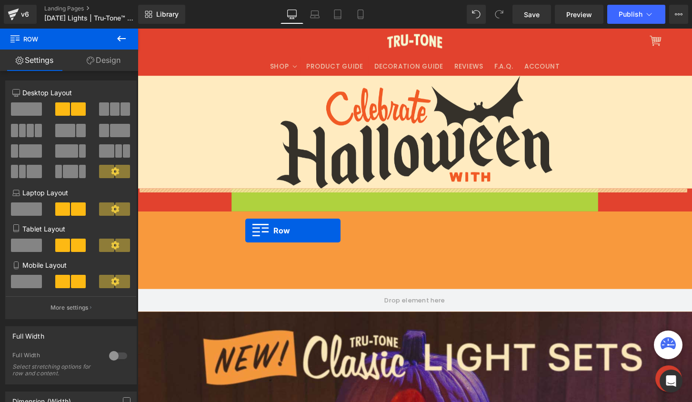
drag, startPoint x: 234, startPoint y: 200, endPoint x: 249, endPoint y: 238, distance: 41.2
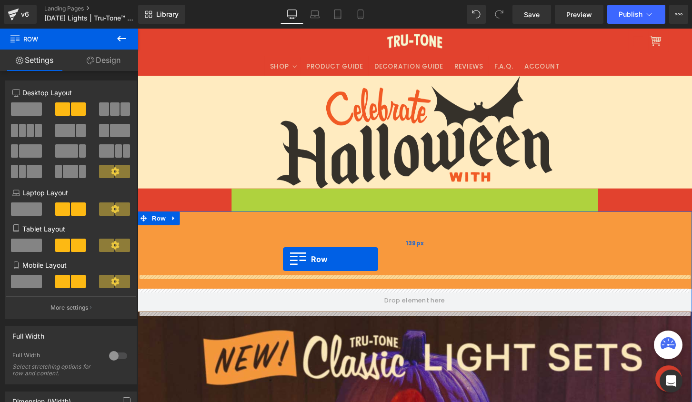
drag, startPoint x: 239, startPoint y: 202, endPoint x: 288, endPoint y: 268, distance: 82.0
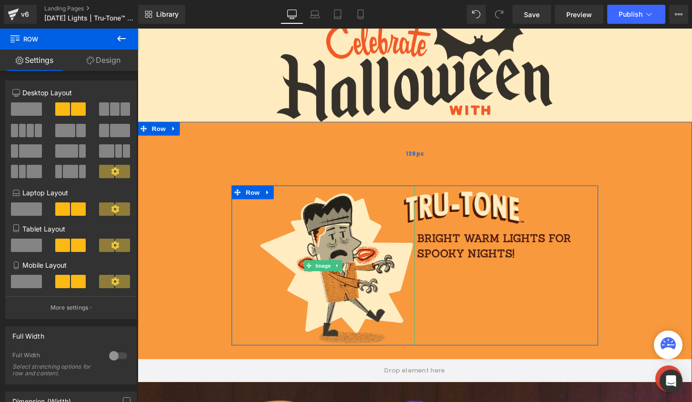
scroll to position [105, 0]
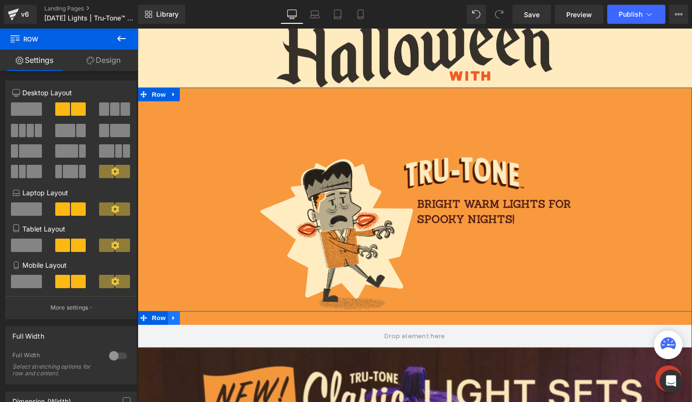
click at [176, 328] on link at bounding box center [175, 329] width 12 height 14
click at [194, 327] on link at bounding box center [200, 329] width 12 height 14
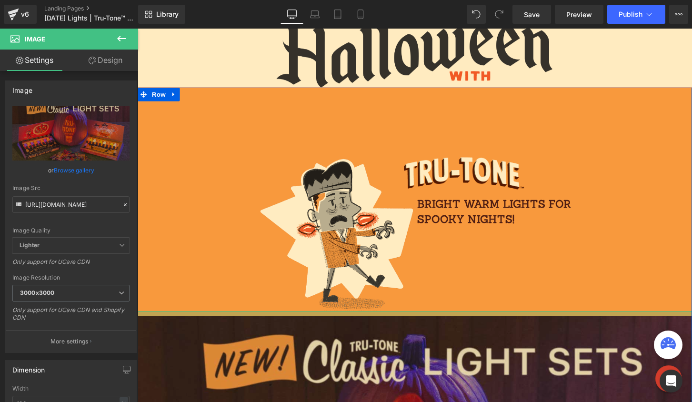
drag, startPoint x: 224, startPoint y: 323, endPoint x: 223, endPoint y: 328, distance: 5.3
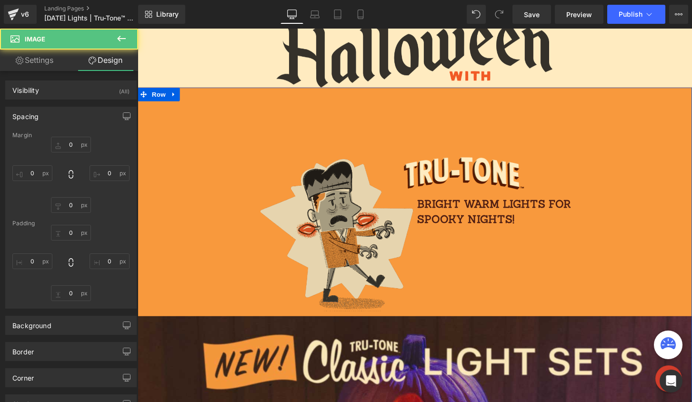
type input "0"
type input "11"
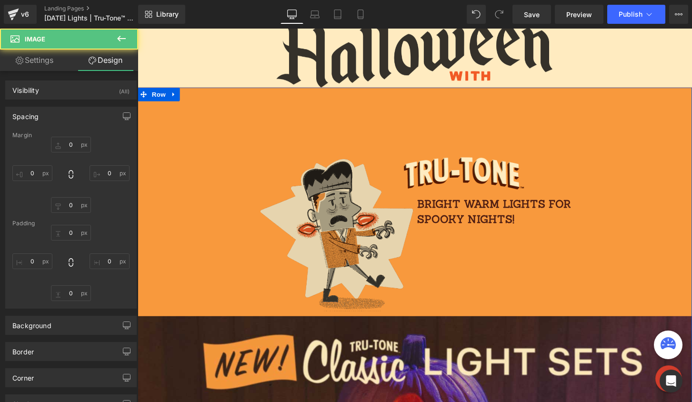
type input "0"
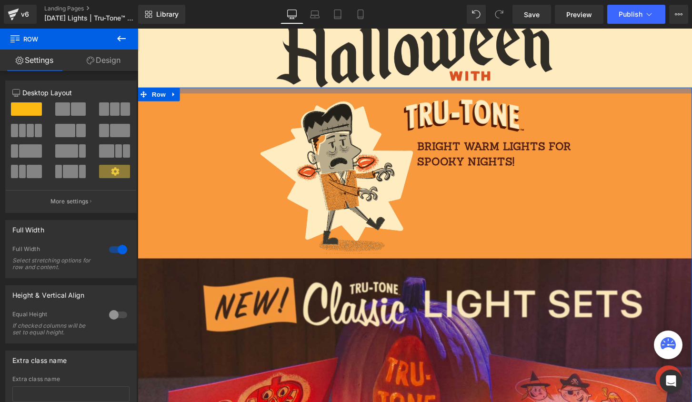
drag, startPoint x: 288, startPoint y: 97, endPoint x: 299, endPoint y: 37, distance: 61.0
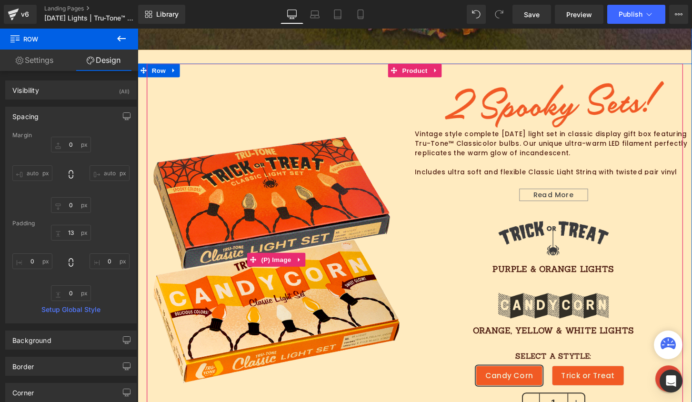
scroll to position [524, 0]
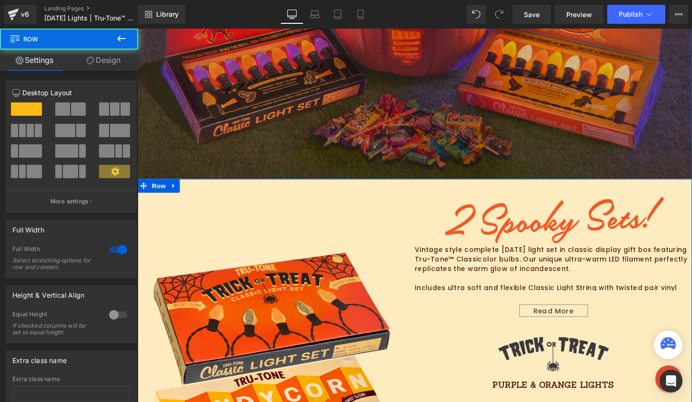
drag, startPoint x: 365, startPoint y: 193, endPoint x: 366, endPoint y: 179, distance: 14.3
click at [366, 179] on div "Image Image bright warm lights for spooky nights! Text Block Row Image Sale Off…" at bounding box center [426, 171] width 576 height 989
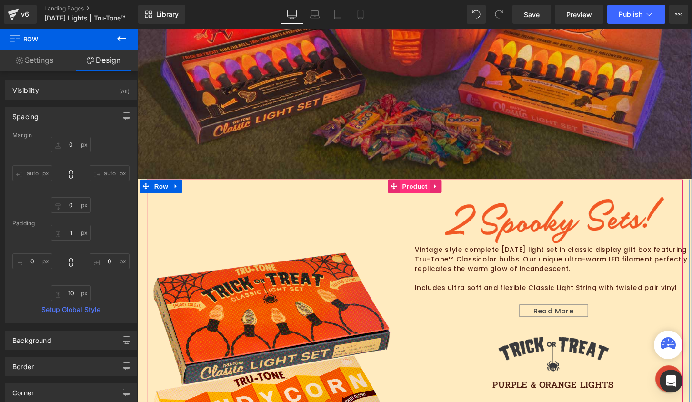
click at [413, 192] on span "Product" at bounding box center [425, 192] width 31 height 14
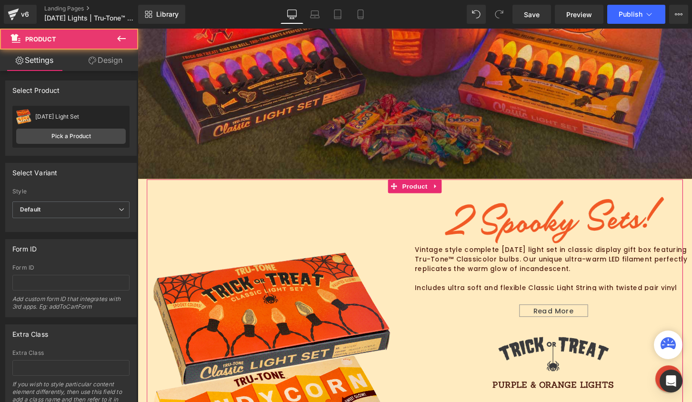
click at [100, 63] on link "Design" at bounding box center [105, 60] width 69 height 21
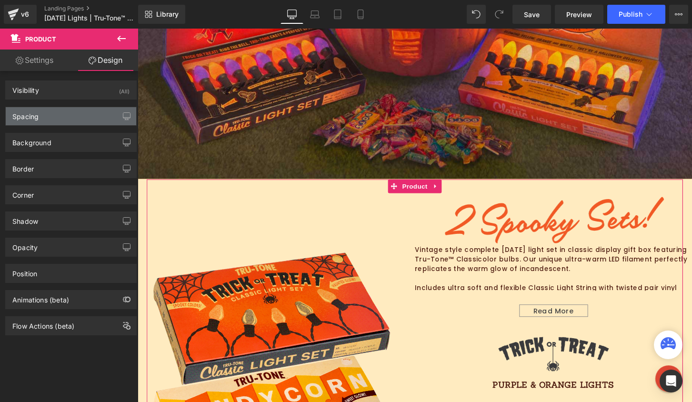
click at [75, 119] on div "Spacing" at bounding box center [71, 116] width 130 height 18
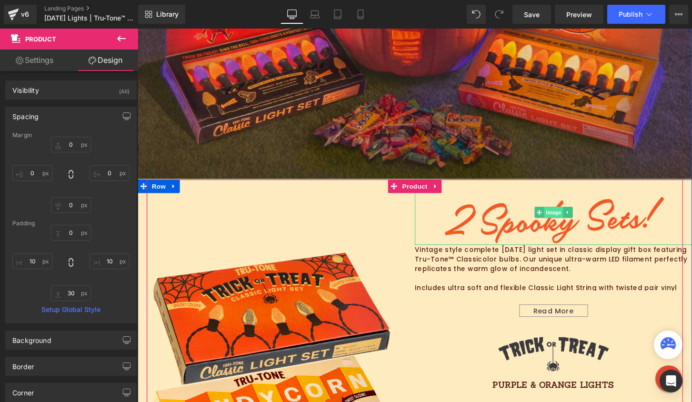
click at [561, 223] on span "Image" at bounding box center [570, 219] width 20 height 11
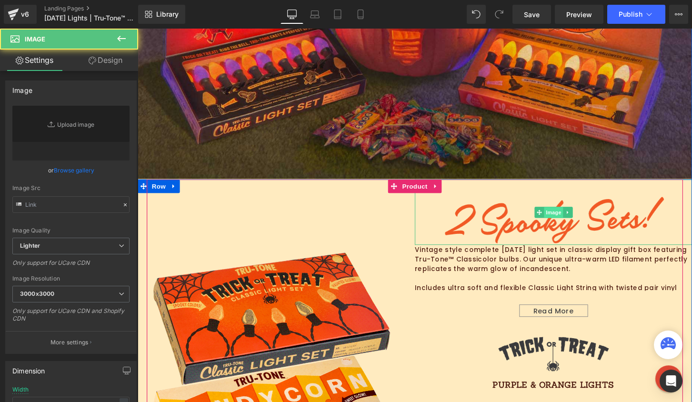
type input "https://cdn.shopify.com/s/files/1/0723/1969/7189/files/2-spooky-sets_3000x3000.…"
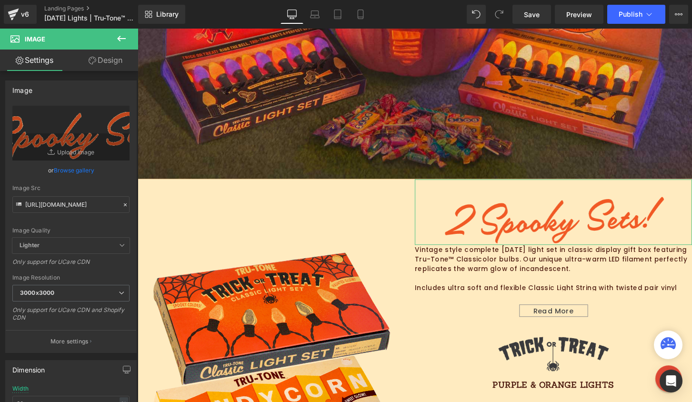
click at [101, 57] on link "Design" at bounding box center [105, 60] width 69 height 21
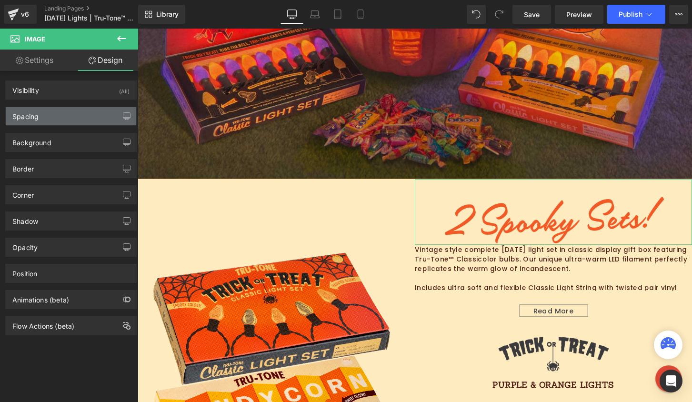
click at [72, 114] on div "Spacing" at bounding box center [71, 116] width 130 height 18
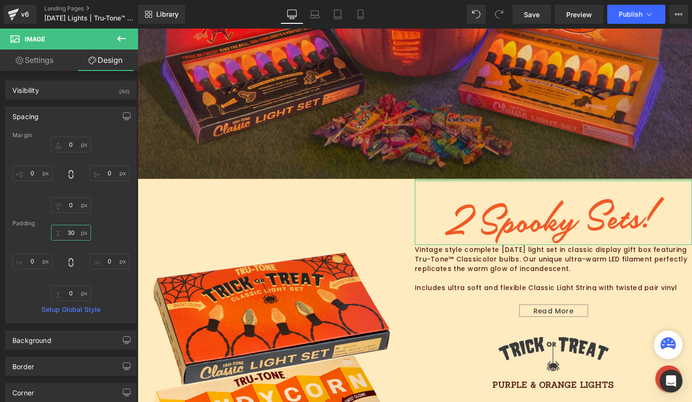
click at [73, 234] on input "30" at bounding box center [71, 233] width 40 height 16
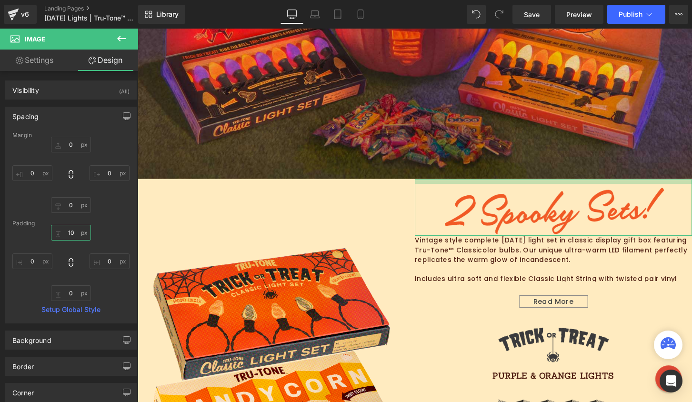
type input "1"
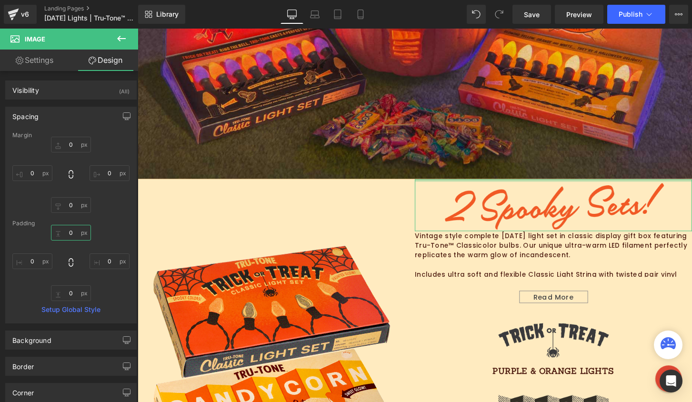
type input "0"
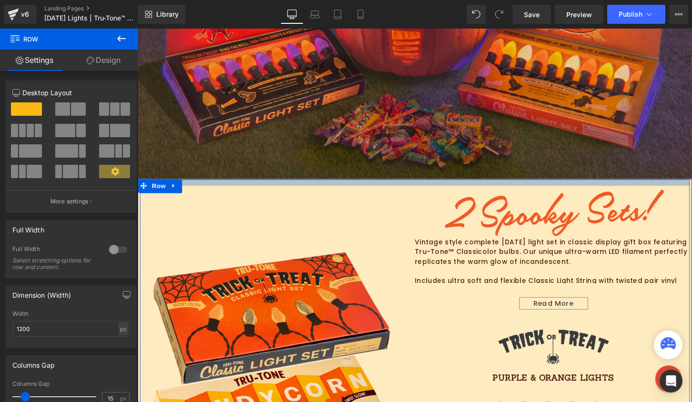
drag, startPoint x: 335, startPoint y: 185, endPoint x: 334, endPoint y: 192, distance: 7.2
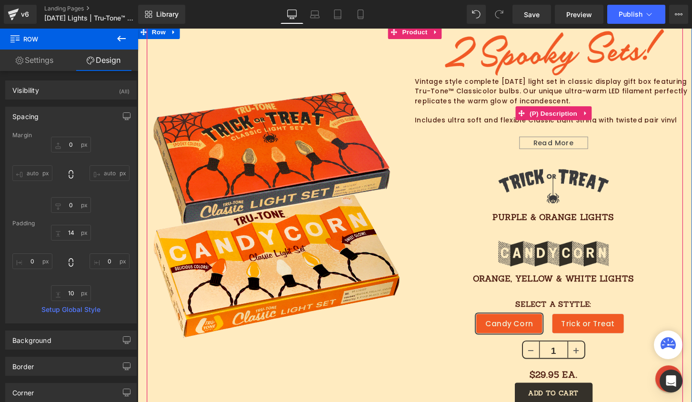
scroll to position [699, 0]
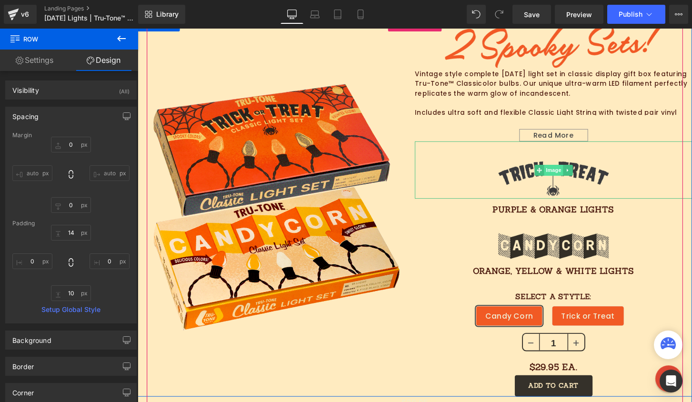
click at [560, 174] on span "Image" at bounding box center [570, 175] width 20 height 11
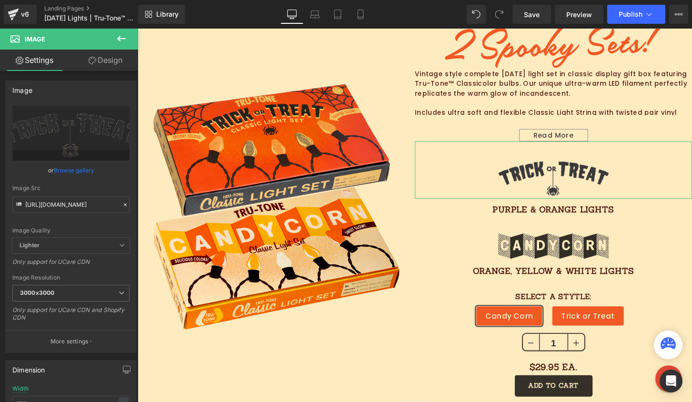
click at [105, 60] on link "Design" at bounding box center [105, 60] width 69 height 21
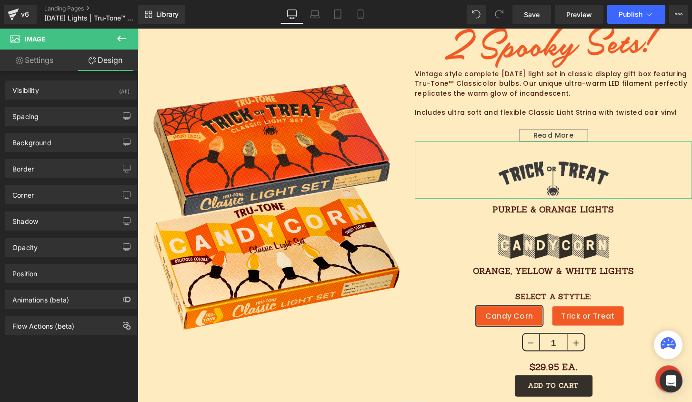
click at [75, 106] on div "Spacing Margin 0px 0 0px 0 0px 0 0px 0 Padding 30px 30 0px 0 0px 0 0px 0 Setup …" at bounding box center [71, 112] width 142 height 26
click at [70, 118] on div "Spacing" at bounding box center [71, 116] width 130 height 18
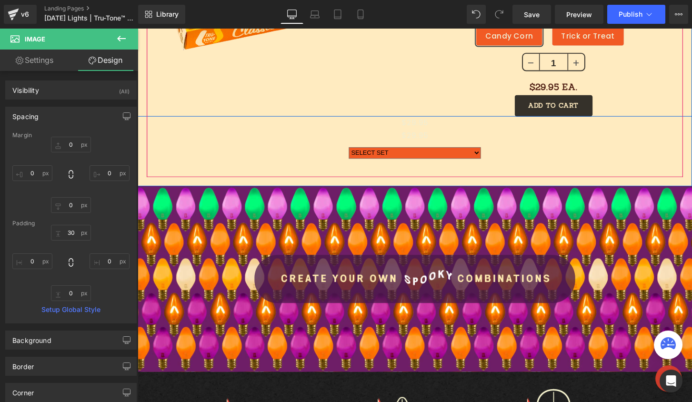
scroll to position [1009, 0]
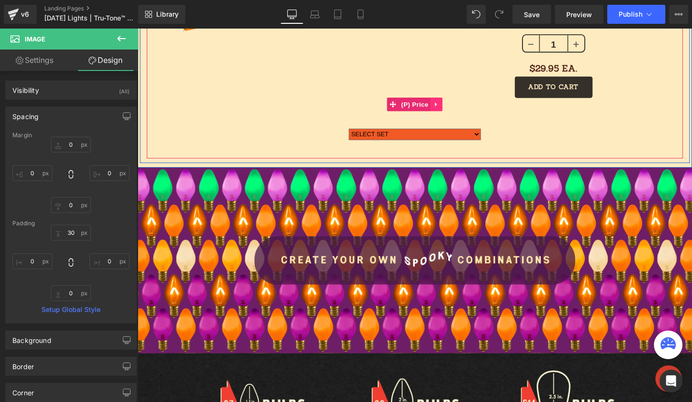
click at [447, 105] on icon at bounding box center [448, 107] width 2 height 4
click at [451, 106] on icon at bounding box center [454, 107] width 7 height 7
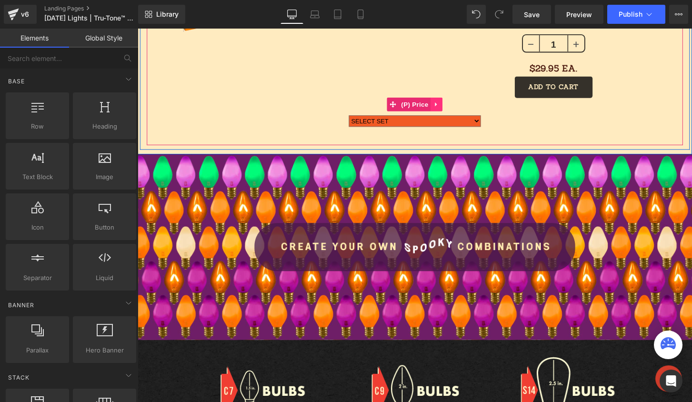
click at [447, 110] on link at bounding box center [448, 107] width 12 height 14
click at [453, 104] on icon at bounding box center [454, 107] width 7 height 7
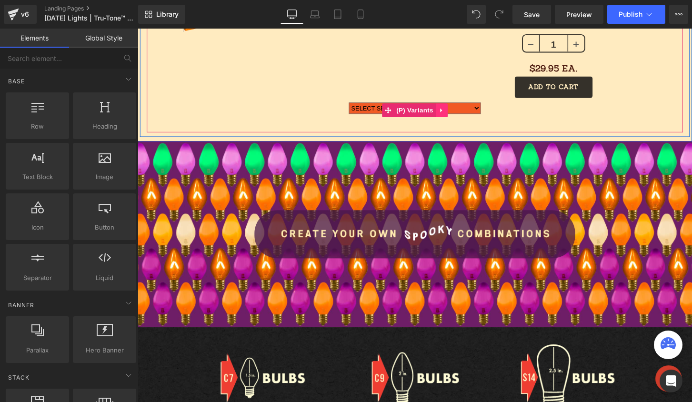
click at [451, 113] on icon at bounding box center [453, 113] width 7 height 7
click at [457, 112] on icon at bounding box center [459, 113] width 7 height 7
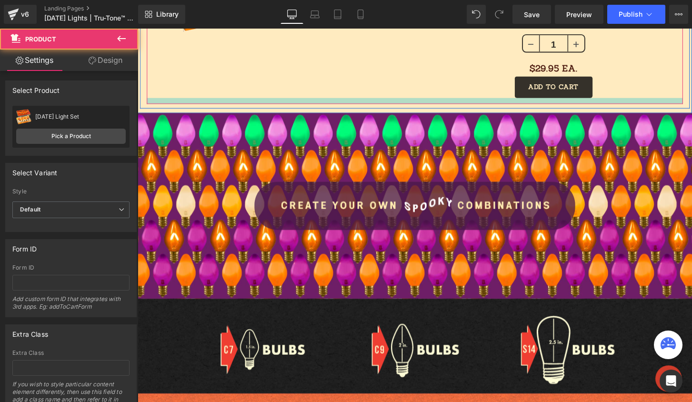
drag, startPoint x: 457, startPoint y: 112, endPoint x: 459, endPoint y: 104, distance: 7.9
click at [459, 104] on div at bounding box center [425, 103] width 557 height 6
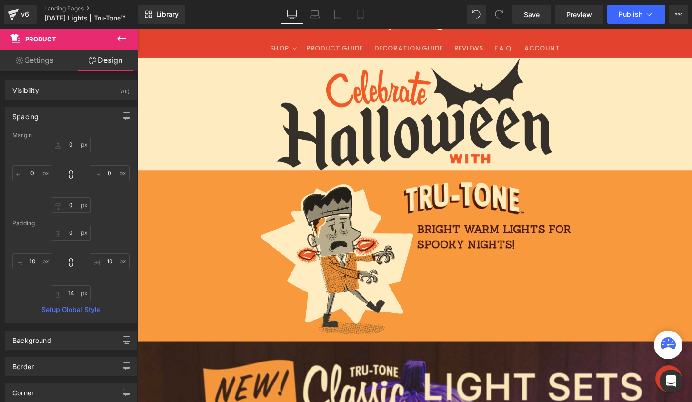
scroll to position [0, 0]
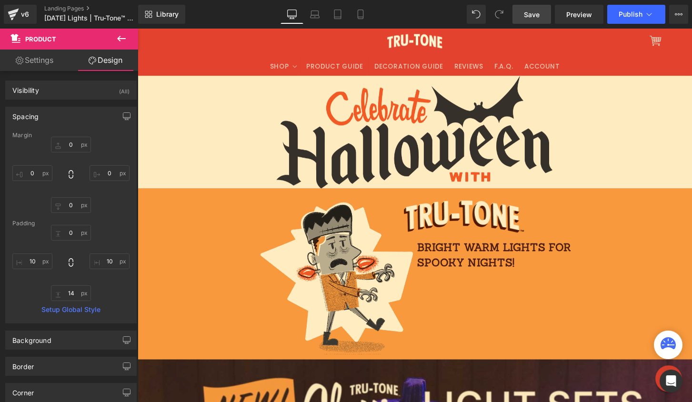
click at [534, 17] on span "Save" at bounding box center [532, 15] width 16 height 10
click at [365, 14] on icon at bounding box center [361, 15] width 10 height 10
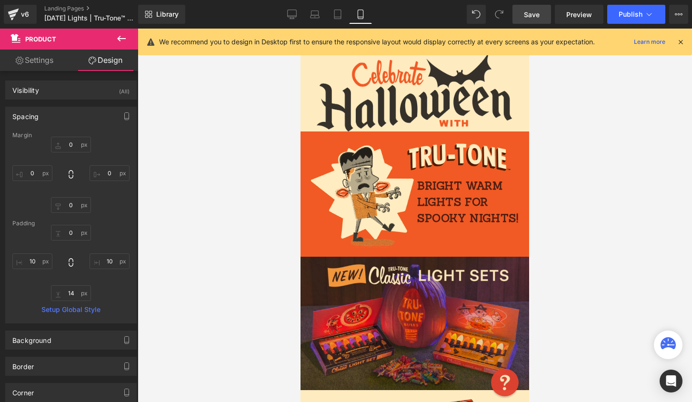
type input "0"
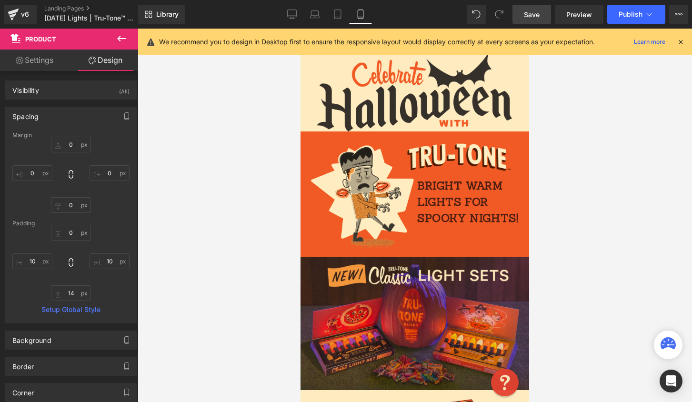
type input "10"
type input "14"
type input "10"
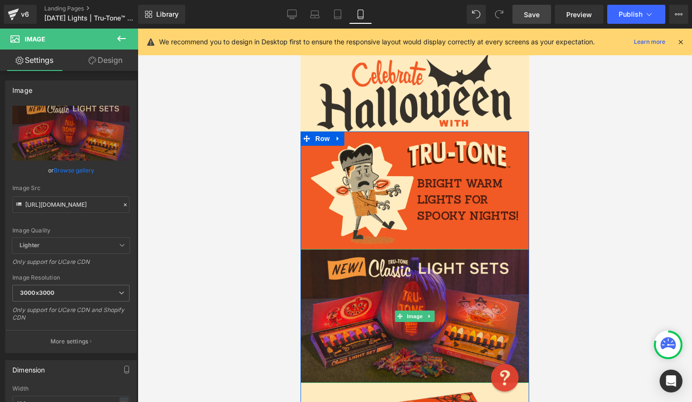
drag, startPoint x: 413, startPoint y: 251, endPoint x: 413, endPoint y: 246, distance: 4.8
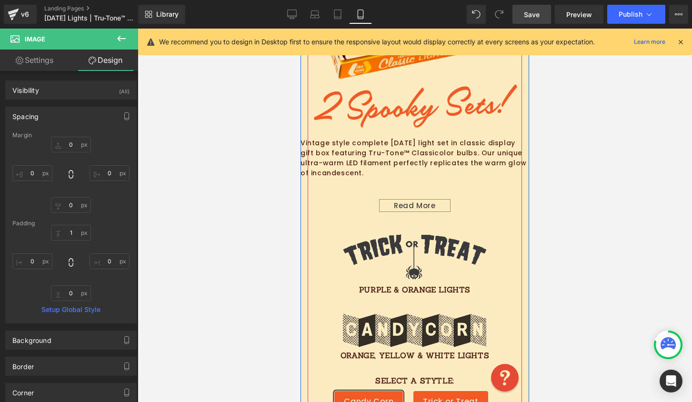
scroll to position [502, 0]
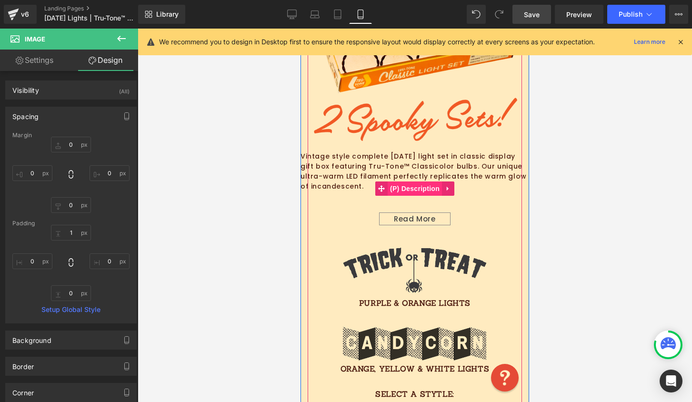
click at [407, 189] on span "(P) Description" at bounding box center [414, 188] width 54 height 14
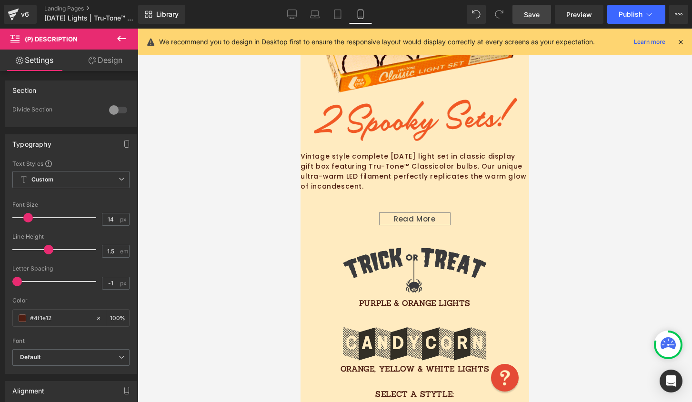
click at [100, 63] on link "Design" at bounding box center [105, 60] width 69 height 21
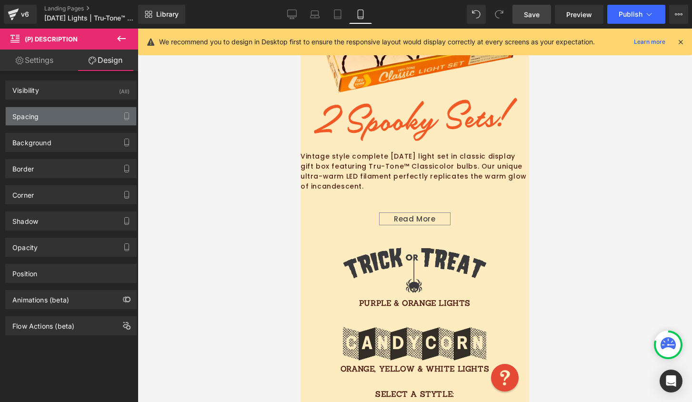
click at [70, 108] on div "Spacing" at bounding box center [71, 116] width 130 height 18
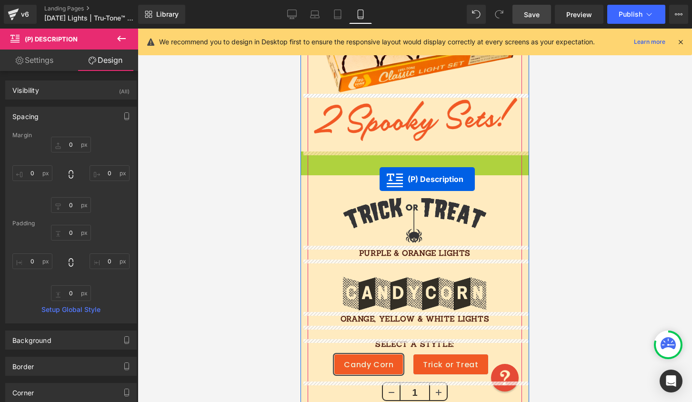
drag, startPoint x: 375, startPoint y: 187, endPoint x: 379, endPoint y: 179, distance: 9.2
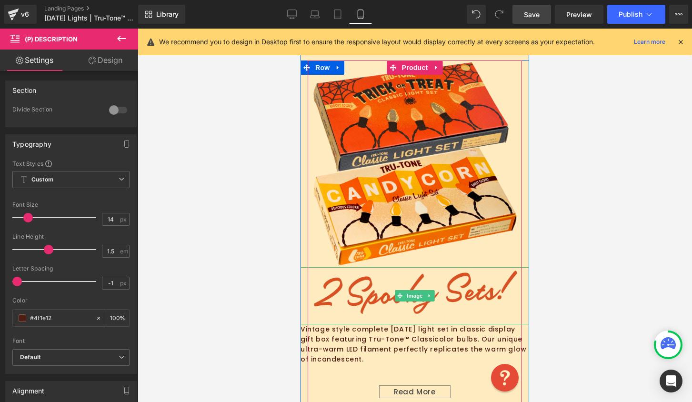
scroll to position [290, 0]
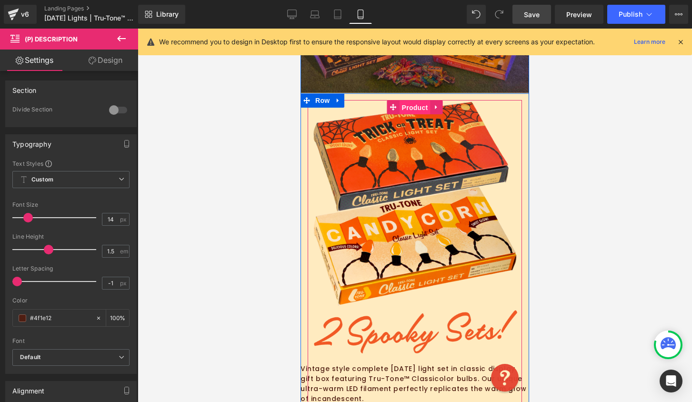
click at [402, 107] on span "Product" at bounding box center [414, 107] width 31 height 14
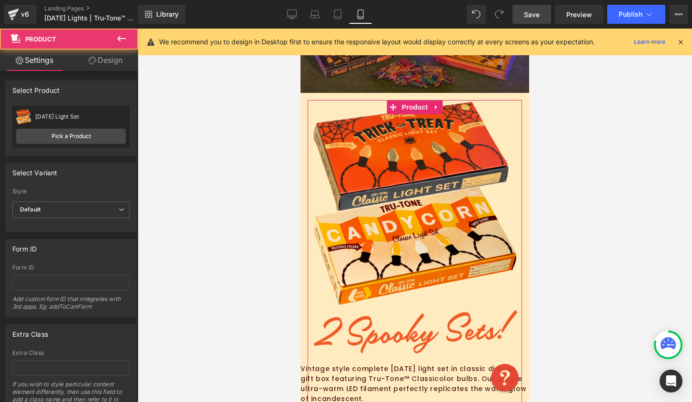
click at [94, 61] on icon at bounding box center [93, 61] width 8 height 8
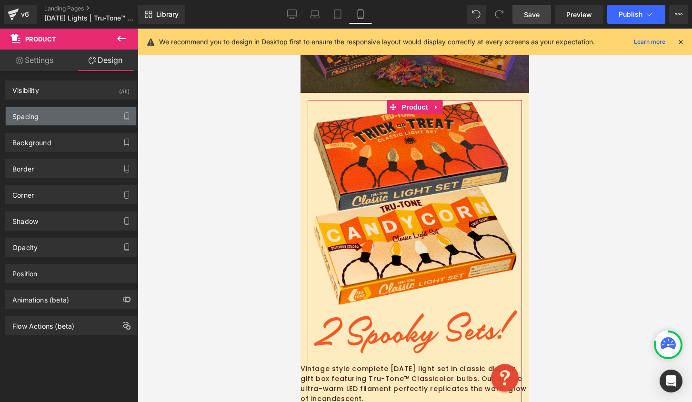
click at [68, 115] on div "Spacing" at bounding box center [71, 116] width 130 height 18
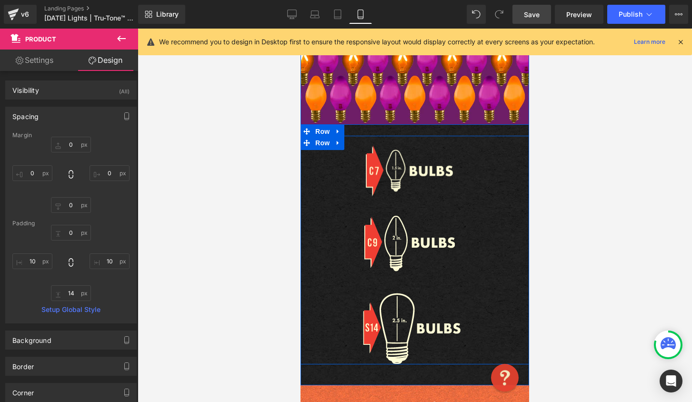
scroll to position [1038, 0]
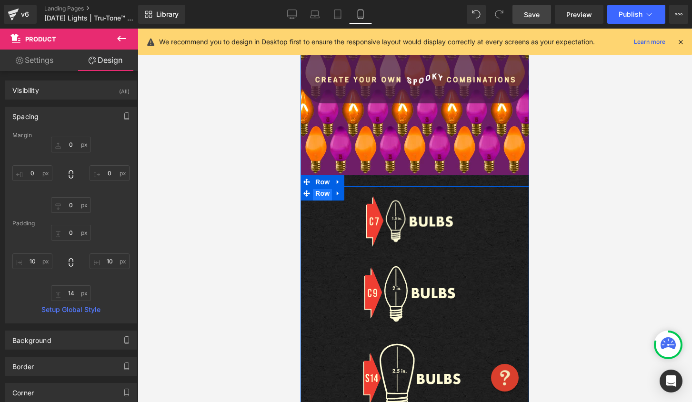
click at [319, 194] on span "Row" at bounding box center [322, 193] width 19 height 14
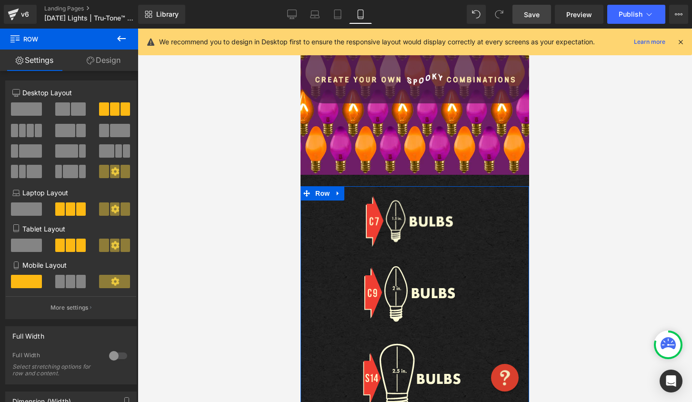
click at [69, 281] on span at bounding box center [71, 281] width 10 height 13
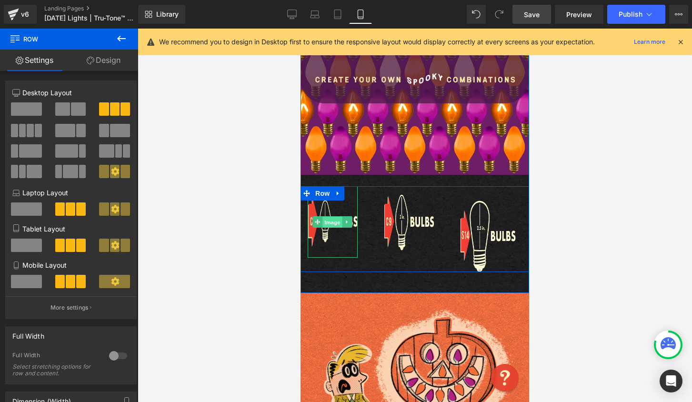
click at [324, 224] on span "Image" at bounding box center [333, 222] width 20 height 11
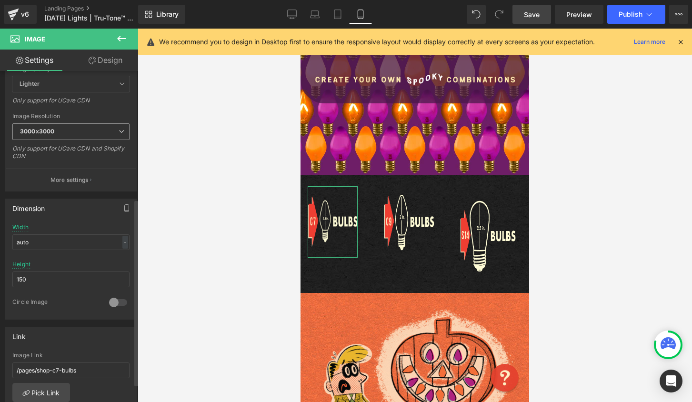
scroll to position [238, 0]
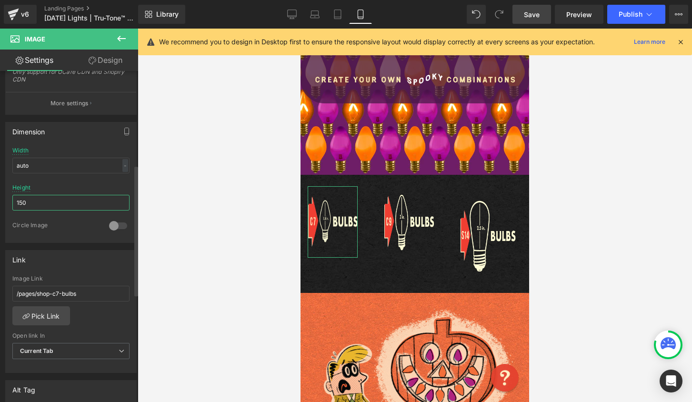
drag, startPoint x: 34, startPoint y: 203, endPoint x: 7, endPoint y: 205, distance: 27.2
click at [7, 205] on div "auto Width auto - % px 150px Height 150 0 Circle Image" at bounding box center [71, 194] width 130 height 95
type input "100"
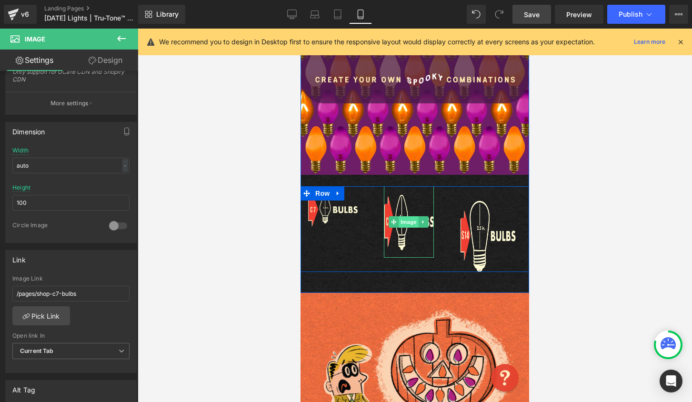
click at [401, 223] on span "Image" at bounding box center [409, 221] width 20 height 11
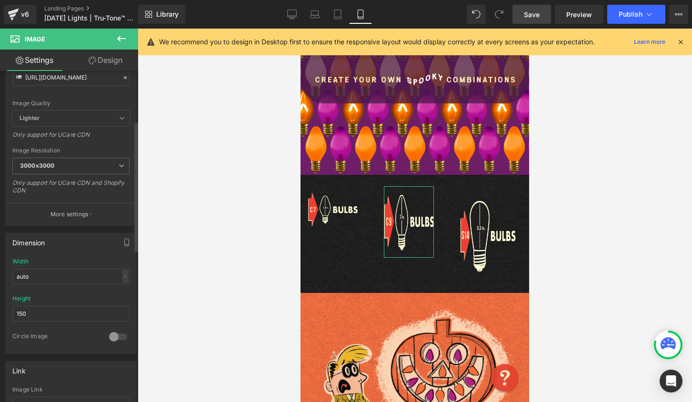
scroll to position [191, 0]
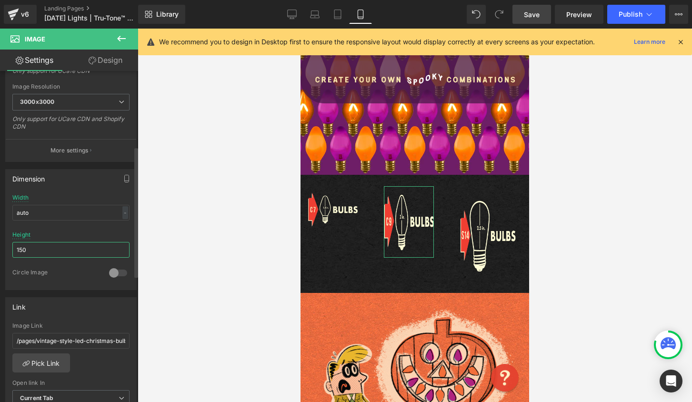
drag, startPoint x: 40, startPoint y: 250, endPoint x: 6, endPoint y: 256, distance: 34.7
click at [6, 256] on div "auto Width auto - % px 150px Height 150 0 Circle Image" at bounding box center [71, 241] width 130 height 95
drag, startPoint x: 26, startPoint y: 249, endPoint x: -5, endPoint y: 248, distance: 31.0
click at [0, 248] on html "Image You are previewing how the will restyle your page. You can not edit Eleme…" at bounding box center [346, 201] width 692 height 402
type input "125"
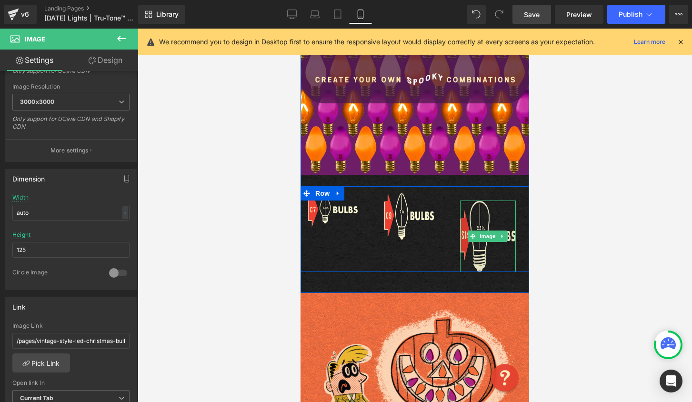
click at [482, 245] on img at bounding box center [488, 235] width 56 height 71
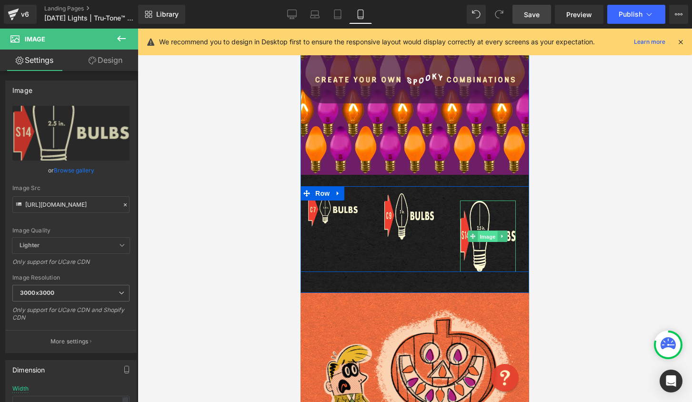
click at [479, 236] on span "Image" at bounding box center [488, 236] width 20 height 11
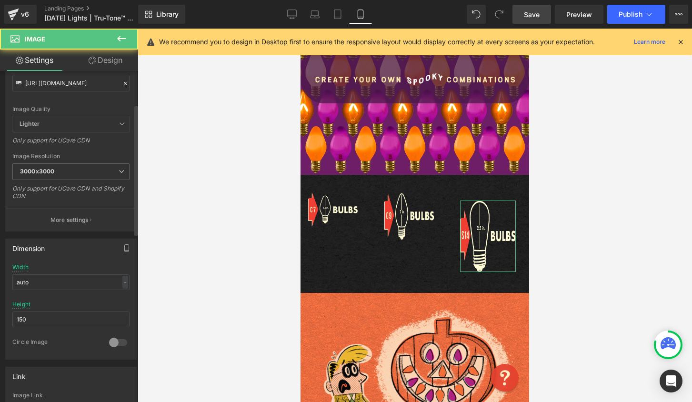
scroll to position [140, 0]
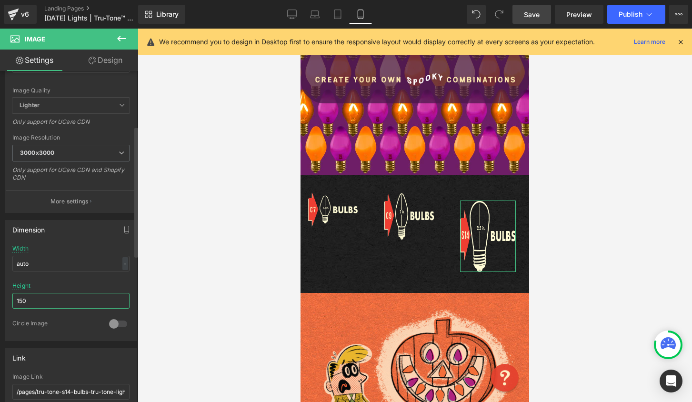
drag, startPoint x: 23, startPoint y: 300, endPoint x: 1, endPoint y: 298, distance: 22.5
click at [1, 298] on div "Dimension auto Width auto - % px 150px Height 150 0 Circle Image" at bounding box center [71, 277] width 142 height 128
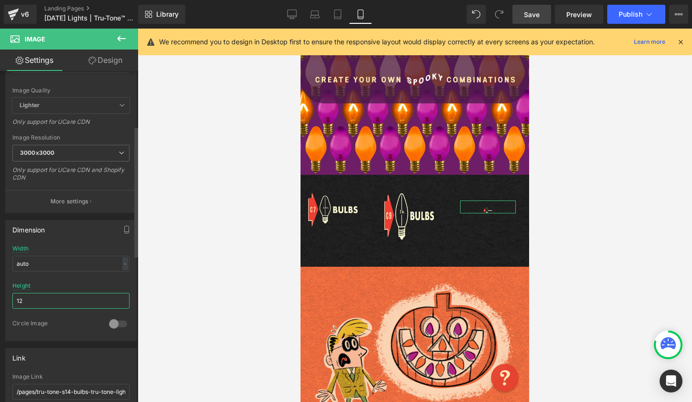
type input "125"
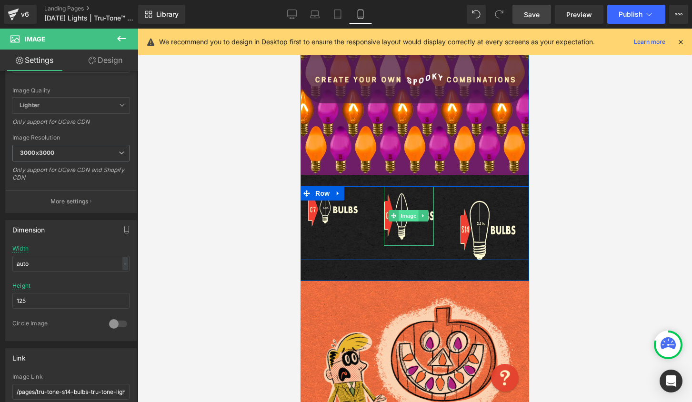
click at [404, 217] on span "Image" at bounding box center [409, 215] width 20 height 11
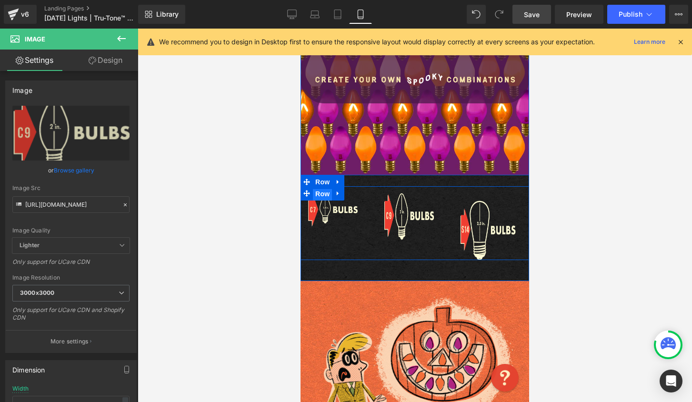
click at [324, 195] on span "Row" at bounding box center [322, 194] width 19 height 14
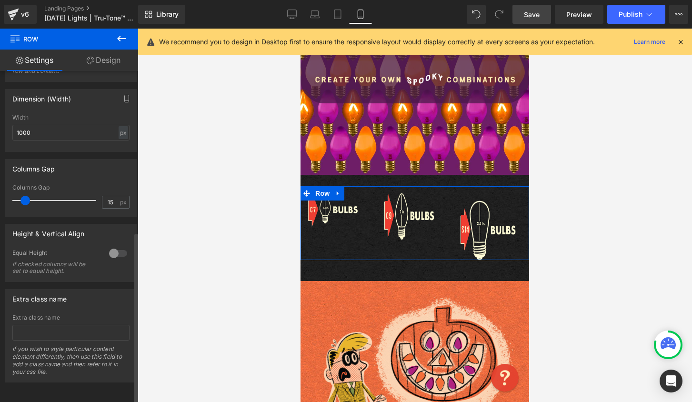
scroll to position [311, 0]
type input "0"
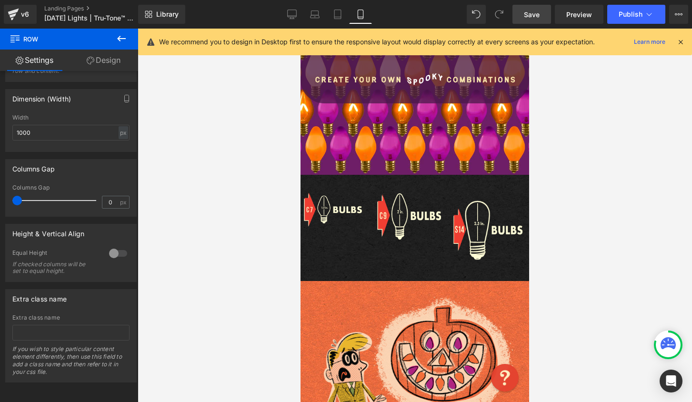
drag, startPoint x: 25, startPoint y: 193, endPoint x: -10, endPoint y: 194, distance: 34.8
click at [0, 194] on html "Row You are previewing how the will restyle your page. You can not edit Element…" at bounding box center [346, 201] width 692 height 402
click at [115, 246] on div at bounding box center [118, 253] width 23 height 15
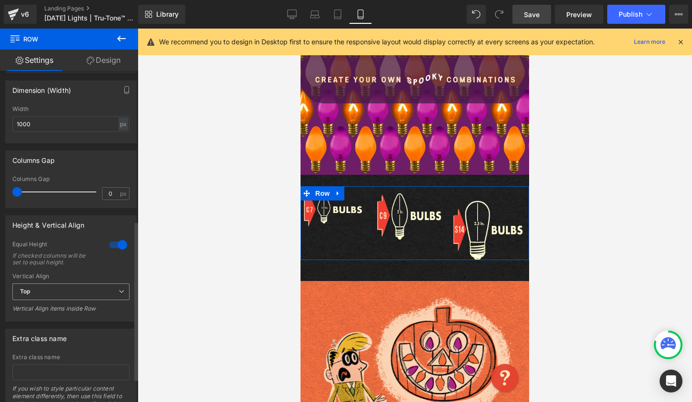
click at [69, 295] on span "Top" at bounding box center [70, 291] width 117 height 17
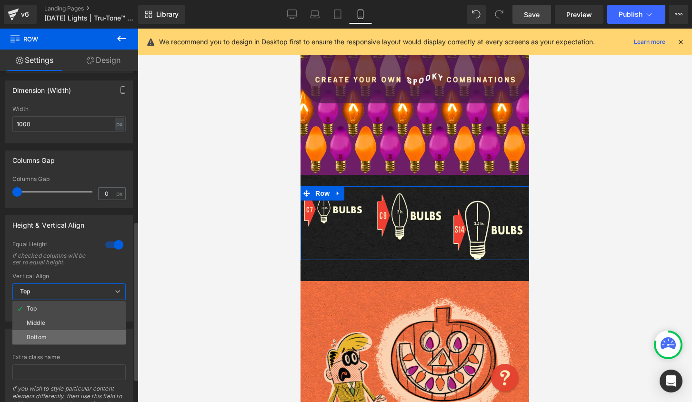
click at [61, 339] on li "Bottom" at bounding box center [68, 337] width 113 height 14
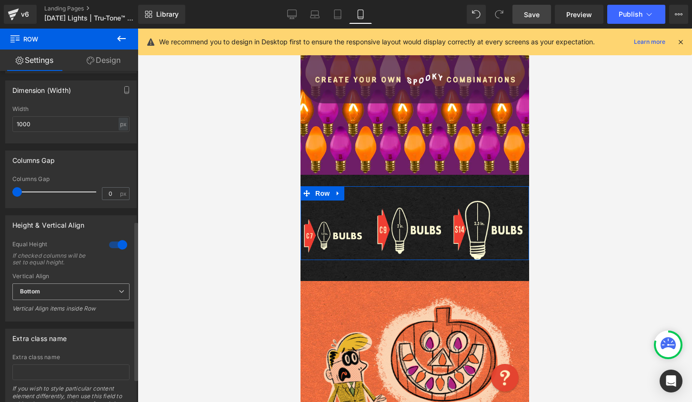
click at [67, 291] on span "Bottom" at bounding box center [70, 291] width 117 height 17
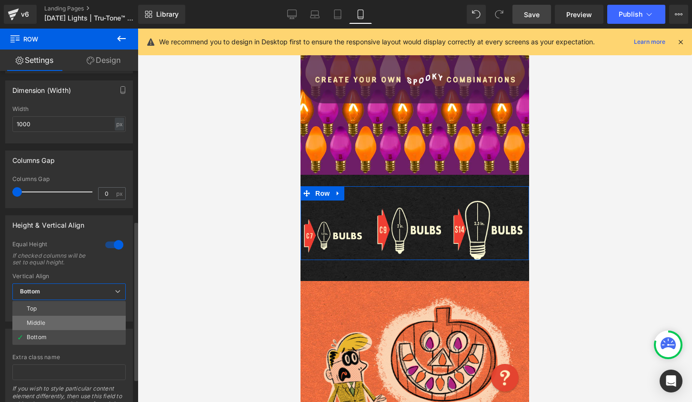
click at [60, 327] on li "Middle" at bounding box center [68, 323] width 113 height 14
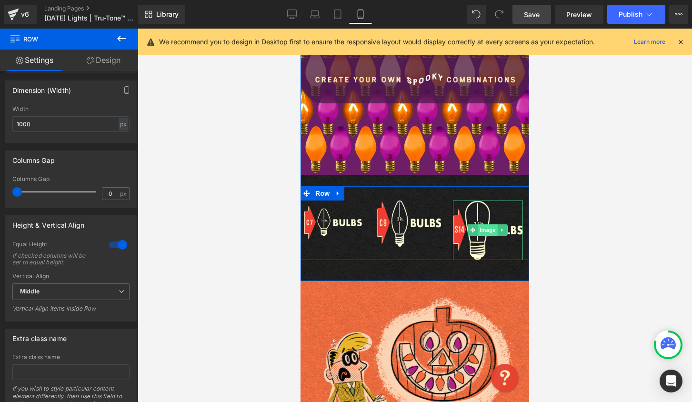
click at [478, 225] on span "Image" at bounding box center [488, 229] width 20 height 11
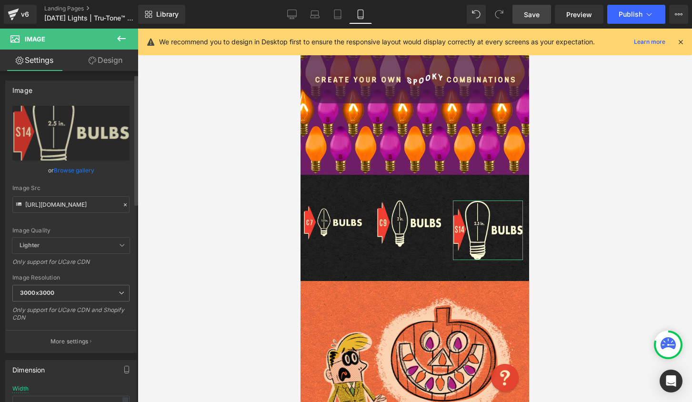
scroll to position [156, 0]
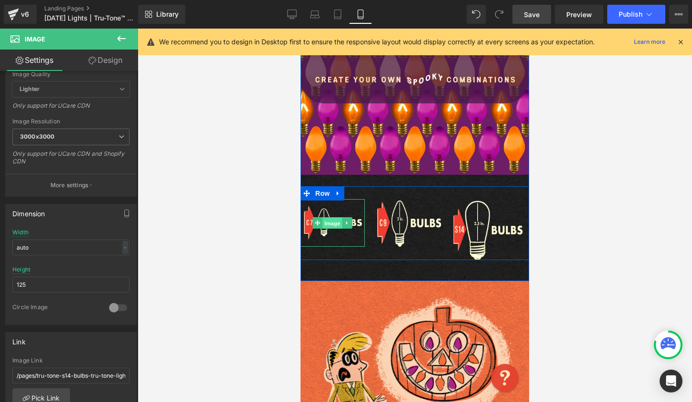
click at [330, 225] on span "Image" at bounding box center [333, 223] width 20 height 11
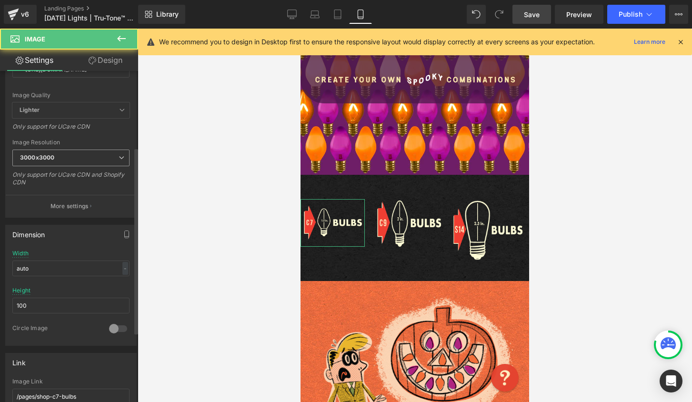
scroll to position [187, 0]
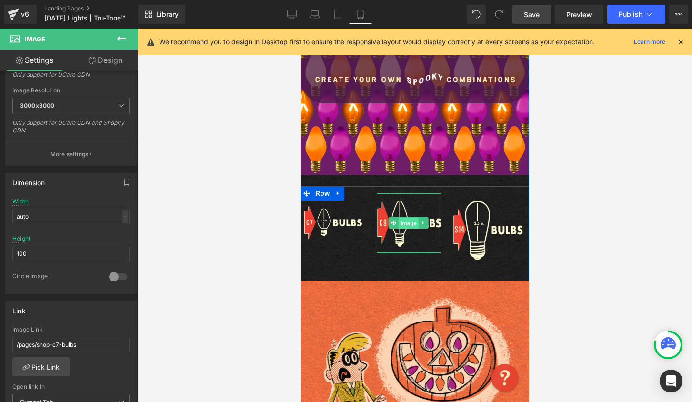
click at [402, 221] on span "Image" at bounding box center [409, 223] width 20 height 11
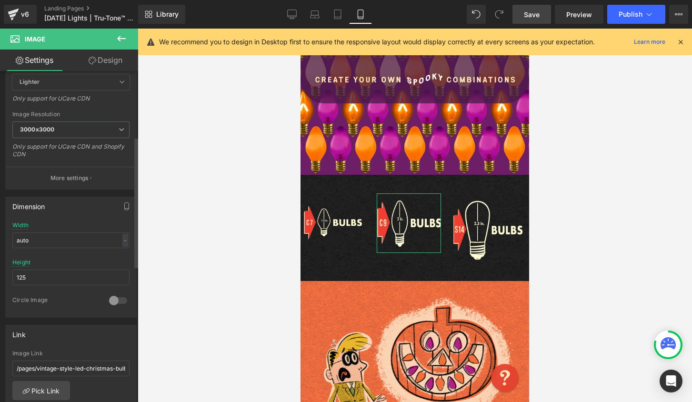
scroll to position [167, 0]
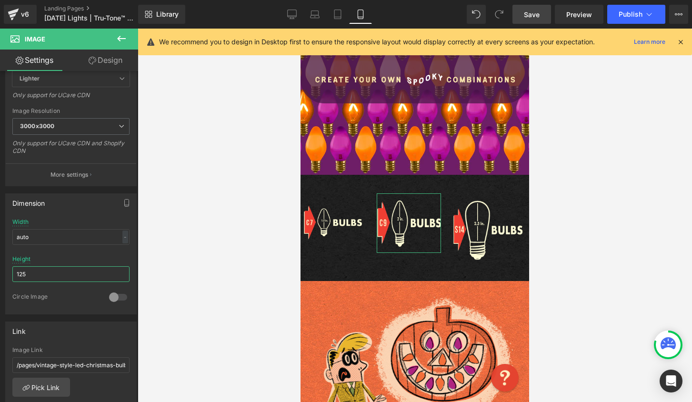
drag, startPoint x: 15, startPoint y: 268, endPoint x: -10, endPoint y: 266, distance: 25.3
click at [0, 266] on html "Image You are previewing how the will restyle your page. You can not edit Eleme…" at bounding box center [346, 201] width 692 height 402
type input "100"
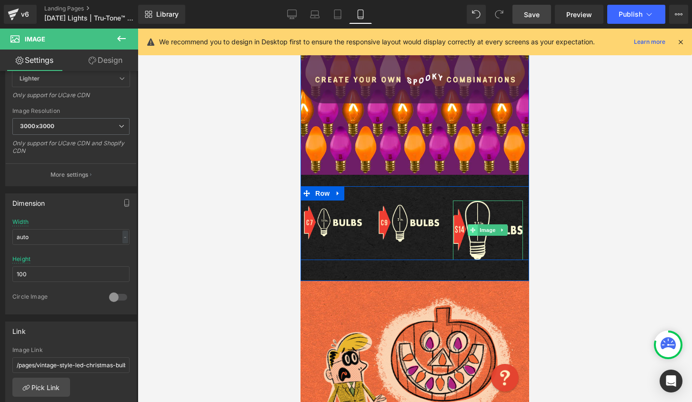
click at [474, 228] on span at bounding box center [473, 229] width 10 height 11
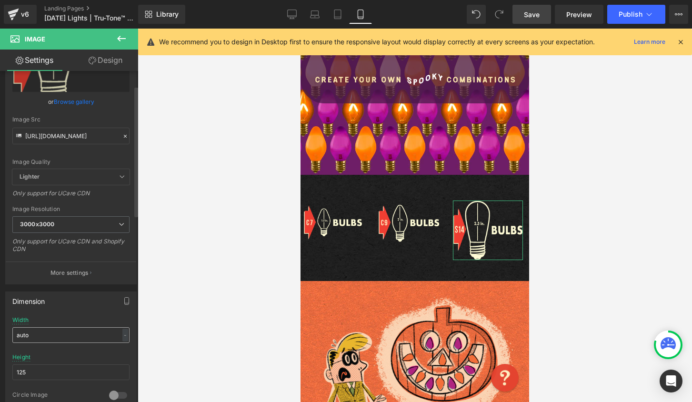
scroll to position [69, 0]
drag, startPoint x: 30, startPoint y: 375, endPoint x: 12, endPoint y: 373, distance: 17.7
click at [12, 373] on div "auto Width auto - % px 125px Height 125 0 Circle Image" at bounding box center [71, 363] width 130 height 95
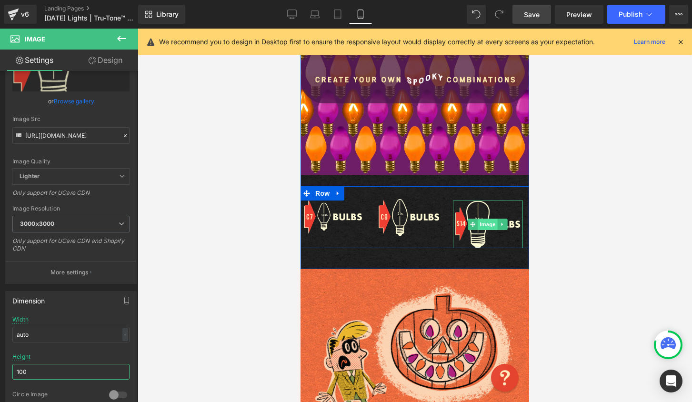
click at [478, 224] on span "Image" at bounding box center [488, 224] width 20 height 11
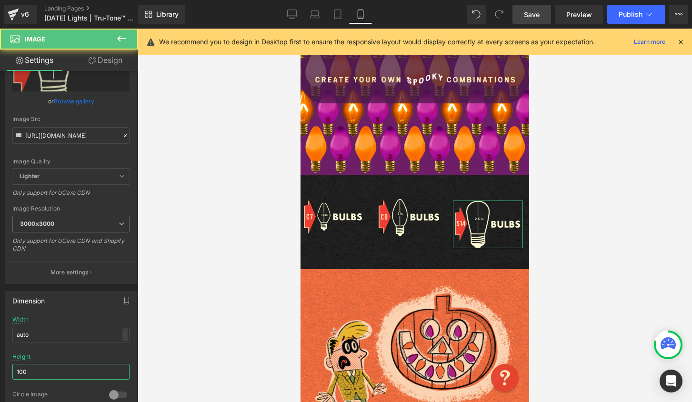
type input "100"
click at [103, 59] on link "Design" at bounding box center [105, 60] width 69 height 21
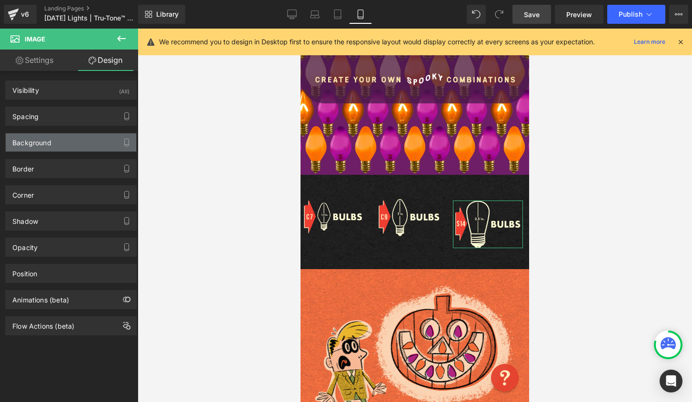
type input "30"
type input "13"
type input "0"
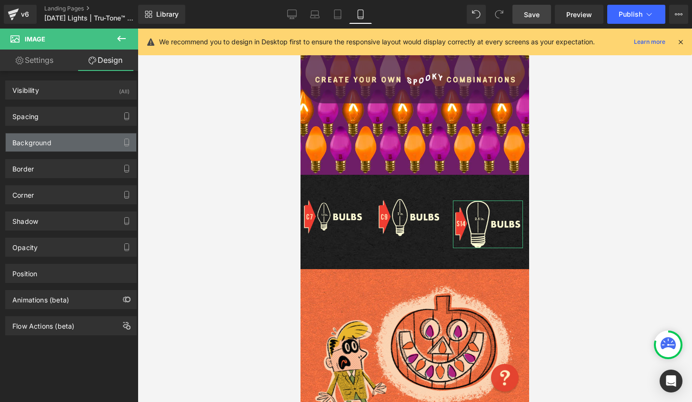
type input "0"
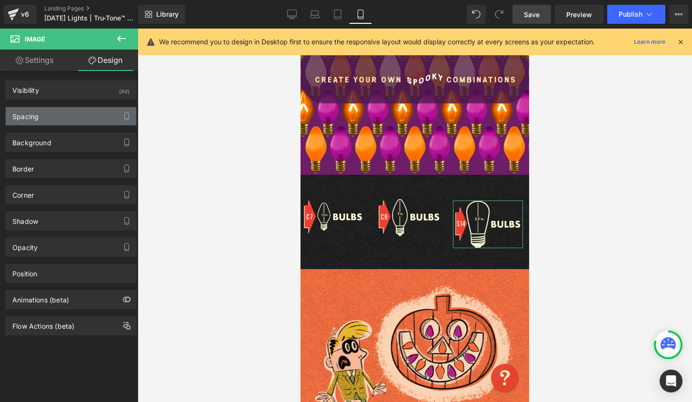
click at [56, 111] on div "Spacing" at bounding box center [71, 116] width 130 height 18
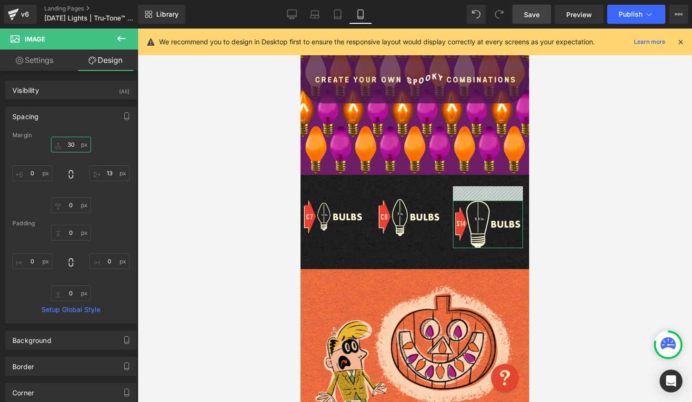
click at [72, 142] on input "30" at bounding box center [71, 145] width 40 height 16
type input "0"
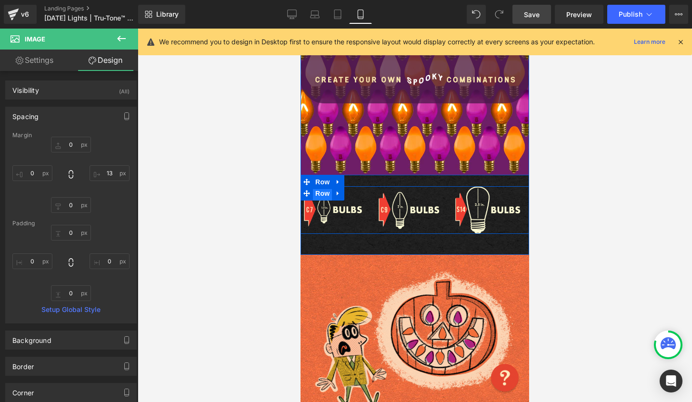
click at [318, 194] on span "Row" at bounding box center [322, 193] width 19 height 14
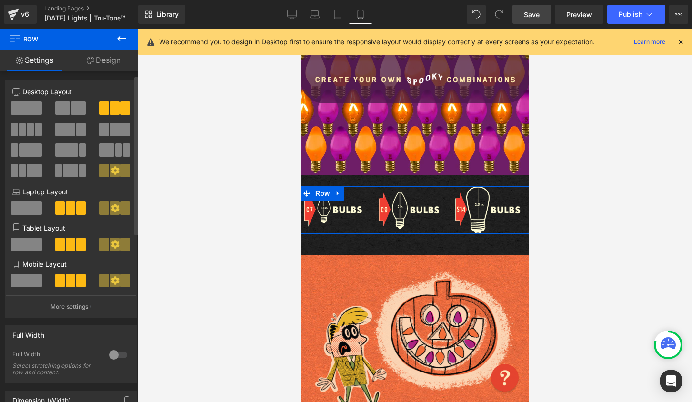
scroll to position [0, 0]
click at [101, 66] on link "Design" at bounding box center [103, 60] width 69 height 21
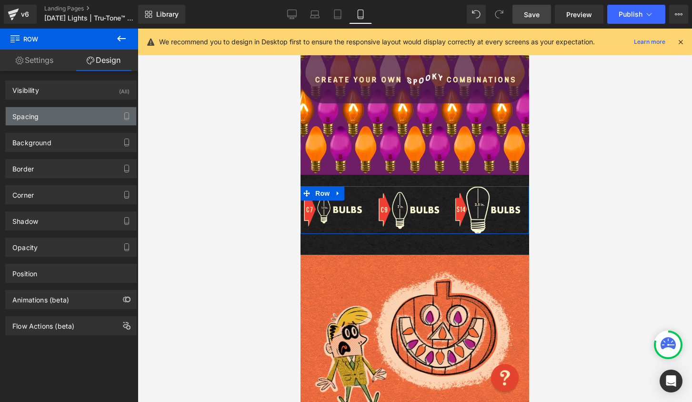
click at [70, 113] on div "Spacing" at bounding box center [71, 116] width 130 height 18
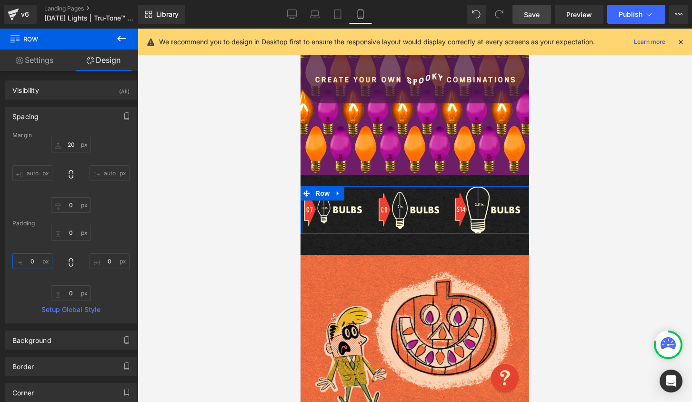
click at [31, 263] on input "0" at bounding box center [32, 261] width 40 height 16
type input "5"
click at [107, 262] on input "0" at bounding box center [109, 261] width 40 height 16
type input "5"
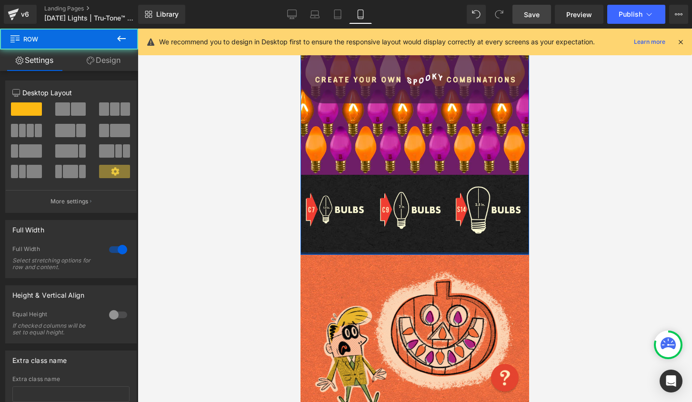
click at [367, 253] on div at bounding box center [414, 253] width 228 height 2
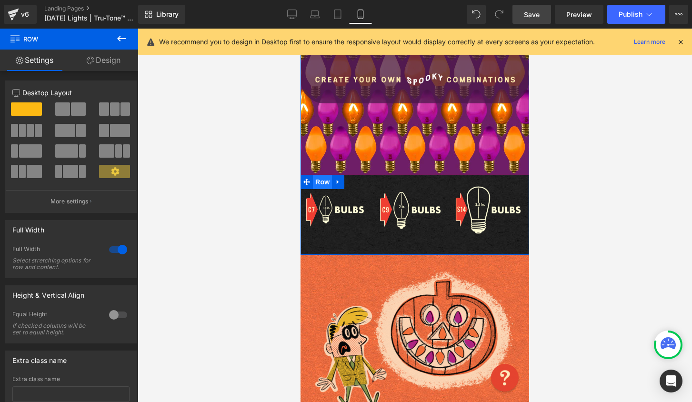
click at [321, 178] on span "Row" at bounding box center [322, 182] width 19 height 14
click at [112, 65] on link "Design" at bounding box center [103, 60] width 69 height 21
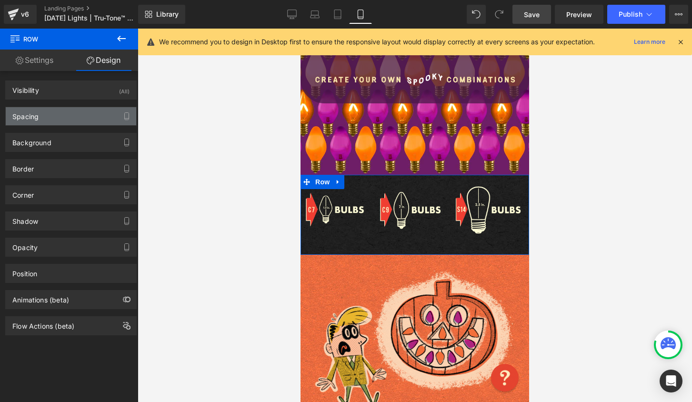
type input "0"
type input "4"
type input "0"
type input "44"
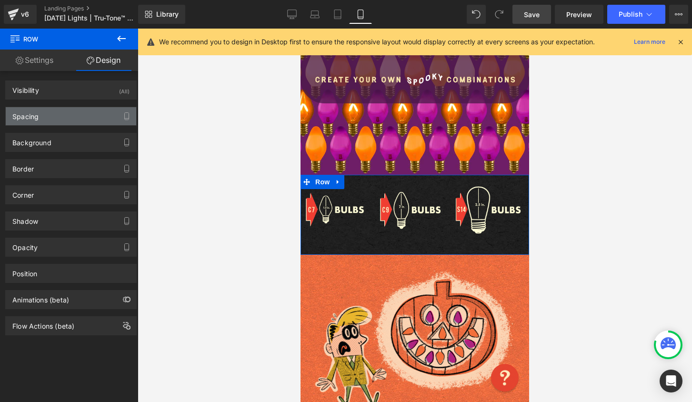
type input "0"
click at [69, 108] on div "Spacing" at bounding box center [71, 116] width 130 height 18
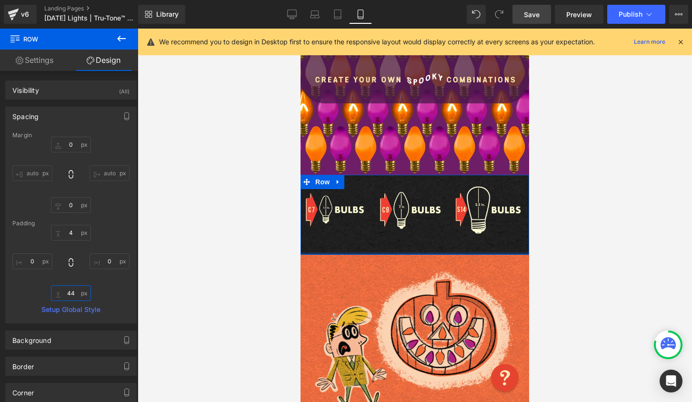
click at [72, 298] on input "44" at bounding box center [71, 293] width 40 height 16
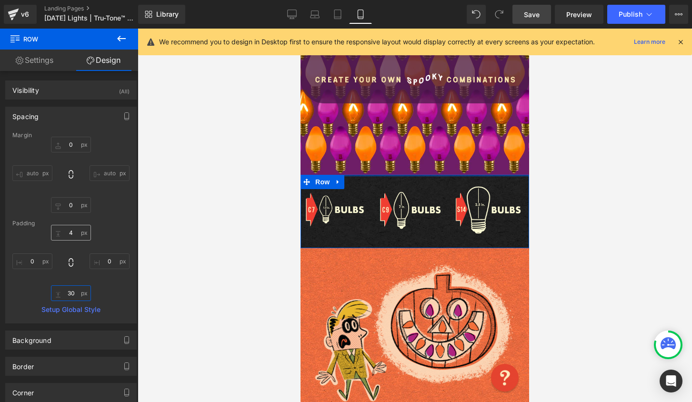
type input "30"
click at [75, 232] on input "4" at bounding box center [71, 233] width 40 height 16
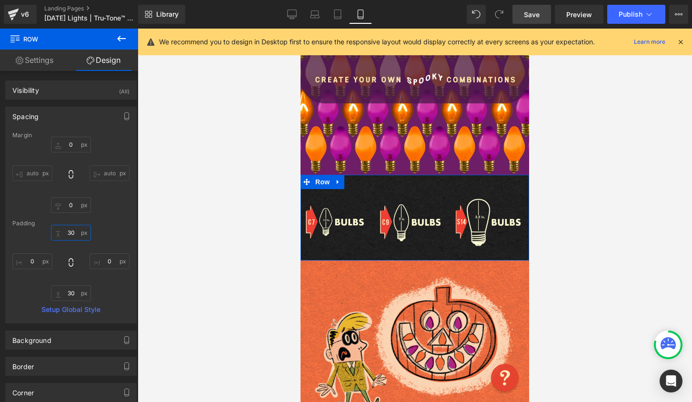
type input "3"
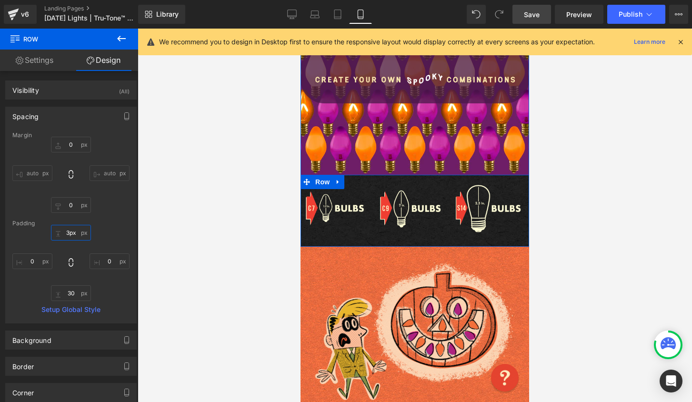
type input "4px"
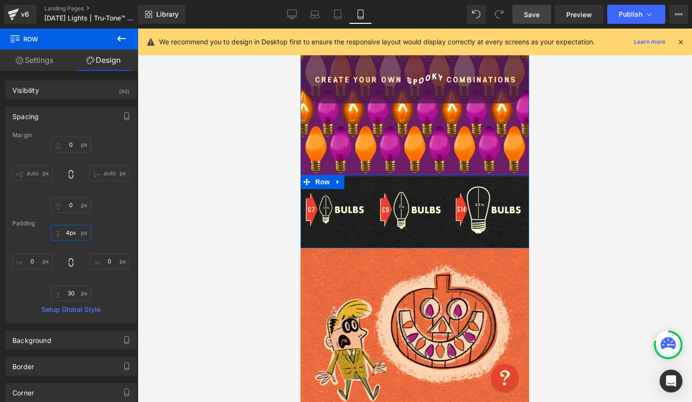
drag, startPoint x: 373, startPoint y: 189, endPoint x: 375, endPoint y: 176, distance: 12.5
click at [375, 176] on div at bounding box center [414, 176] width 228 height 2
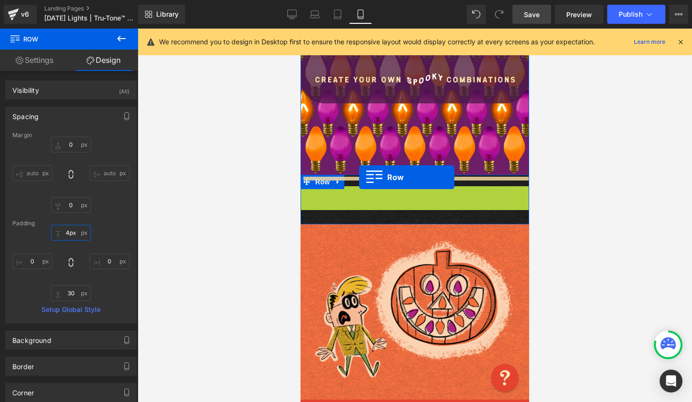
drag, startPoint x: 301, startPoint y: 194, endPoint x: 359, endPoint y: 177, distance: 60.0
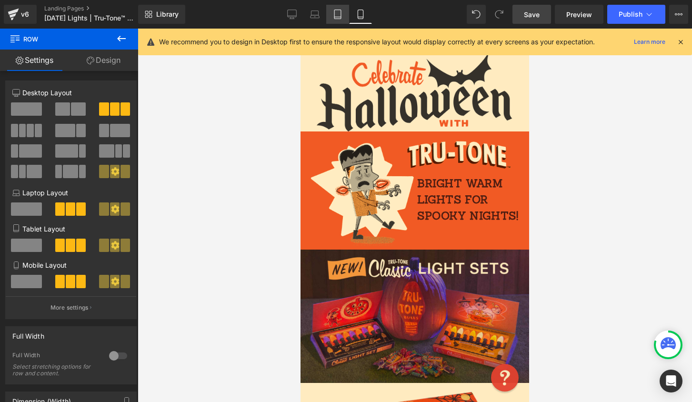
click at [342, 14] on icon at bounding box center [338, 15] width 10 height 10
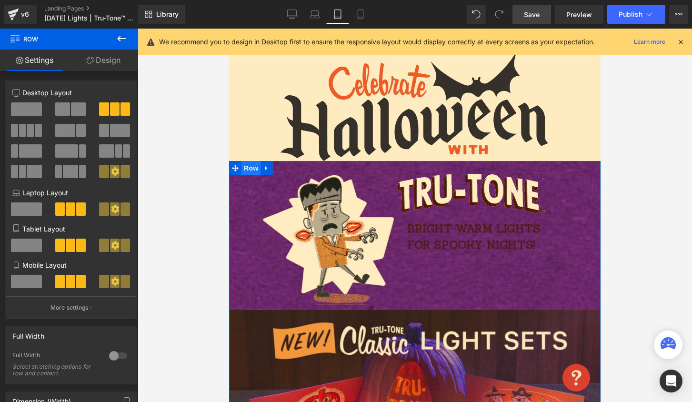
click at [246, 171] on span "Row" at bounding box center [250, 168] width 19 height 14
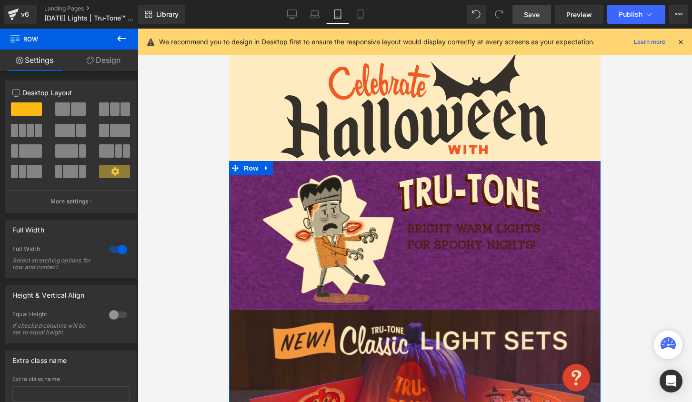
click at [87, 59] on icon at bounding box center [91, 61] width 8 height 8
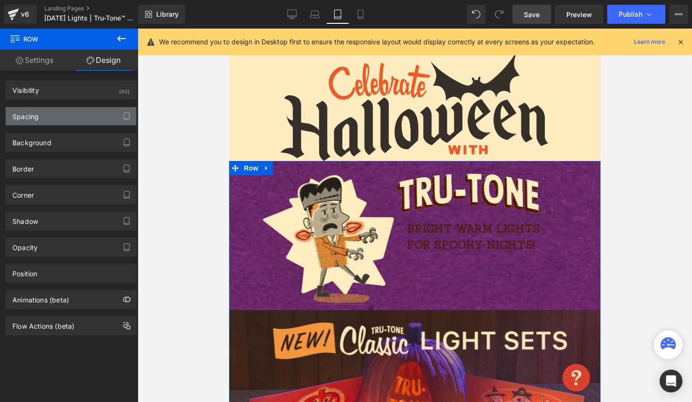
type input "https://cdn.shopify.com/s/files/1/0723/1969/7189/files/purple-kraft.jpg?v=17268…"
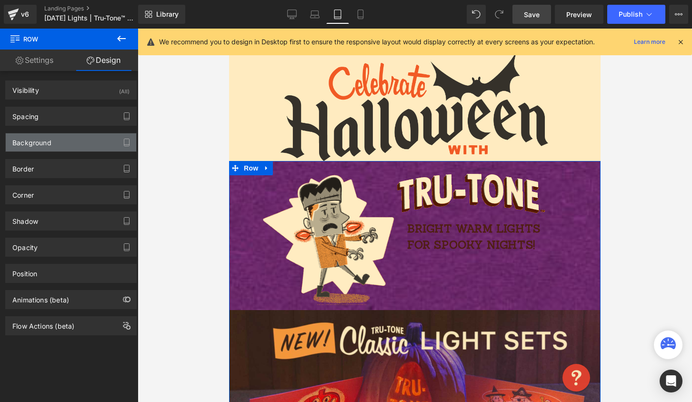
click at [61, 136] on div "Background" at bounding box center [71, 142] width 130 height 18
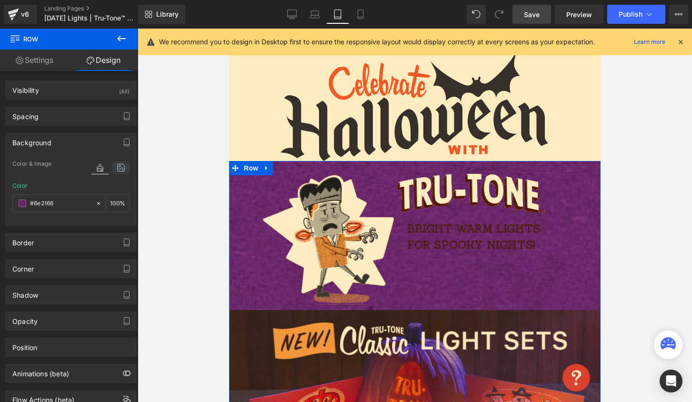
click at [114, 164] on icon at bounding box center [120, 167] width 17 height 12
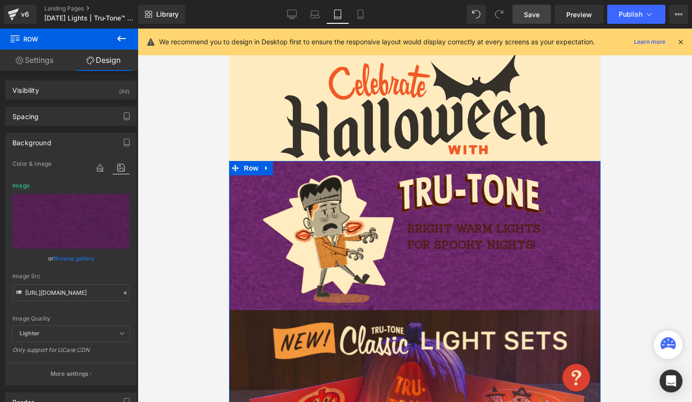
click at [122, 291] on icon at bounding box center [125, 292] width 7 height 7
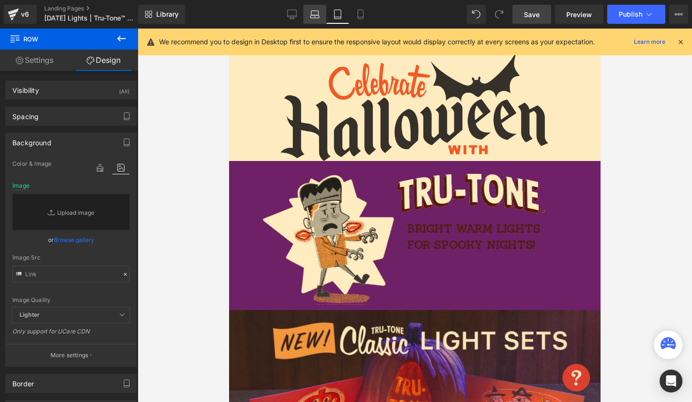
click at [315, 12] on icon at bounding box center [315, 15] width 10 height 10
type input "https://cdn.shopify.com/s/files/1/0723/1969/7189/files/purple-kraft.jpg?v=17268…"
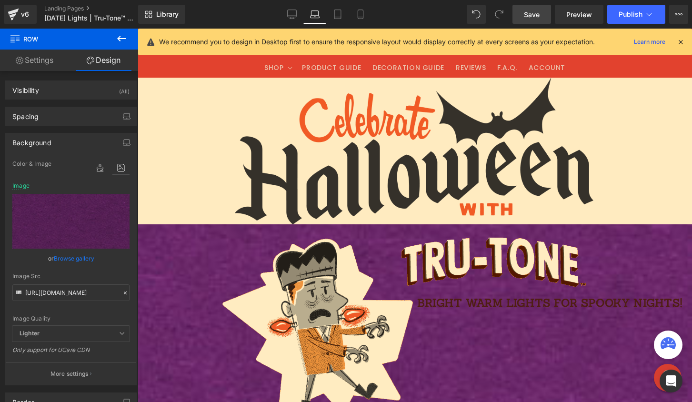
scroll to position [86, 0]
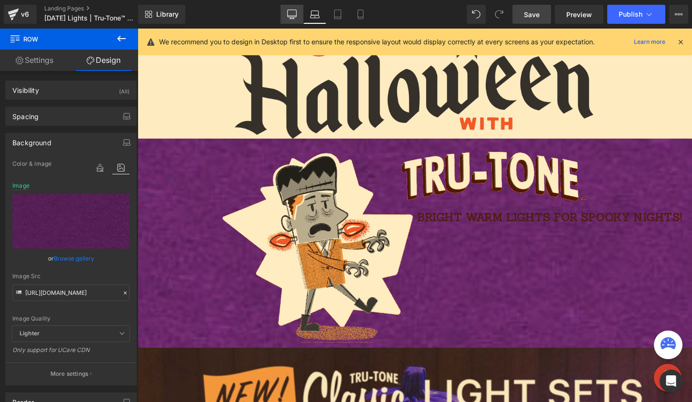
click at [293, 17] on icon at bounding box center [291, 18] width 3 height 2
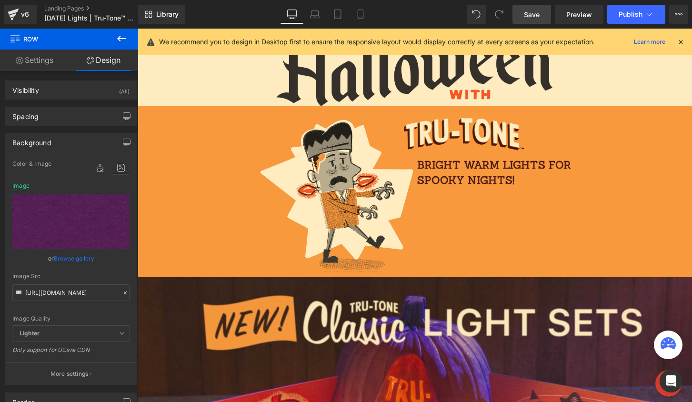
scroll to position [91, 0]
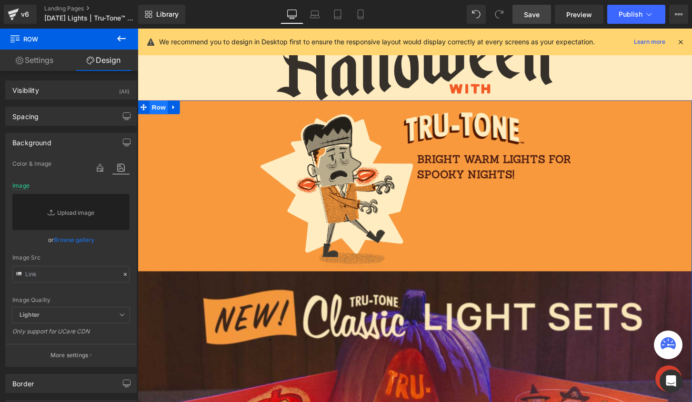
click at [152, 111] on span "Row" at bounding box center [159, 110] width 19 height 14
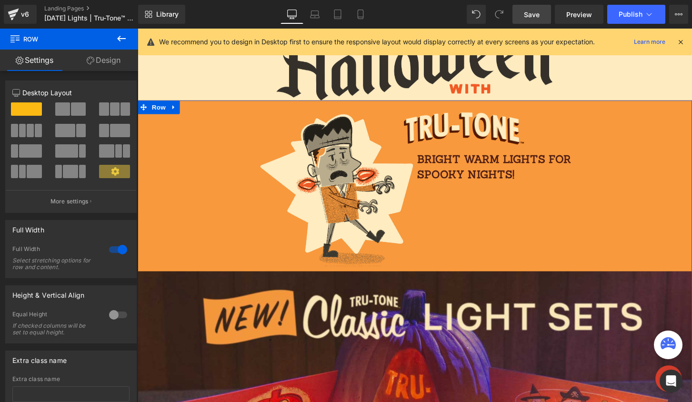
click at [110, 62] on link "Design" at bounding box center [103, 60] width 69 height 21
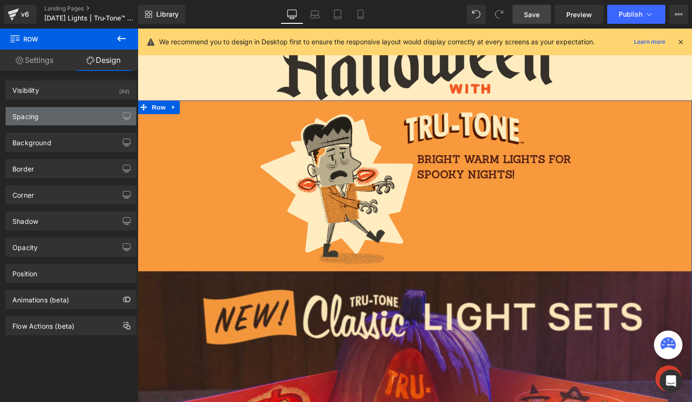
type input "#f8993d"
type input "100"
click at [70, 133] on div "Background Color & Image color #f8993d Color #f8993d 100 % Image Replace Image …" at bounding box center [70, 142] width 131 height 19
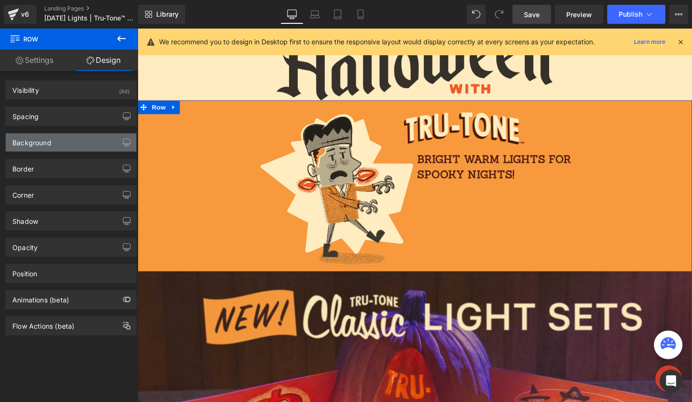
click at [71, 139] on div "Background" at bounding box center [71, 142] width 130 height 18
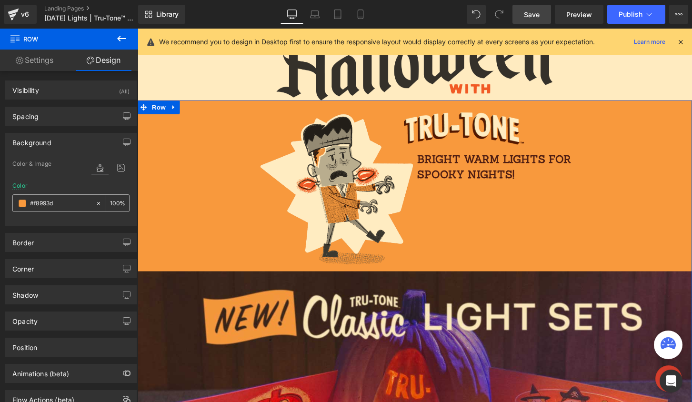
click at [48, 199] on input "#f8993d" at bounding box center [60, 203] width 61 height 10
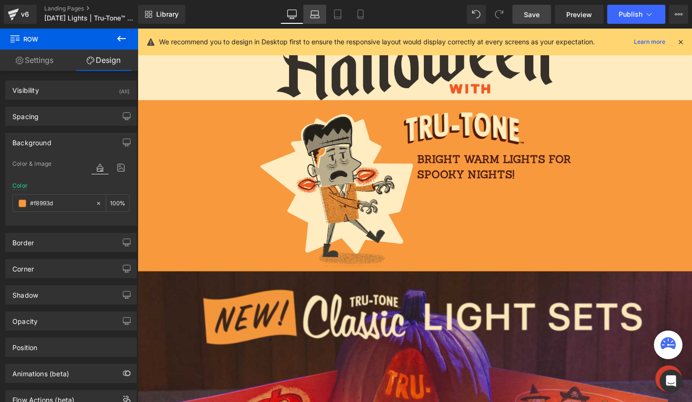
click at [310, 10] on icon at bounding box center [315, 15] width 10 height 10
type input "#6e2166"
type input "100"
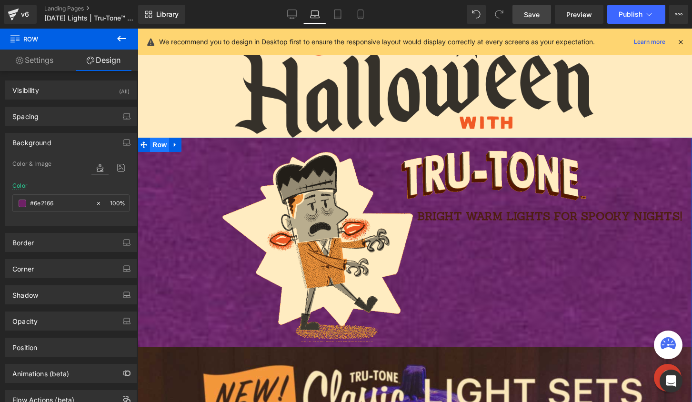
click at [156, 143] on span "Row" at bounding box center [159, 145] width 19 height 14
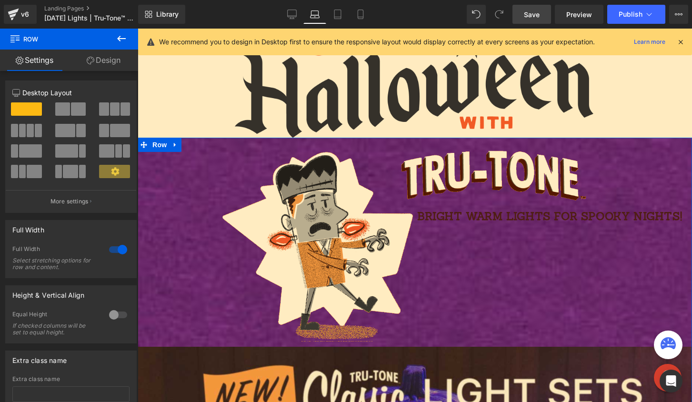
click at [109, 66] on link "Design" at bounding box center [103, 60] width 69 height 21
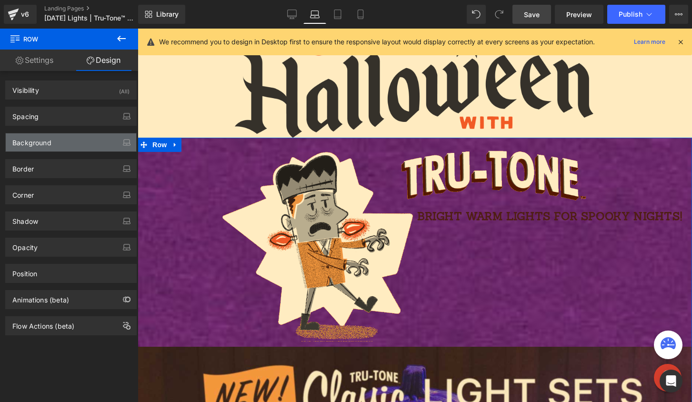
type input "https://cdn.shopify.com/s/files/1/0723/1969/7189/files/purple-kraft.jpg?v=17268…"
click at [74, 141] on div "Background" at bounding box center [71, 142] width 130 height 18
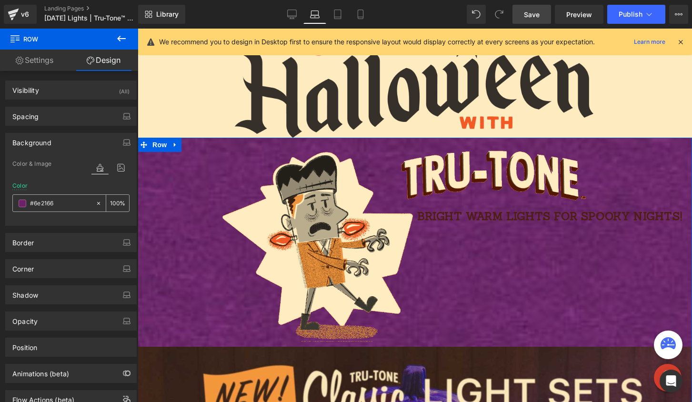
click at [97, 205] on icon at bounding box center [98, 203] width 7 height 7
type input "none"
type input "0"
click at [58, 202] on input "none" at bounding box center [60, 203] width 61 height 10
paste input "#f8993d"
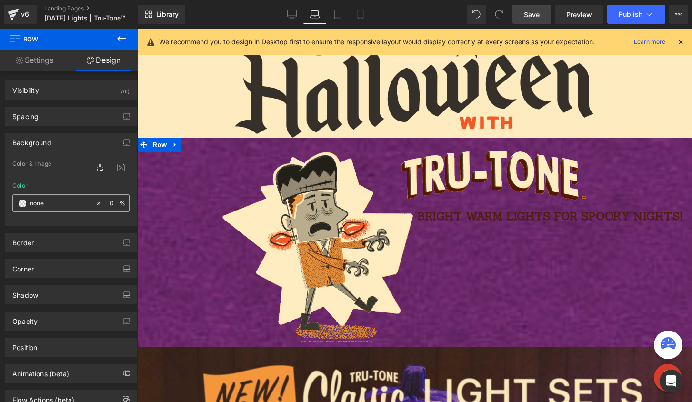
type input "#f8993d"
type input "100"
type input "#f8993d"
click at [119, 173] on icon at bounding box center [120, 167] width 17 height 12
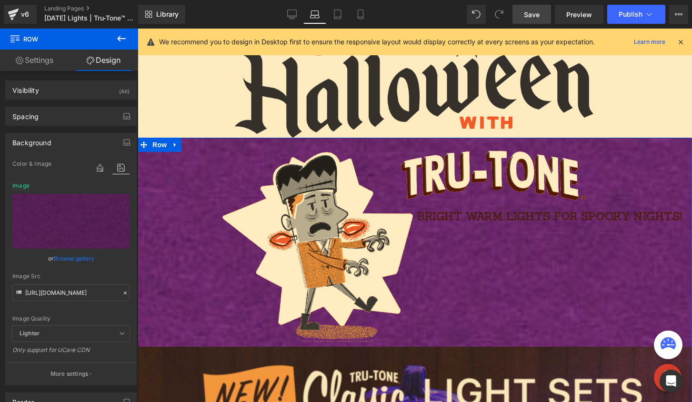
click at [122, 290] on icon at bounding box center [125, 292] width 7 height 7
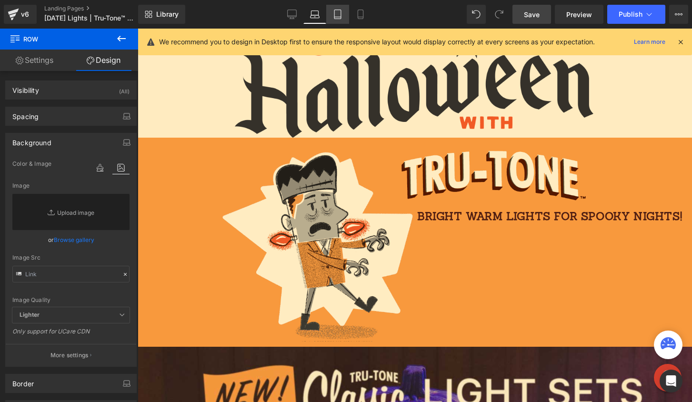
click at [340, 13] on icon at bounding box center [338, 15] width 10 height 10
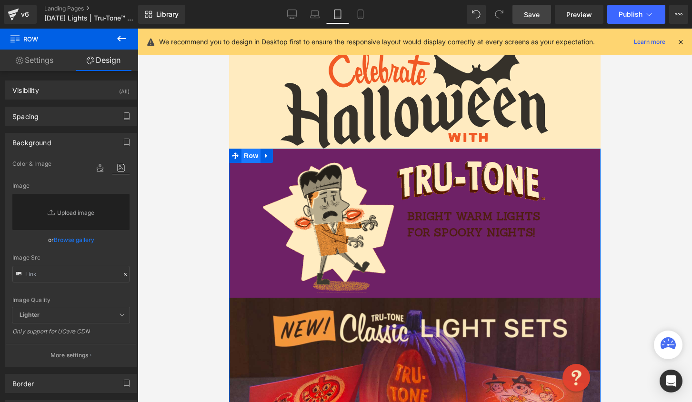
click at [241, 155] on span "Row" at bounding box center [250, 156] width 19 height 14
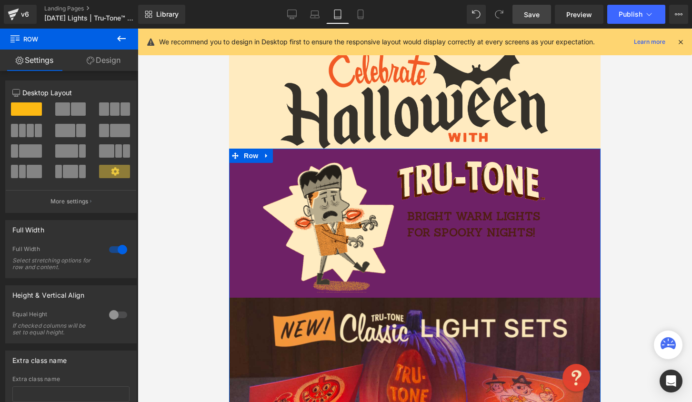
click at [104, 60] on link "Design" at bounding box center [103, 60] width 69 height 21
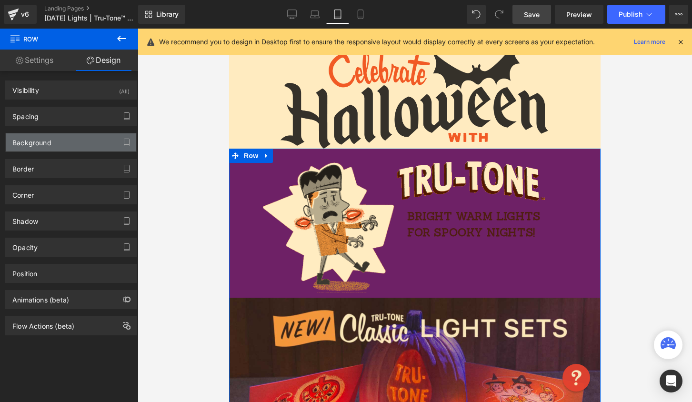
click at [48, 139] on div "Background" at bounding box center [31, 139] width 39 height 13
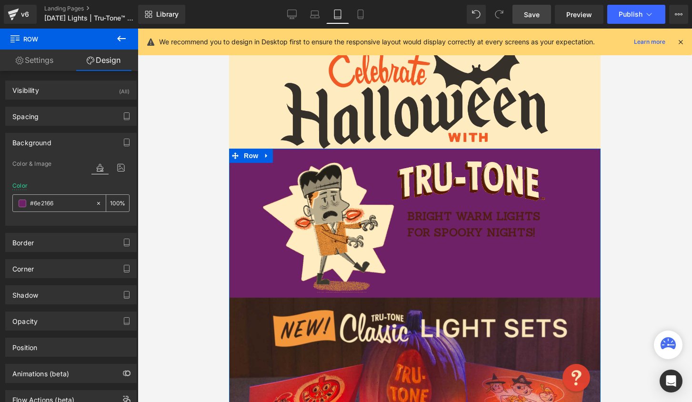
click at [77, 204] on input "#6e2166" at bounding box center [60, 203] width 61 height 10
paste input "f8993d"
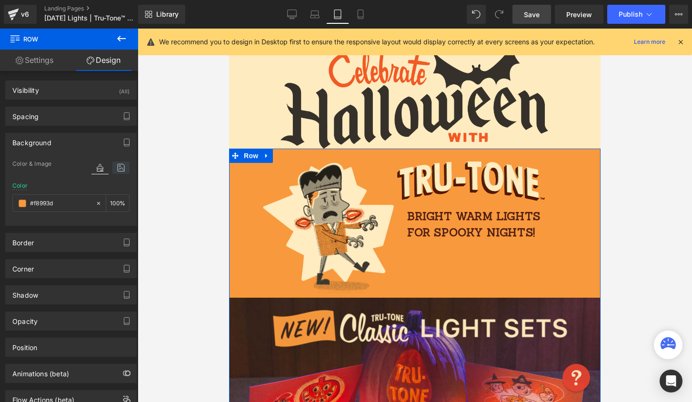
type input "#f8993d"
click at [121, 169] on icon at bounding box center [120, 167] width 17 height 12
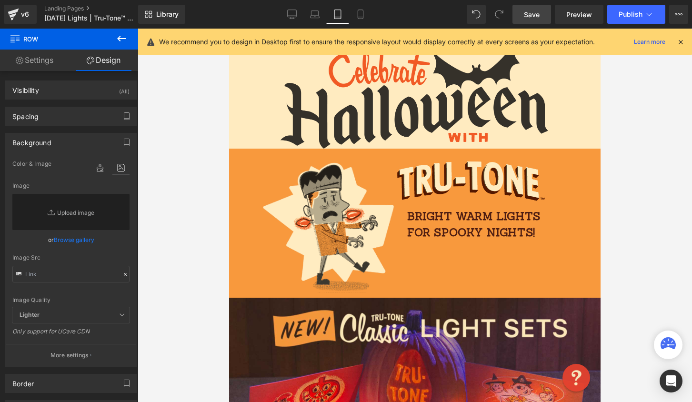
click at [361, 0] on div "Library Tablet Desktop Laptop Tablet Mobile Save Preview Publish Scheduled View…" at bounding box center [415, 14] width 554 height 29
click at [361, 11] on icon at bounding box center [361, 15] width 10 height 10
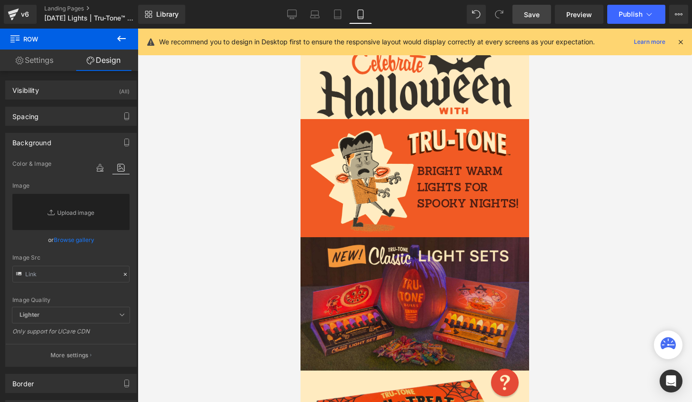
scroll to position [0, 0]
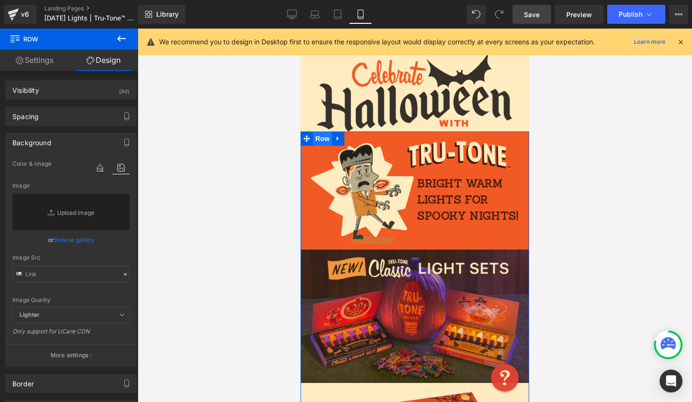
click at [313, 137] on span "Row" at bounding box center [322, 138] width 19 height 14
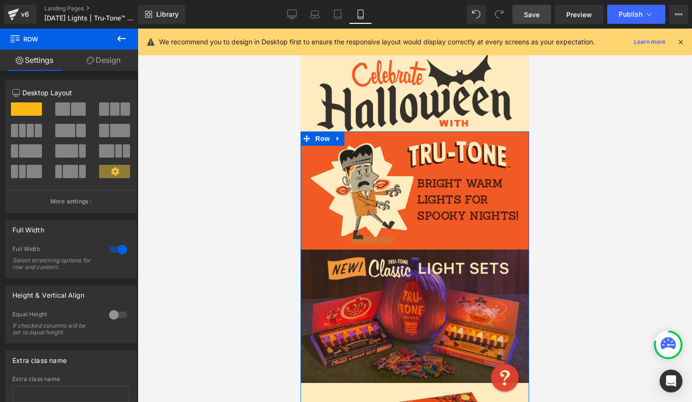
click at [95, 54] on link "Design" at bounding box center [103, 60] width 69 height 21
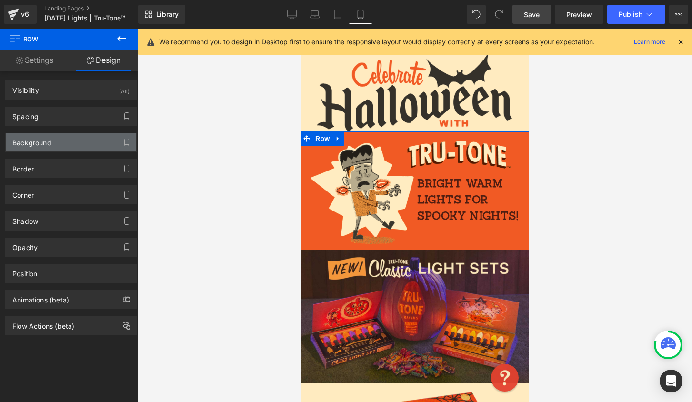
click at [69, 139] on div "Background" at bounding box center [71, 142] width 130 height 18
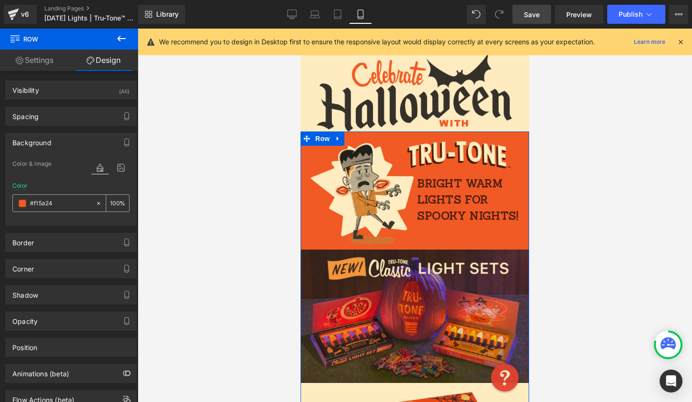
click at [61, 204] on input "#f15a24" at bounding box center [60, 203] width 61 height 10
paste input "8993d"
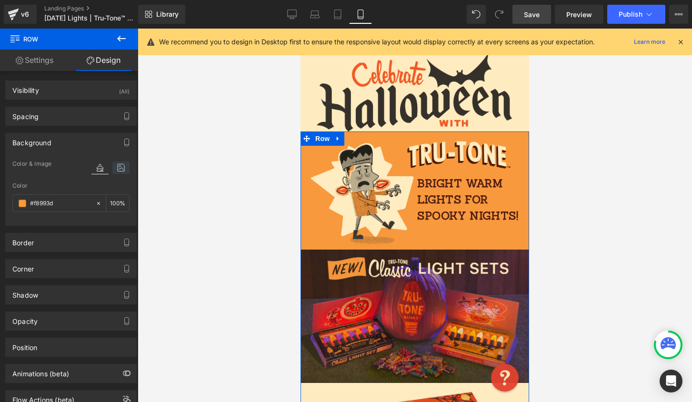
type input "#f8993d"
click at [118, 168] on icon at bounding box center [120, 167] width 17 height 12
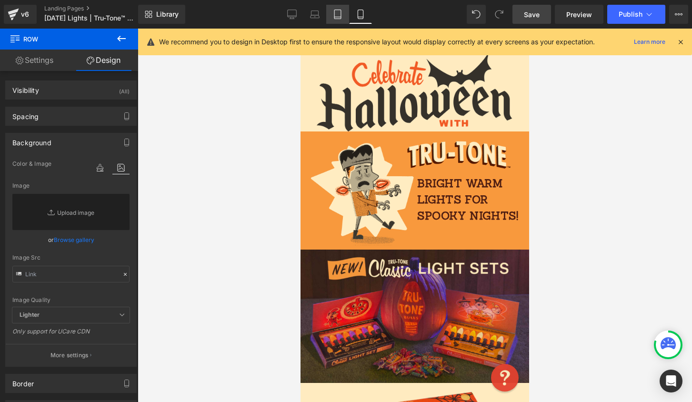
click at [339, 19] on link "Tablet" at bounding box center [337, 14] width 23 height 19
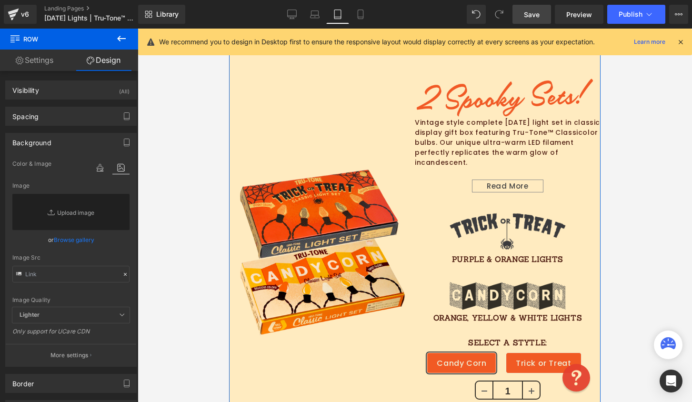
scroll to position [421, 0]
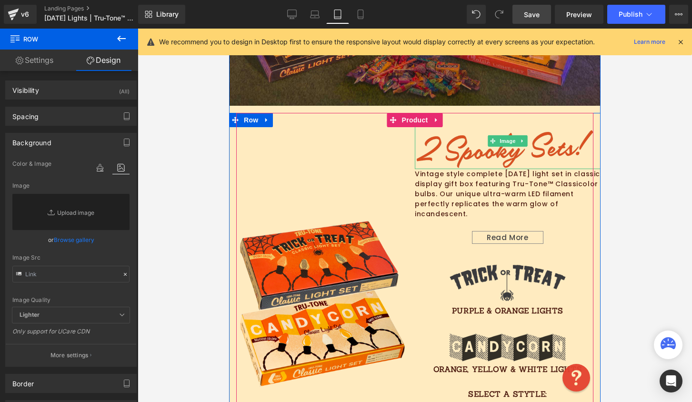
click at [438, 137] on img at bounding box center [508, 141] width 186 height 56
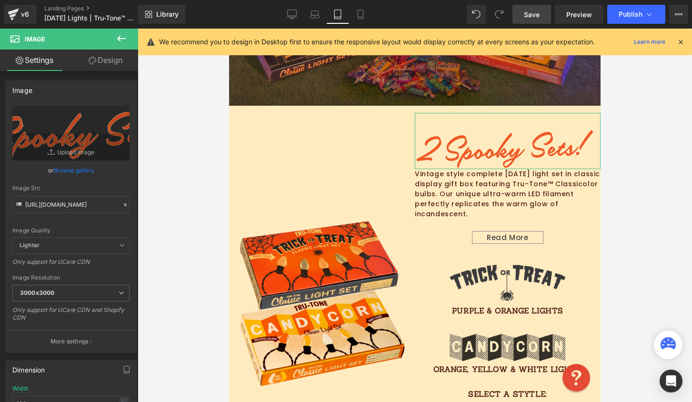
click at [100, 60] on link "Design" at bounding box center [105, 60] width 69 height 21
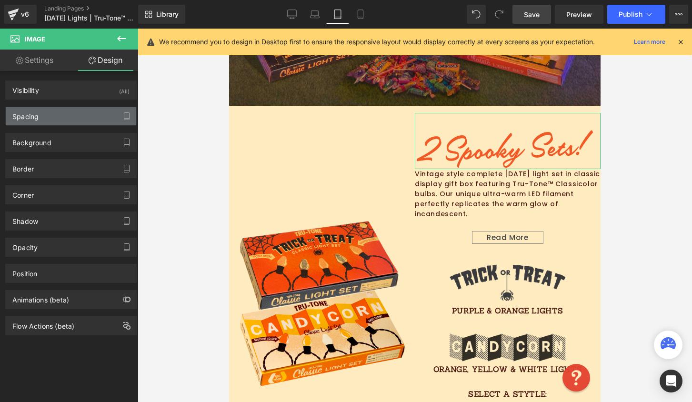
click at [47, 117] on div "Spacing" at bounding box center [71, 116] width 130 height 18
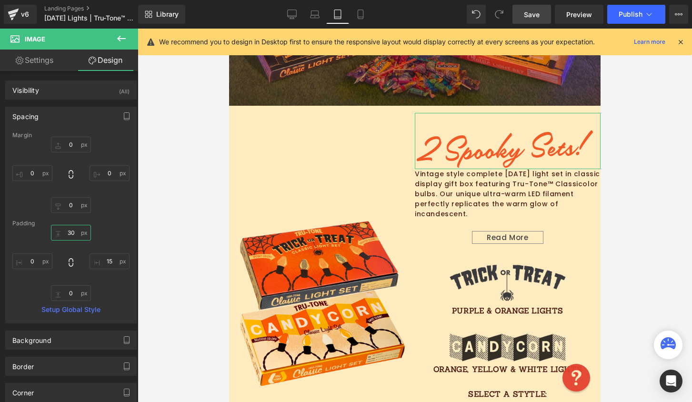
click at [74, 228] on input "30" at bounding box center [71, 233] width 40 height 16
type input "0"
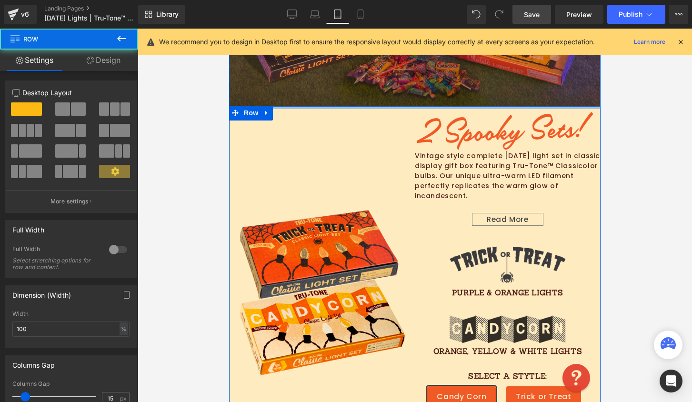
click at [364, 107] on div at bounding box center [414, 107] width 371 height 3
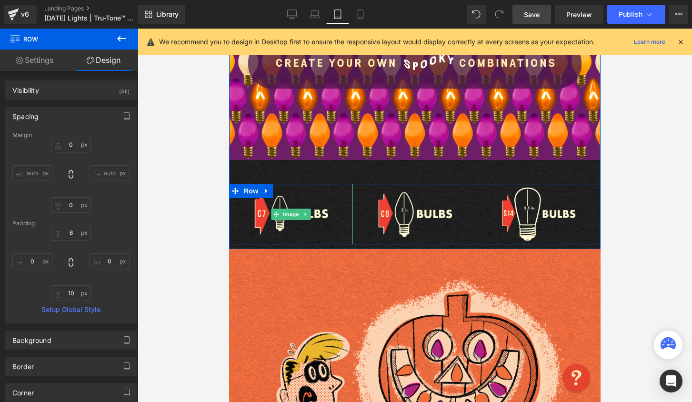
scroll to position [910, 0]
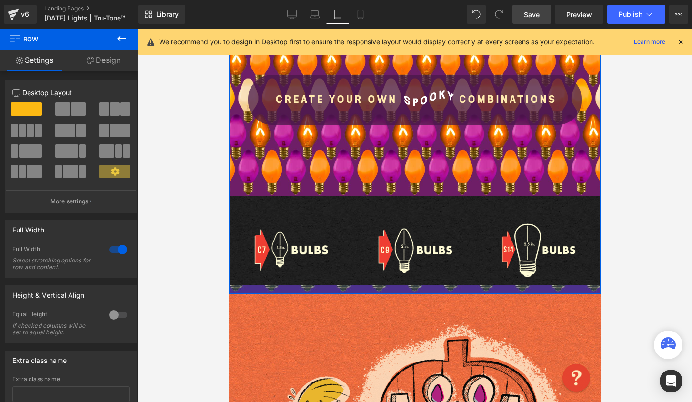
drag, startPoint x: 313, startPoint y: 282, endPoint x: 313, endPoint y: 291, distance: 8.6
click at [313, 291] on div at bounding box center [414, 289] width 371 height 9
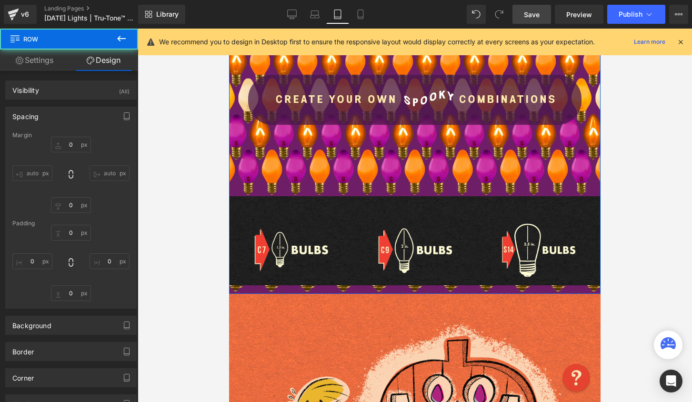
type input "0"
type input "18"
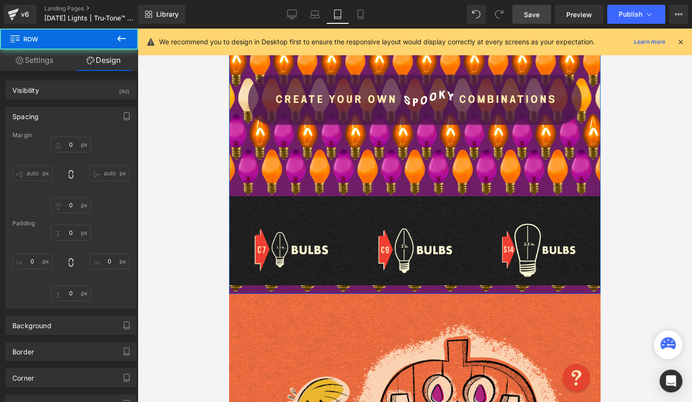
type input "0"
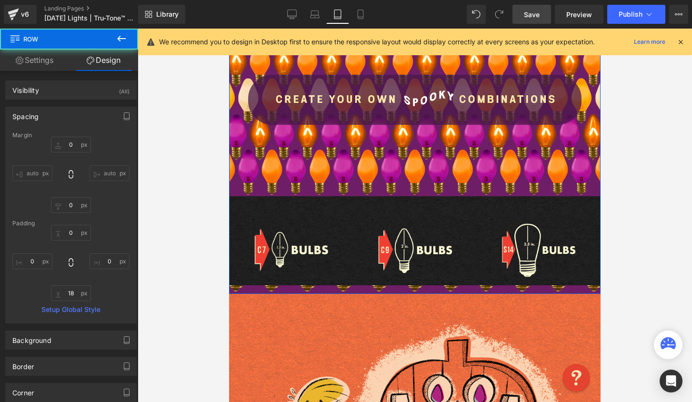
type input "0"
type input "1"
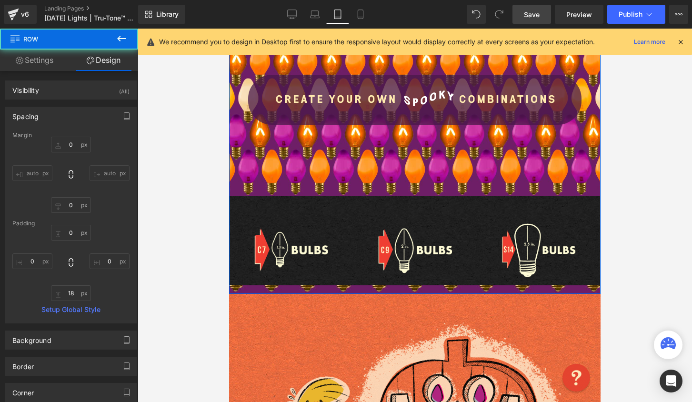
type input "0"
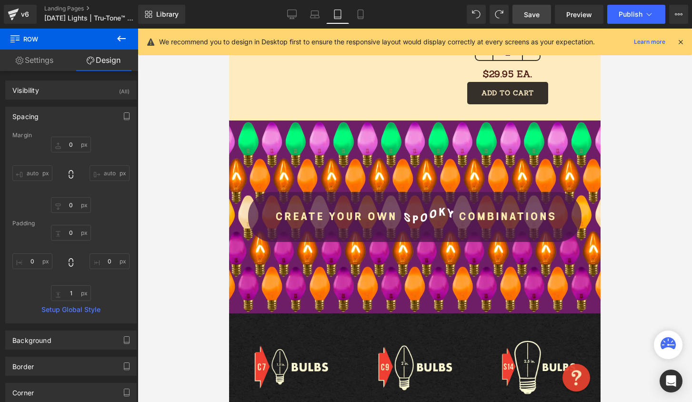
scroll to position [832, 0]
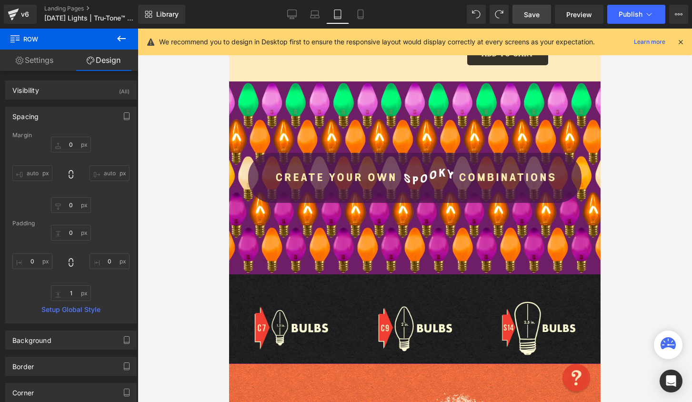
click at [344, 359] on div "Rendering Content" at bounding box center [346, 364] width 59 height 10
click at [346, 359] on div "Rendering Content" at bounding box center [346, 364] width 59 height 10
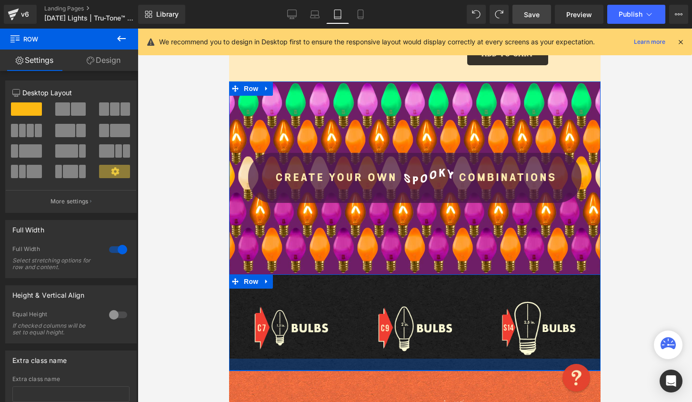
drag, startPoint x: 347, startPoint y: 358, endPoint x: 347, endPoint y: 365, distance: 7.6
click at [347, 365] on div at bounding box center [414, 364] width 371 height 12
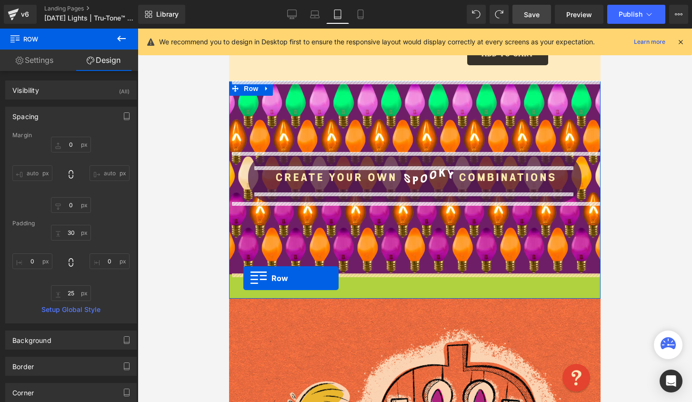
drag, startPoint x: 234, startPoint y: 279, endPoint x: 243, endPoint y: 278, distance: 9.6
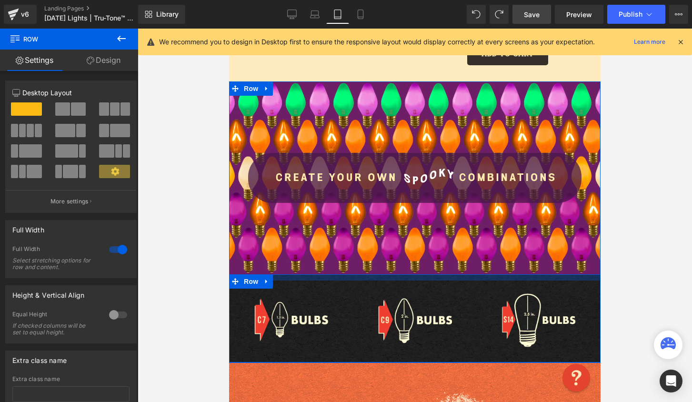
drag, startPoint x: 338, startPoint y: 273, endPoint x: 339, endPoint y: 265, distance: 8.1
click at [339, 265] on div "Image Row Row 150px Image Image Image Row NaNpx Row" at bounding box center [414, 221] width 371 height 281
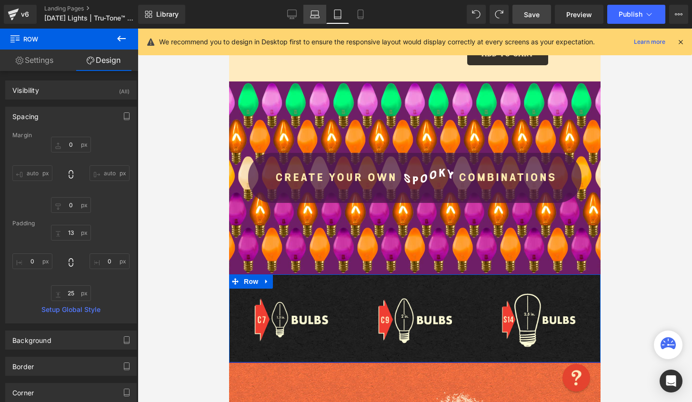
click at [307, 18] on link "Laptop" at bounding box center [314, 14] width 23 height 19
type input "0"
type input "30"
type input "0"
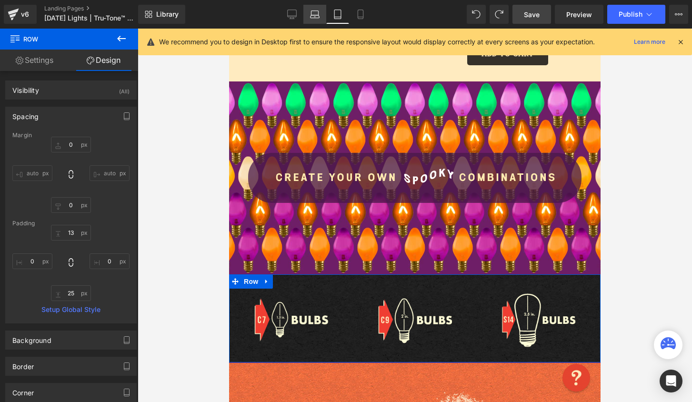
type input "25"
type input "0"
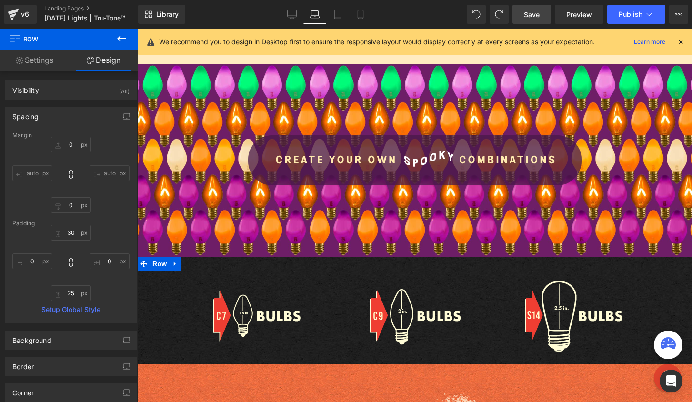
scroll to position [1139, 0]
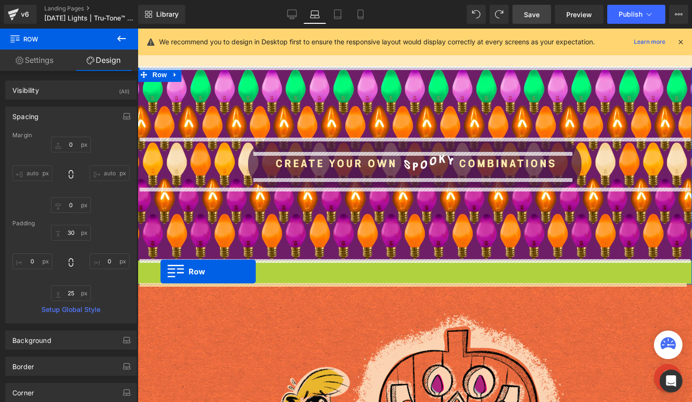
drag, startPoint x: 139, startPoint y: 266, endPoint x: 160, endPoint y: 271, distance: 21.7
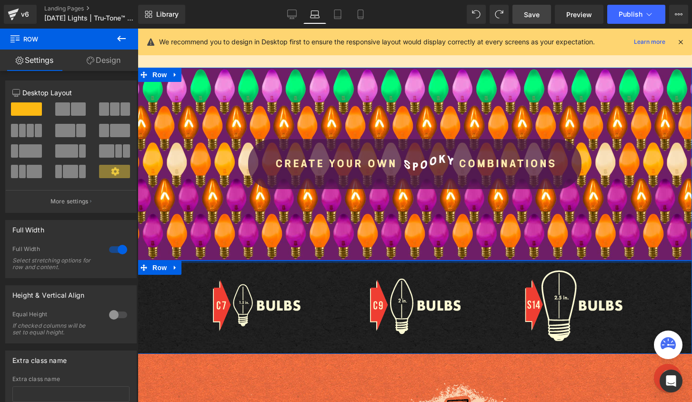
drag, startPoint x: 228, startPoint y: 263, endPoint x: 228, endPoint y: 256, distance: 7.7
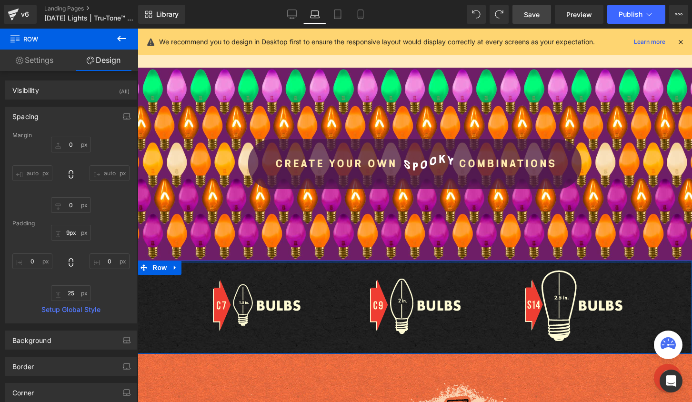
type input "10px"
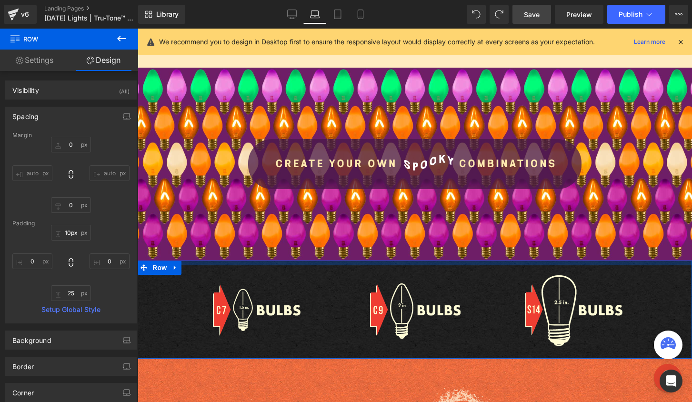
drag, startPoint x: 248, startPoint y: 260, endPoint x: 248, endPoint y: 266, distance: 5.2
click at [248, 266] on div "Image Image Image Row NaNpx Row" at bounding box center [415, 309] width 554 height 98
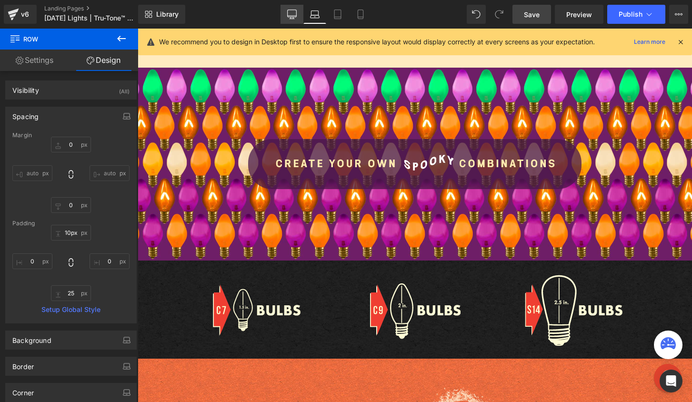
click at [294, 12] on icon at bounding box center [292, 15] width 10 height 10
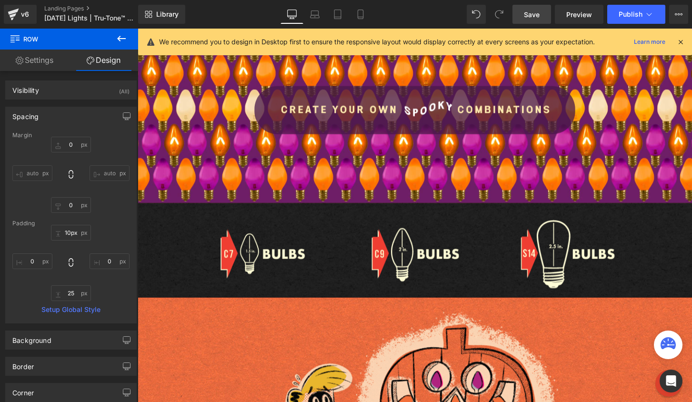
type input "0"
type input "17"
type input "0"
type input "19"
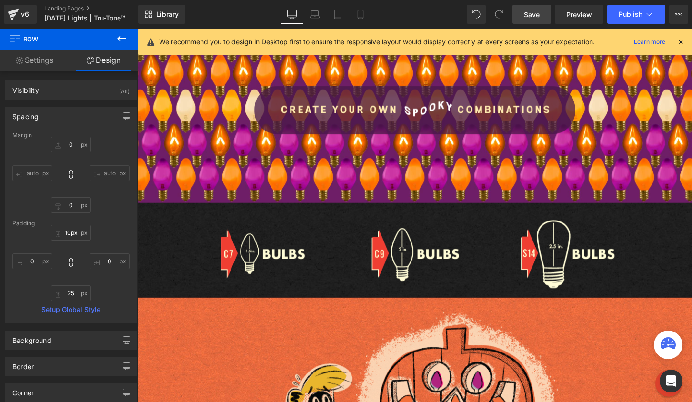
type input "0"
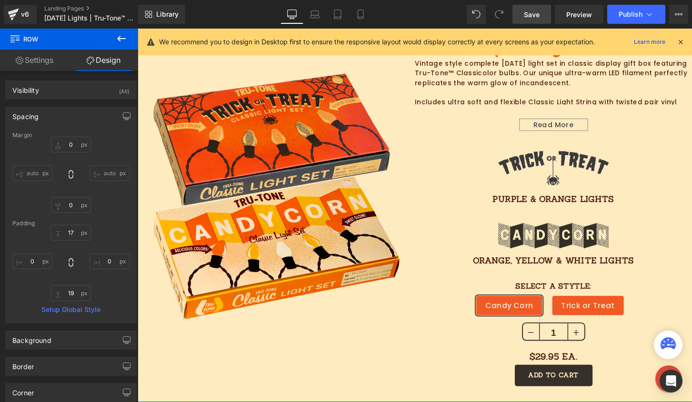
scroll to position [578, 0]
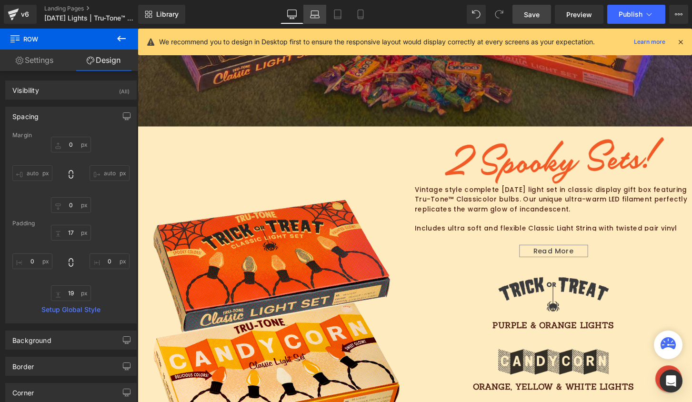
click at [318, 10] on icon at bounding box center [315, 15] width 10 height 10
type input "0"
type input "10"
type input "0"
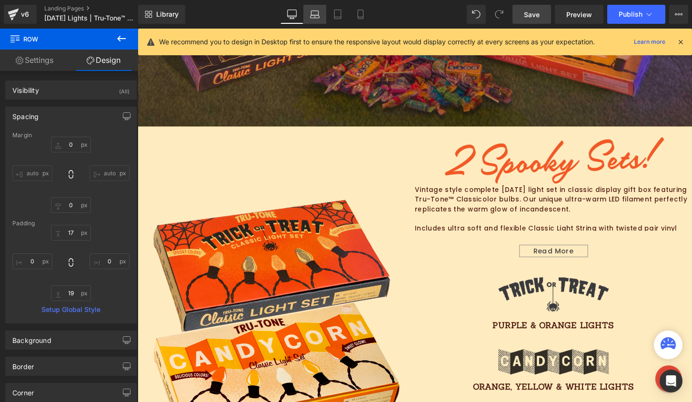
type input "25"
type input "0"
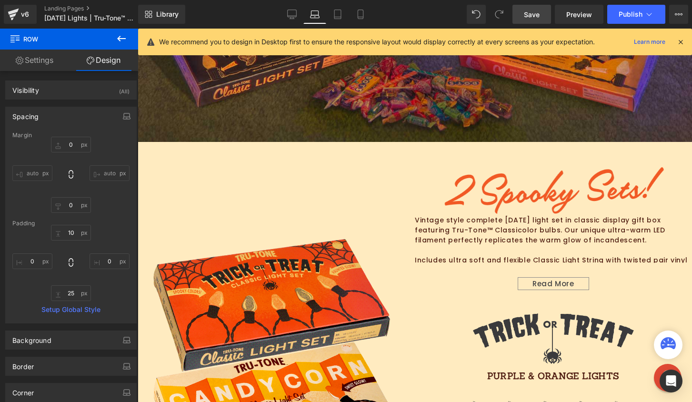
scroll to position [615, 0]
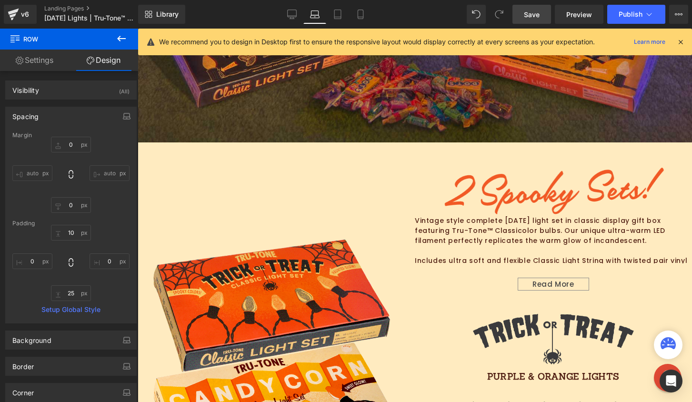
click at [397, 151] on div "Sale Off (P) Image Image Vintage style complete Halloween light set in classic …" at bounding box center [415, 365] width 540 height 433
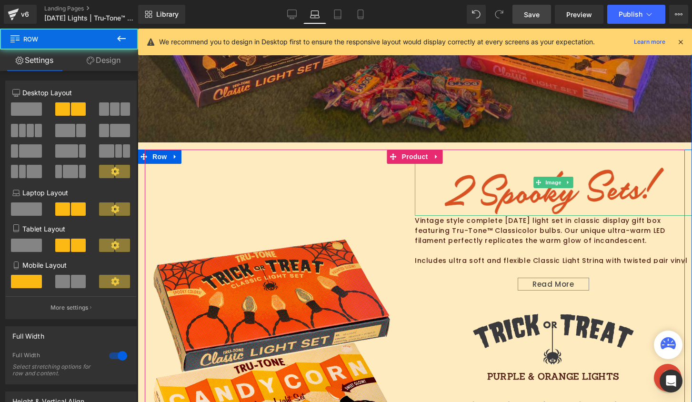
click at [457, 164] on img at bounding box center [553, 182] width 222 height 66
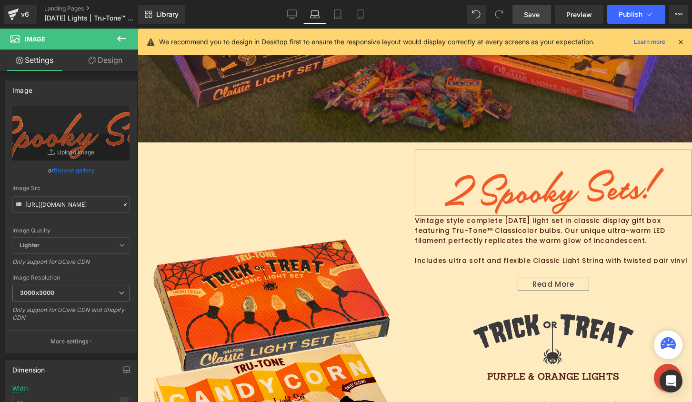
click at [104, 56] on link "Design" at bounding box center [105, 60] width 69 height 21
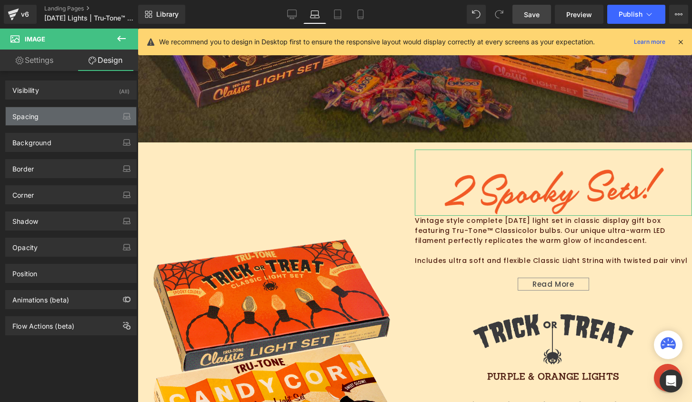
click at [75, 119] on div "Spacing" at bounding box center [71, 116] width 130 height 18
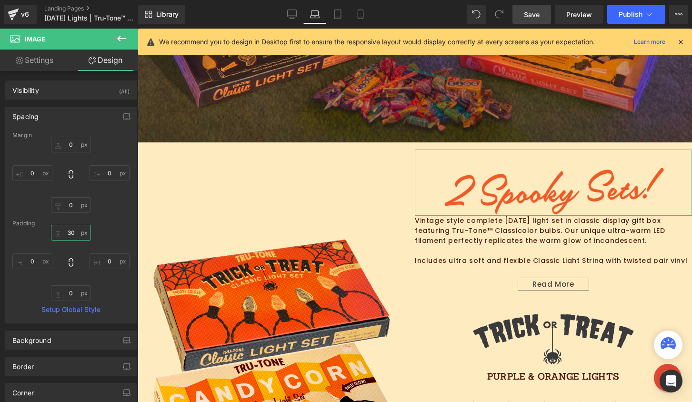
click at [75, 238] on input "30" at bounding box center [71, 233] width 40 height 16
type input "0"
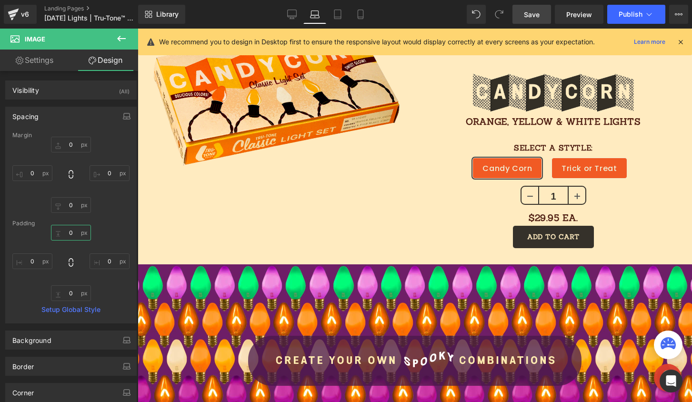
scroll to position [928, 0]
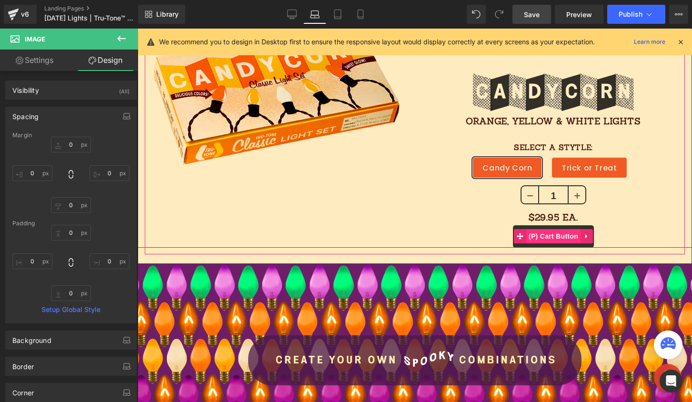
click at [549, 238] on span "(P) Cart Button" at bounding box center [553, 236] width 54 height 14
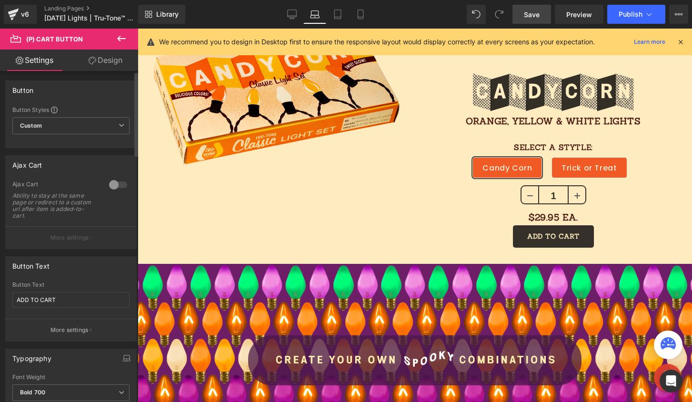
click at [115, 184] on div at bounding box center [118, 184] width 23 height 15
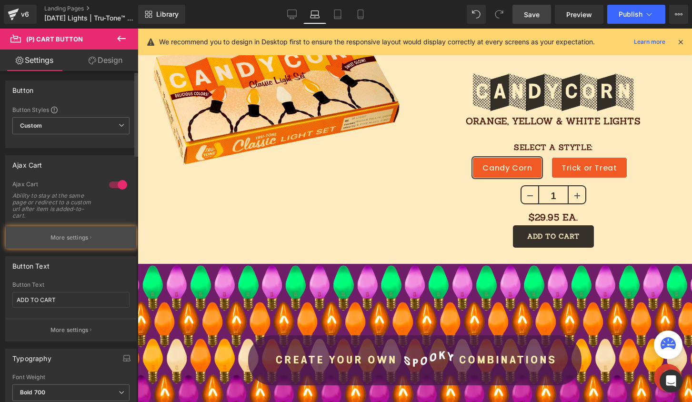
click at [83, 236] on p "More settings" at bounding box center [69, 237] width 38 height 9
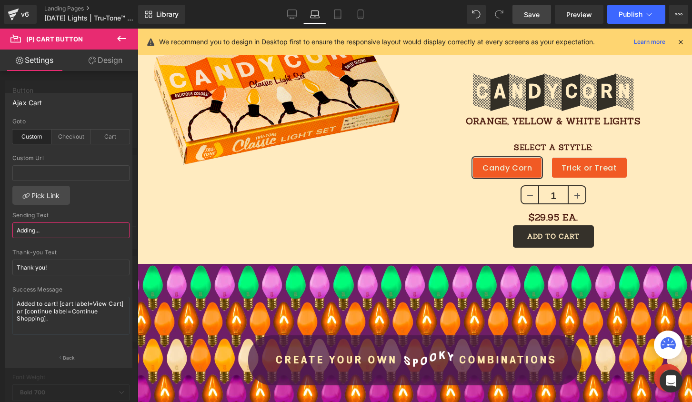
drag, startPoint x: 36, startPoint y: 231, endPoint x: 21, endPoint y: 230, distance: 14.4
click at [21, 230] on input "Adding..." at bounding box center [70, 230] width 117 height 16
type input "ADDING..."
drag, startPoint x: 58, startPoint y: 322, endPoint x: 59, endPoint y: 304, distance: 18.6
click at [59, 304] on textarea "Added to cart! [cart label=View Cart] or [continue label=Continue Shopping]." at bounding box center [70, 316] width 117 height 38
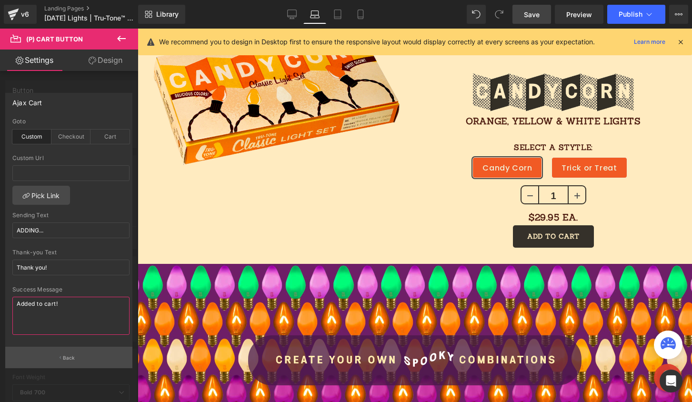
type textarea "Added to cart!"
click at [80, 360] on button "Back" at bounding box center [68, 357] width 127 height 21
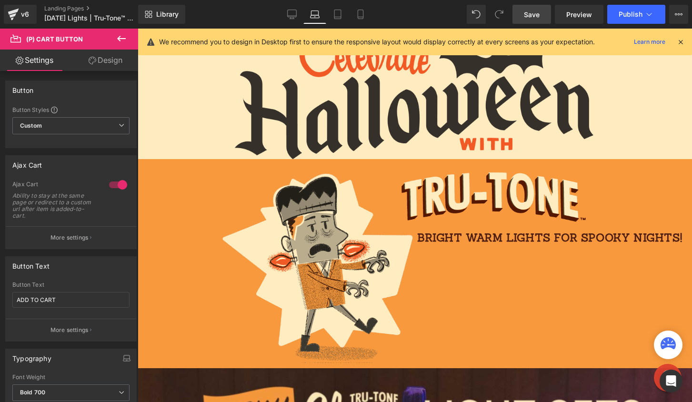
scroll to position [0, 0]
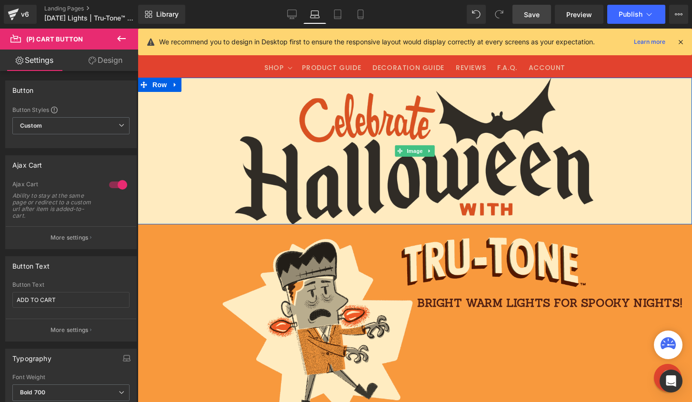
click at [389, 152] on img at bounding box center [415, 151] width 360 height 147
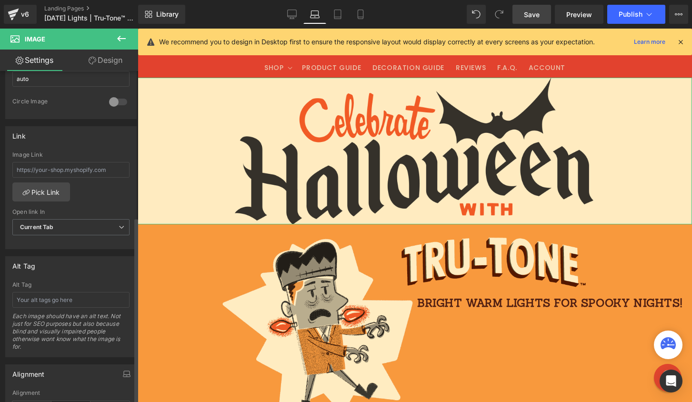
scroll to position [430, 0]
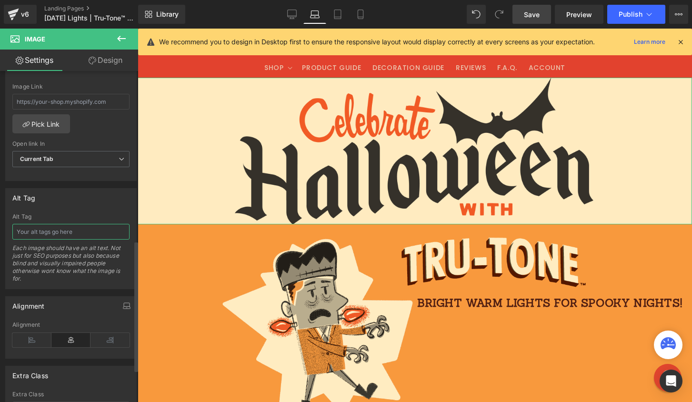
click at [51, 233] on input "text" at bounding box center [70, 232] width 117 height 16
type input "text: Celebrate Halloween with Tru-Tone"
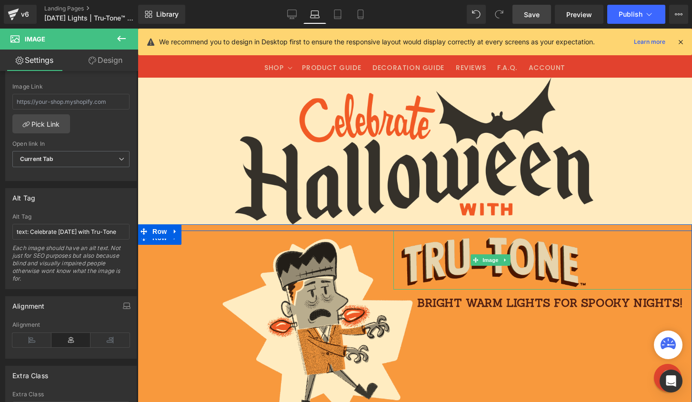
click at [420, 255] on img at bounding box center [490, 259] width 194 height 59
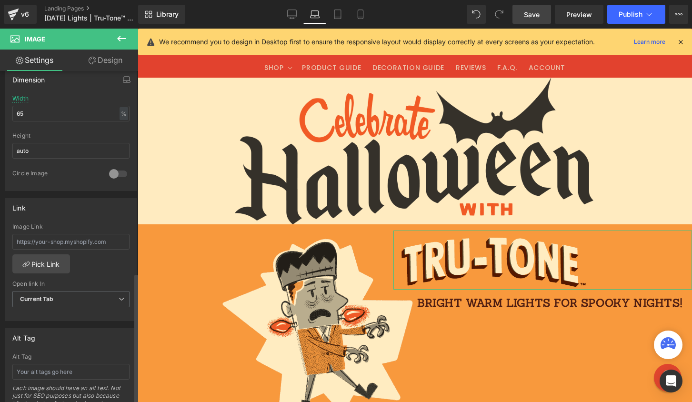
scroll to position [513, 0]
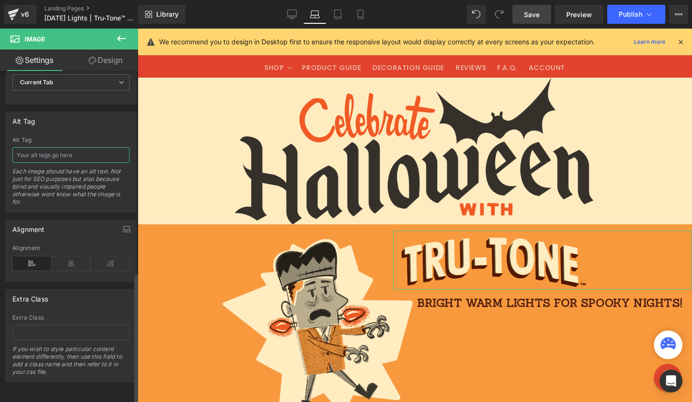
click at [34, 151] on input "text" at bounding box center [70, 155] width 117 height 16
type input "Tru-Tone logo"
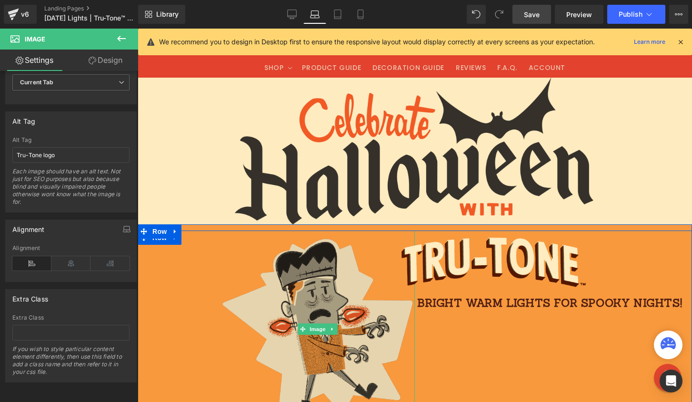
click at [309, 303] on img at bounding box center [318, 329] width 194 height 198
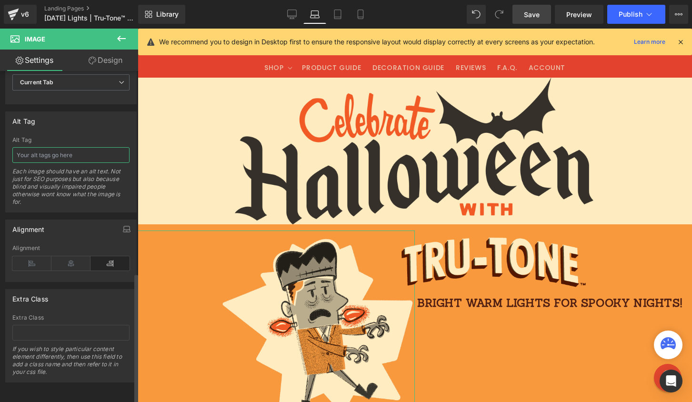
click at [48, 147] on input "text" at bounding box center [70, 155] width 117 height 16
type input "Illustration of Frankenstein with Tru-Tone light bulbs"
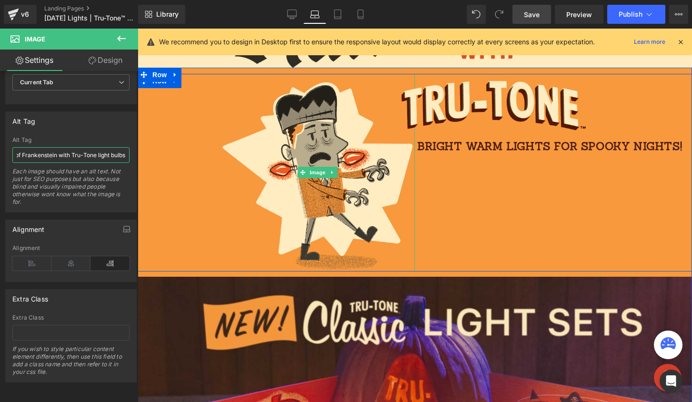
scroll to position [403, 0]
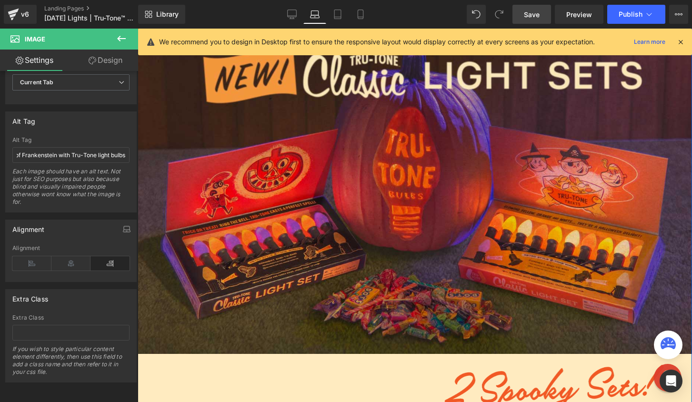
click at [326, 143] on img at bounding box center [415, 189] width 554 height 329
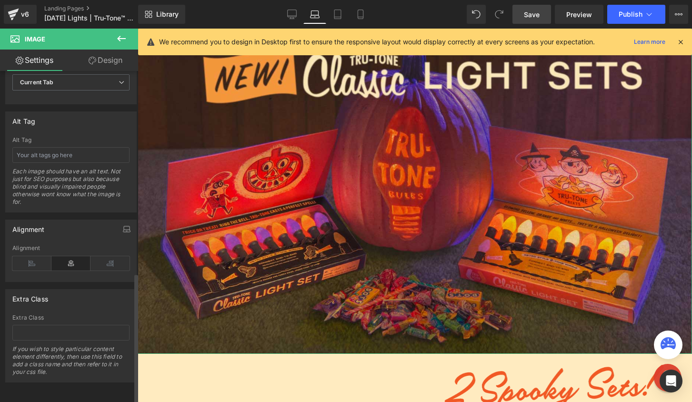
scroll to position [513, 0]
click at [41, 151] on input "text" at bounding box center [70, 155] width 117 height 16
type input "Classic Halloween LED light sets with a carved pumpkin"
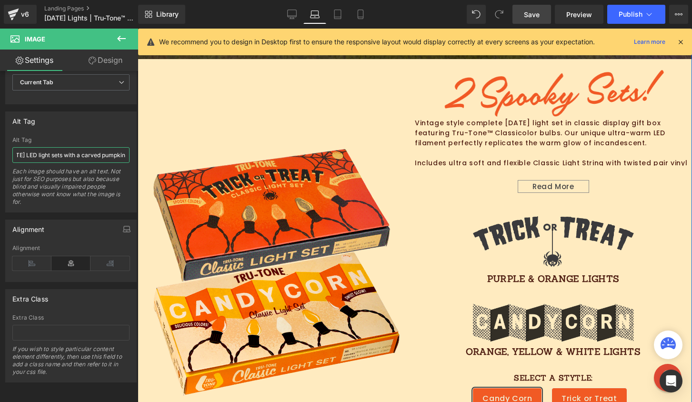
scroll to position [654, 0]
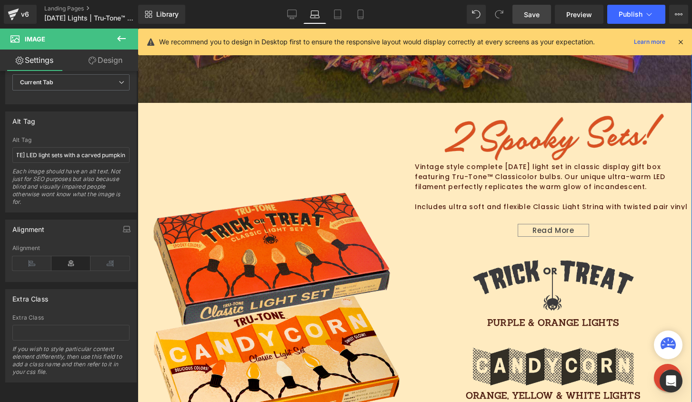
click at [486, 126] on img at bounding box center [553, 136] width 222 height 52
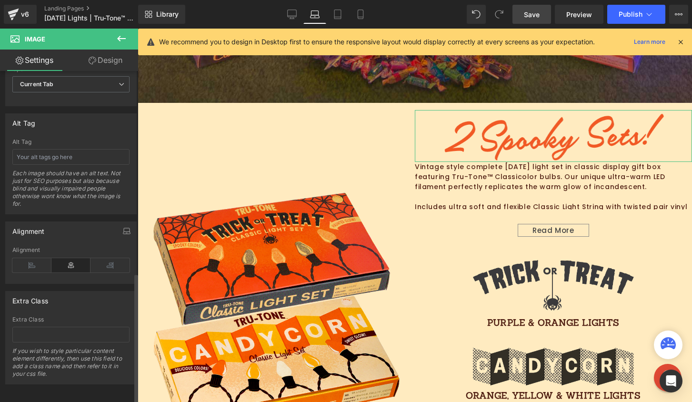
scroll to position [513, 0]
click at [57, 147] on input "text" at bounding box center [70, 155] width 117 height 16
type input "text: 2 Spooky Sets!"
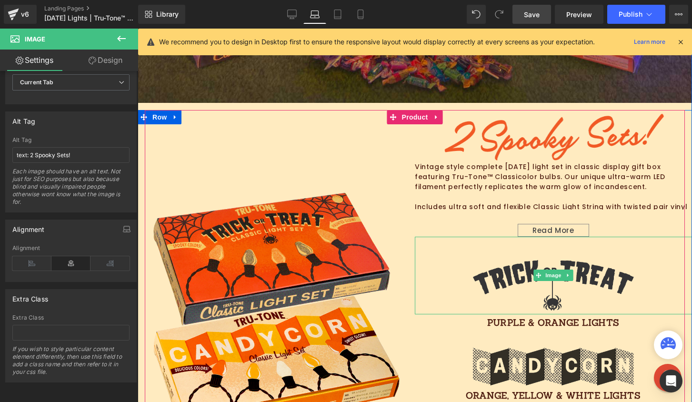
click at [529, 266] on img at bounding box center [553, 276] width 166 height 78
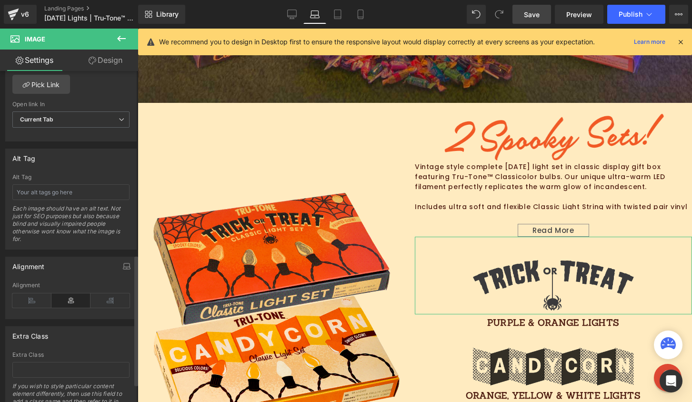
scroll to position [466, 0]
click at [35, 198] on input "text" at bounding box center [70, 196] width 117 height 16
type input "text: Trick or Treat"
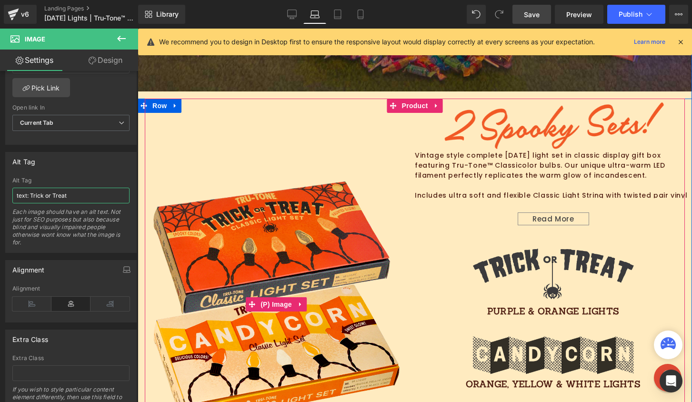
scroll to position [701, 0]
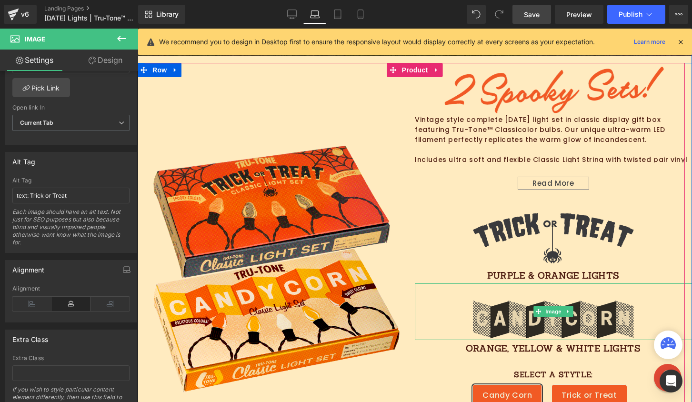
click at [543, 327] on img at bounding box center [553, 311] width 166 height 57
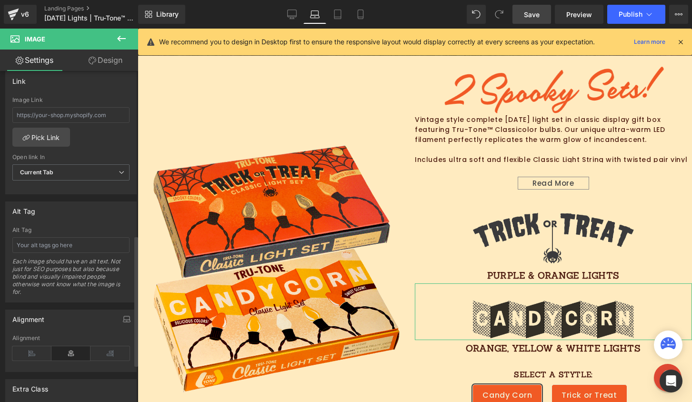
scroll to position [418, 0]
click at [48, 241] on input "text" at bounding box center [70, 243] width 117 height 16
type input "text: Candy Corn"
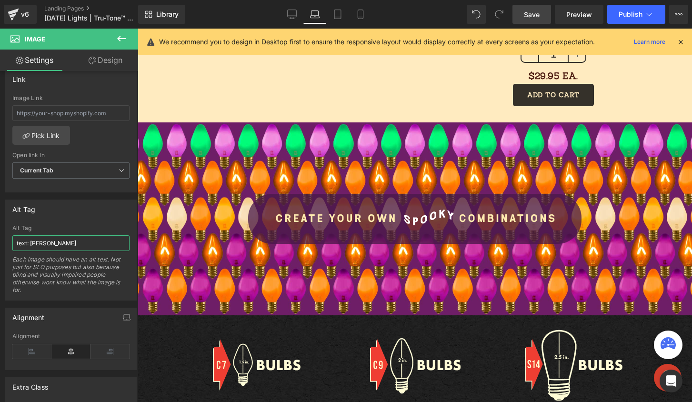
scroll to position [1078, 0]
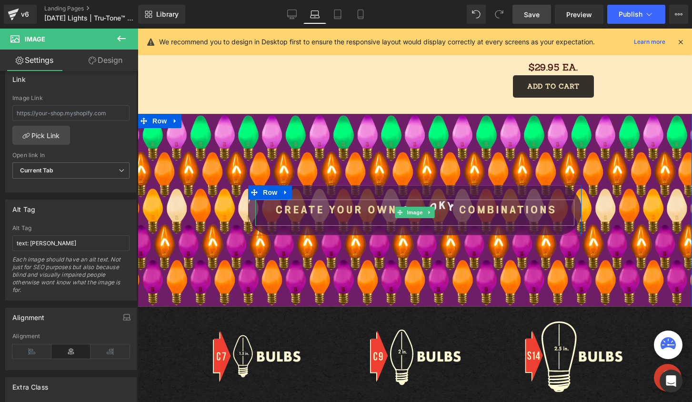
click at [378, 210] on img at bounding box center [415, 212] width 286 height 26
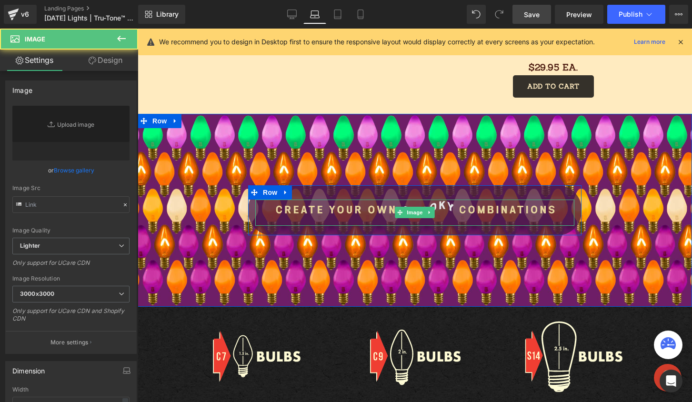
type input "https://cdn.shopify.com/s/files/1/0723/1969/7189/files/spooky-combinations_3000…"
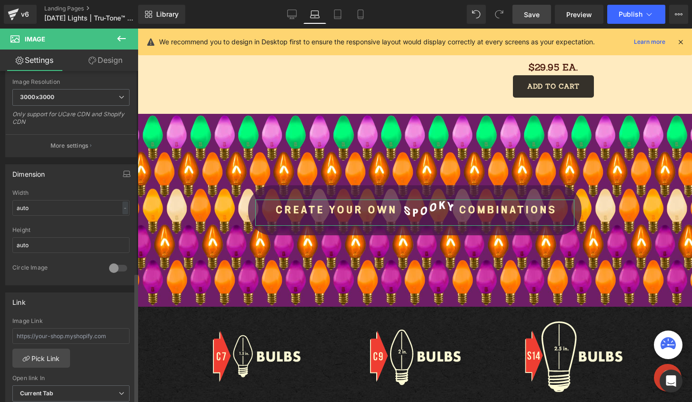
scroll to position [513, 0]
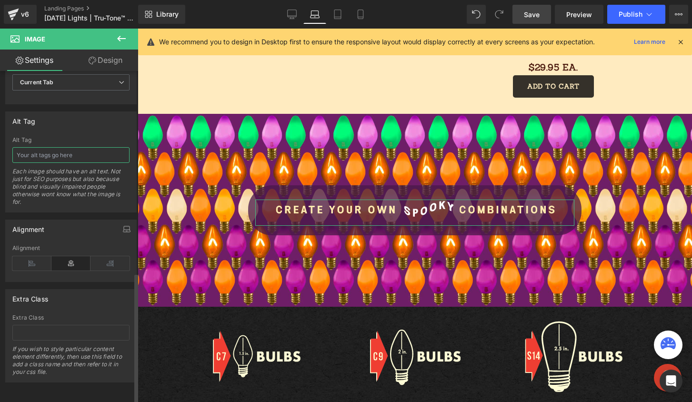
click at [33, 150] on input "text" at bounding box center [70, 155] width 117 height 16
type input "text: Create your own spooky combinations"
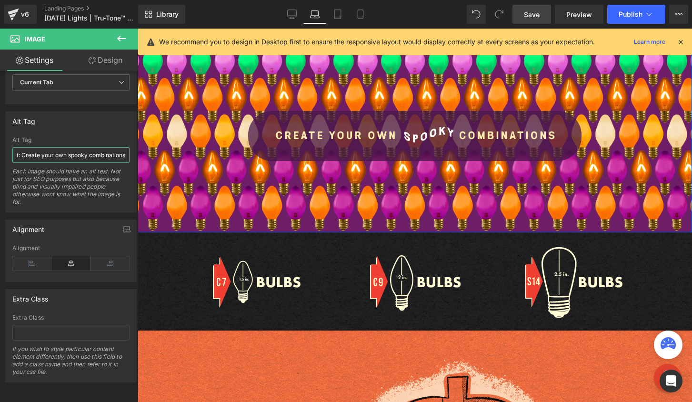
scroll to position [1237, 0]
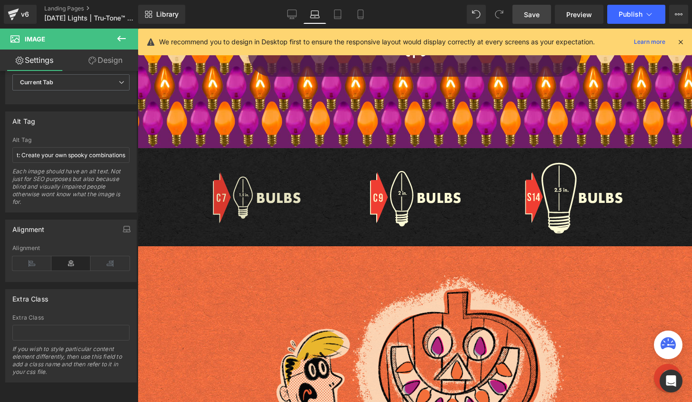
click at [254, 200] on div "Image" at bounding box center [256, 198] width 159 height 72
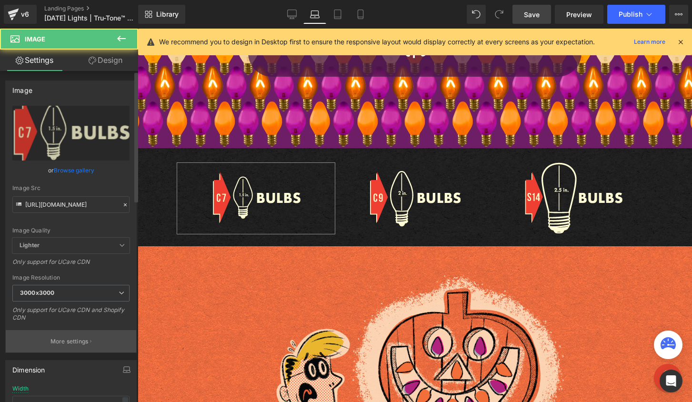
scroll to position [513, 0]
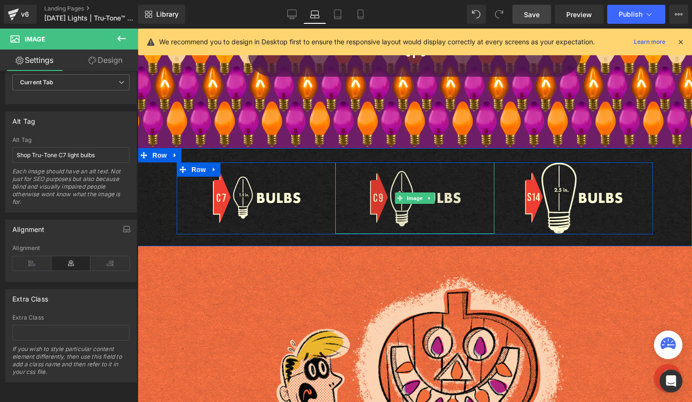
click at [417, 204] on img at bounding box center [414, 197] width 91 height 71
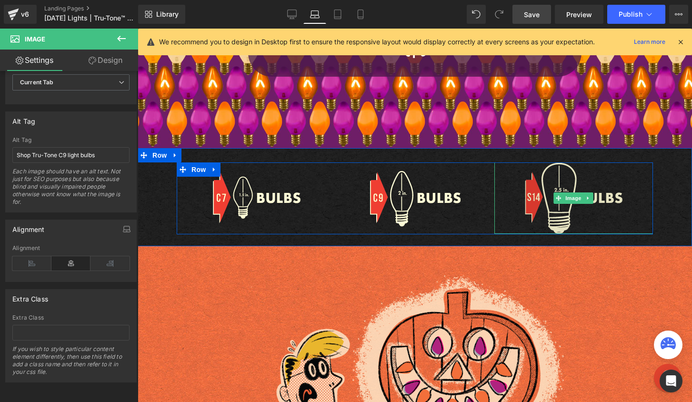
click at [540, 206] on img at bounding box center [573, 197] width 99 height 71
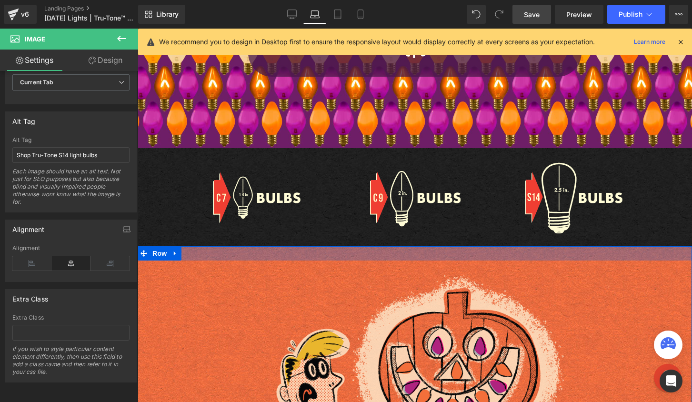
scroll to position [1411, 0]
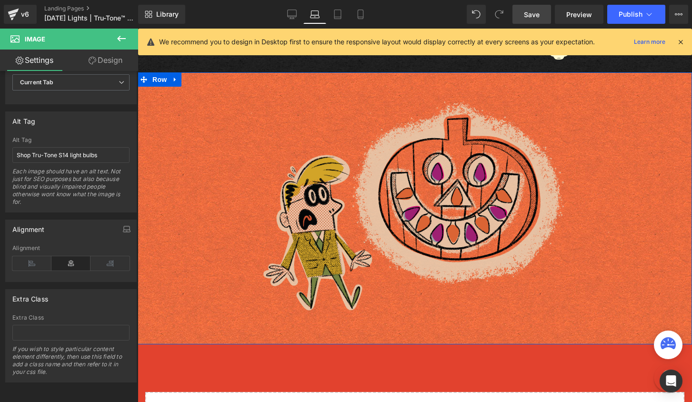
click at [377, 223] on img at bounding box center [415, 199] width 304 height 225
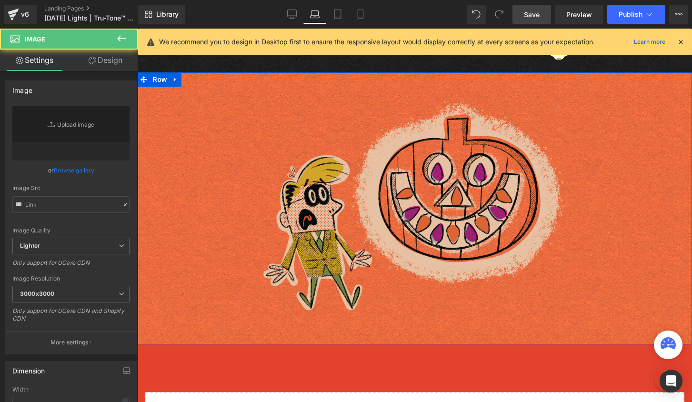
type input "https://cdn.shopify.com/s/files/1/0723/1969/7189/files/Tru-tone-Punkin_3000x300…"
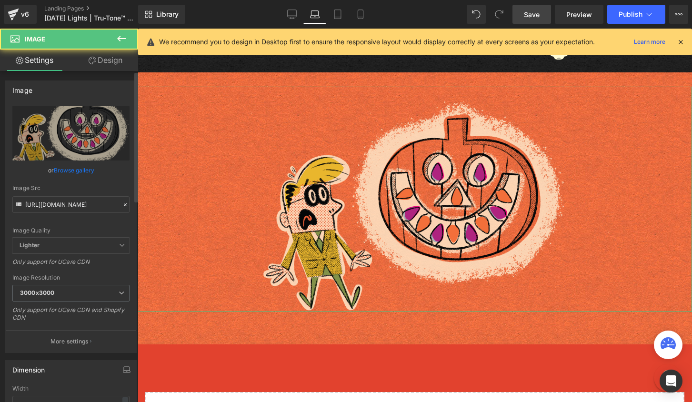
scroll to position [513, 0]
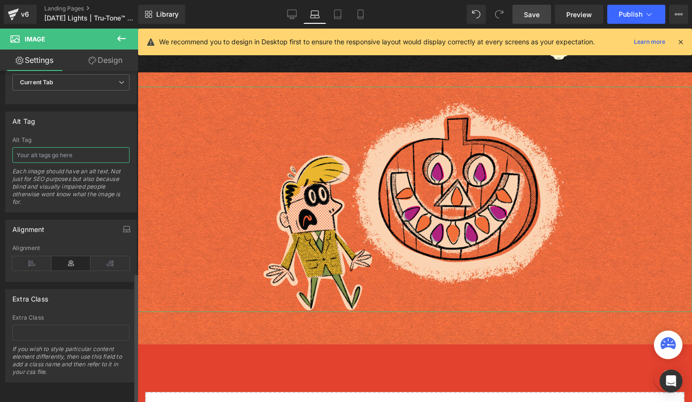
click at [58, 148] on input "text" at bounding box center [70, 155] width 117 height 16
click at [98, 147] on input "illustration of a man in a mask with a jackolantern" at bounding box center [70, 155] width 117 height 16
click at [103, 149] on input "illustration of a man in a mask with a jack-olantern" at bounding box center [70, 155] width 117 height 16
click at [114, 148] on input "illustration of a man in a mask with a jack-o-lantern" at bounding box center [70, 155] width 117 height 16
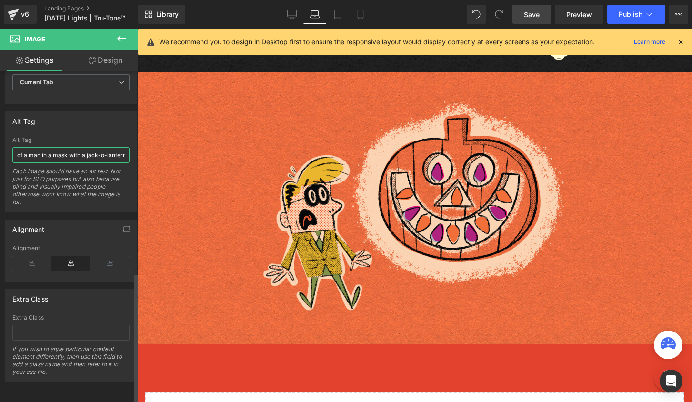
click at [76, 151] on input "illustration of a man in a mask with a jack-o-lantern" at bounding box center [70, 155] width 117 height 16
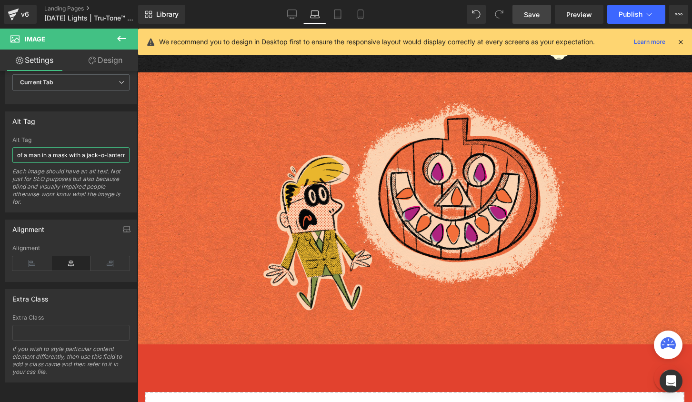
type input "illustration of a man in a mask with a jack-o-lantern"
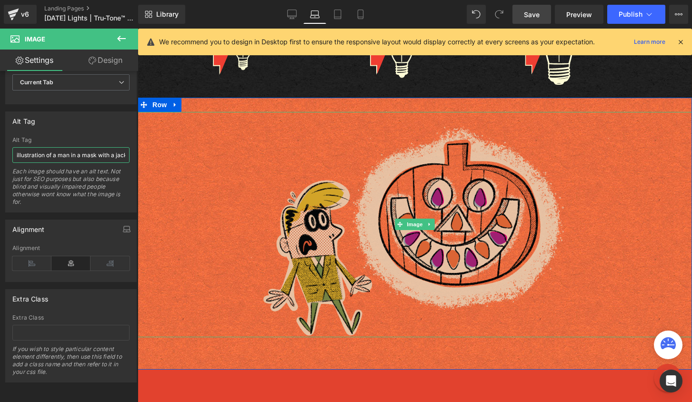
scroll to position [1450, 0]
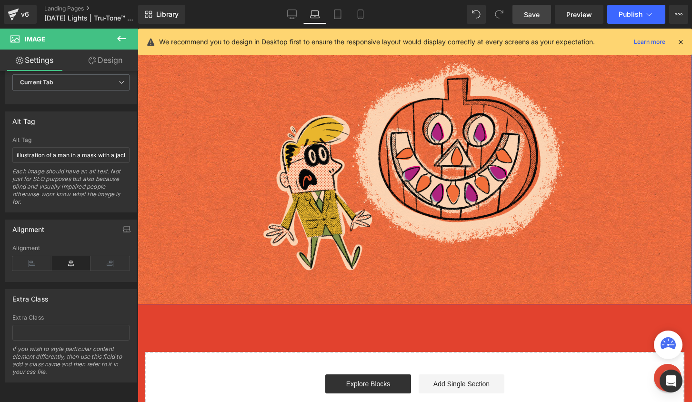
click at [421, 293] on div "Image Row" at bounding box center [415, 168] width 554 height 272
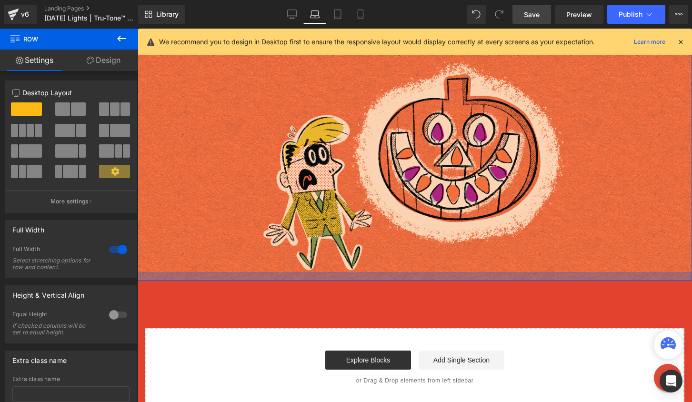
drag, startPoint x: 423, startPoint y: 302, endPoint x: 426, endPoint y: 278, distance: 24.0
click at [426, 278] on div at bounding box center [415, 276] width 554 height 9
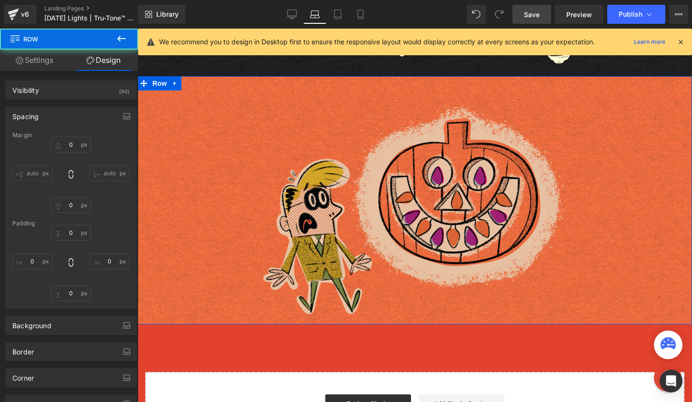
type input "0"
type input "30"
type input "0"
type input "18"
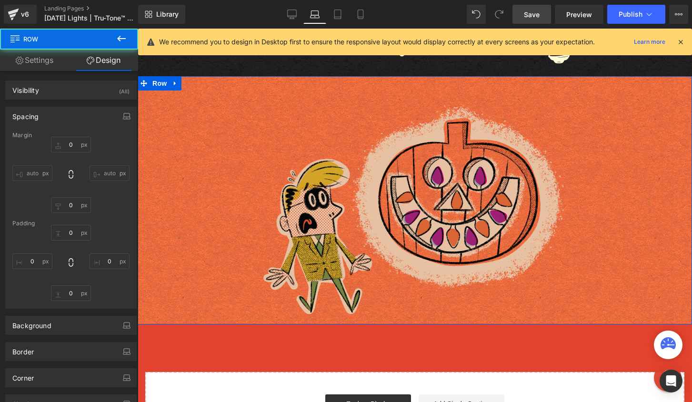
type input "0"
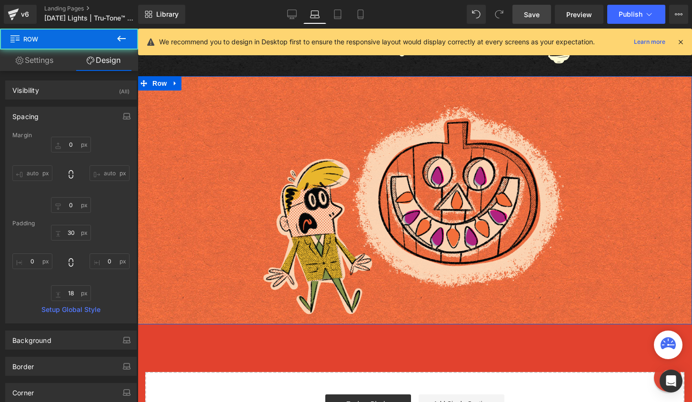
scroll to position [1348, 0]
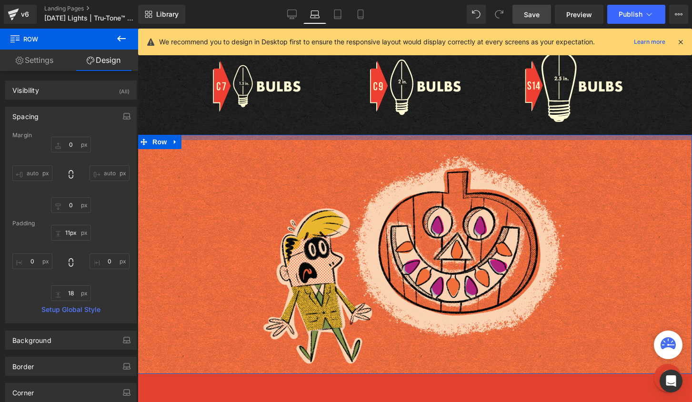
type input "10px"
drag, startPoint x: 398, startPoint y: 141, endPoint x: 401, endPoint y: 131, distance: 10.4
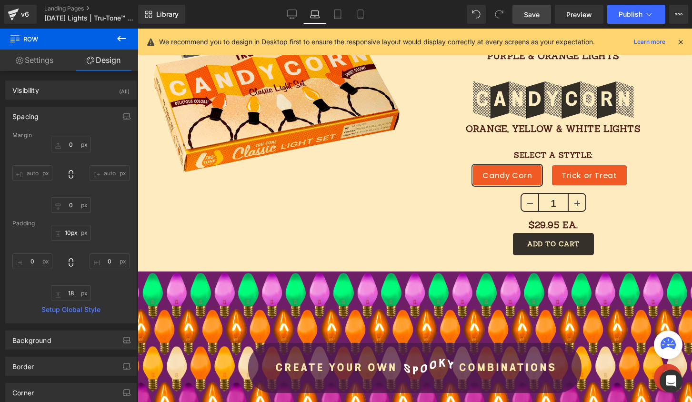
scroll to position [913, 0]
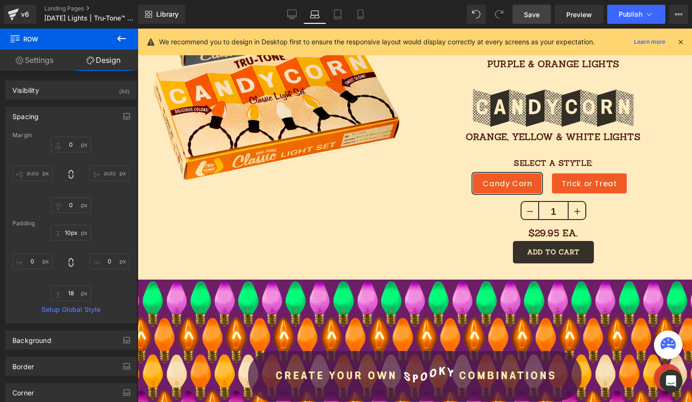
click at [529, 15] on span "Save" at bounding box center [532, 15] width 16 height 10
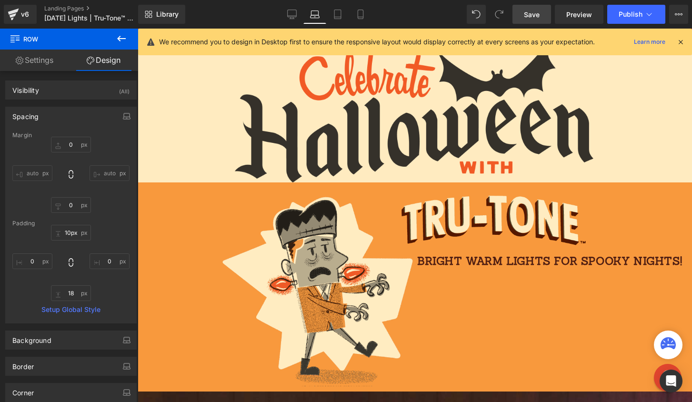
scroll to position [0, 0]
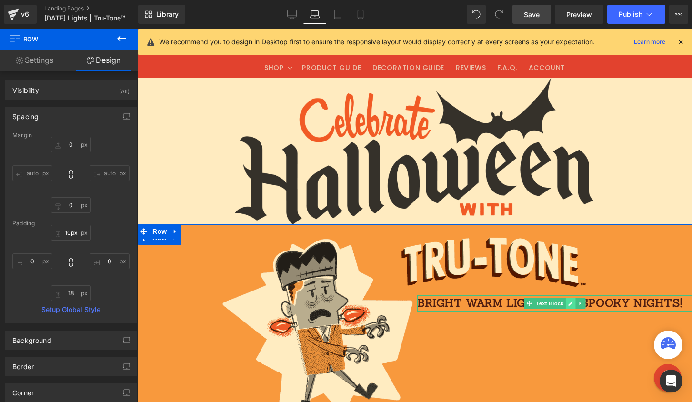
click at [565, 308] on link at bounding box center [570, 303] width 10 height 11
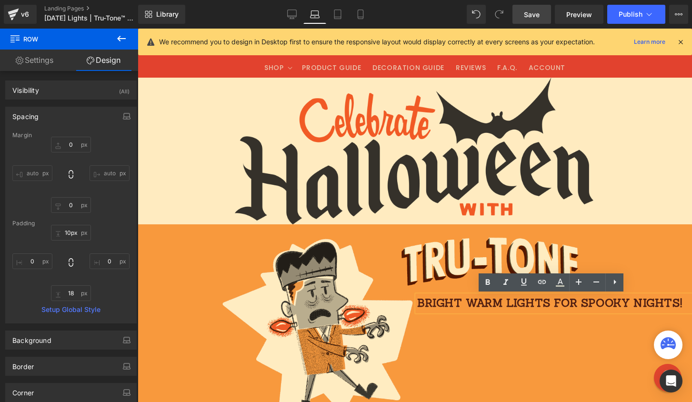
click at [557, 300] on span "bright warm lights for spooky nights!" at bounding box center [549, 303] width 265 height 14
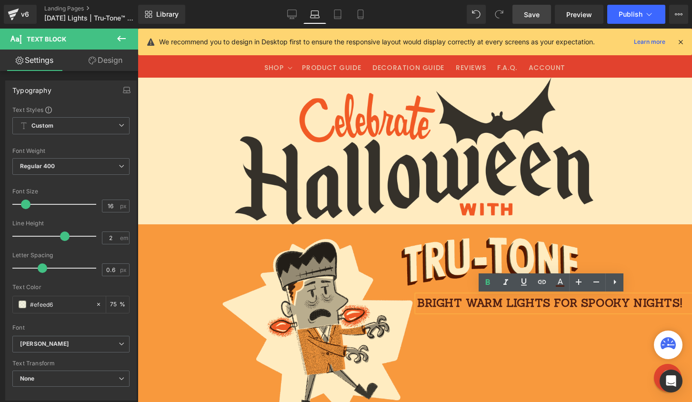
click at [548, 303] on span "bright warm lights for spooky nights!" at bounding box center [549, 303] width 265 height 14
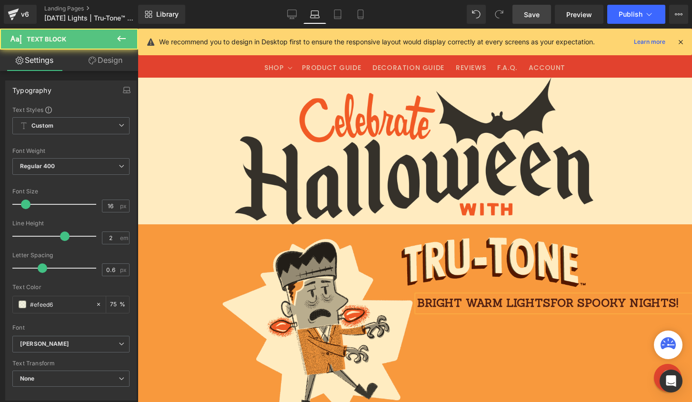
click at [580, 302] on span "for spooky nights!" at bounding box center [614, 303] width 128 height 14
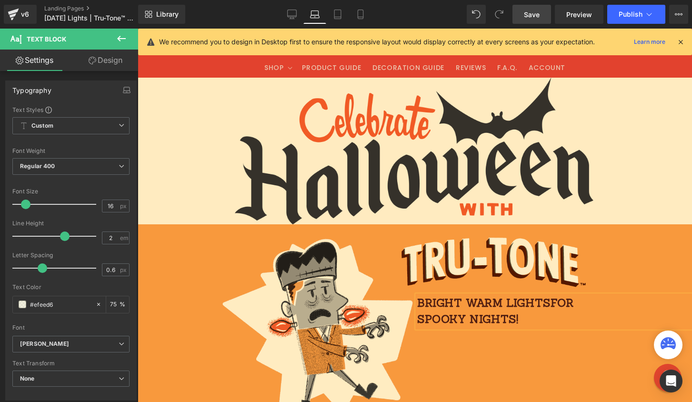
click at [531, 15] on span "Save" at bounding box center [532, 15] width 16 height 10
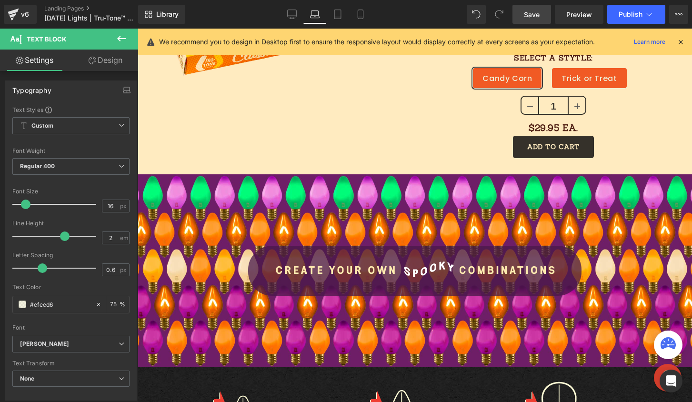
scroll to position [962, 0]
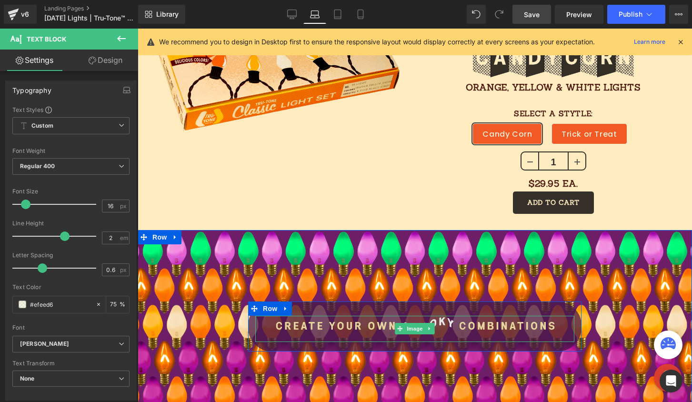
click at [375, 325] on img at bounding box center [415, 329] width 286 height 26
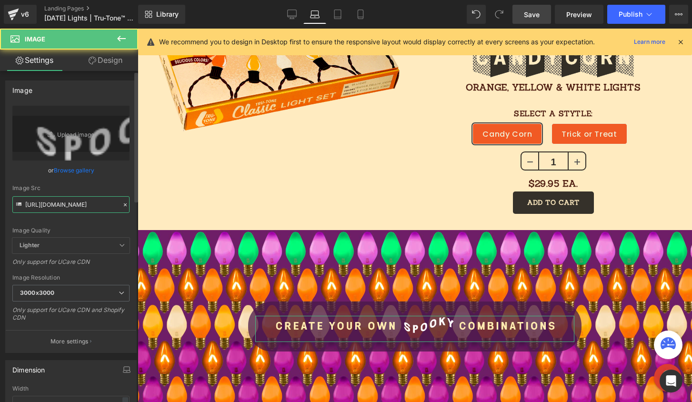
click at [44, 202] on input "https://cdn.shopify.com/s/files/1/0723/1969/7189/files/spooky-combinations_3000…" at bounding box center [70, 204] width 117 height 17
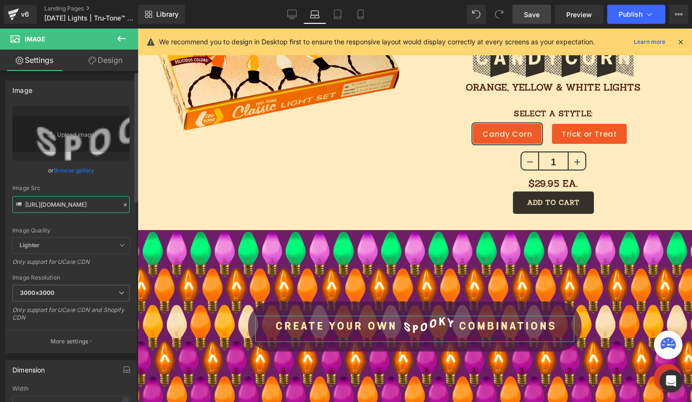
click at [44, 202] on input "https://cdn.shopify.com/s/files/1/0723/1969/7189/files/spooky-combinations_3000…" at bounding box center [70, 204] width 117 height 17
paste input "create-your-own.png?v=1755535686"
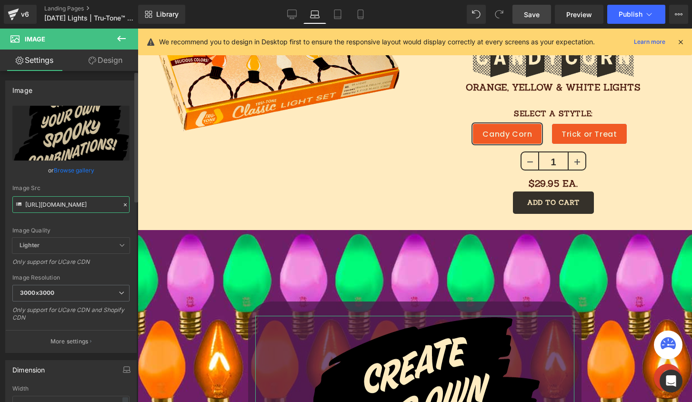
type input "[URL][DOMAIN_NAME]"
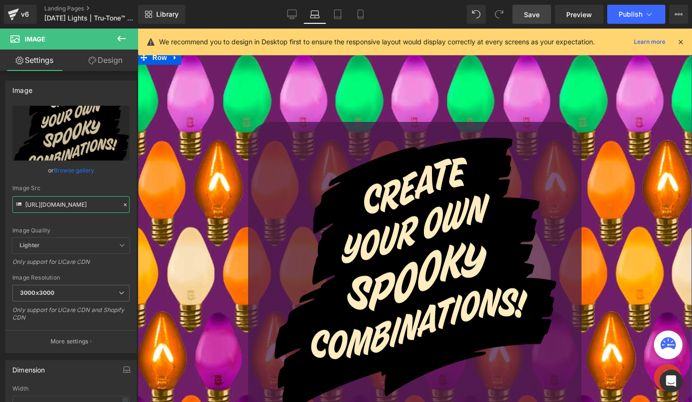
scroll to position [1201, 0]
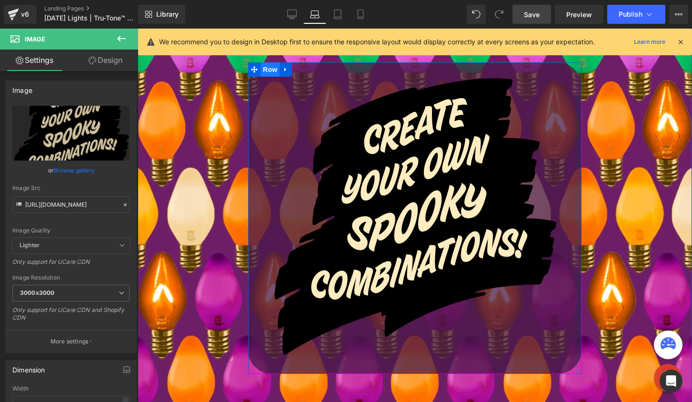
click at [263, 69] on span "Row" at bounding box center [269, 69] width 19 height 14
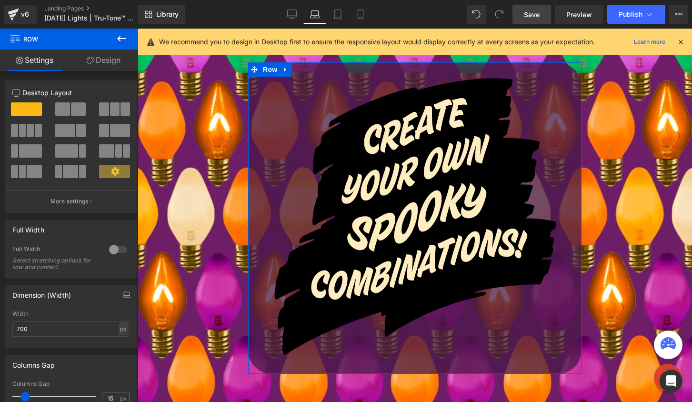
click at [93, 61] on link "Design" at bounding box center [103, 60] width 69 height 21
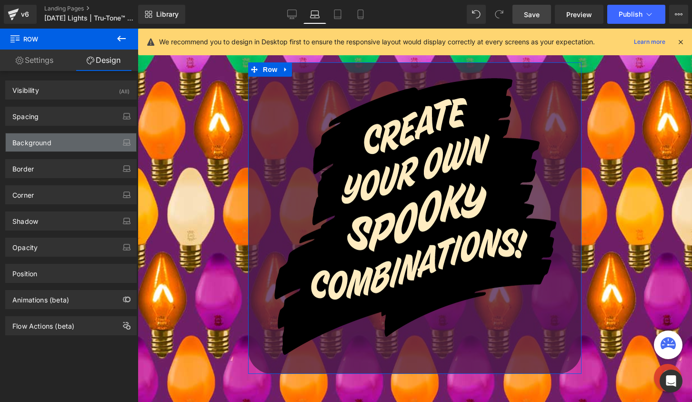
click at [51, 145] on div "Background" at bounding box center [71, 142] width 130 height 18
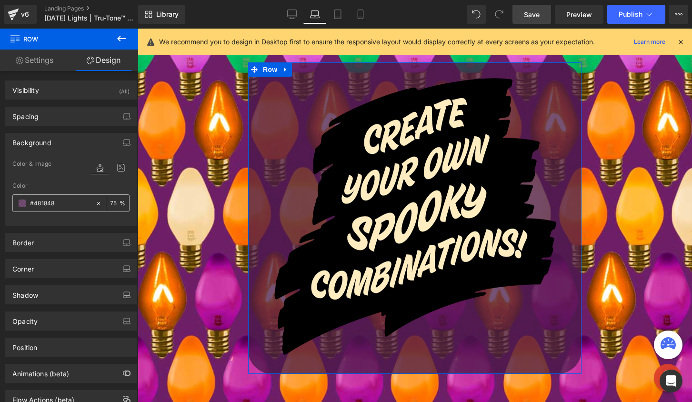
click at [111, 198] on input "75" at bounding box center [115, 203] width 10 height 10
type input "0"
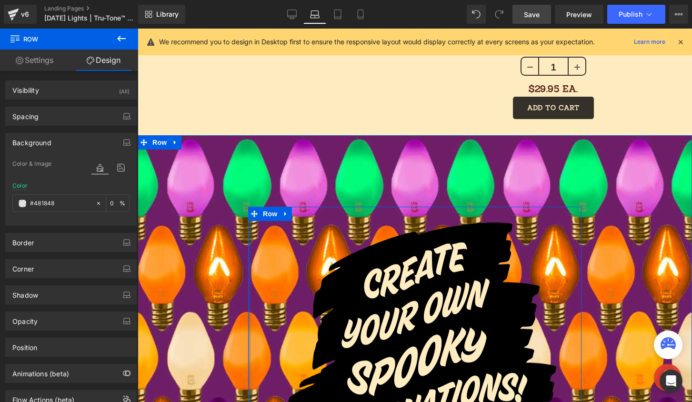
scroll to position [1056, 0]
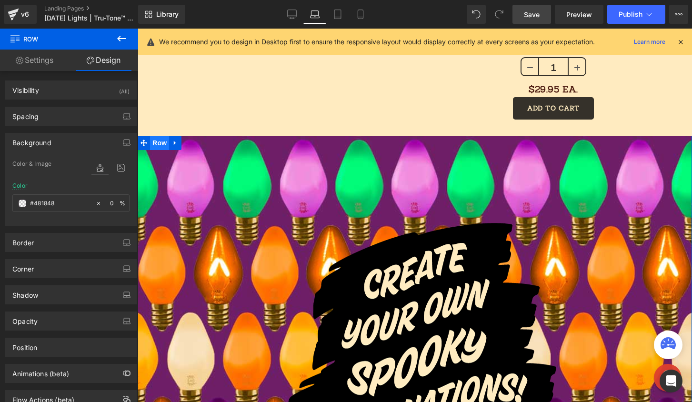
click at [150, 145] on span "Row" at bounding box center [159, 143] width 19 height 14
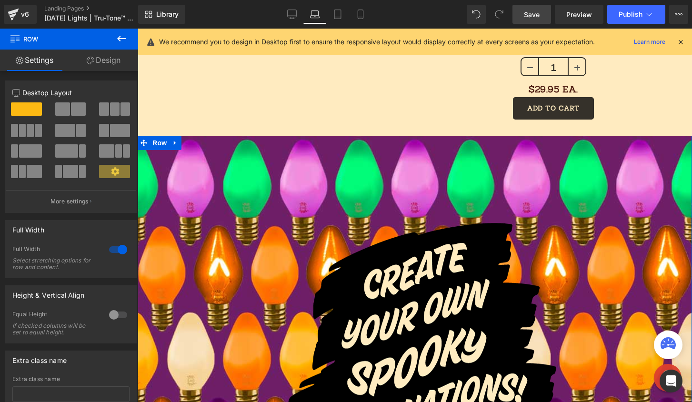
click at [102, 65] on link "Design" at bounding box center [103, 60] width 69 height 21
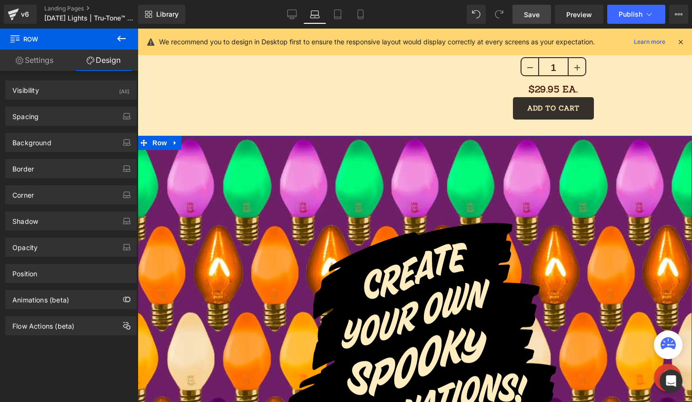
type input "[URL][DOMAIN_NAME]"
click at [79, 153] on div "Border Border Style Custom Custom Setup Global Style Custom Setup Global Style …" at bounding box center [71, 165] width 142 height 26
click at [79, 142] on div "Background" at bounding box center [71, 142] width 130 height 18
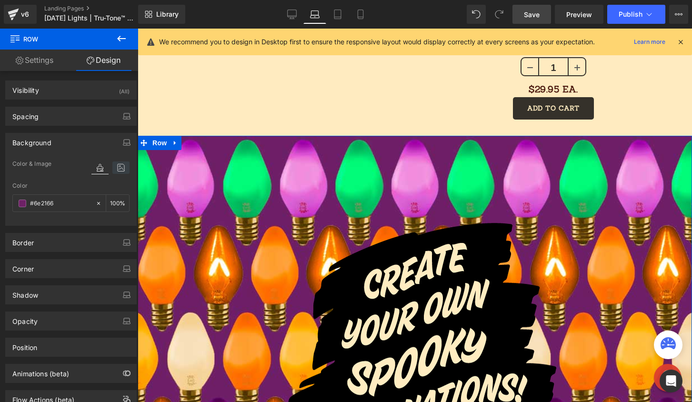
click at [115, 169] on icon at bounding box center [120, 167] width 17 height 12
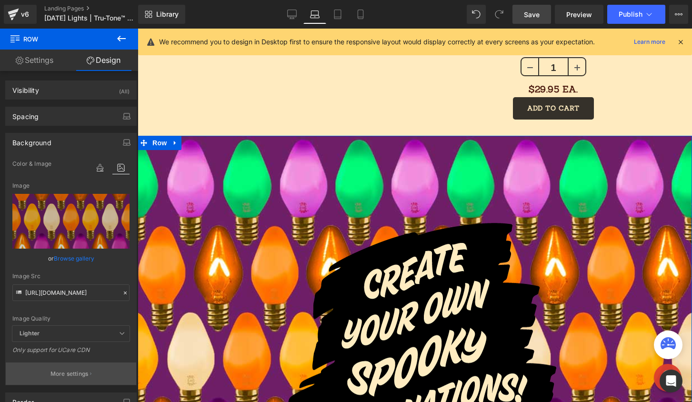
click at [73, 376] on p "More settings" at bounding box center [69, 373] width 38 height 9
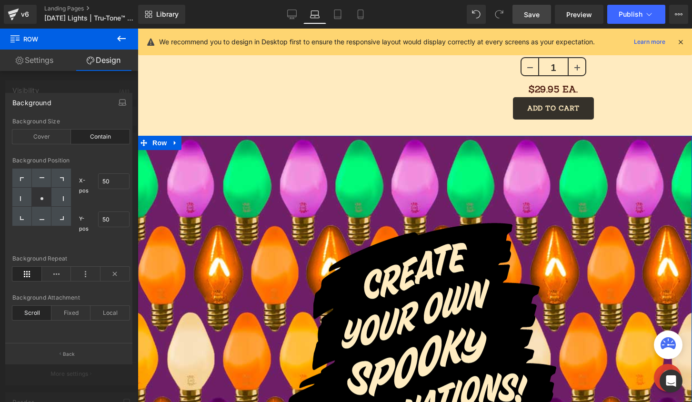
click at [79, 136] on div "Contain" at bounding box center [100, 136] width 59 height 14
click at [59, 136] on div "Cover" at bounding box center [41, 136] width 59 height 14
click at [109, 136] on div "Contain" at bounding box center [100, 136] width 59 height 14
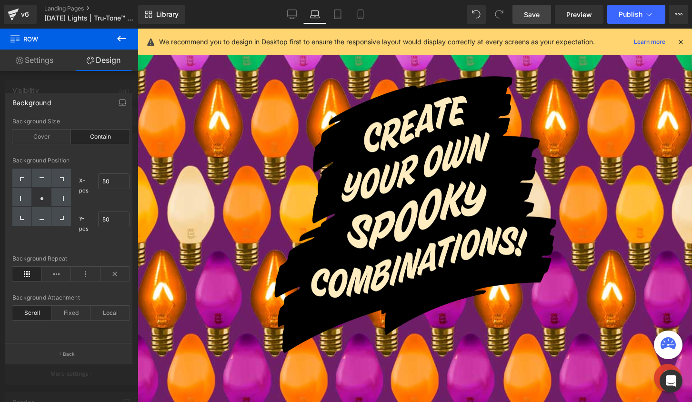
scroll to position [1168, 0]
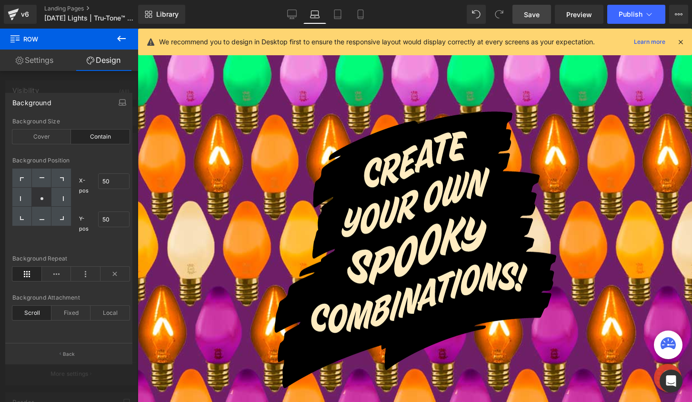
click at [365, 218] on body "Skip to content Your cart is empty SHOP NOW Have an account? Log in to check ou…" at bounding box center [415, 27] width 554 height 2332
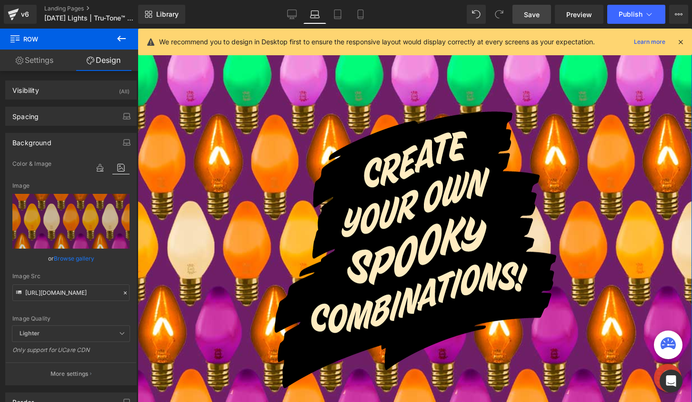
click at [32, 61] on link "Settings" at bounding box center [34, 60] width 69 height 21
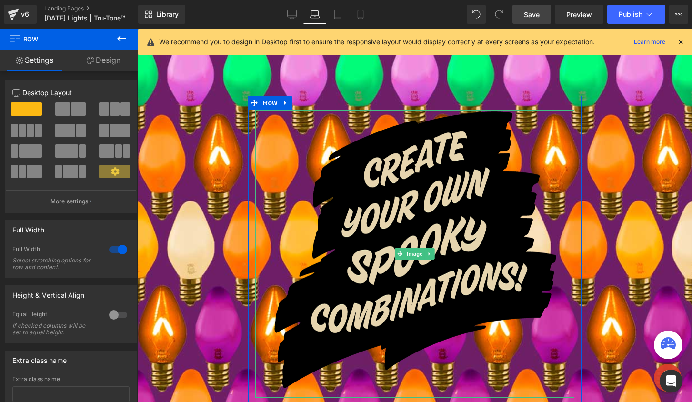
click at [418, 197] on img at bounding box center [415, 254] width 286 height 288
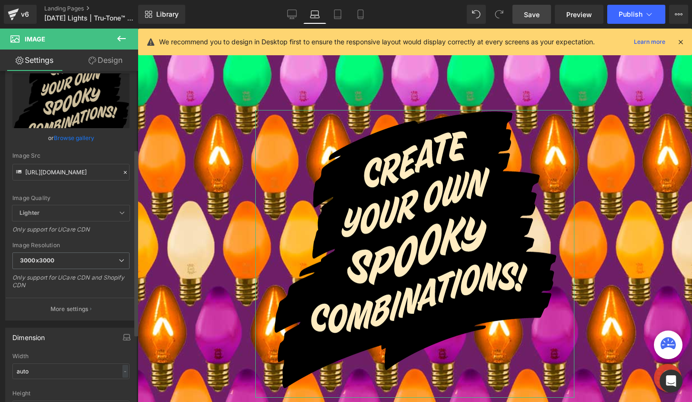
scroll to position [139, 0]
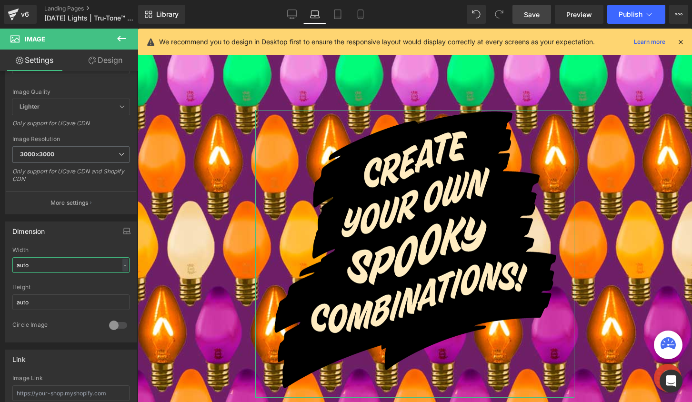
drag, startPoint x: 47, startPoint y: 263, endPoint x: -6, endPoint y: 263, distance: 52.8
click at [0, 263] on html "Row You are previewing how the will restyle your page. You can not edit Element…" at bounding box center [346, 201] width 692 height 402
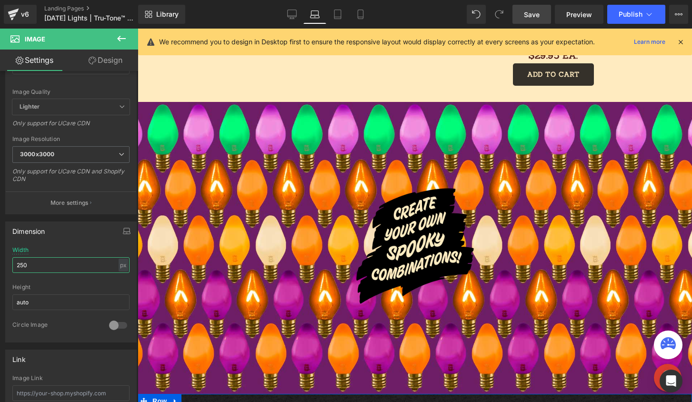
scroll to position [1090, 0]
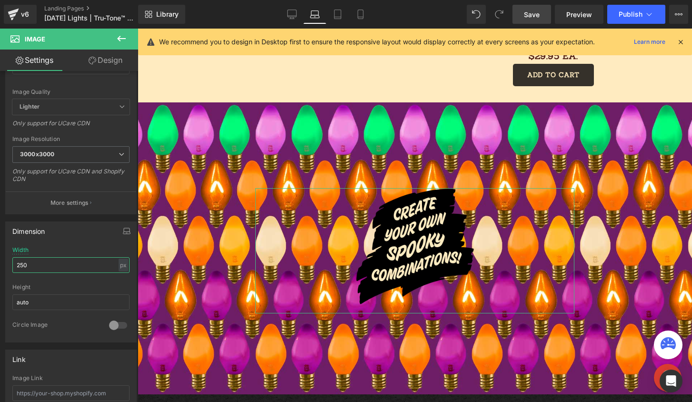
drag, startPoint x: 36, startPoint y: 262, endPoint x: -16, endPoint y: 259, distance: 52.4
click at [0, 259] on html "Row You are previewing how the will restyle your page. You can not edit Element…" at bounding box center [346, 201] width 692 height 402
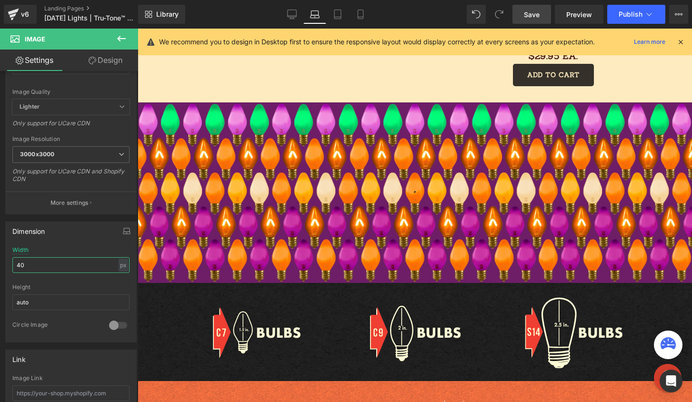
type input "400"
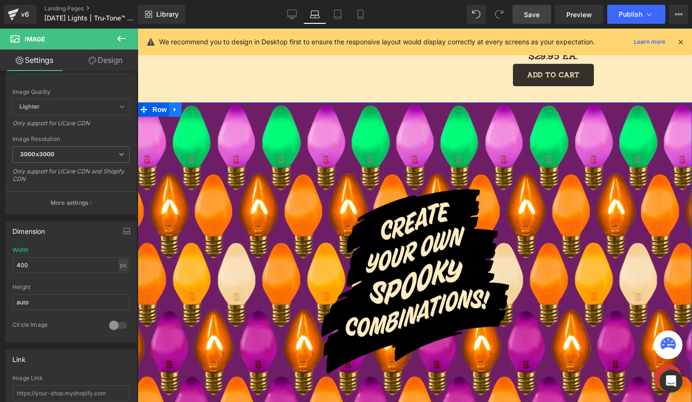
click at [284, 127] on div "Image Row Row 150px" at bounding box center [415, 282] width 554 height 361
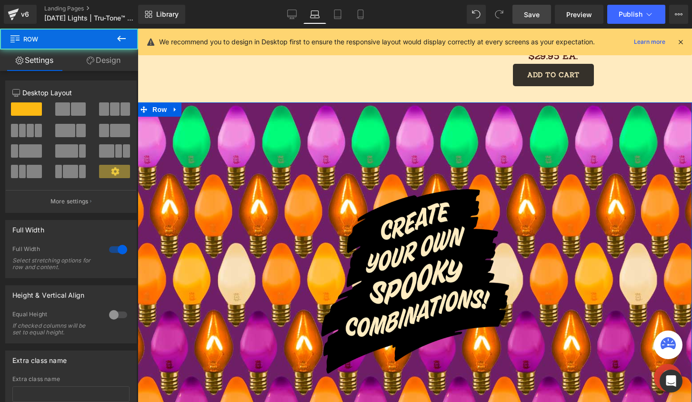
click at [105, 65] on link "Design" at bounding box center [103, 60] width 69 height 21
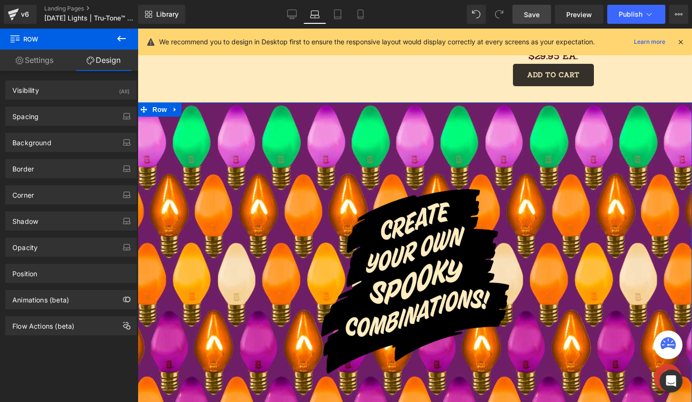
type input "0"
type input "150"
type input "0"
type input "150"
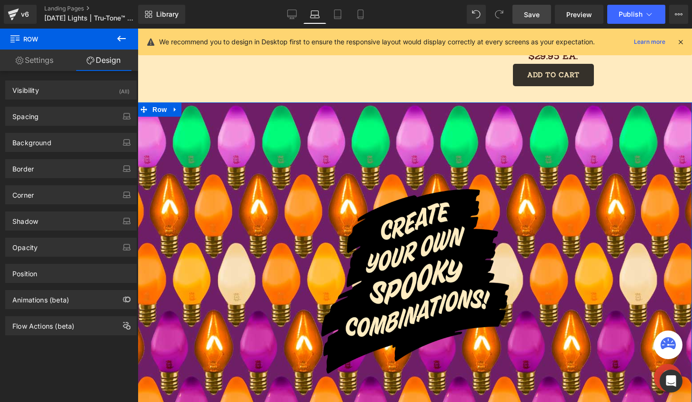
type input "0"
click at [64, 111] on div "Spacing" at bounding box center [71, 116] width 130 height 18
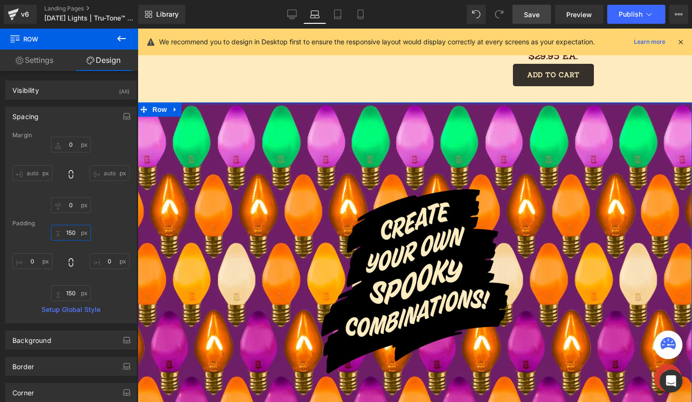
click at [73, 230] on input "150" at bounding box center [71, 233] width 40 height 16
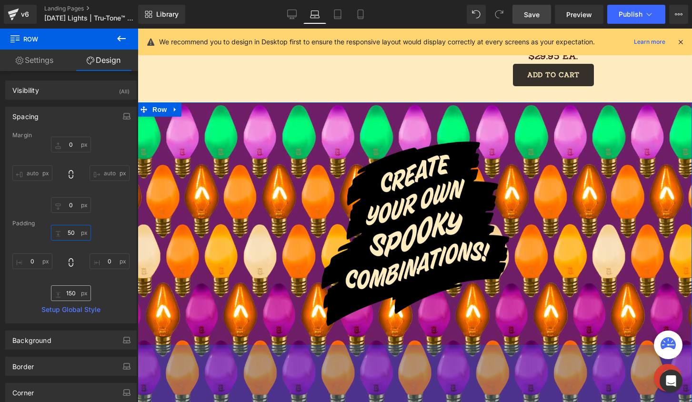
type input "50"
click at [69, 290] on input "150" at bounding box center [71, 293] width 40 height 16
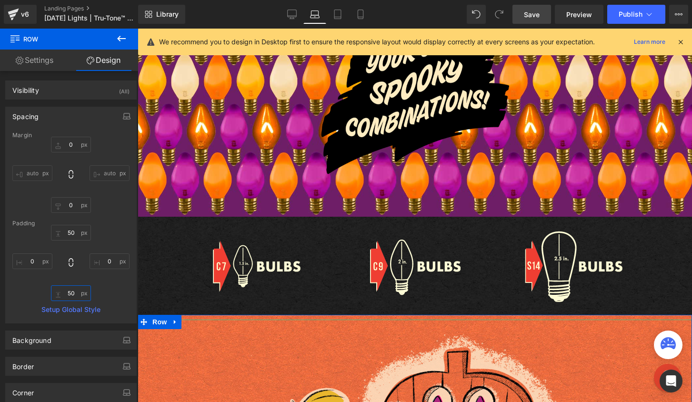
scroll to position [795, 0]
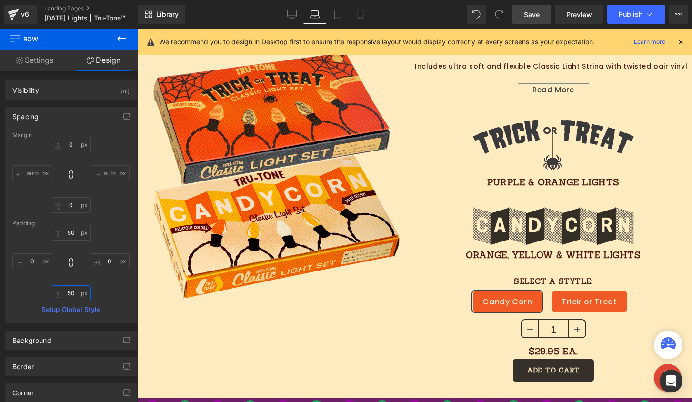
type input "50"
click at [528, 13] on span "Save" at bounding box center [532, 15] width 16 height 10
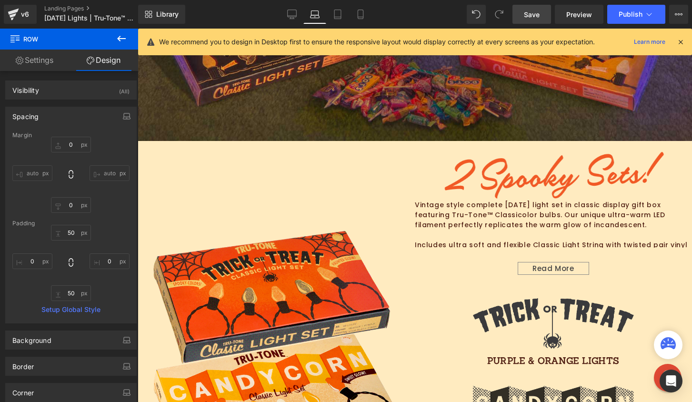
scroll to position [745, 0]
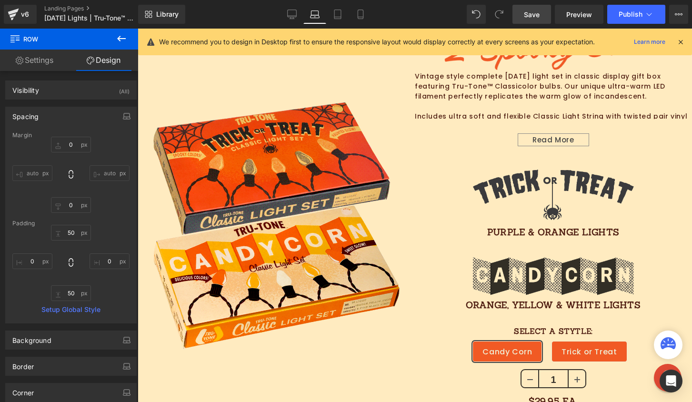
click at [525, 13] on span "Save" at bounding box center [532, 15] width 16 height 10
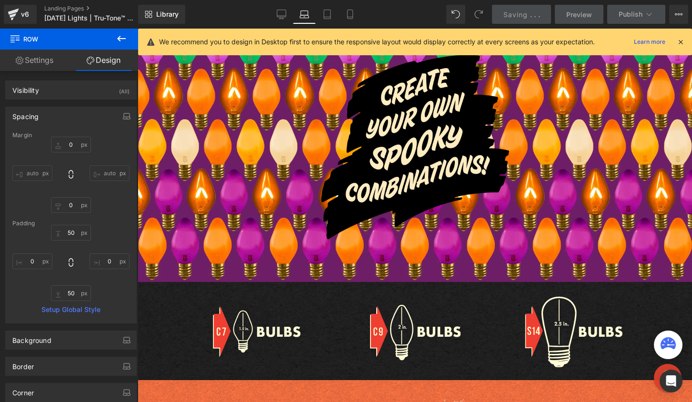
scroll to position [1042, 0]
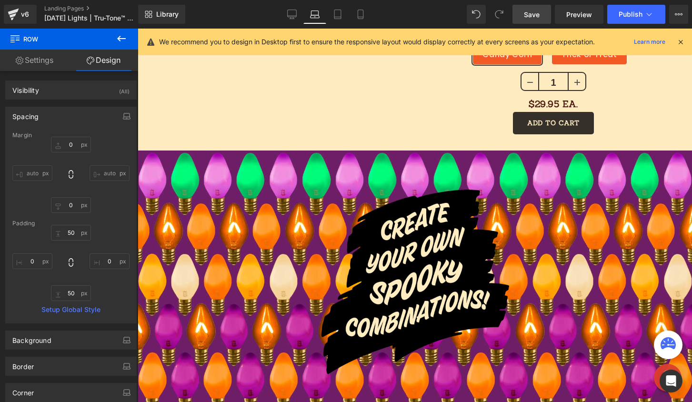
click at [539, 12] on span "Save" at bounding box center [532, 15] width 16 height 10
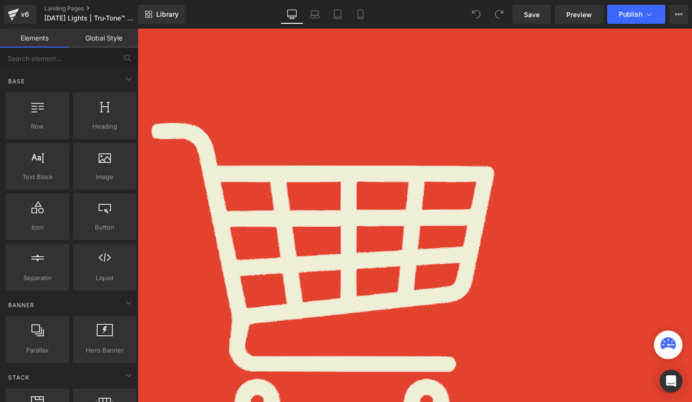
scroll to position [1105, 0]
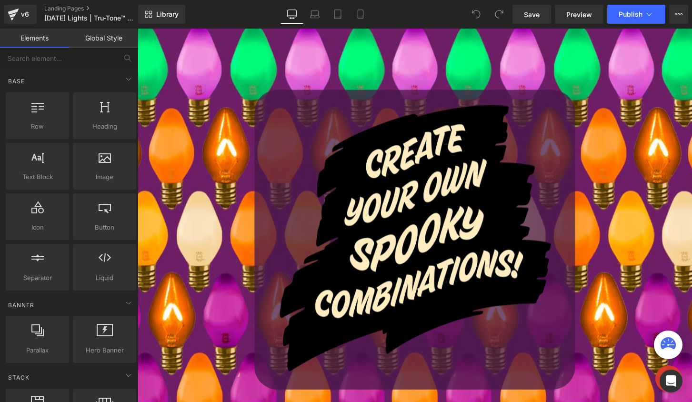
click at [138, 29] on div at bounding box center [138, 29] width 0 height 0
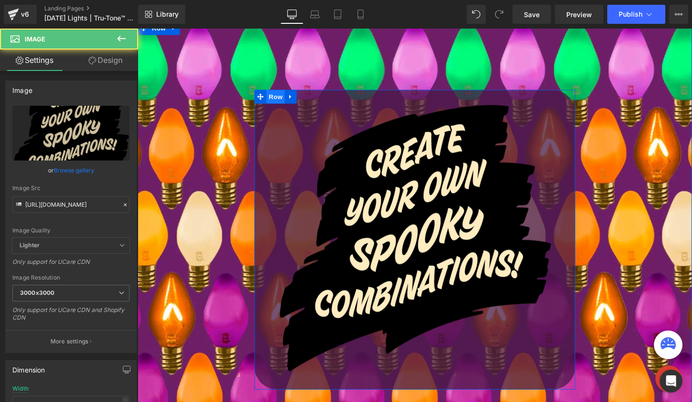
click at [280, 98] on span "Row" at bounding box center [280, 99] width 19 height 14
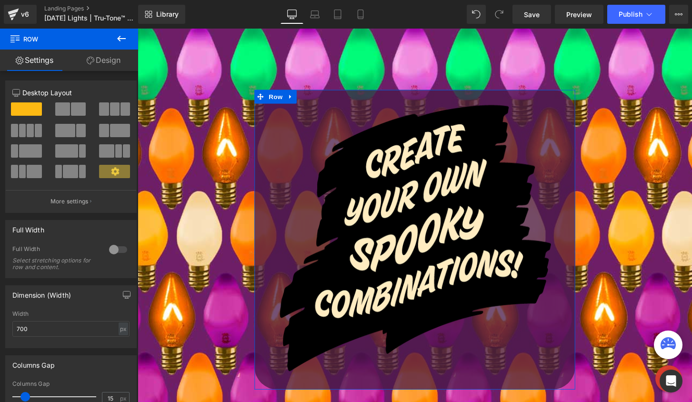
click at [100, 61] on link "Design" at bounding box center [103, 60] width 69 height 21
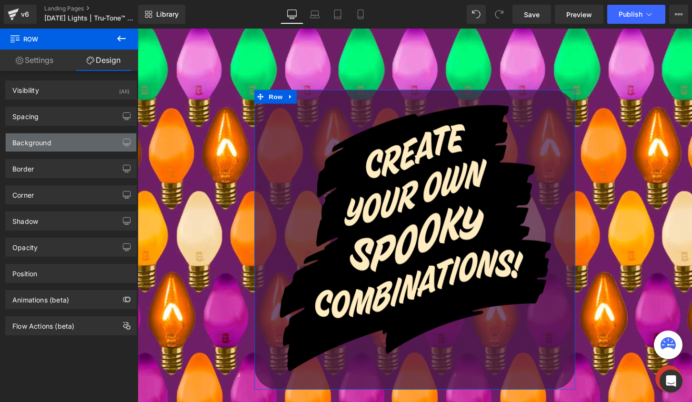
click at [52, 140] on div "Background" at bounding box center [71, 142] width 130 height 18
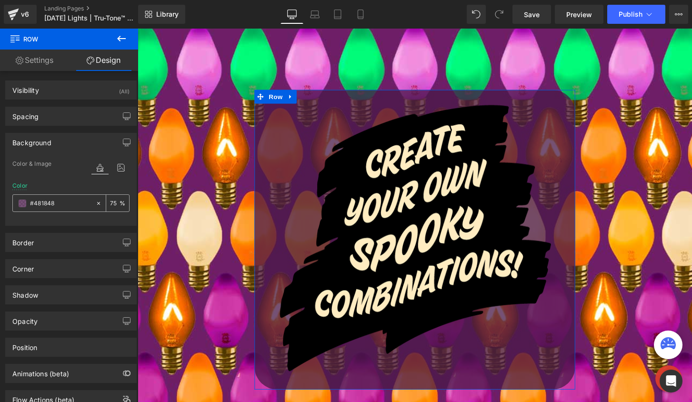
click at [110, 199] on input "75" at bounding box center [115, 203] width 10 height 10
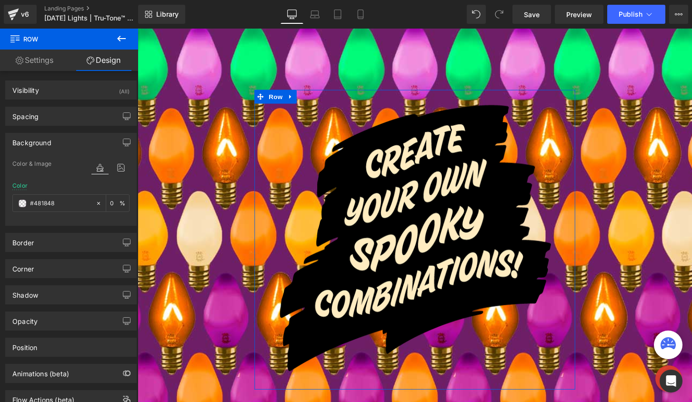
type input "0"
click at [109, 189] on div "Color #481848 0 %" at bounding box center [70, 202] width 117 height 40
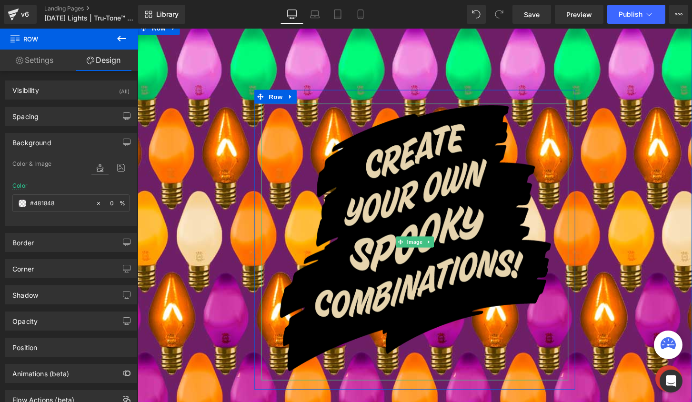
click at [390, 204] on img at bounding box center [426, 251] width 286 height 288
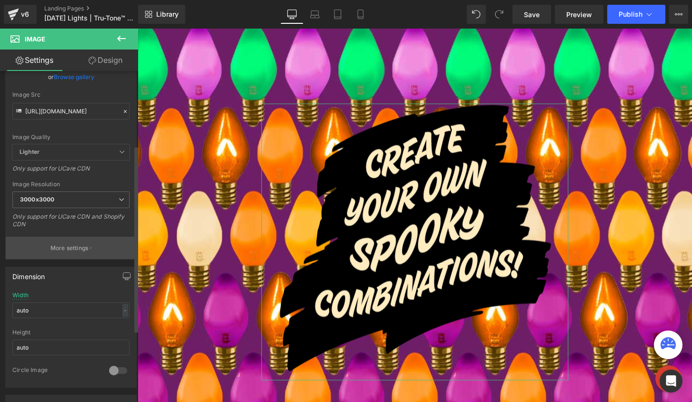
scroll to position [146, 0]
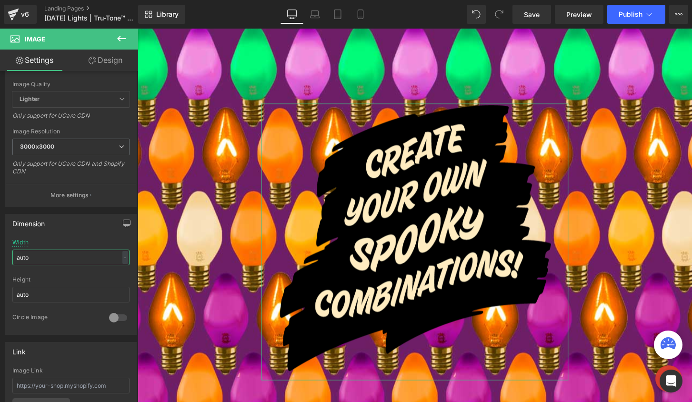
drag, startPoint x: 51, startPoint y: 257, endPoint x: -22, endPoint y: 253, distance: 73.4
click at [0, 253] on html "Row You are previewing how the will restyle your page. You can not edit Element…" at bounding box center [346, 201] width 692 height 402
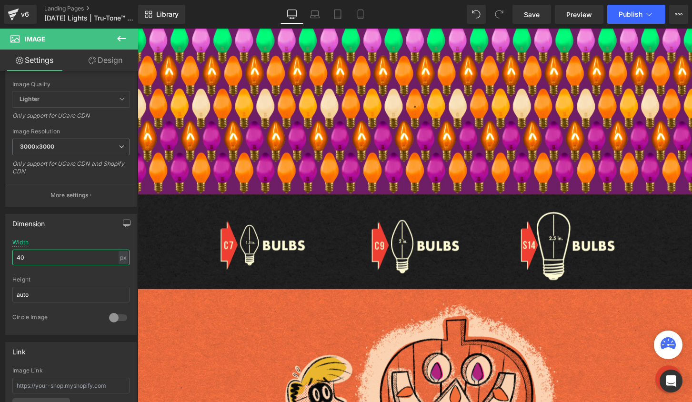
type input "400"
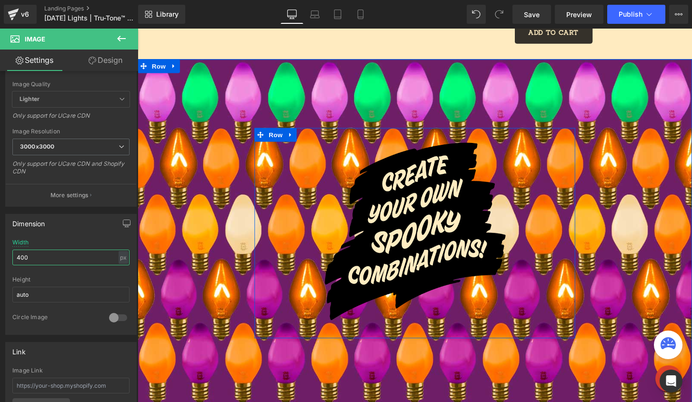
scroll to position [1065, 0]
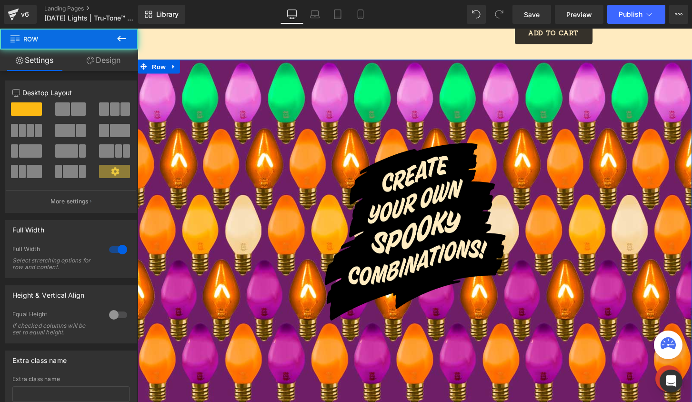
click at [186, 80] on div "Image Row Row" at bounding box center [426, 241] width 576 height 361
click at [99, 61] on link "Design" at bounding box center [103, 60] width 69 height 21
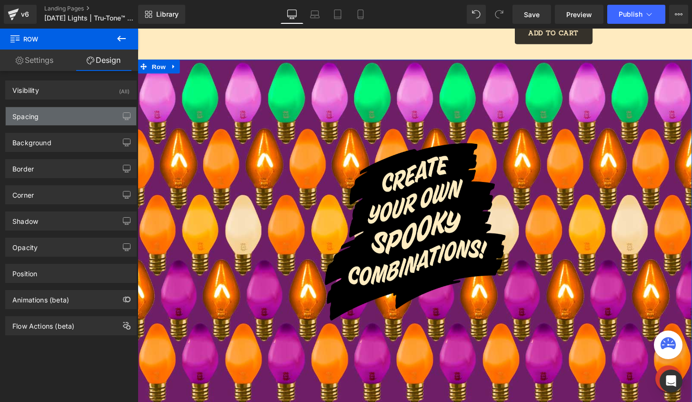
click at [68, 111] on div "Spacing" at bounding box center [71, 116] width 130 height 18
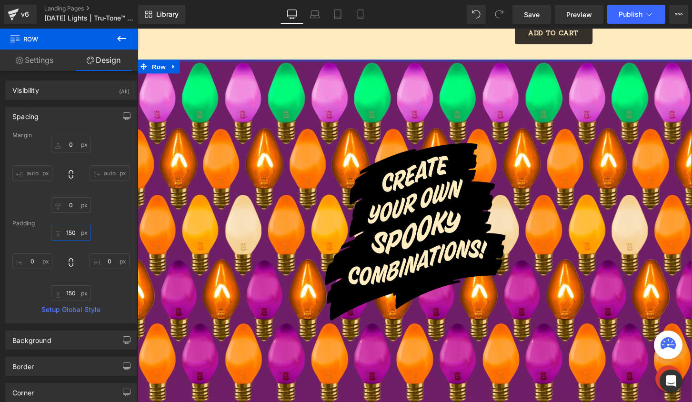
click at [77, 231] on input "150" at bounding box center [71, 233] width 40 height 16
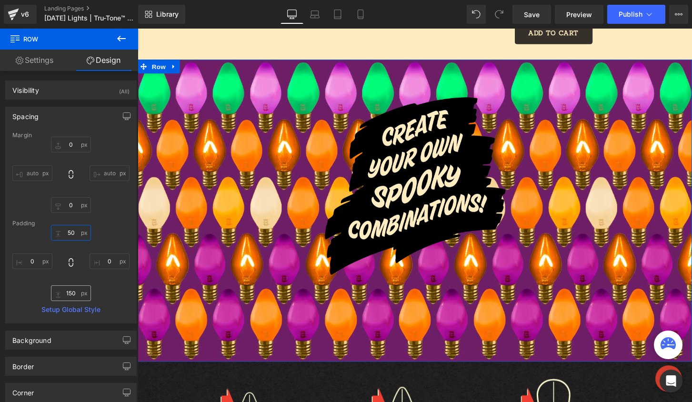
type input "50"
click at [74, 295] on input "150" at bounding box center [71, 293] width 40 height 16
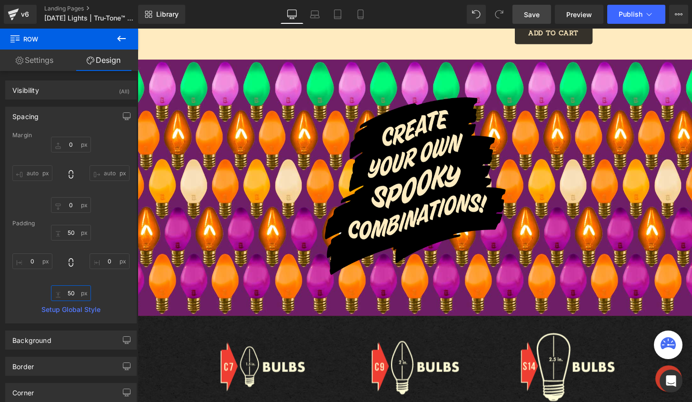
type input "50"
click at [534, 15] on span "Save" at bounding box center [532, 15] width 16 height 10
click at [24, 60] on link "Settings" at bounding box center [34, 60] width 69 height 21
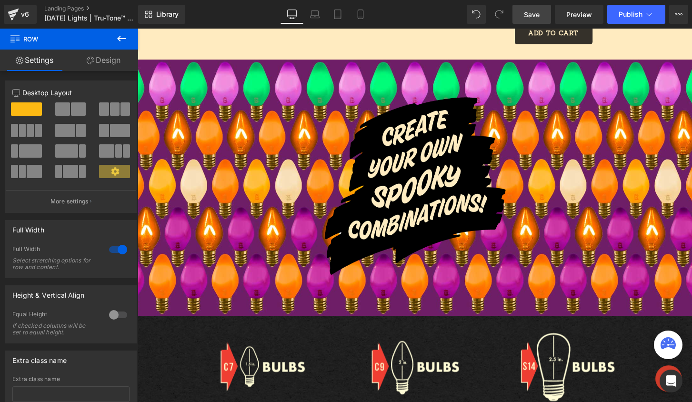
click at [120, 41] on icon at bounding box center [121, 38] width 11 height 11
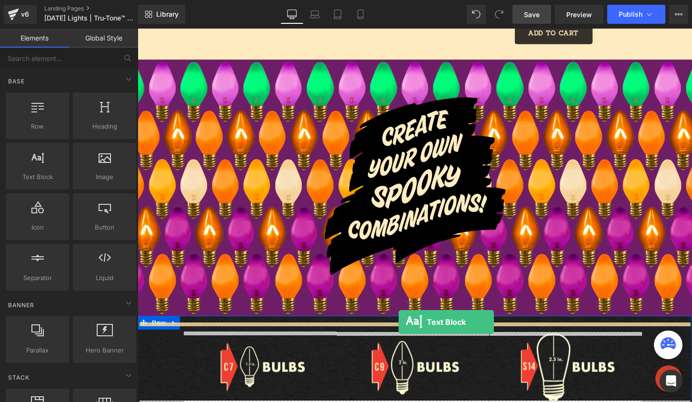
drag, startPoint x: 181, startPoint y: 202, endPoint x: 409, endPoint y: 333, distance: 262.9
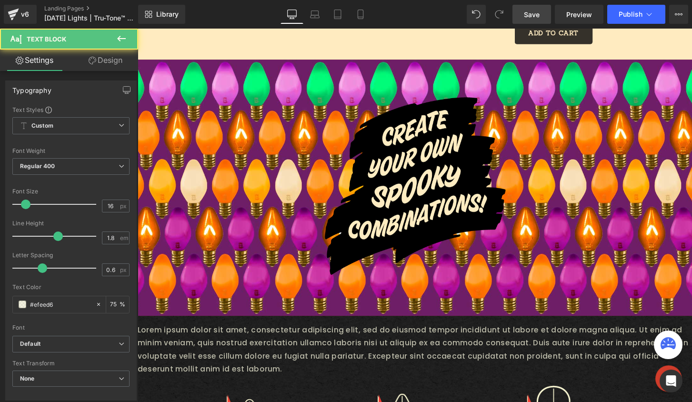
click at [322, 363] on div "Rendering Content" at bounding box center [346, 364] width 59 height 10
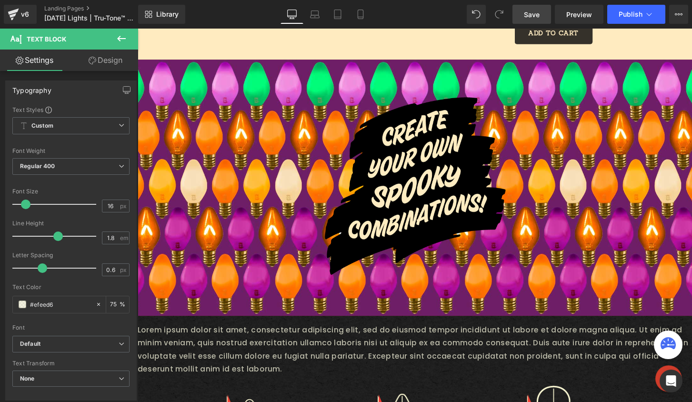
click at [322, 362] on div "Rendering Content" at bounding box center [346, 364] width 59 height 10
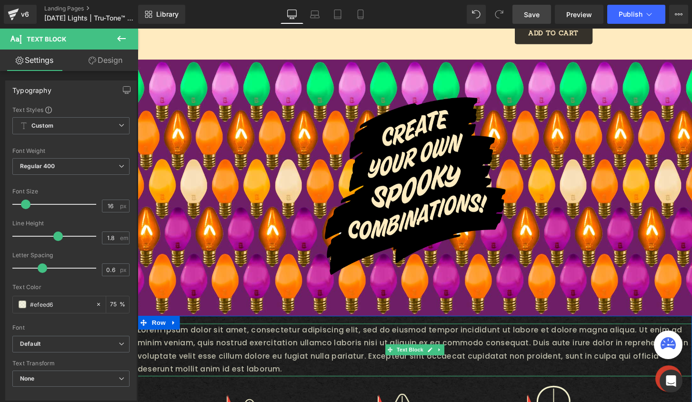
click at [332, 365] on p "Lorem ipsum dolor sit amet, consectetur adipiscing elit, sed do eiusmod tempor …" at bounding box center [426, 362] width 576 height 55
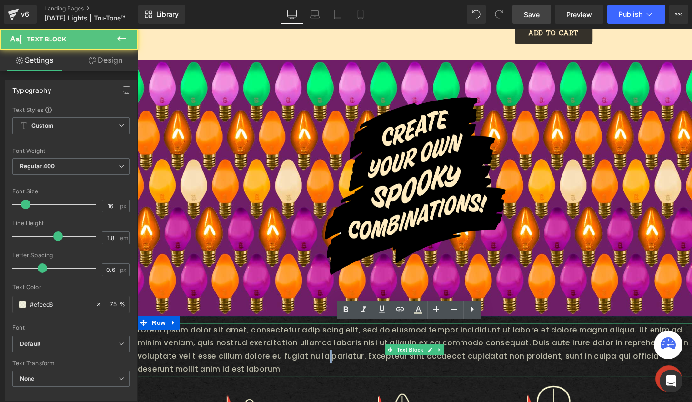
click at [332, 365] on p "Lorem ipsum dolor sit amet, consectetur adipiscing elit, sed do eiusmod tempor …" at bounding box center [426, 362] width 576 height 55
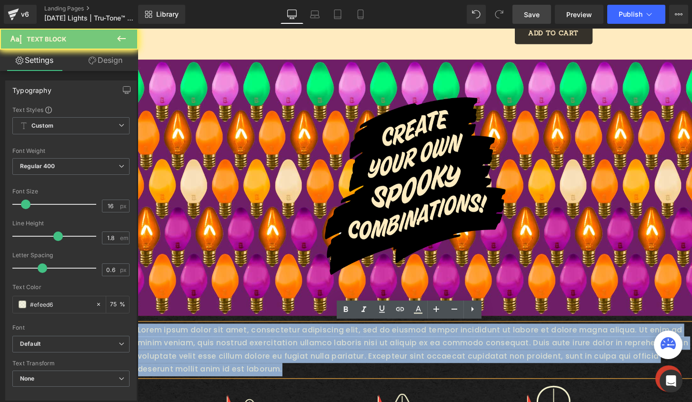
click at [332, 365] on p "Lorem ipsum dolor sit amet, consectetur adipiscing elit, sed do eiusmod tempor …" at bounding box center [426, 362] width 576 height 55
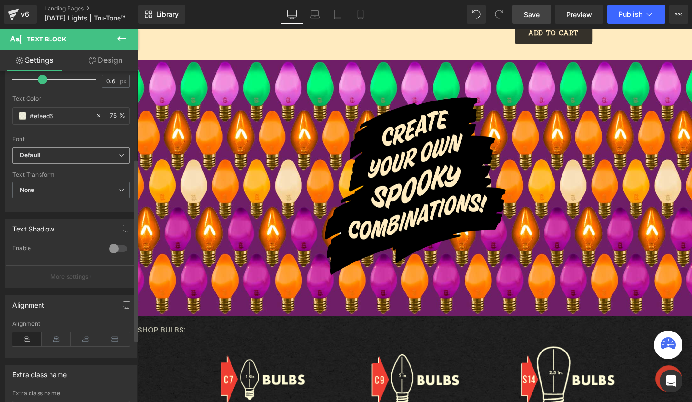
scroll to position [240, 0]
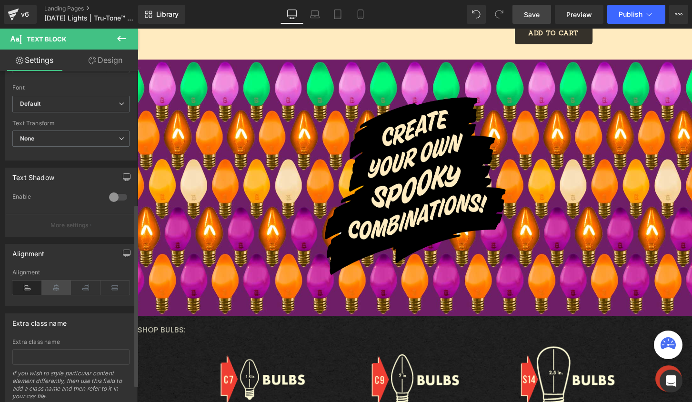
click at [59, 289] on icon at bounding box center [57, 287] width 30 height 14
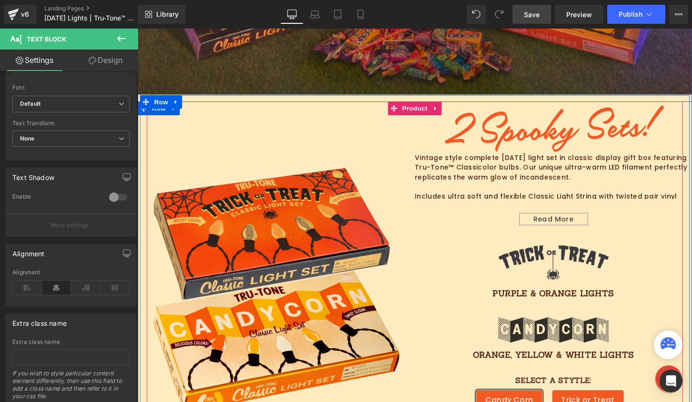
scroll to position [939, 0]
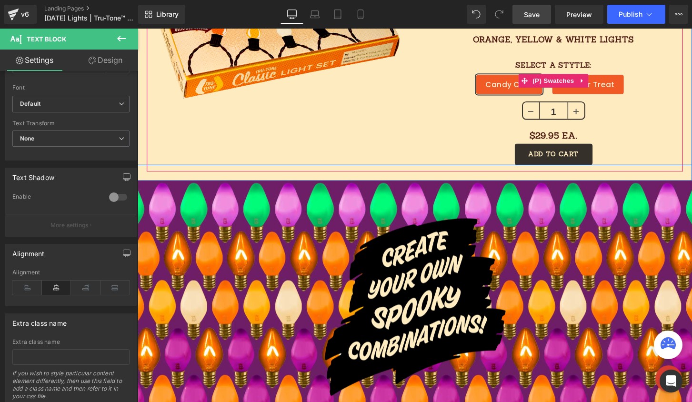
drag, startPoint x: 554, startPoint y: 85, endPoint x: 365, endPoint y: 74, distance: 189.3
click at [554, 84] on span "(P) Swatches" at bounding box center [570, 83] width 48 height 14
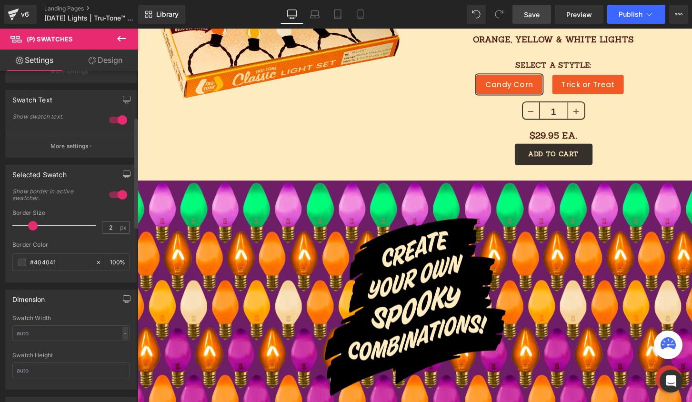
scroll to position [0, 0]
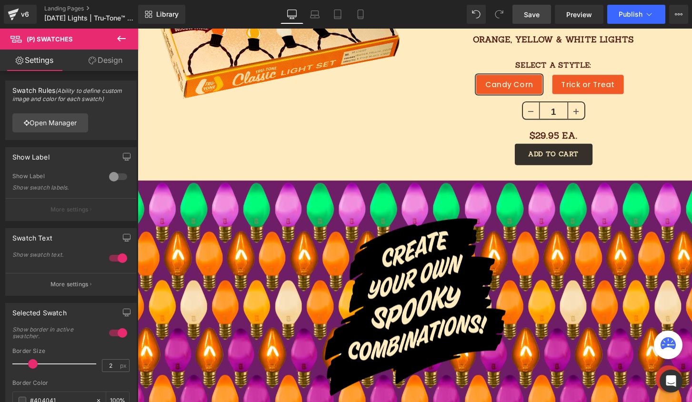
click at [100, 62] on link "Design" at bounding box center [105, 60] width 69 height 21
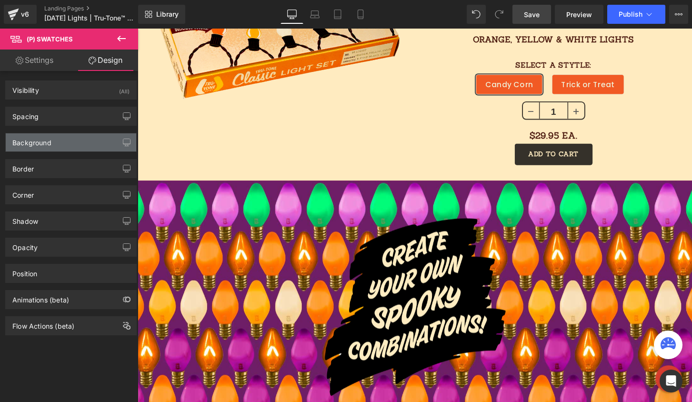
click at [51, 142] on div "Background" at bounding box center [71, 142] width 130 height 18
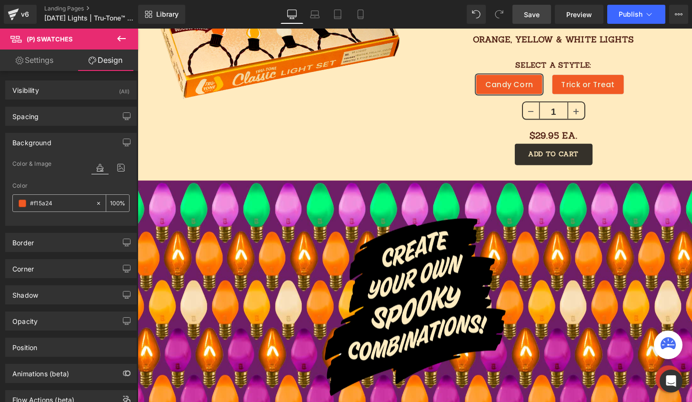
click at [54, 198] on input "#f15a24" at bounding box center [60, 203] width 61 height 10
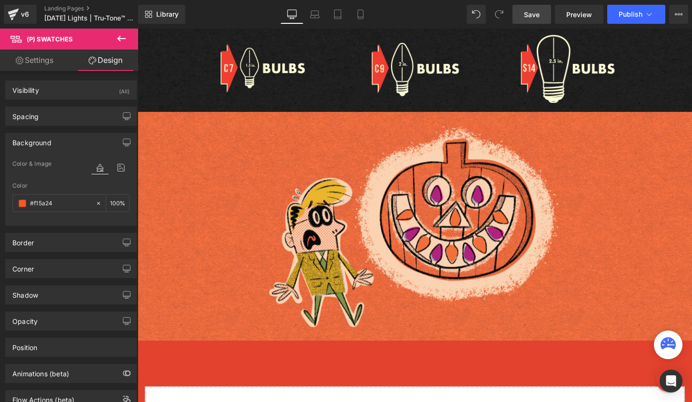
scroll to position [1222, 0]
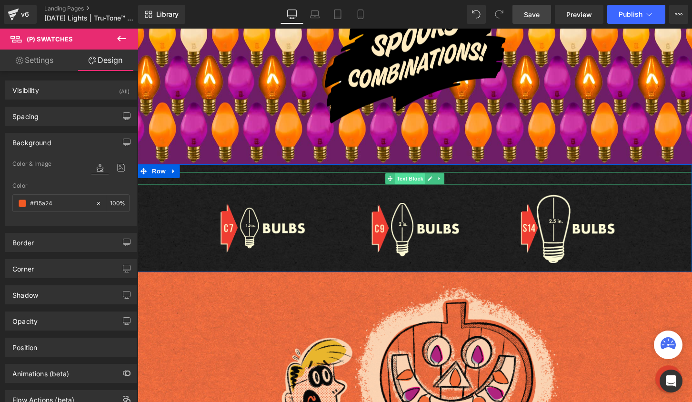
click at [426, 183] on span "Text Block" at bounding box center [420, 184] width 31 height 11
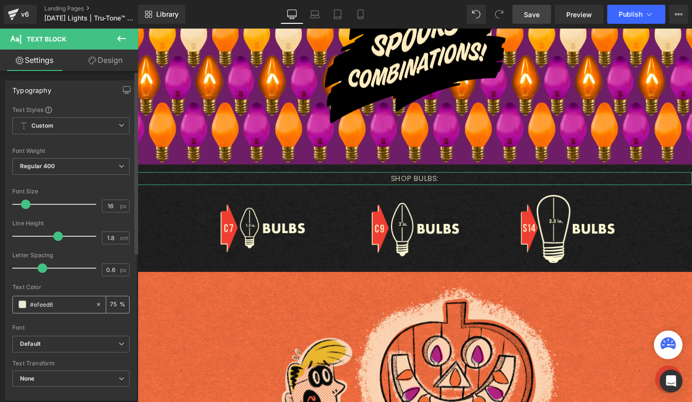
click at [57, 298] on div "#efeed6" at bounding box center [54, 304] width 82 height 17
click at [60, 308] on input "#efeed6" at bounding box center [60, 304] width 61 height 10
paste input "#f15a24"
type input "##f15a24"
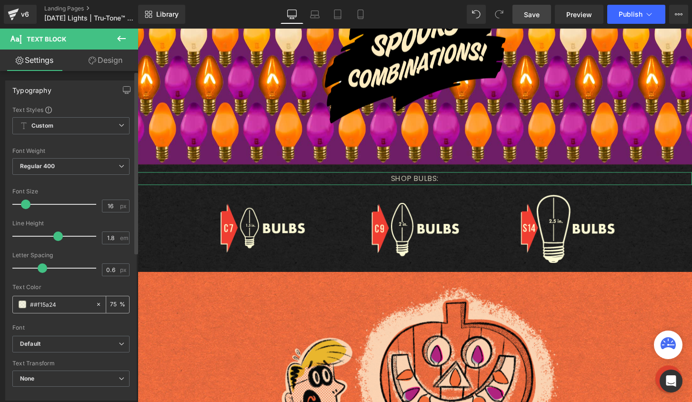
type input "0"
click at [64, 325] on div "Font" at bounding box center [70, 327] width 117 height 7
click at [33, 306] on input "##f15a24" at bounding box center [60, 304] width 61 height 10
type input "#f15a24"
type input "100"
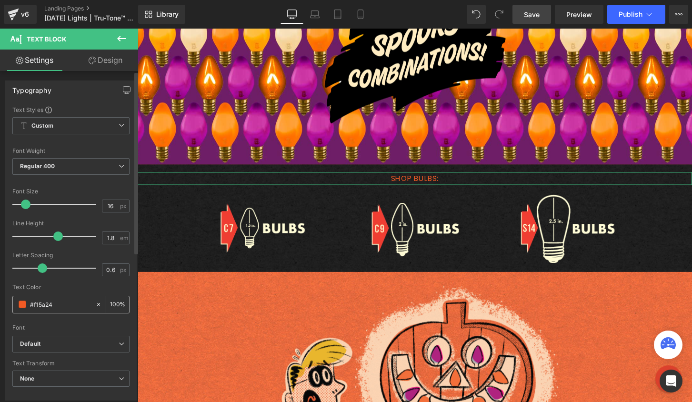
click at [20, 305] on span at bounding box center [23, 304] width 8 height 8
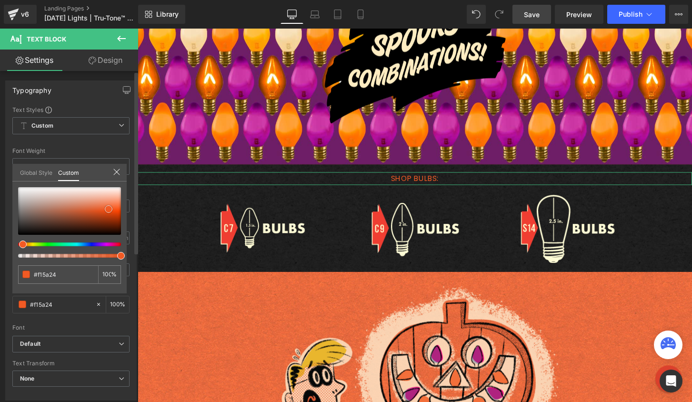
type input "#f05d28"
type input "#ee622f"
type input "#ed6635"
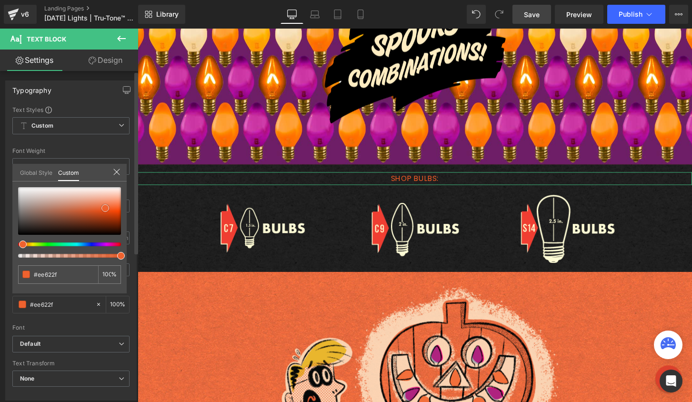
type input "#ed6635"
type input "#eb6a3c"
type input "#ec6e40"
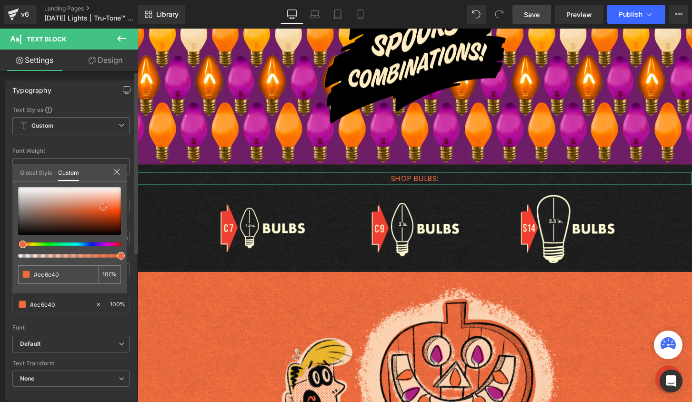
type input "#ea6b3d"
type input "#e96839"
type input "#e46e43"
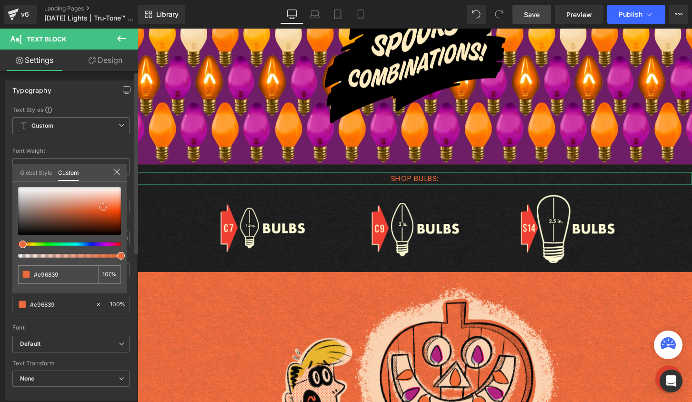
type input "#e46e43"
type input "#e47148"
type input "#e37249"
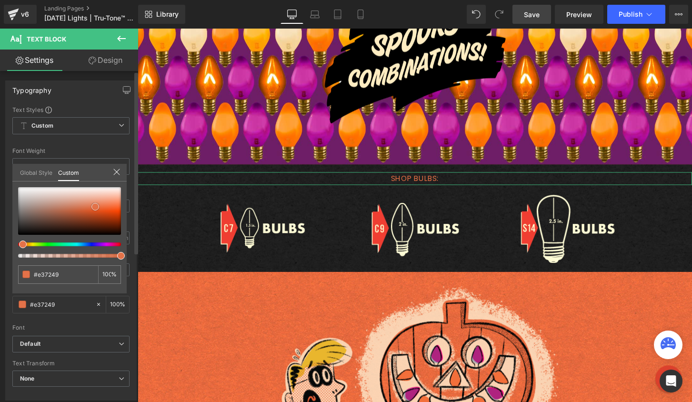
type input "#e37d58"
type input "#db8161"
type input "#da8567"
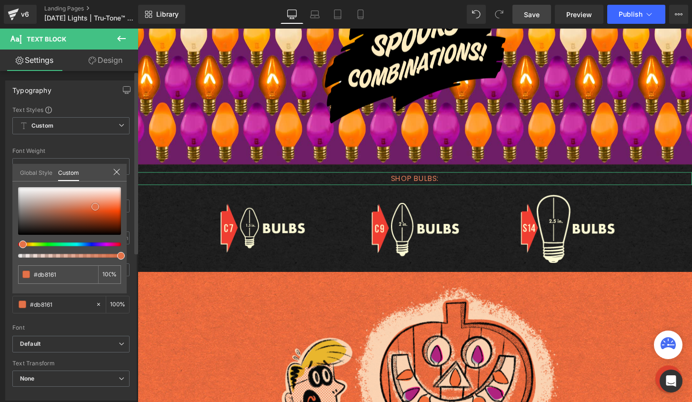
type input "#da8567"
type input "#dd8b6e"
type input "#dd8869"
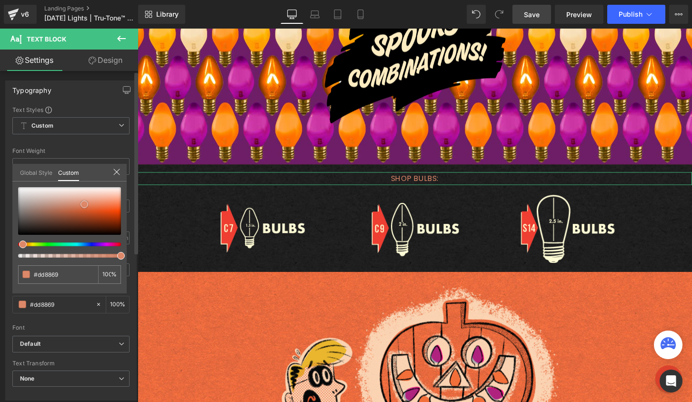
type input "#df8666"
type input "#e28563"
type input "#e38562"
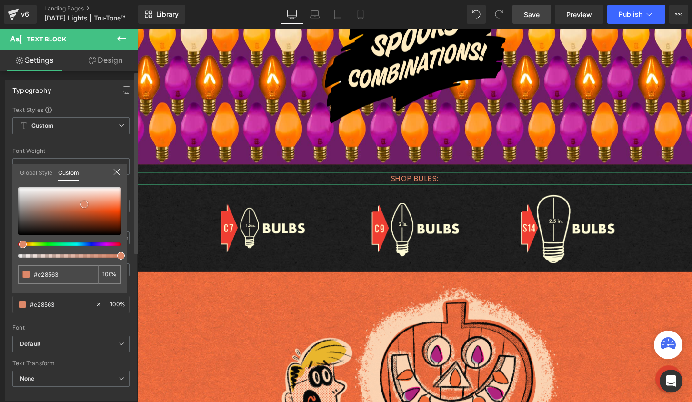
type input "#e38562"
type input "#e68765"
type input "#e68b69"
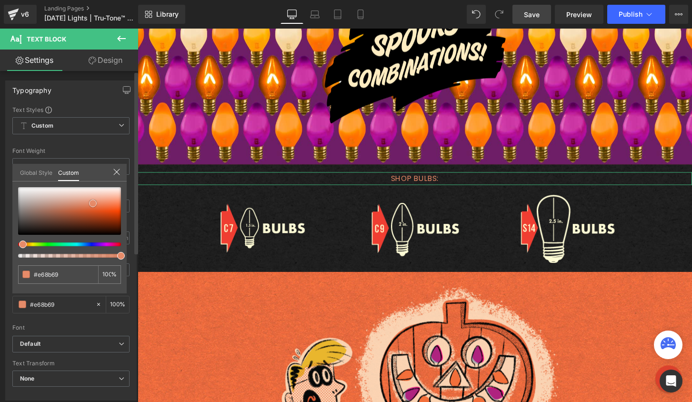
type input "#e88a68"
type input "#e78663"
type input "#e6805a"
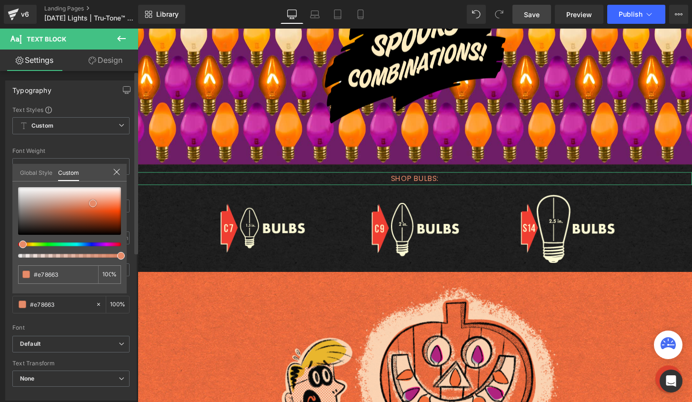
type input "#e6805a"
type input "#e4754d"
type input "#e36a3f"
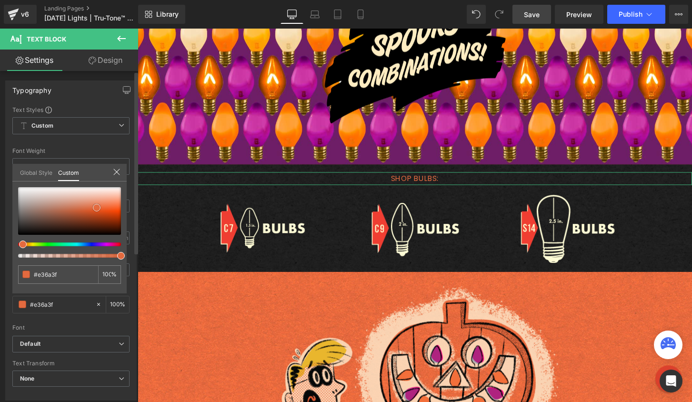
type input "#e2673a"
type input "#e1511d"
type input "#dd501c"
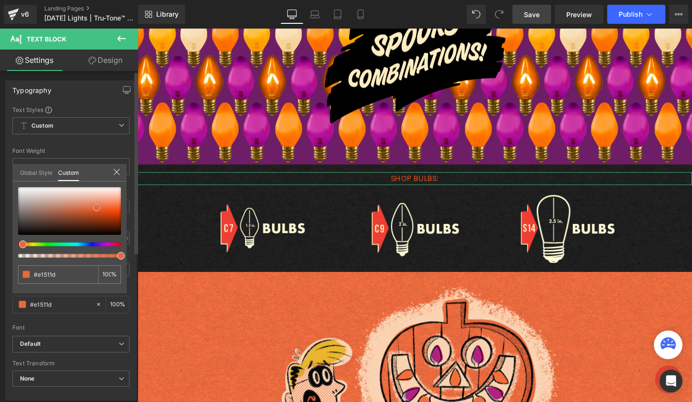
type input "#dd501c"
type input "#e25826"
type input "#e36335"
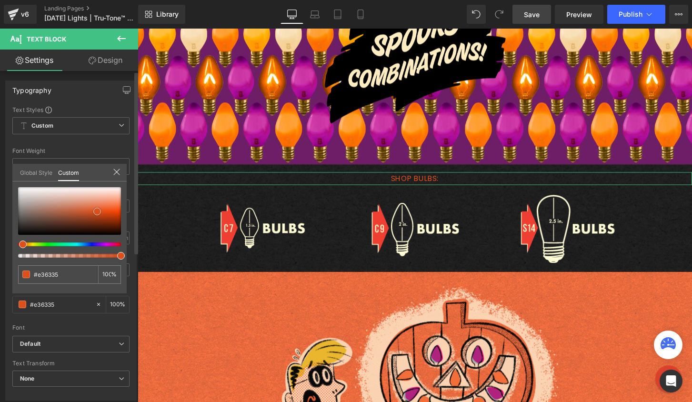
type input "#e36a3f"
type input "#e6805a"
type input "#e77f59"
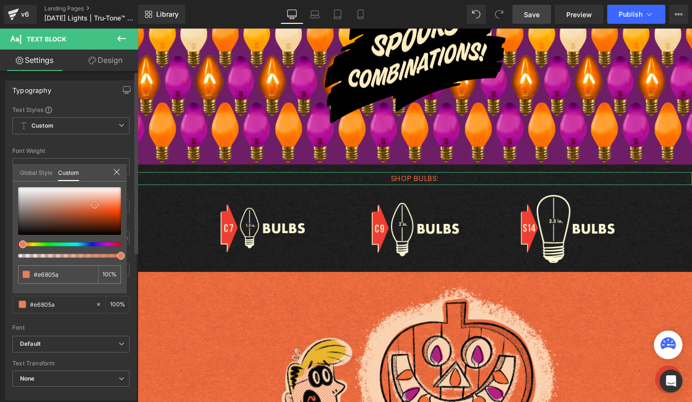
type input "#e77f59"
type input "#e7835f"
type input "#e68360"
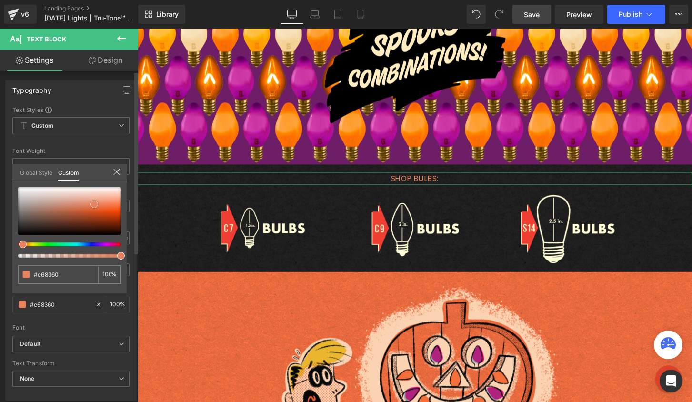
type input "#e4805c"
type input "#e27d59"
type input "#df7f5c"
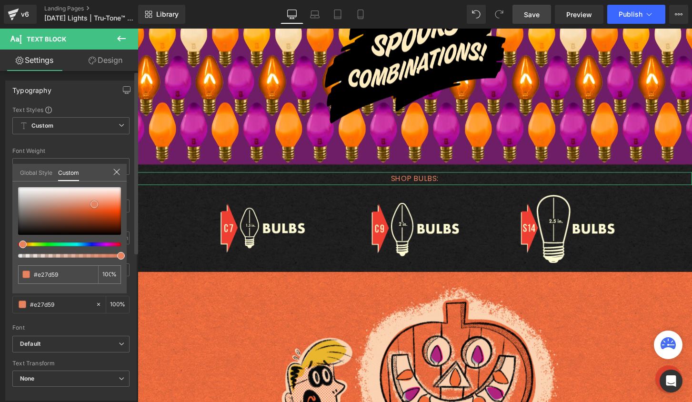
type input "#df7f5c"
type input "#df8361"
type input "#df7f5d"
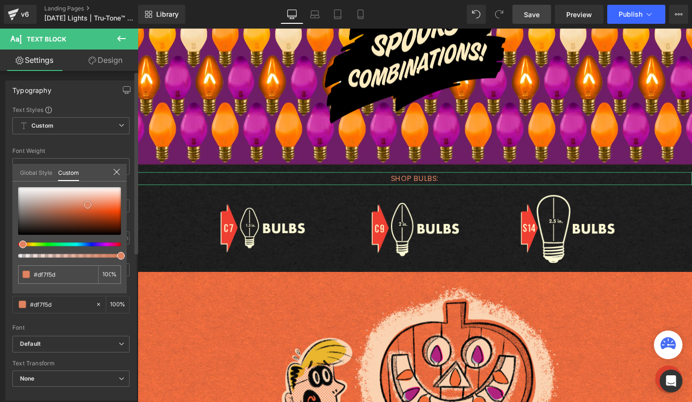
type input "#dc7550"
type input "#dd754f"
drag, startPoint x: 109, startPoint y: 209, endPoint x: 89, endPoint y: 206, distance: 21.1
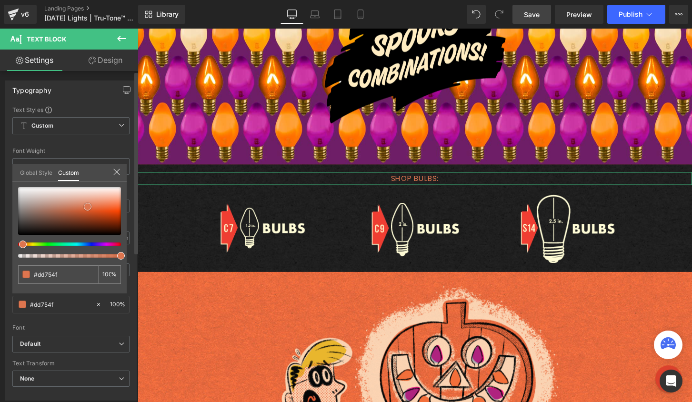
click at [89, 206] on span at bounding box center [88, 207] width 8 height 8
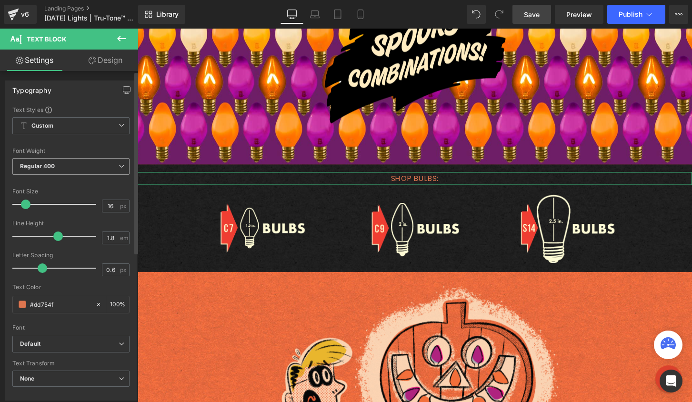
click at [68, 169] on span "Regular 400" at bounding box center [70, 166] width 117 height 17
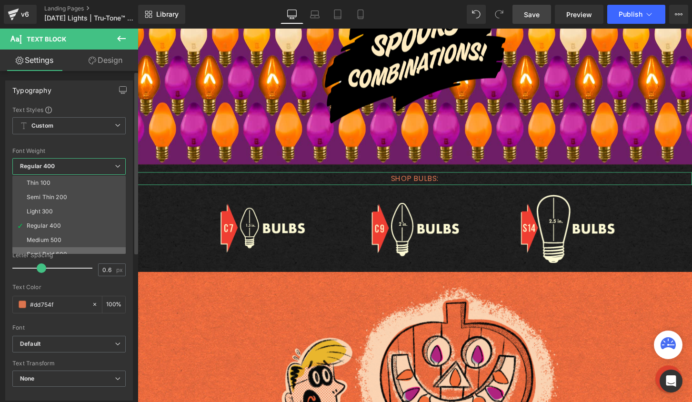
click at [62, 251] on div "Semi Bold 600" at bounding box center [47, 254] width 40 height 7
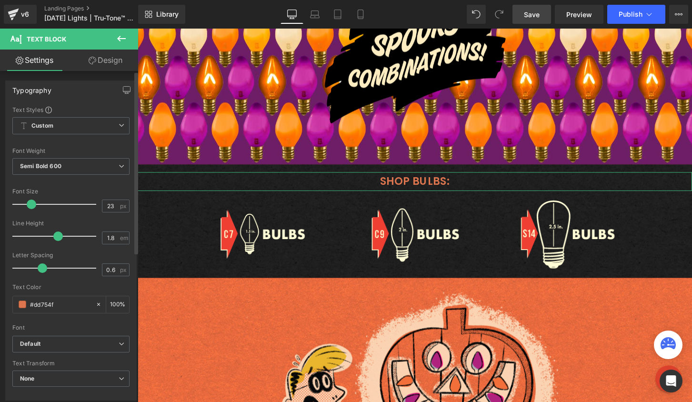
drag, startPoint x: 24, startPoint y: 202, endPoint x: 30, endPoint y: 199, distance: 6.4
click at [30, 199] on span at bounding box center [32, 204] width 10 height 10
type input "24"
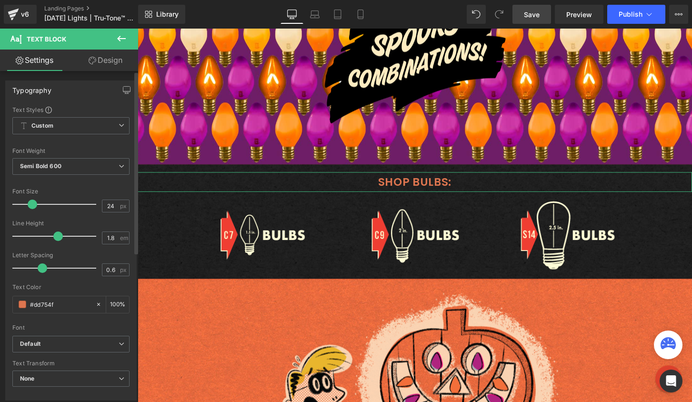
click at [30, 203] on span at bounding box center [33, 204] width 10 height 10
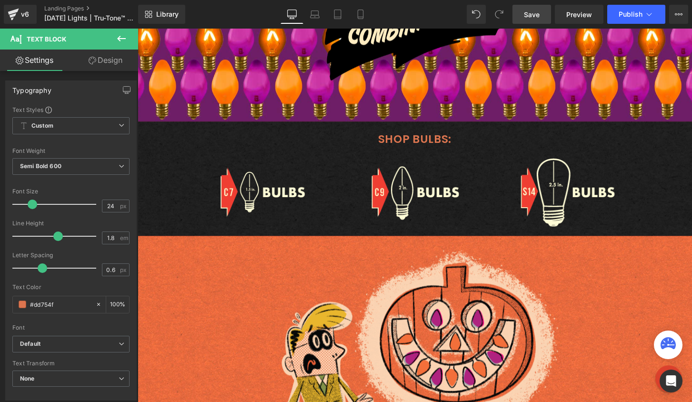
scroll to position [1247, 0]
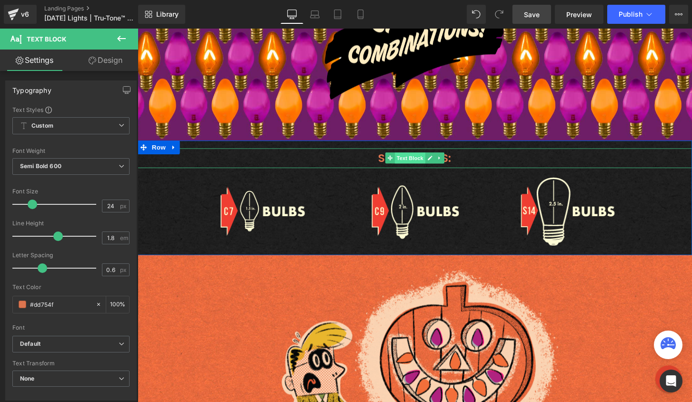
click at [413, 164] on span "Text Block" at bounding box center [420, 162] width 31 height 11
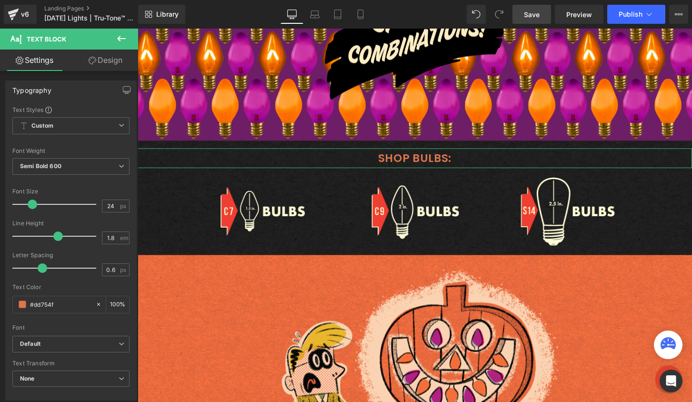
click at [109, 67] on link "Design" at bounding box center [105, 60] width 69 height 21
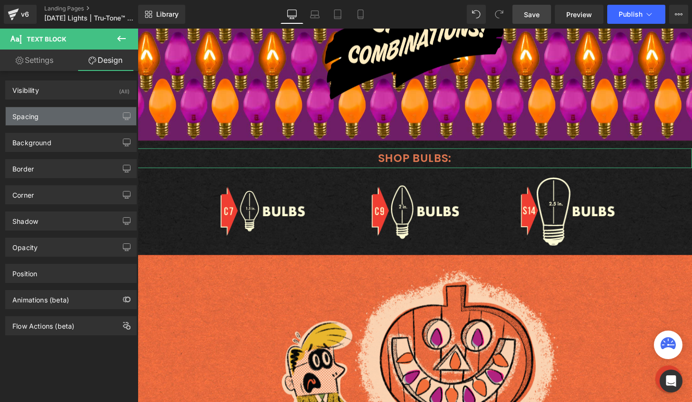
click at [64, 113] on div "Spacing" at bounding box center [71, 116] width 130 height 18
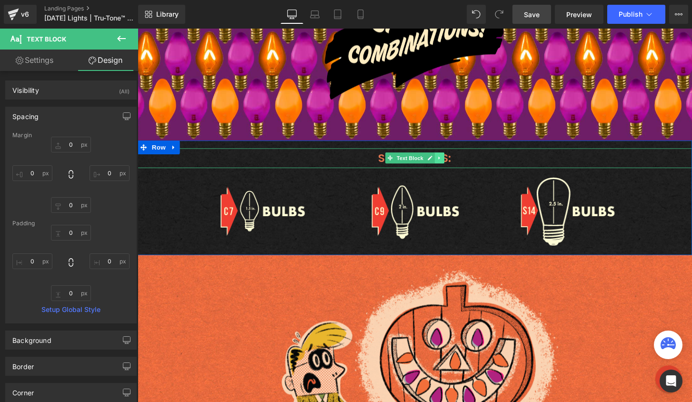
click at [449, 162] on icon at bounding box center [450, 163] width 5 height 6
click at [454, 160] on icon at bounding box center [456, 162] width 5 height 5
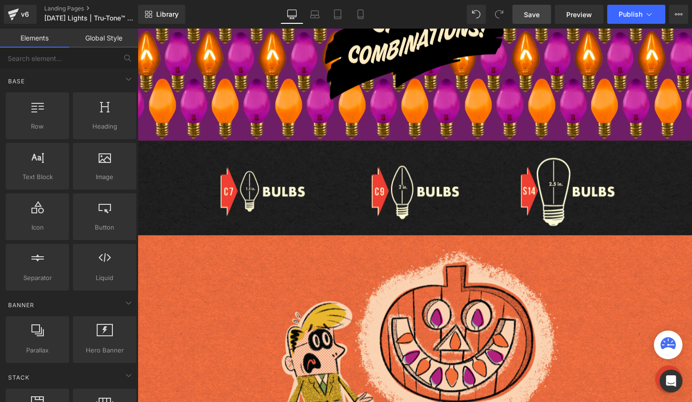
click at [464, 16] on div "Library Desktop Desktop Laptop Tablet Mobile Save Preview Publish Scheduled Vie…" at bounding box center [415, 14] width 554 height 19
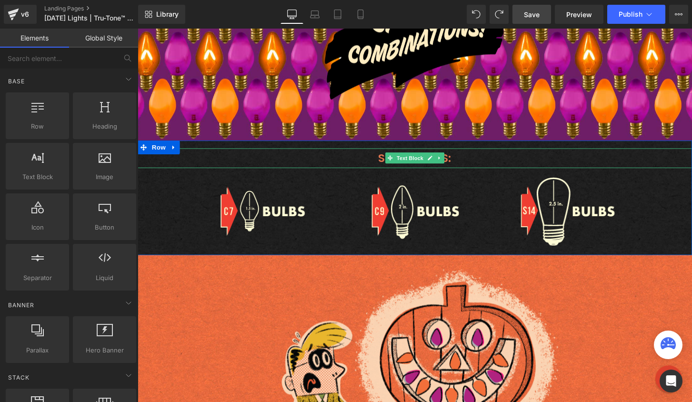
click at [288, 163] on p "SHOP BULBS:" at bounding box center [426, 163] width 576 height 20
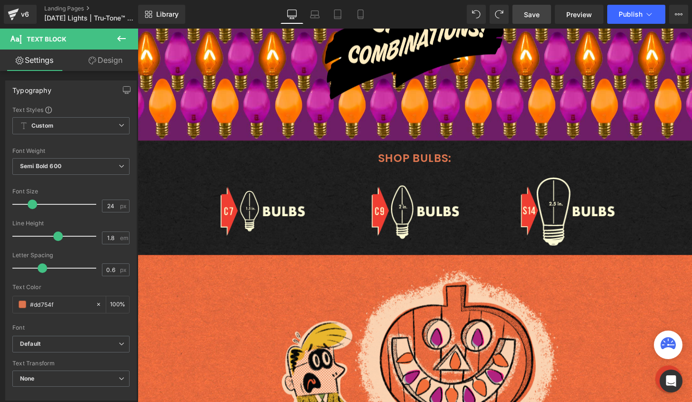
click at [101, 60] on link "Design" at bounding box center [105, 60] width 69 height 21
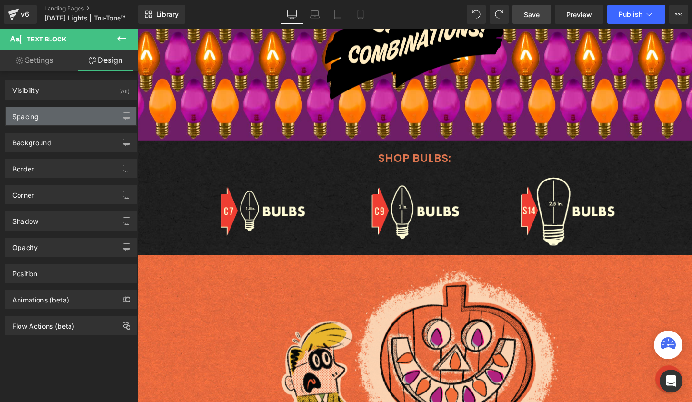
click at [55, 113] on div "Spacing" at bounding box center [71, 116] width 130 height 18
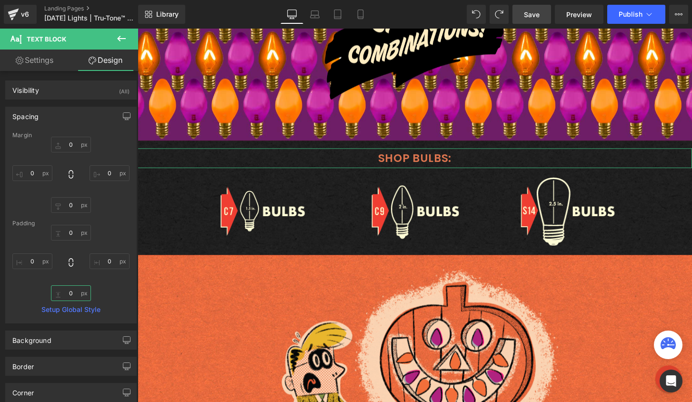
click at [74, 288] on input "0" at bounding box center [71, 293] width 40 height 16
click at [73, 290] on input "-20" at bounding box center [71, 293] width 40 height 16
type input "0"
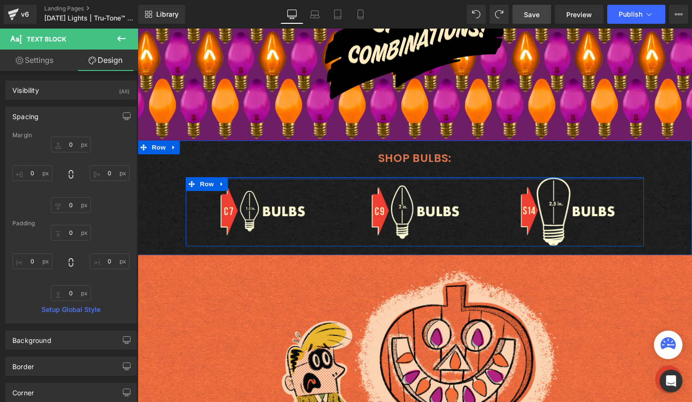
click at [347, 184] on div at bounding box center [426, 184] width 476 height 2
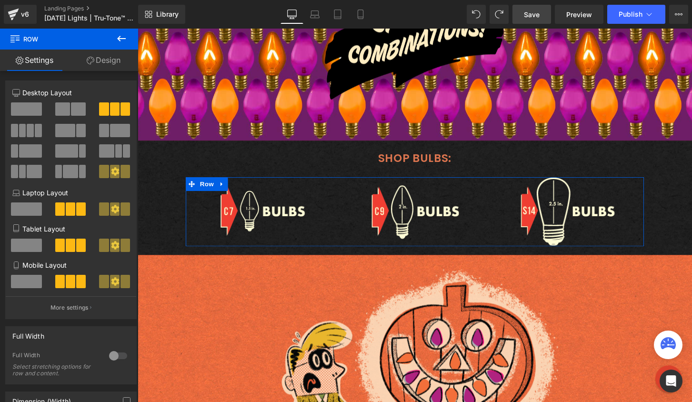
click at [106, 64] on link "Design" at bounding box center [103, 60] width 69 height 21
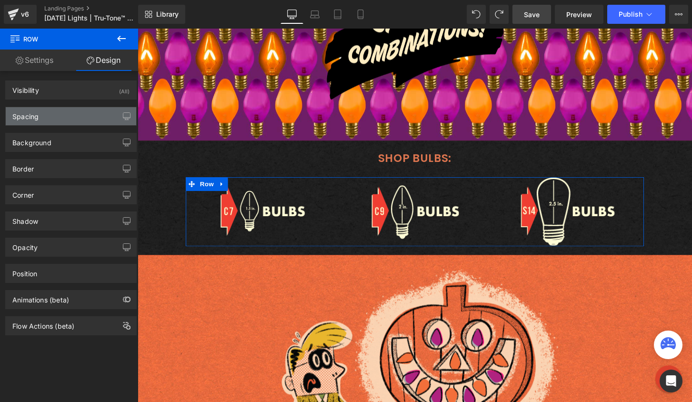
click at [42, 120] on div "Spacing" at bounding box center [71, 116] width 130 height 18
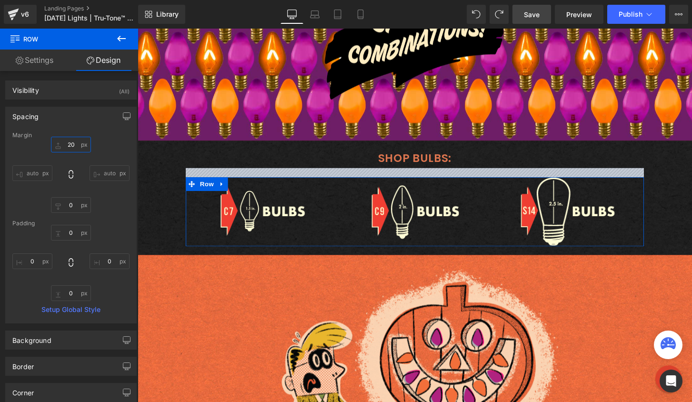
click at [63, 143] on input "20" at bounding box center [71, 145] width 40 height 16
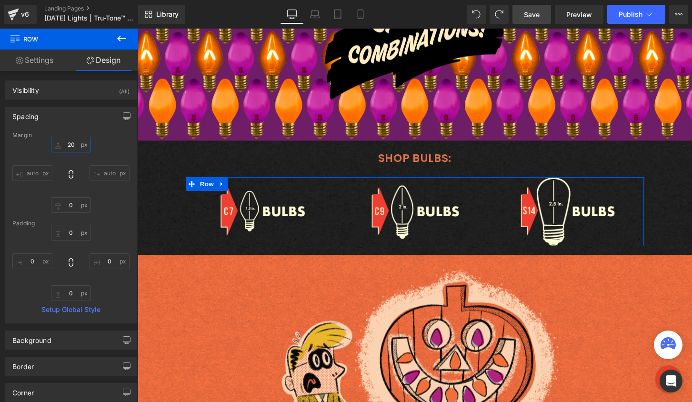
type input "0"
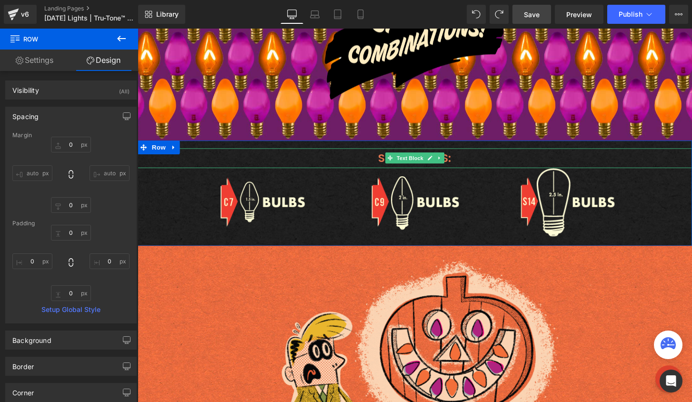
click at [375, 163] on p "SHOP BULBS:" at bounding box center [426, 163] width 576 height 20
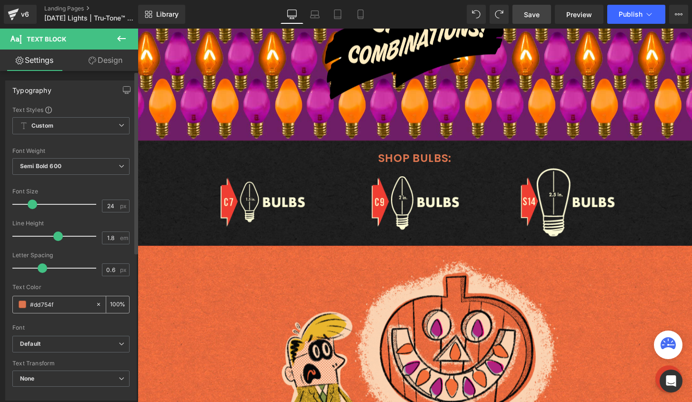
click at [19, 305] on span at bounding box center [23, 304] width 8 height 8
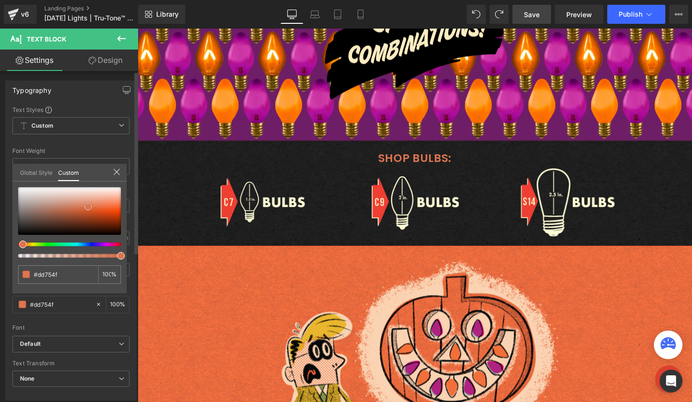
type input "#dc714b"
type input "#db724c"
type input "#d96b43"
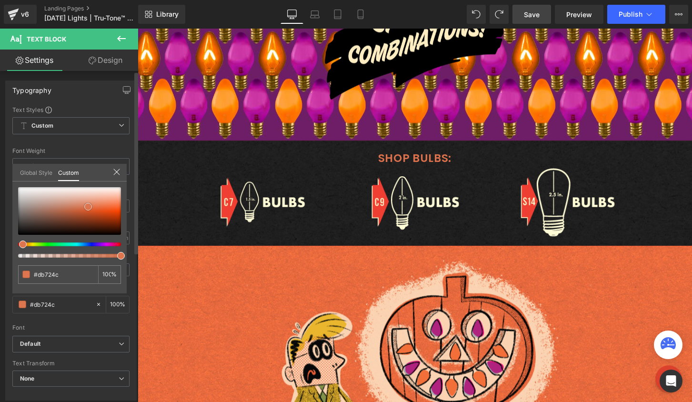
type input "#d96b43"
type input "#db6b42"
type input "#d7653c"
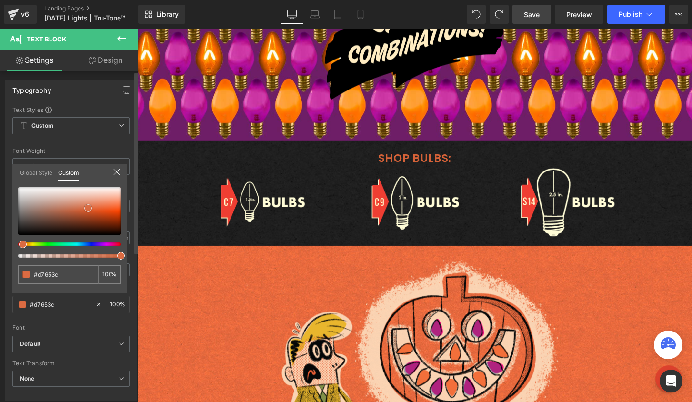
type input "#d66238"
click at [85, 210] on span at bounding box center [86, 210] width 8 height 8
type input "#d7653c"
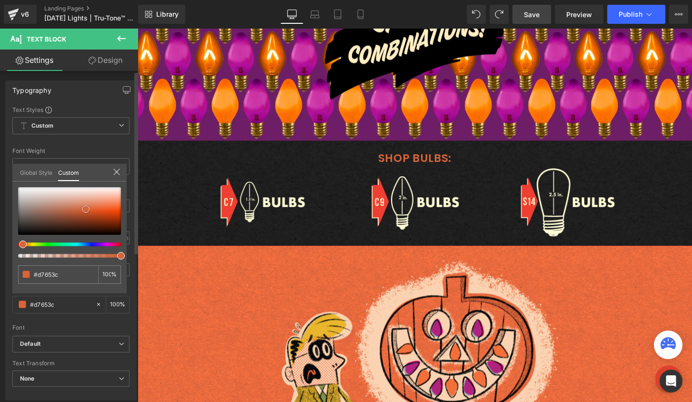
type input "#d76840"
type input "#d66941"
type input "#d37a59"
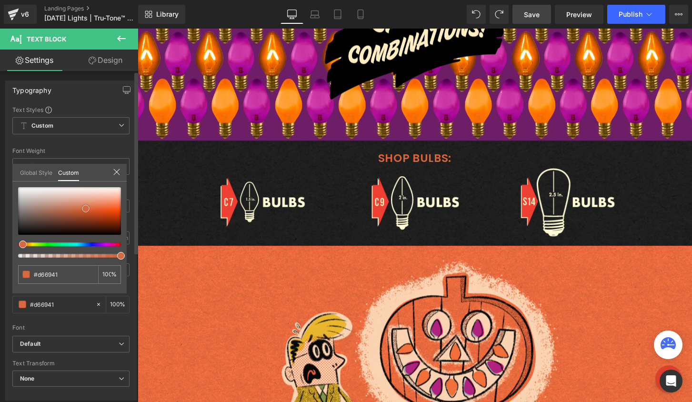
type input "#d37a59"
type input "#cb7d61"
type input "#bf7b63"
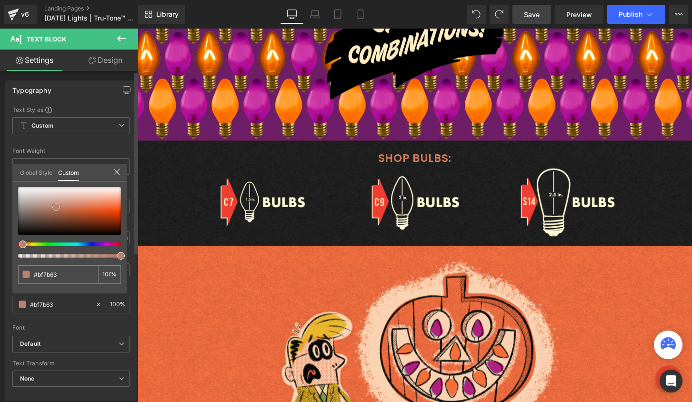
type input "#bb816c"
type input "#db673d"
type input "#ea602e"
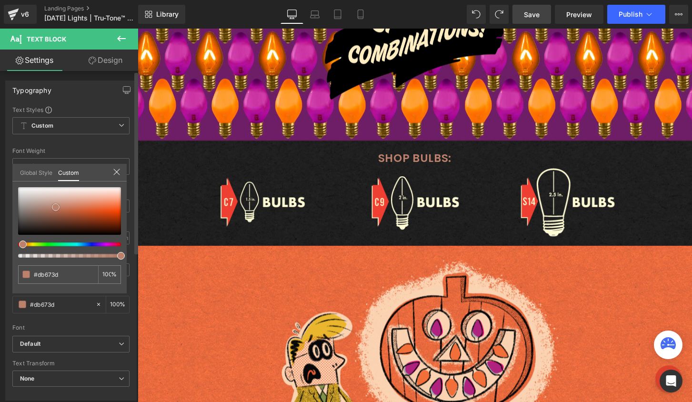
type input "#ea602e"
type input "#f2602a"
type input "#f85d25"
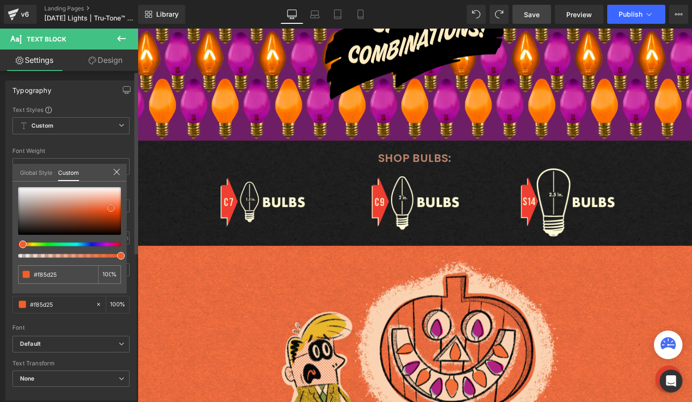
type input "#f95d24"
type input "#fa6028"
type input "#fa632d"
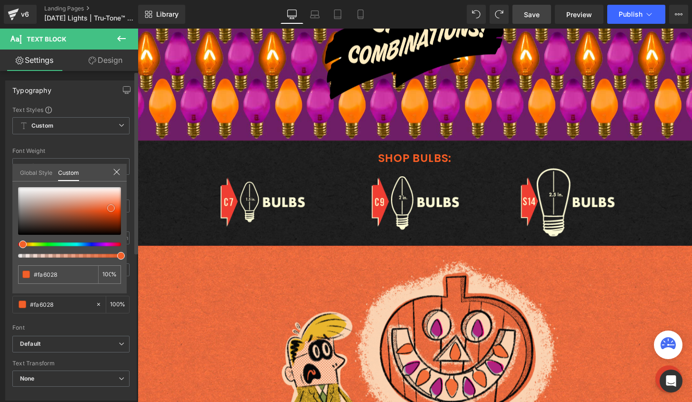
type input "#fa632d"
type input "#fb6731"
type input "#fd6e3a"
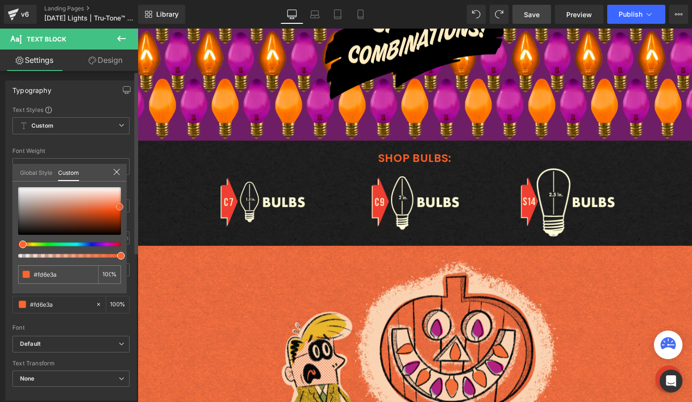
type input "#fe7543"
type input "#fe7848"
type input "#ff7847"
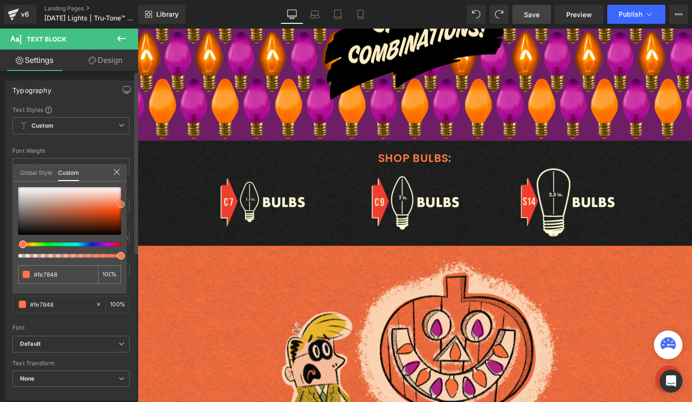
type input "#ff7847"
type input "#fb7646"
type input "#fc7545"
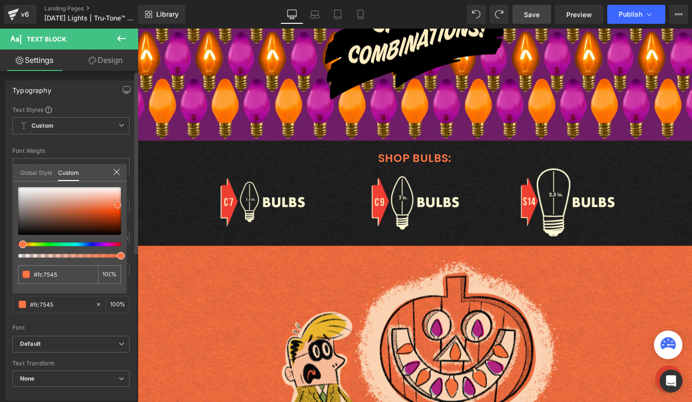
type input "#fc7240"
type input "#fc6e3b"
drag, startPoint x: 85, startPoint y: 208, endPoint x: 117, endPoint y: 204, distance: 32.1
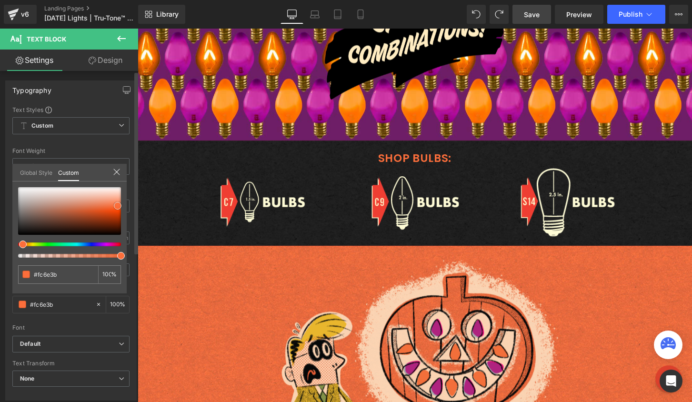
click at [117, 204] on span at bounding box center [118, 206] width 8 height 8
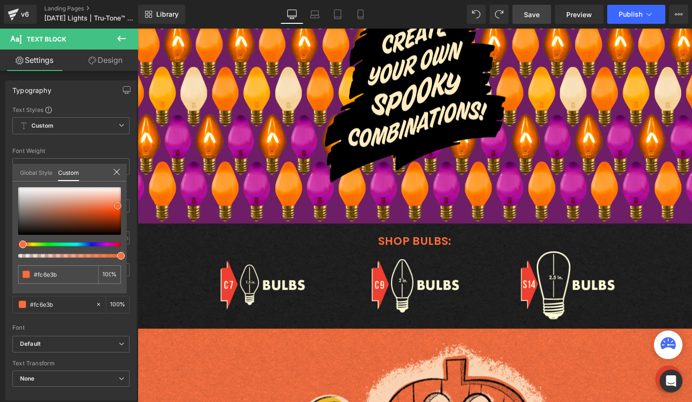
scroll to position [1087, 0]
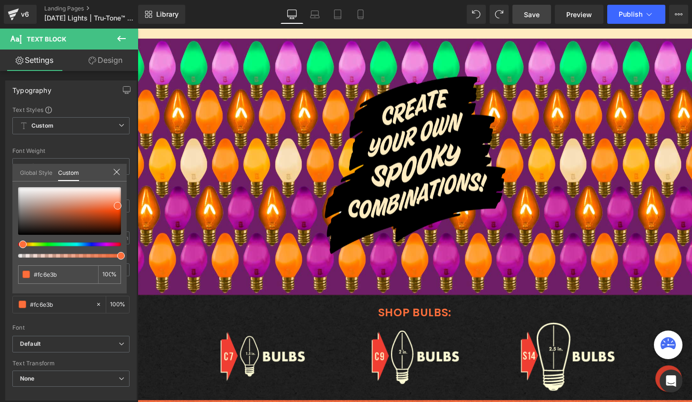
click at [524, 13] on span "Save" at bounding box center [532, 15] width 16 height 10
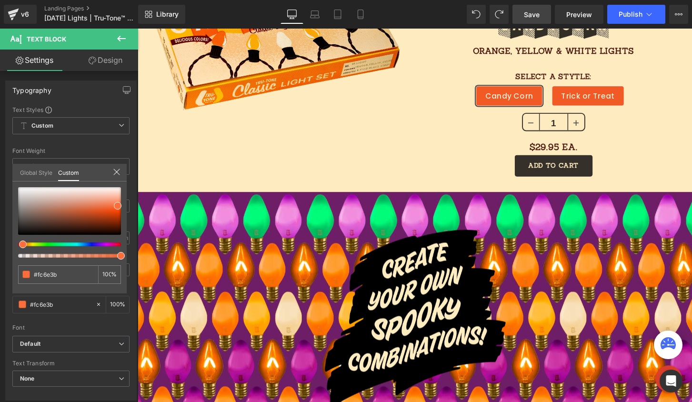
scroll to position [926, 0]
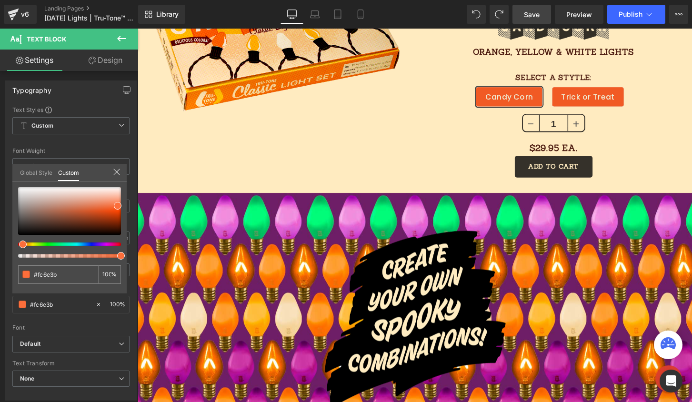
click at [582, 75] on body "Skip to content Your cart is empty SHOP NOW Have an account? Log in to check ou…" at bounding box center [426, 146] width 576 height 2089
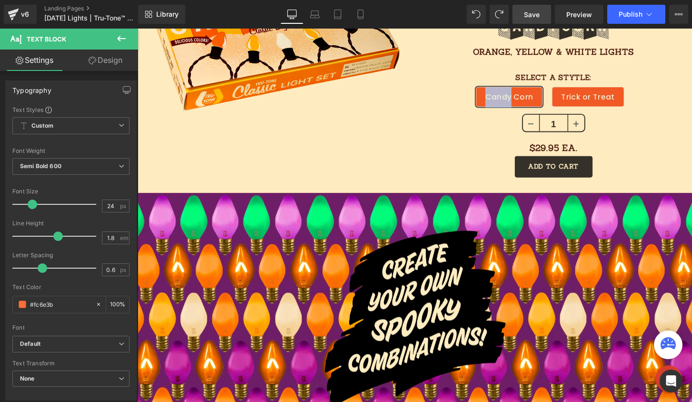
click at [582, 75] on div "Candy Corn Trick or Treat" at bounding box center [570, 96] width 288 height 42
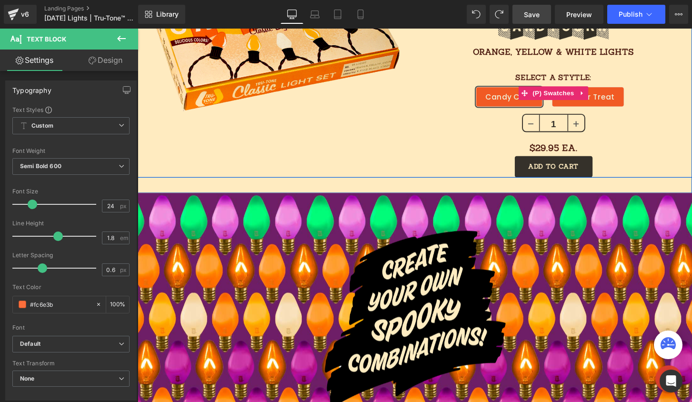
click at [593, 77] on div "Candy Corn Trick or Treat" at bounding box center [570, 96] width 288 height 42
click at [582, 76] on div "Candy Corn Trick or Treat" at bounding box center [570, 96] width 288 height 42
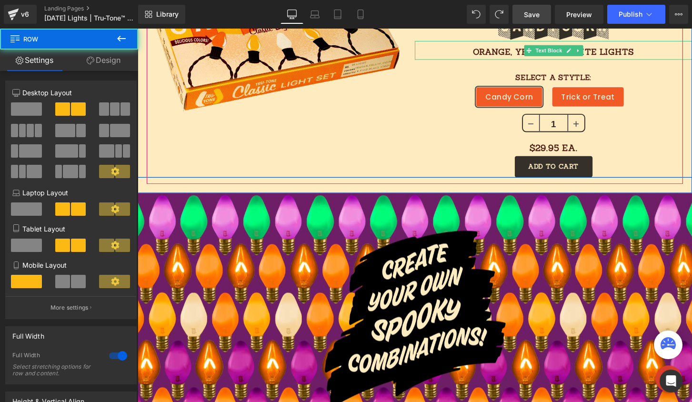
click at [605, 45] on p "ORANGE, YELLOW & WHITE LIGHTS" at bounding box center [570, 52] width 288 height 15
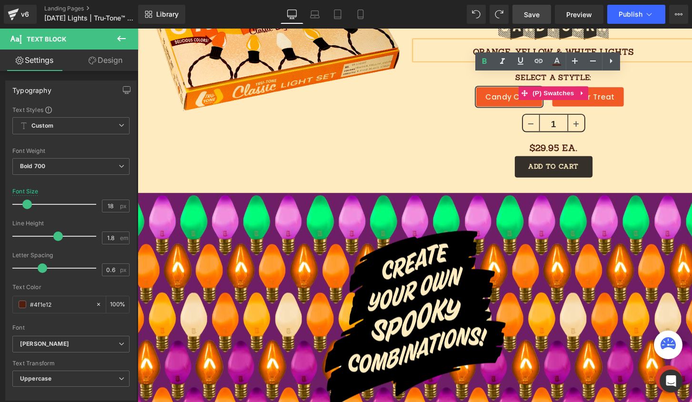
click at [593, 76] on div "Candy Corn Trick or Treat" at bounding box center [570, 96] width 288 height 42
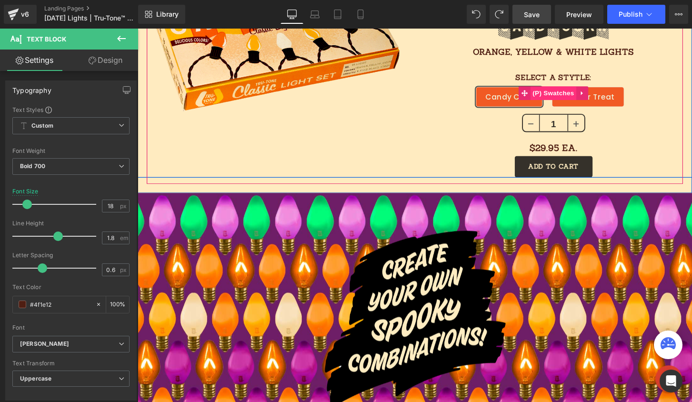
click at [576, 91] on span "(P) Swatches" at bounding box center [570, 96] width 48 height 14
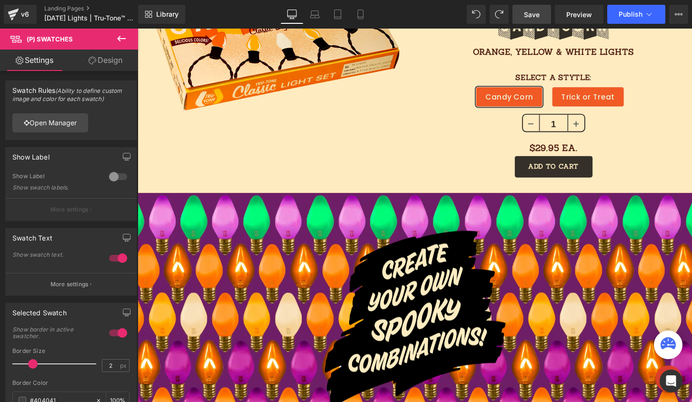
click at [104, 59] on link "Design" at bounding box center [105, 60] width 69 height 21
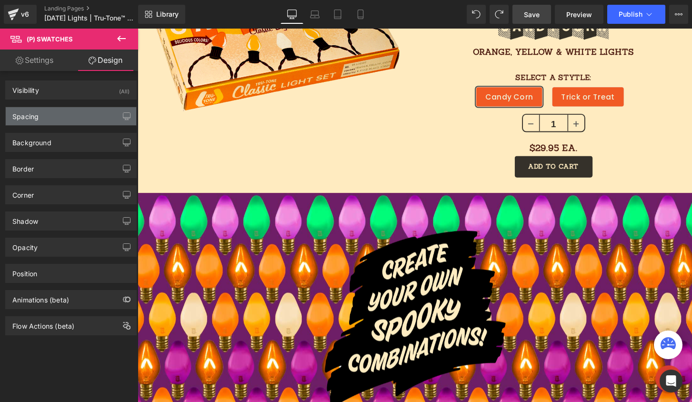
click at [73, 116] on div "Spacing" at bounding box center [71, 116] width 130 height 18
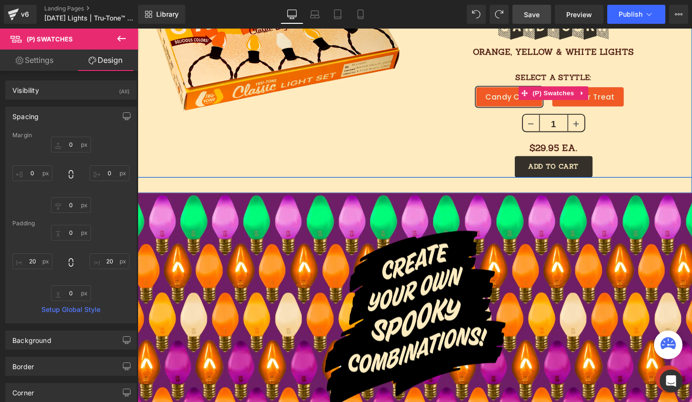
click at [558, 75] on div "Candy Corn Trick or Treat" at bounding box center [570, 96] width 288 height 42
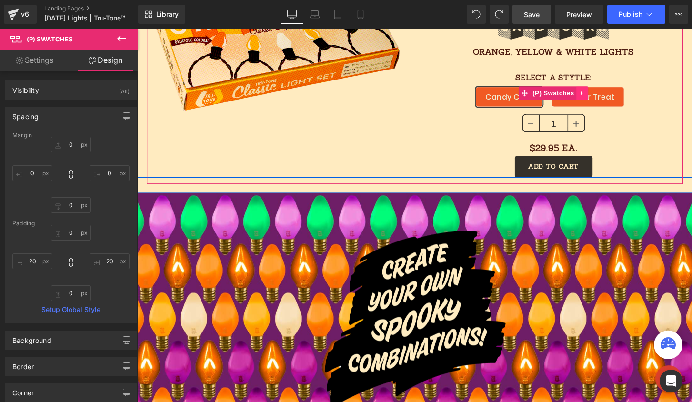
click at [598, 95] on icon at bounding box center [599, 96] width 2 height 4
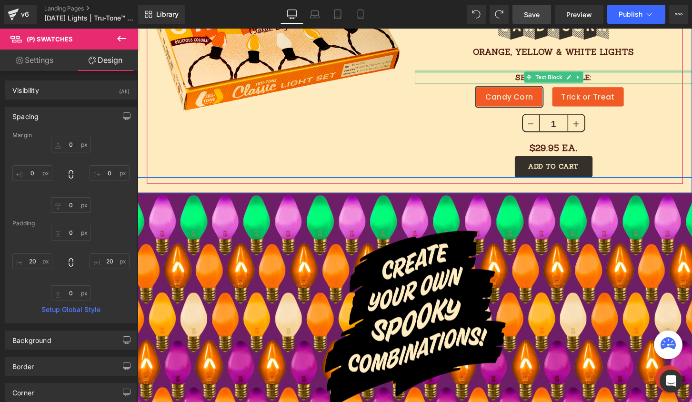
click at [590, 72] on div at bounding box center [570, 73] width 288 height 2
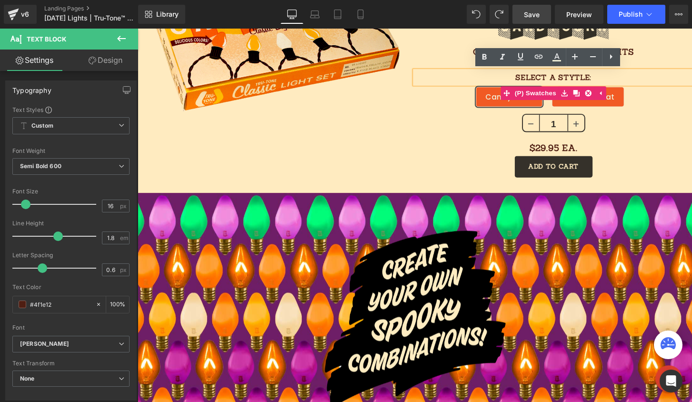
click at [583, 79] on div "Candy Corn Trick or Treat" at bounding box center [570, 96] width 288 height 42
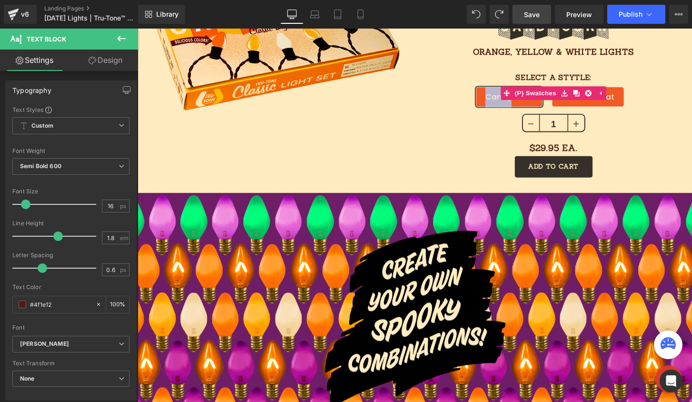
click at [583, 79] on div "Candy Corn Trick or Treat" at bounding box center [570, 96] width 288 height 42
click at [594, 79] on div "Candy Corn Trick or Treat" at bounding box center [570, 96] width 288 height 42
click at [574, 75] on div "Candy Corn Trick or Treat" at bounding box center [570, 96] width 288 height 42
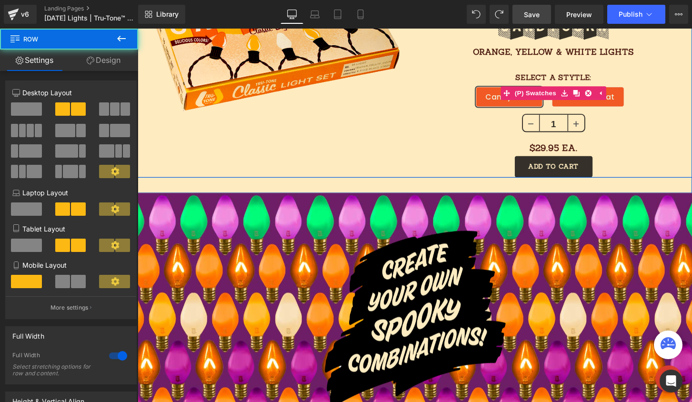
click at [569, 75] on div "Candy Corn Trick or Treat" at bounding box center [570, 96] width 288 height 42
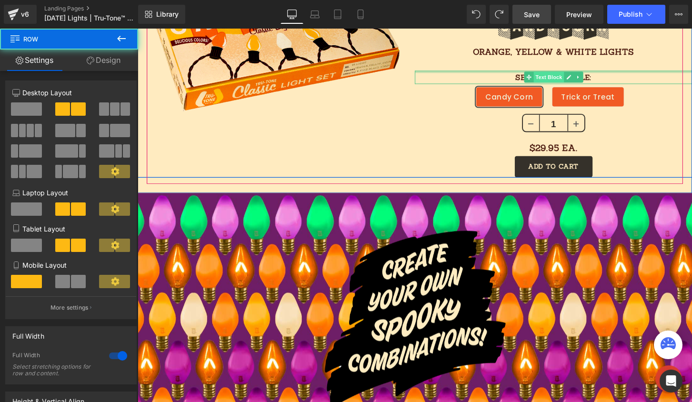
click at [569, 73] on link "Text Block" at bounding box center [559, 78] width 41 height 11
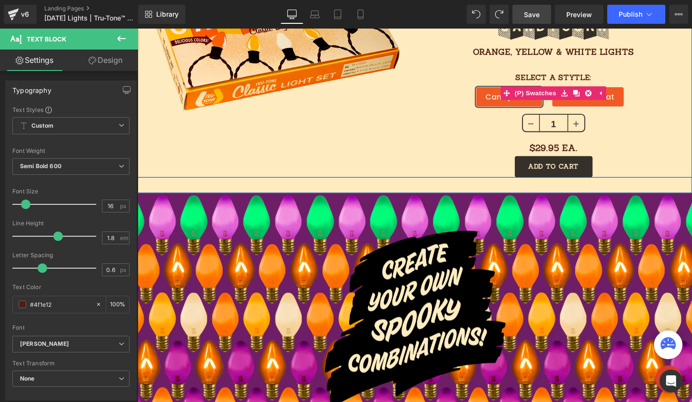
click at [534, 75] on div "Candy Corn Trick or Treat" at bounding box center [570, 96] width 288 height 42
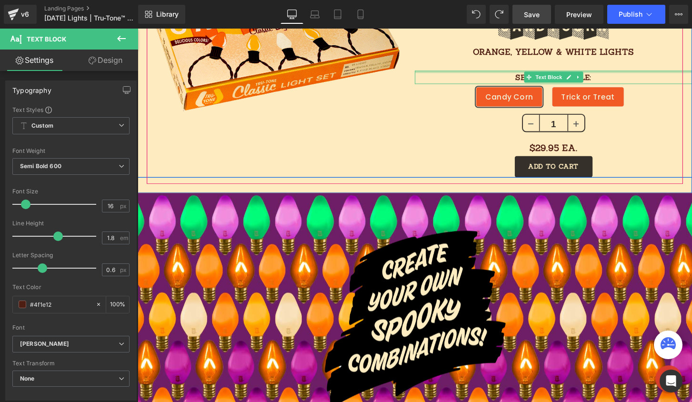
click at [533, 72] on div at bounding box center [570, 73] width 288 height 2
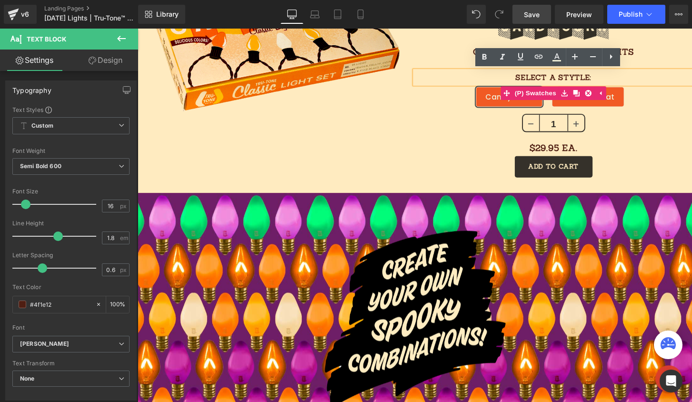
click at [533, 75] on div "Candy Corn Trick or Treat" at bounding box center [570, 96] width 288 height 42
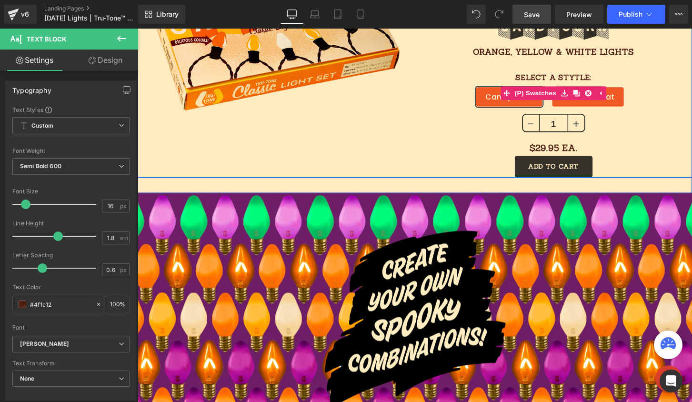
click at [534, 75] on div "Candy Corn Trick or Treat" at bounding box center [570, 96] width 288 height 42
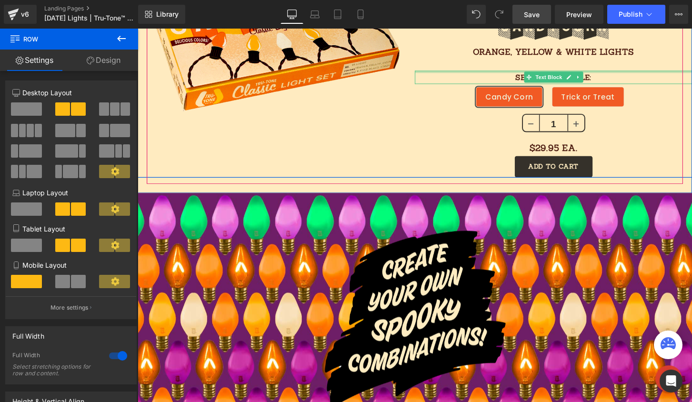
click at [532, 72] on div at bounding box center [570, 73] width 288 height 2
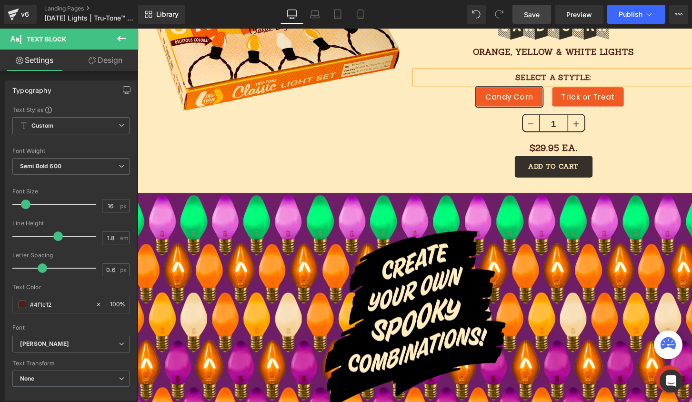
click at [542, 73] on p "SELECT A STYTLE:" at bounding box center [570, 79] width 288 height 14
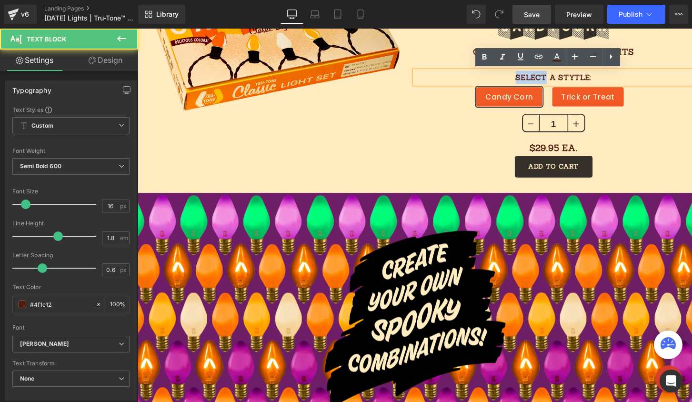
click at [542, 73] on p "SELECT A STYTLE:" at bounding box center [570, 79] width 288 height 14
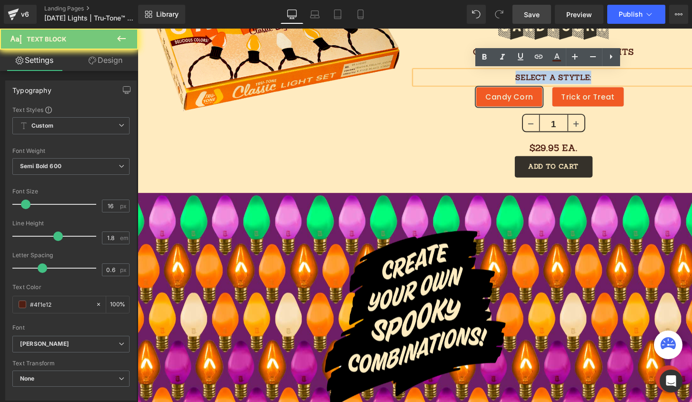
click at [542, 73] on p "SELECT A STYTLE:" at bounding box center [570, 79] width 288 height 14
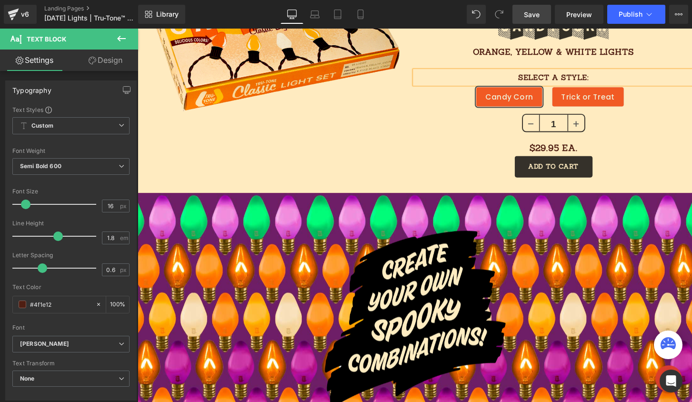
click at [537, 15] on span "Save" at bounding box center [532, 15] width 16 height 10
